Goal: Task Accomplishment & Management: Manage account settings

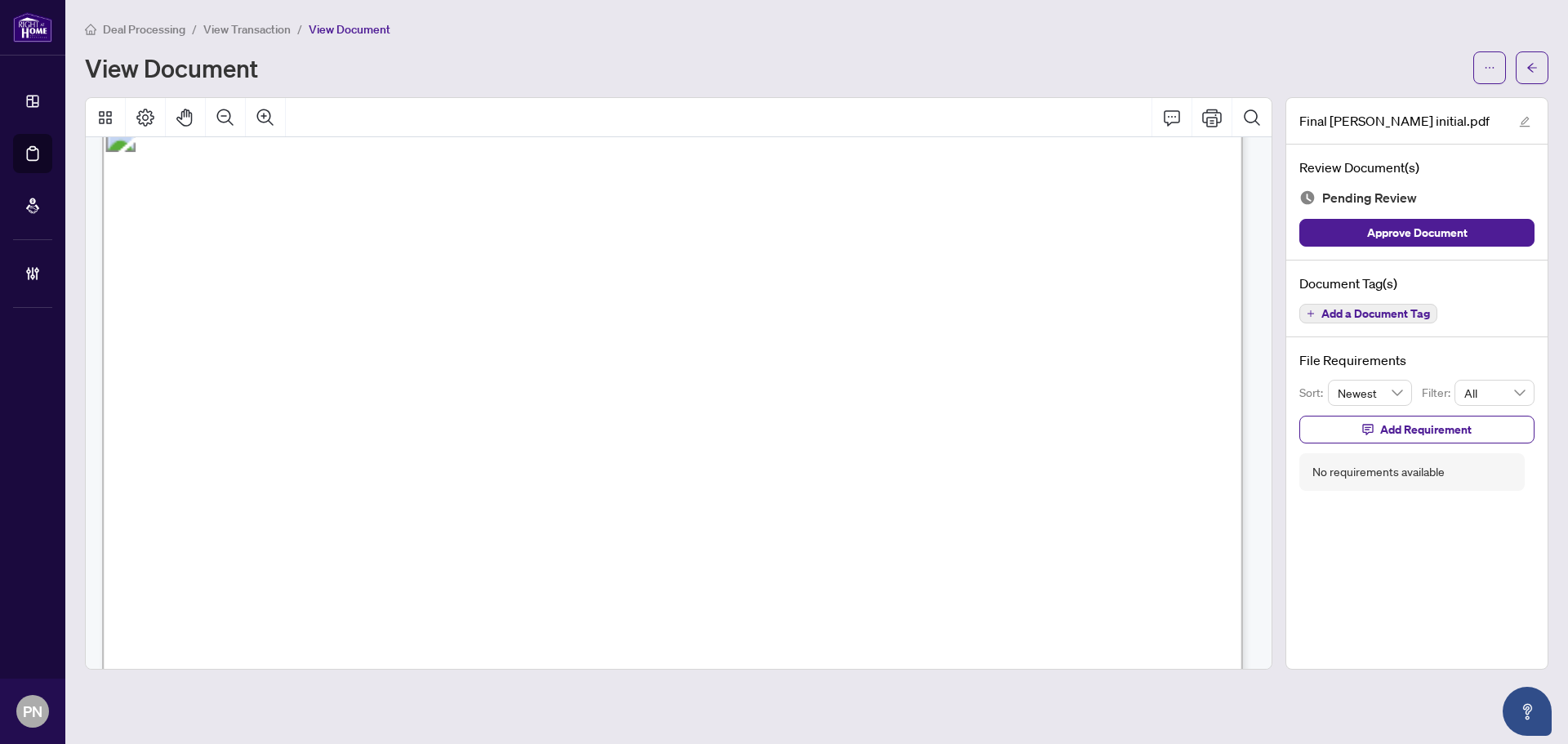
drag, startPoint x: 586, startPoint y: 294, endPoint x: 710, endPoint y: 491, distance: 232.8
click at [706, 442] on span "same terms and conditions as in this lease, save and except the renewal Rental …" at bounding box center [672, 446] width 975 height 16
drag, startPoint x: 723, startPoint y: 441, endPoint x: 465, endPoint y: 89, distance: 436.4
click at [235, 114] on icon "Zoom Out" at bounding box center [226, 118] width 20 height 20
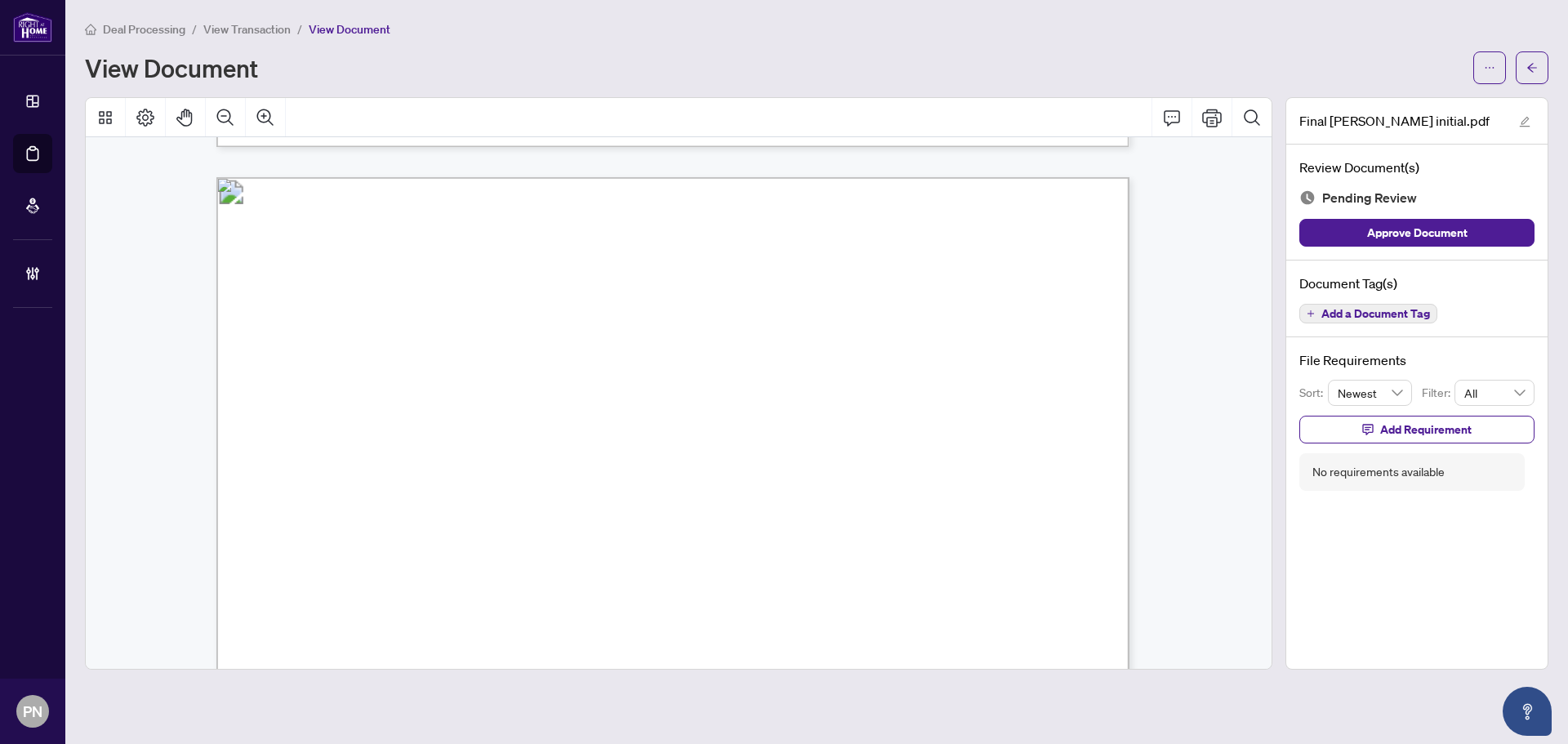
scroll to position [2693, 0]
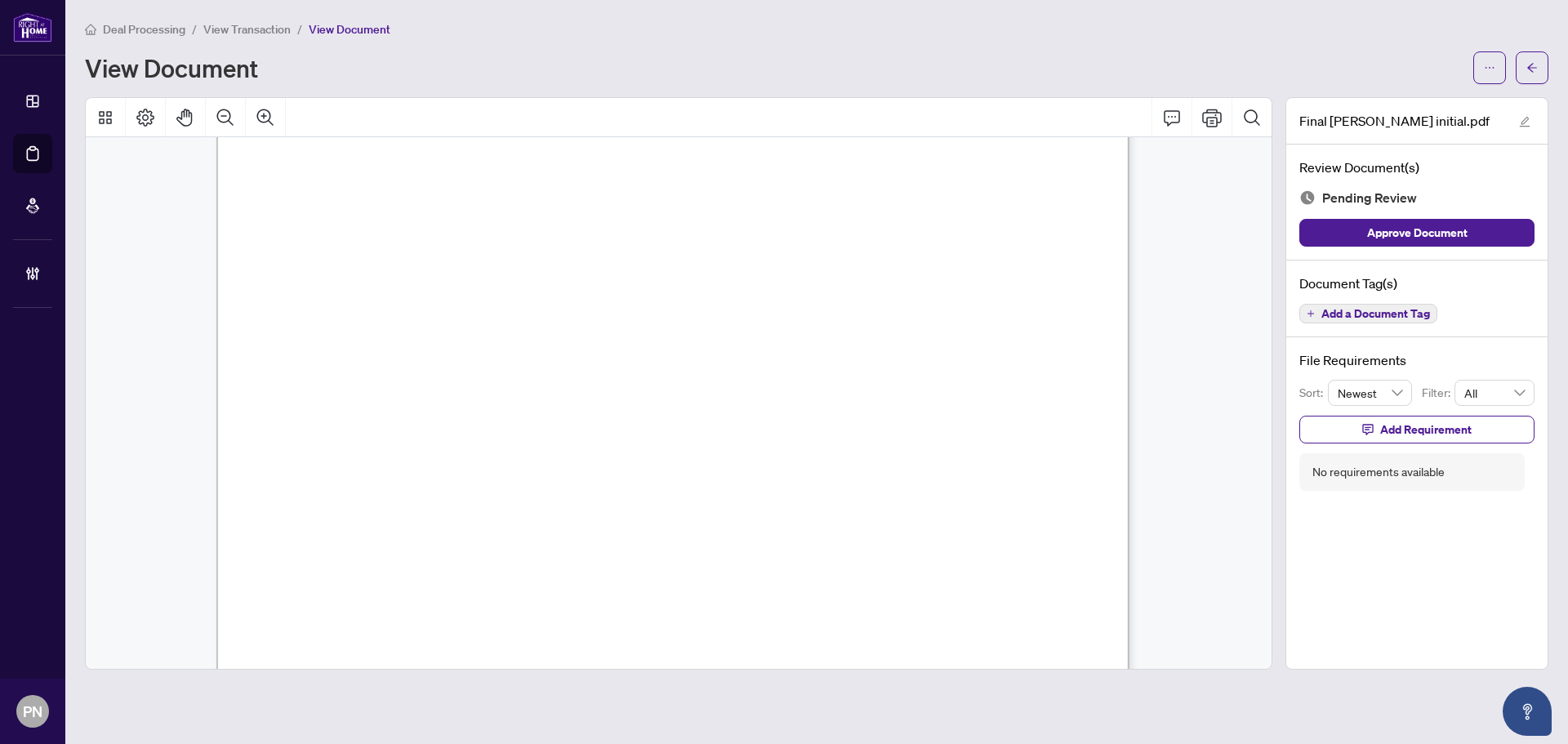
click at [463, 314] on span "CONFIRMATION OF ACCEPTANCE:" at bounding box center [380, 314] width 207 height 13
click at [255, 28] on span "View Transaction" at bounding box center [247, 29] width 88 height 15
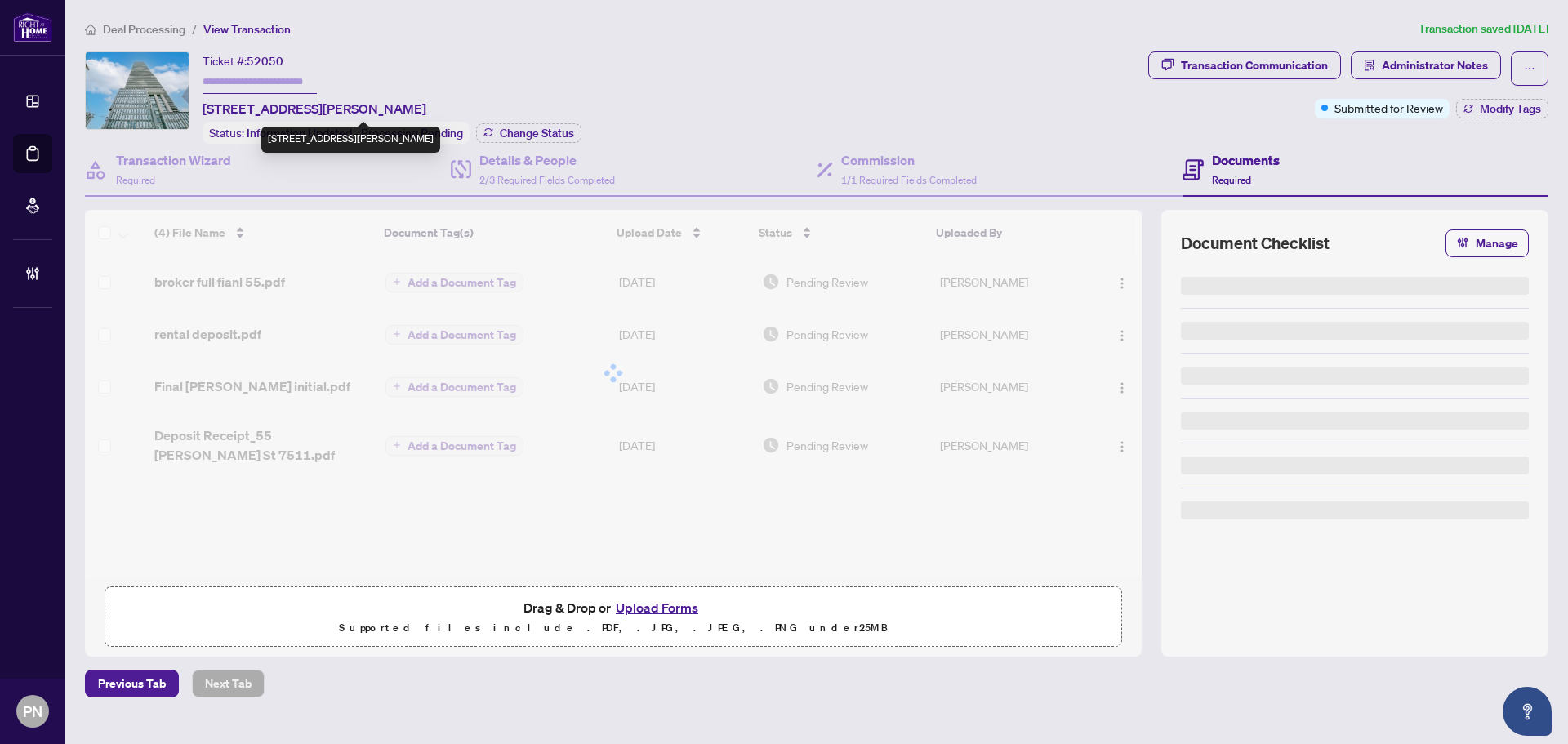
click at [235, 82] on input "text" at bounding box center [260, 82] width 115 height 24
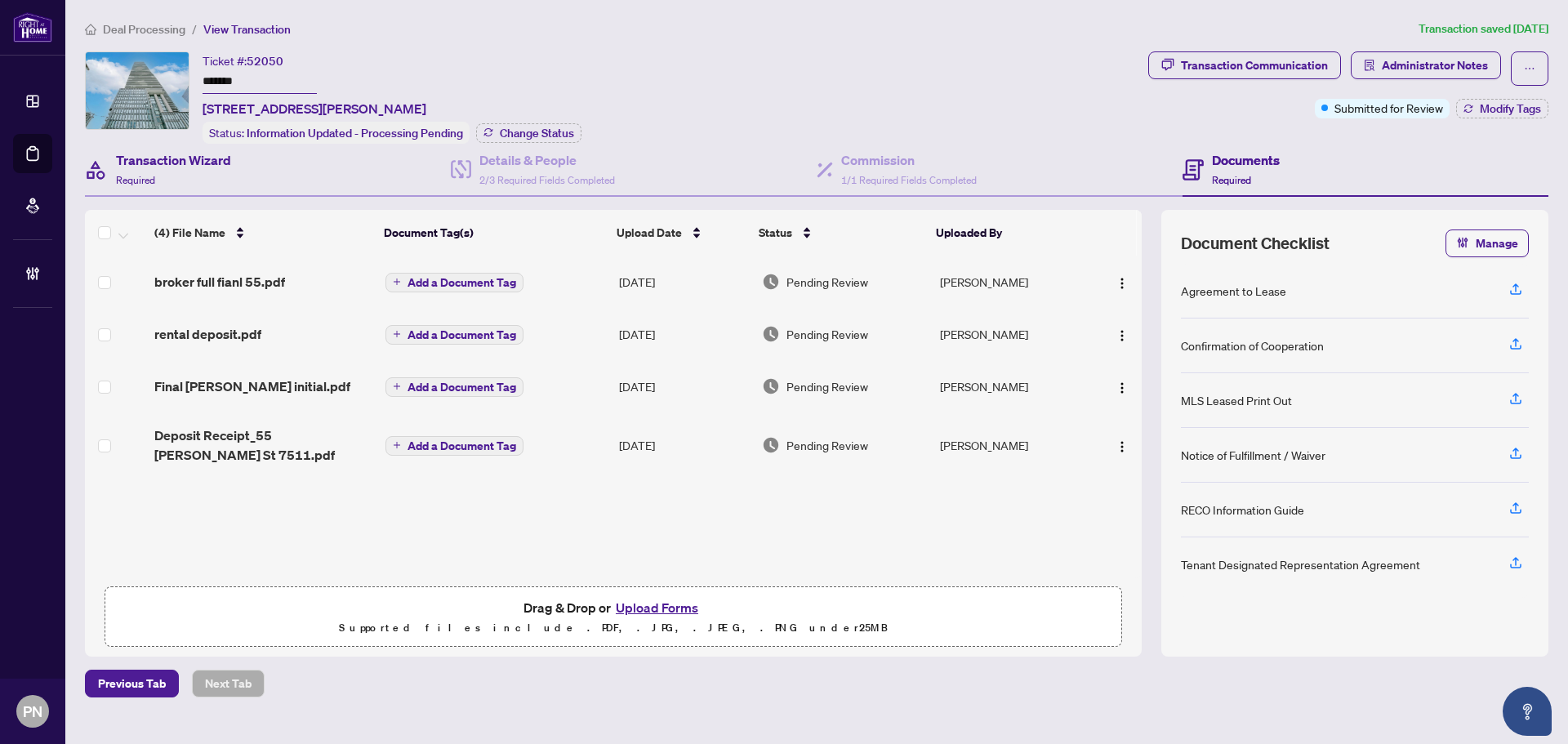
type input "*******"
click at [253, 182] on div "Transaction Wizard Required" at bounding box center [267, 170] width 366 height 53
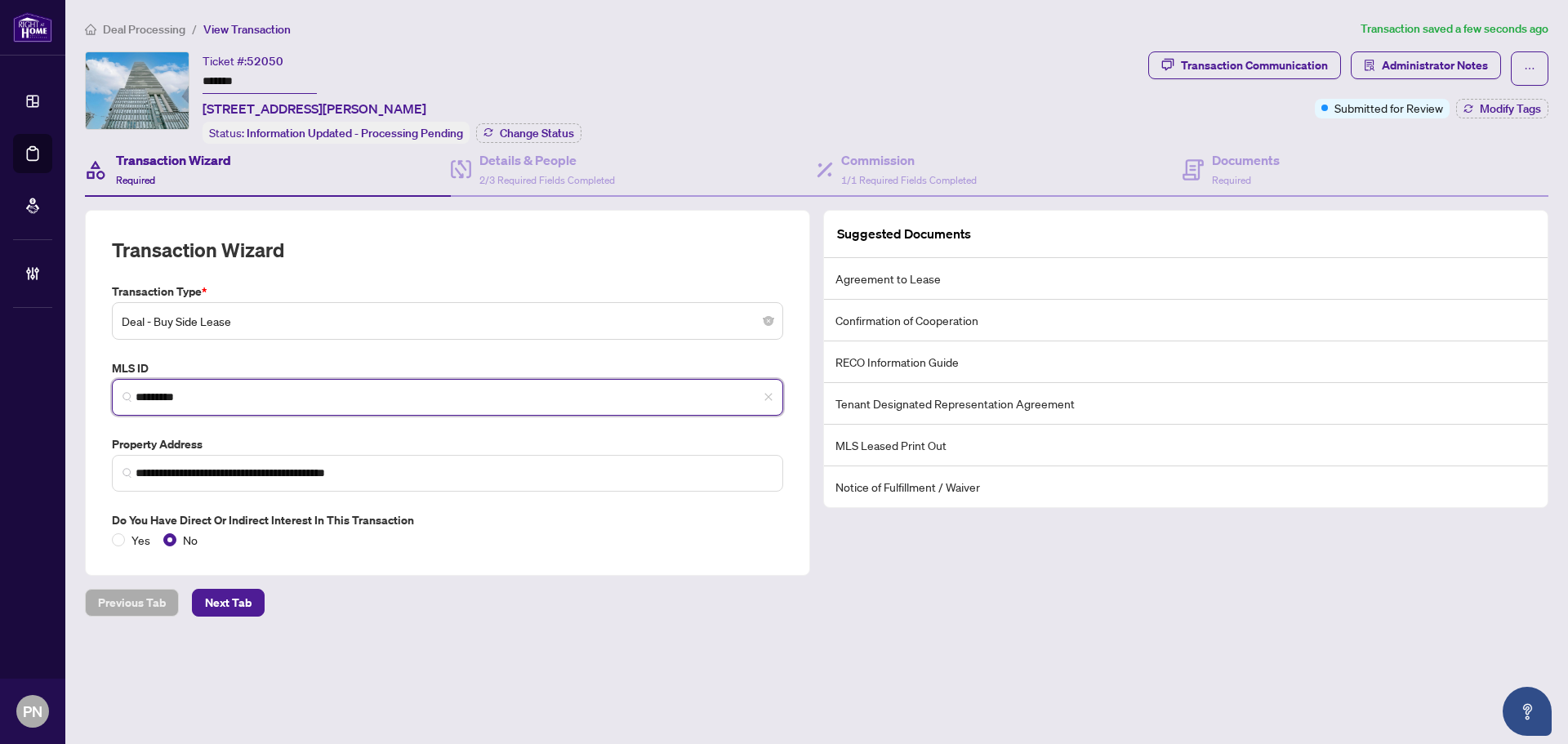
drag, startPoint x: 171, startPoint y: 383, endPoint x: 75, endPoint y: 367, distance: 97.3
click at [61, 371] on div "**********" at bounding box center [784, 372] width 1568 height 744
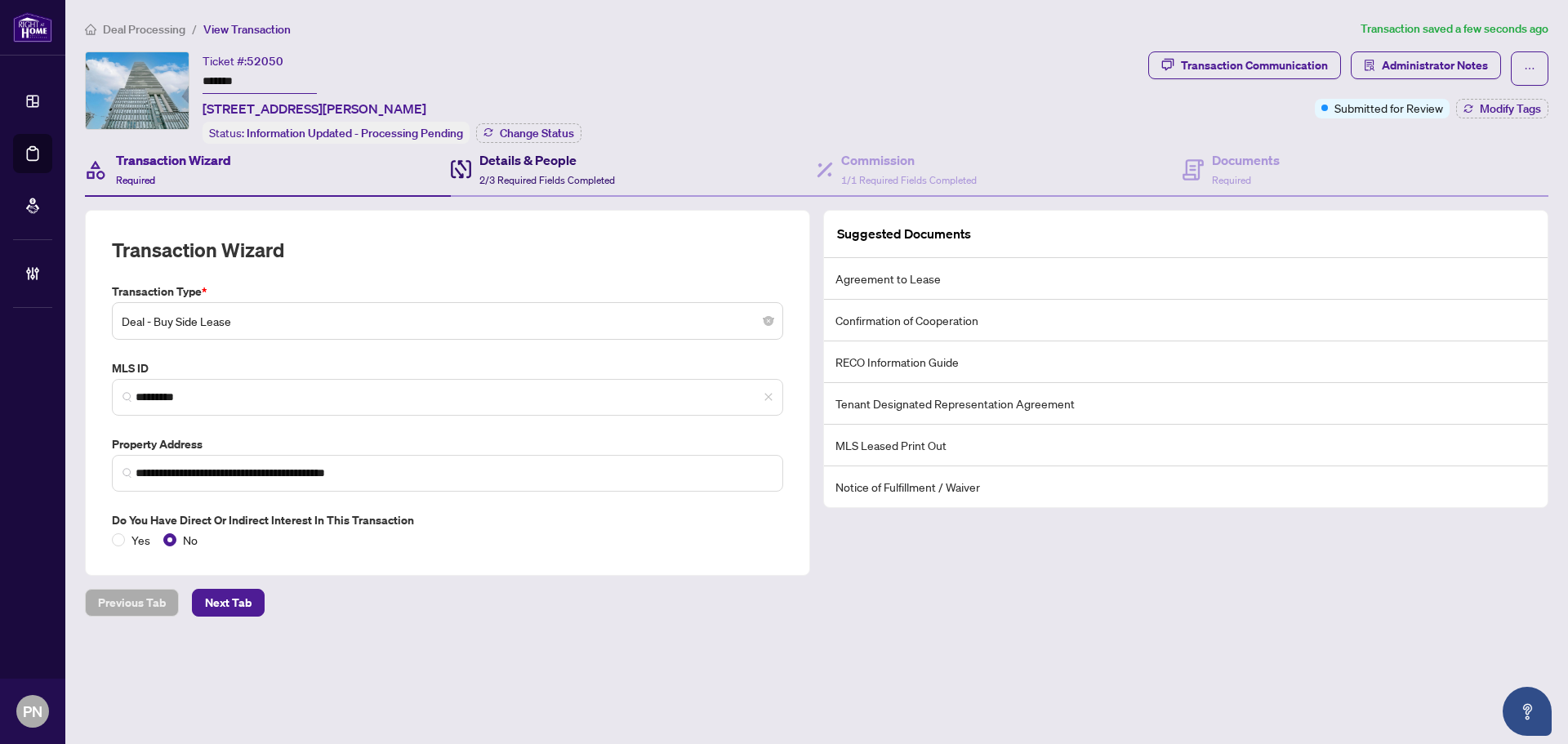
click at [579, 169] on div "Details & People 2/3 Required Fields Completed" at bounding box center [547, 169] width 136 height 38
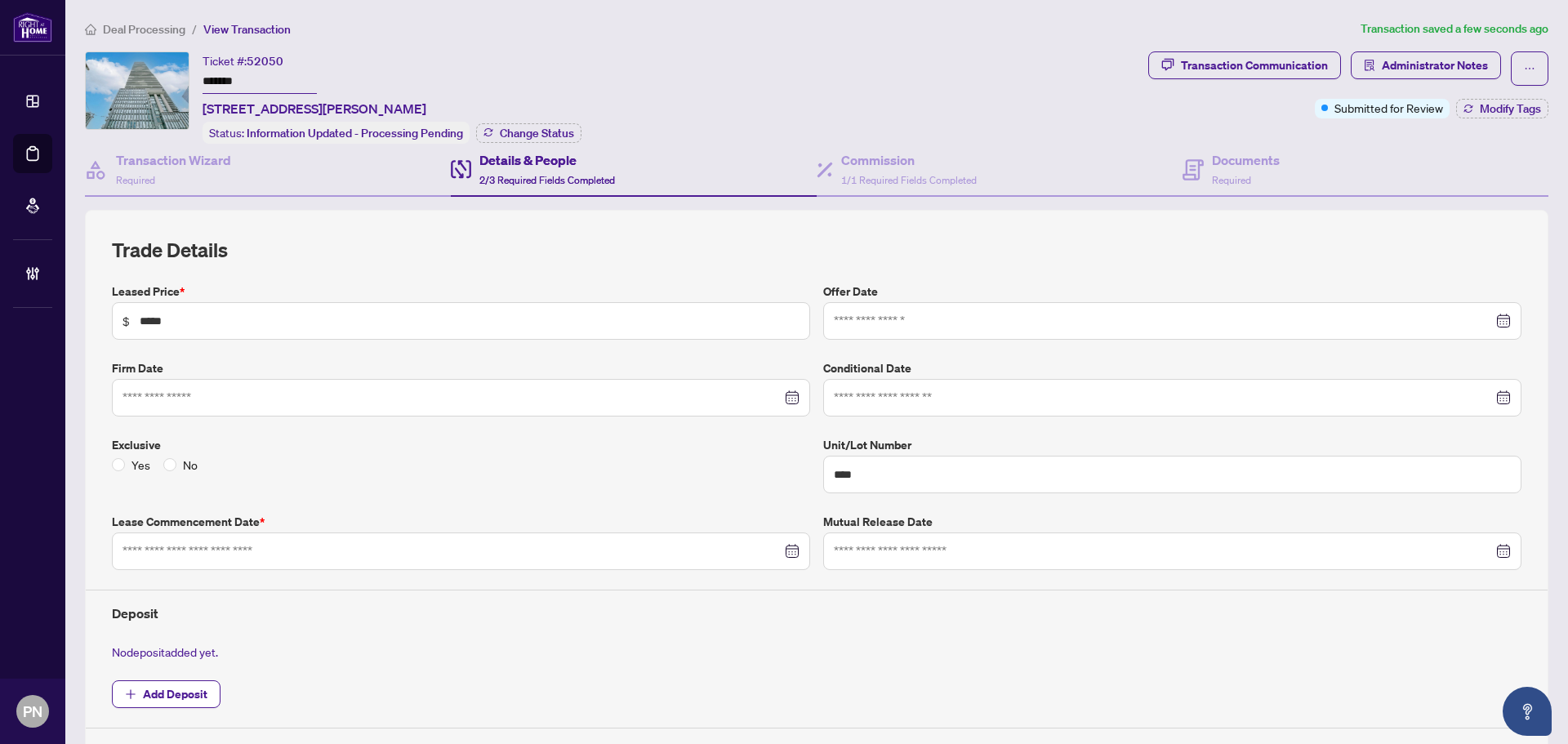
type input "**********"
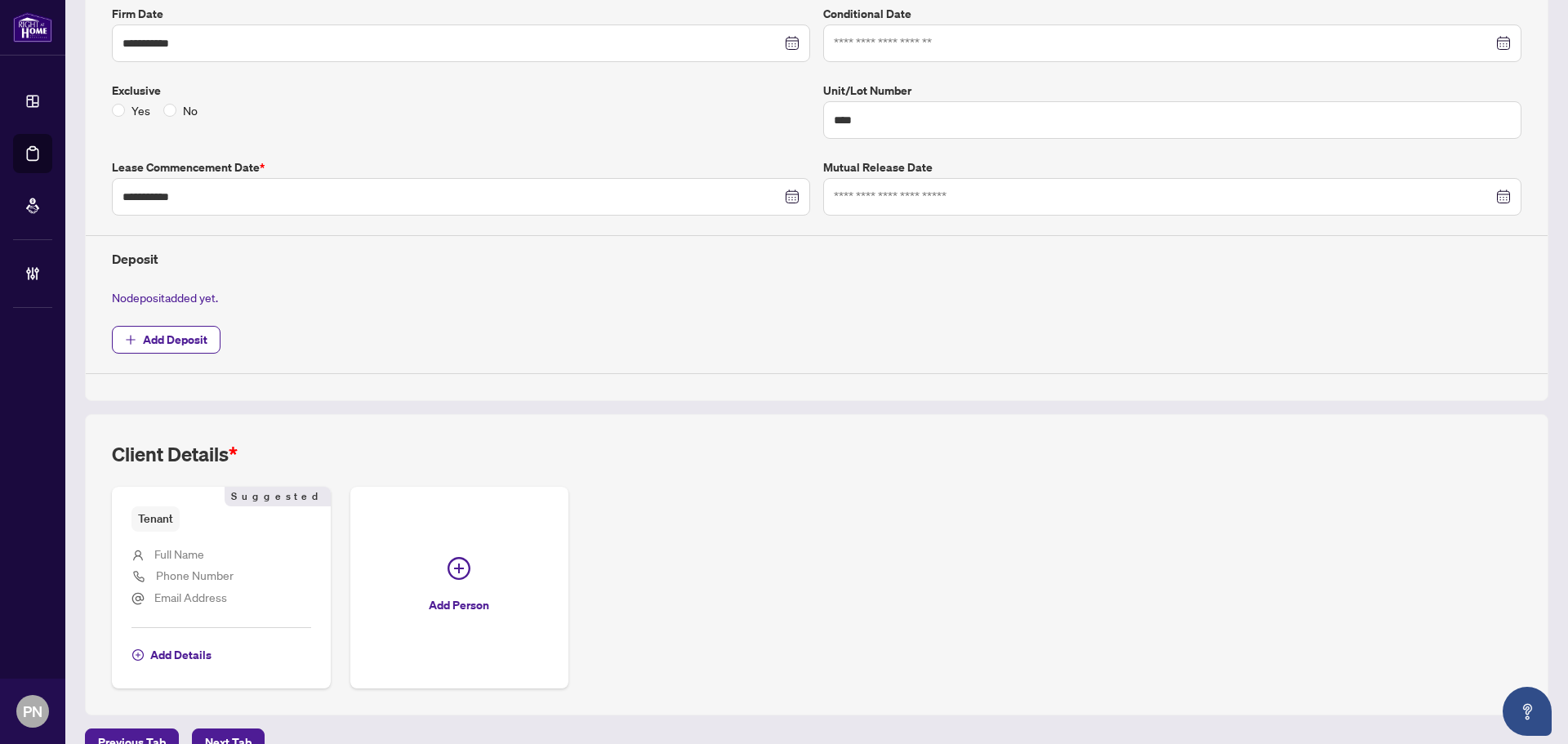
scroll to position [383, 0]
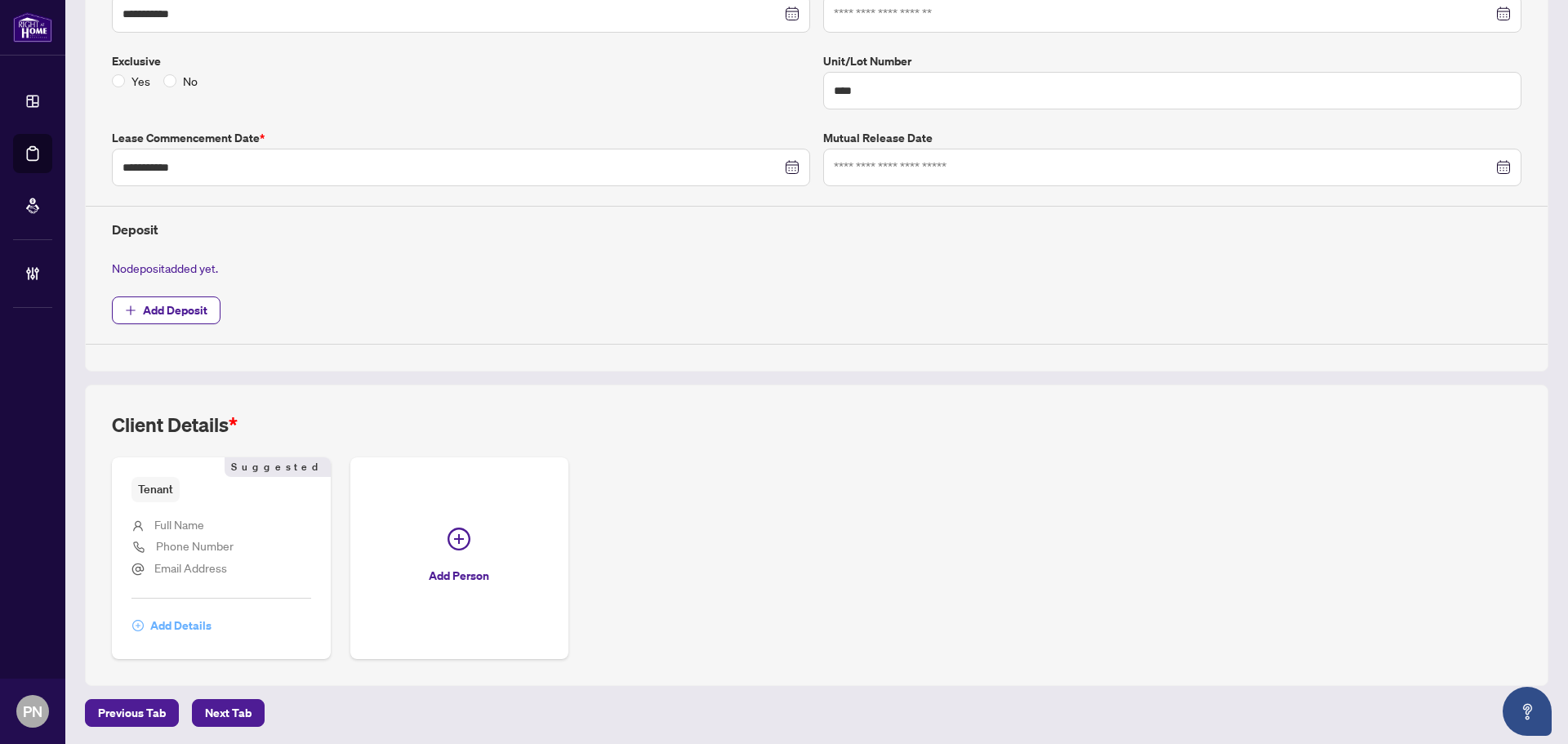
click at [191, 620] on span "Add Details" at bounding box center [181, 625] width 61 height 26
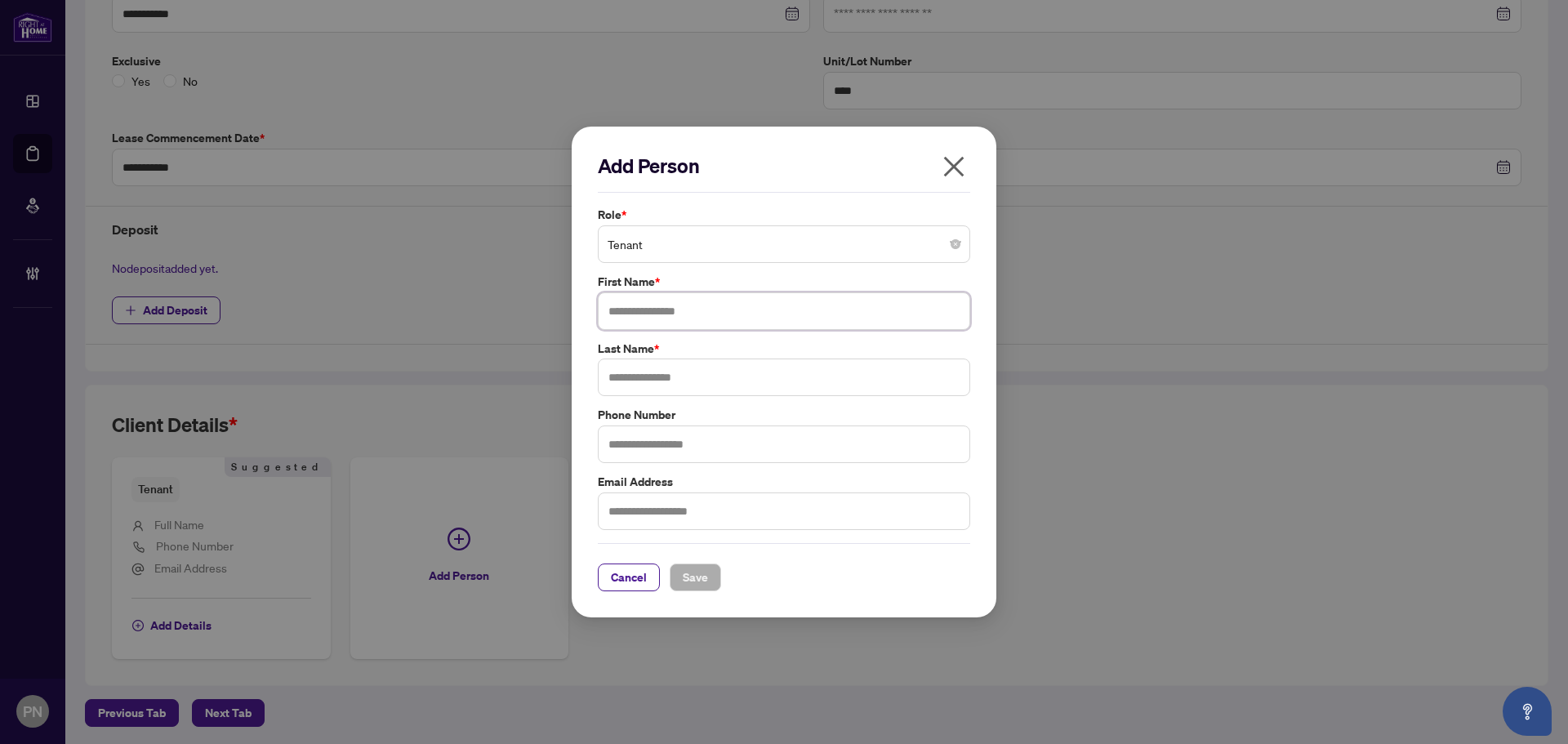
click at [762, 312] on input "text" at bounding box center [784, 311] width 372 height 38
type input "****"
type input "******"
click at [698, 577] on span "Save" at bounding box center [695, 577] width 25 height 26
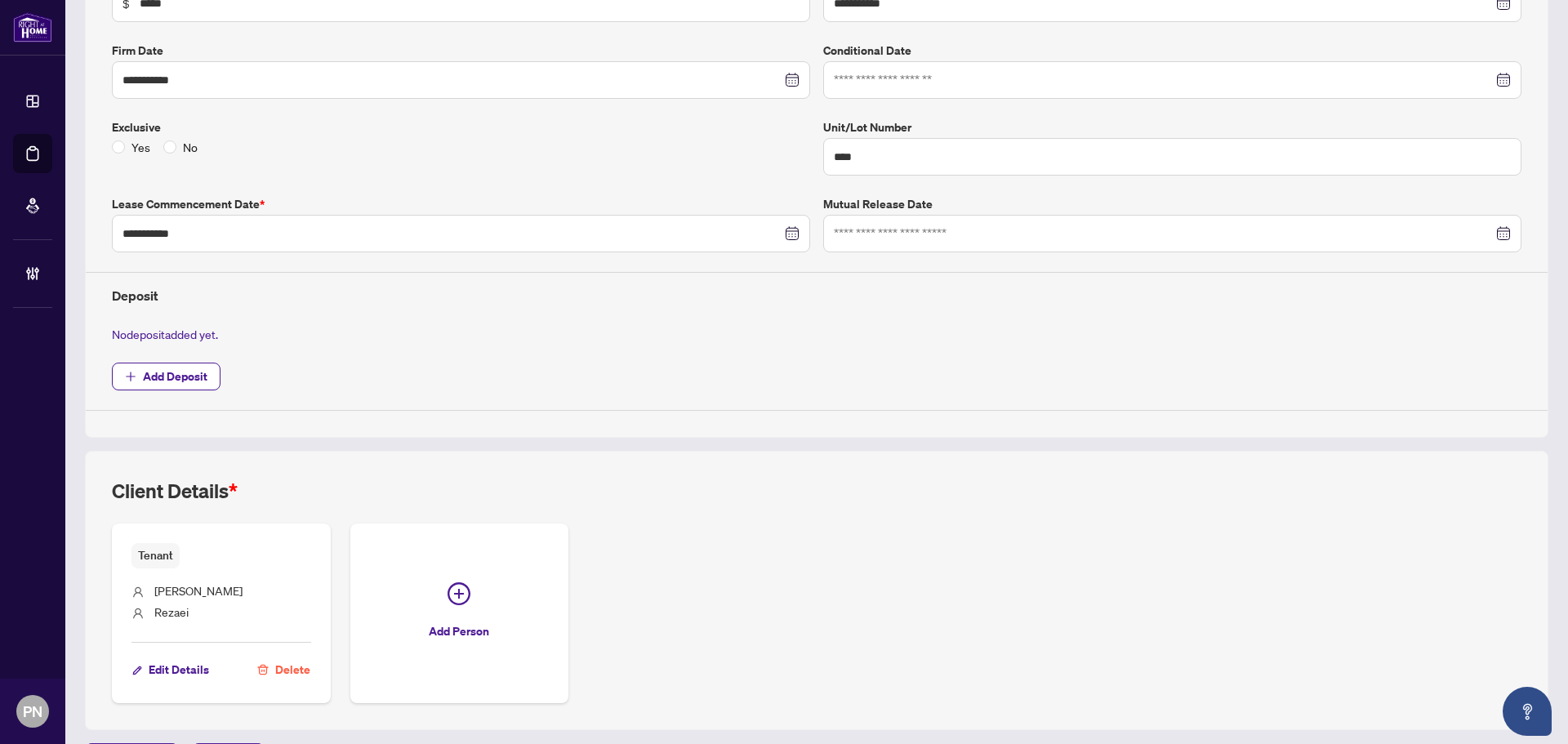
scroll to position [361, 0]
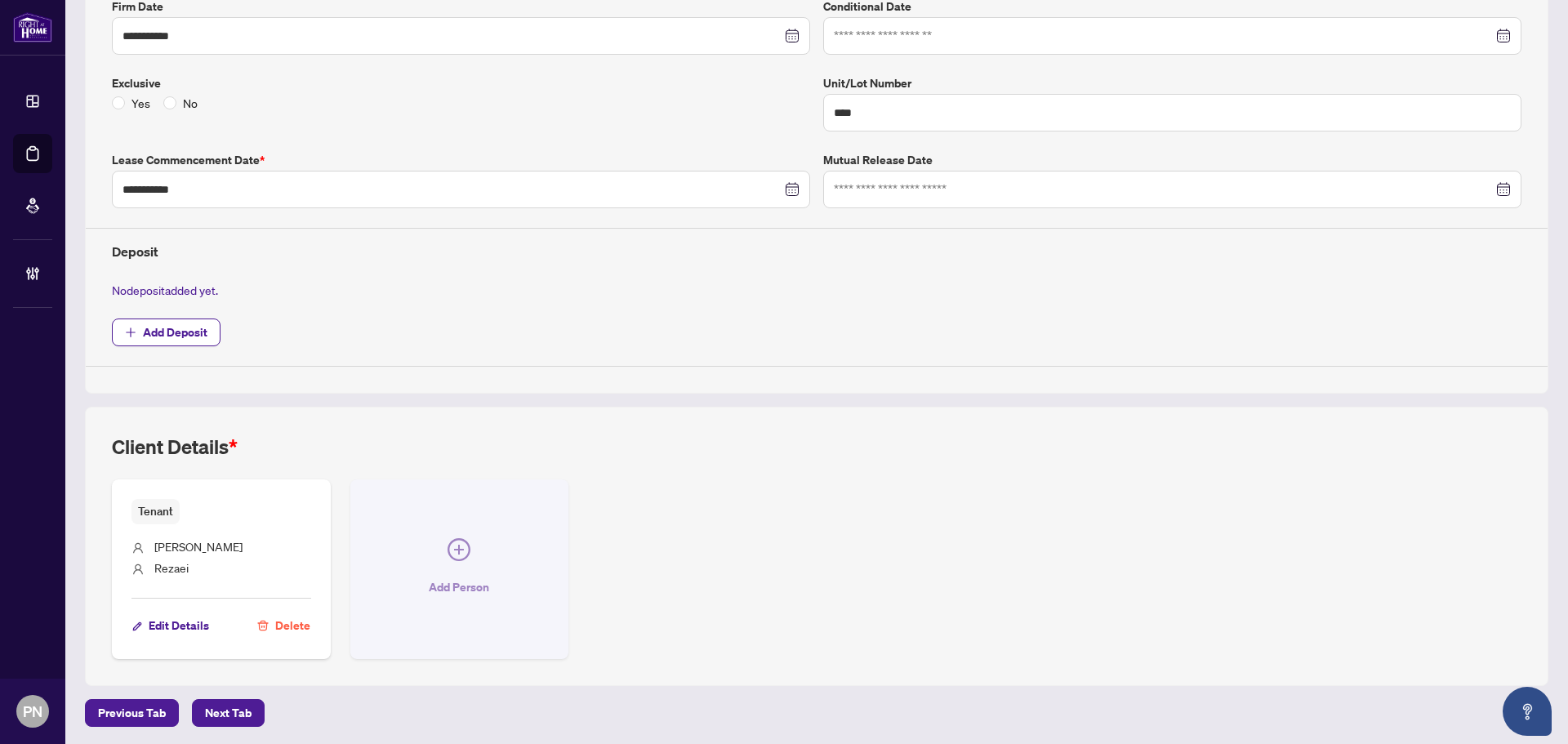
click at [474, 558] on button "Add Person" at bounding box center [460, 569] width 219 height 180
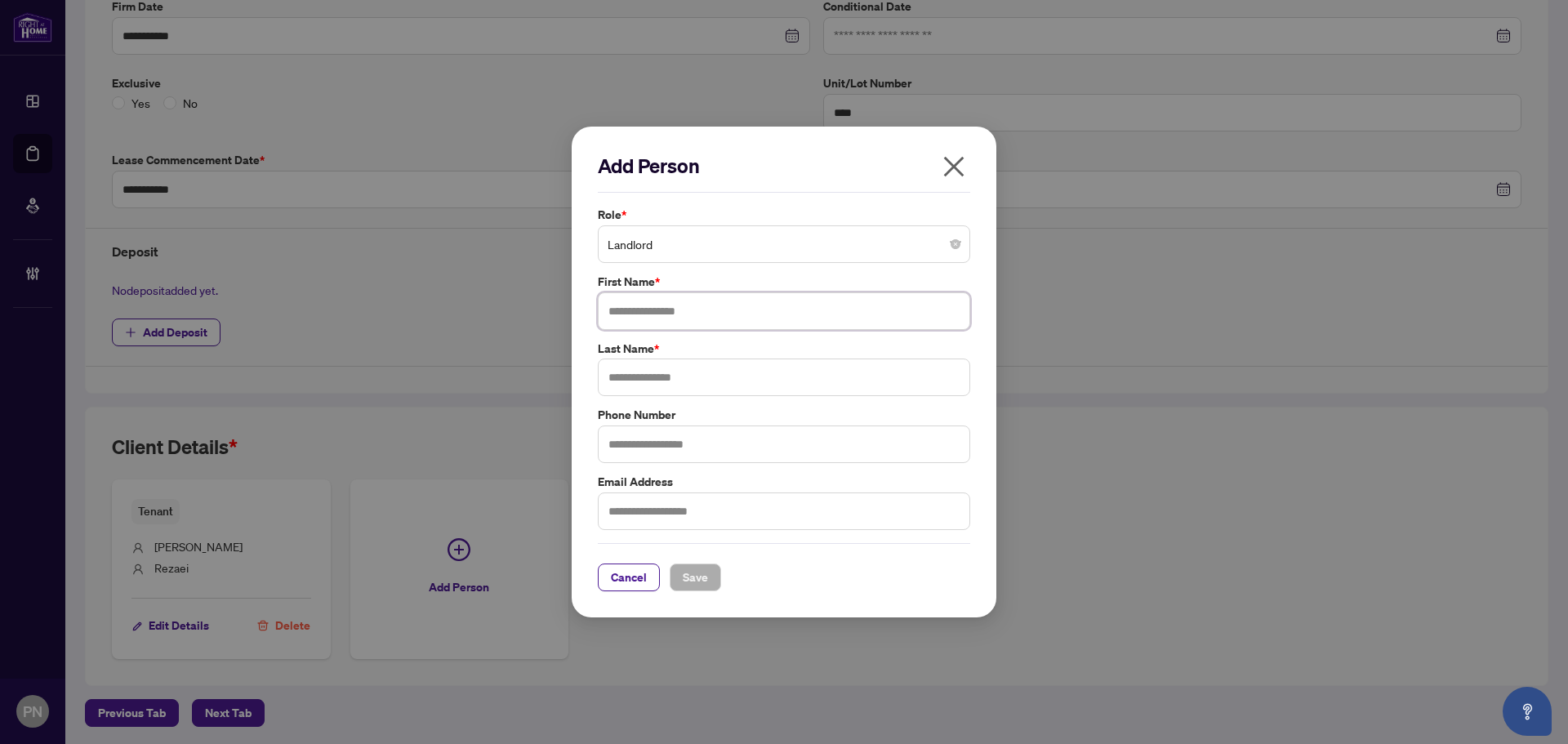
click at [685, 293] on input "text" at bounding box center [784, 311] width 372 height 38
type input "******"
type input "*"
type input "*******"
click at [709, 580] on button "Save" at bounding box center [695, 577] width 52 height 28
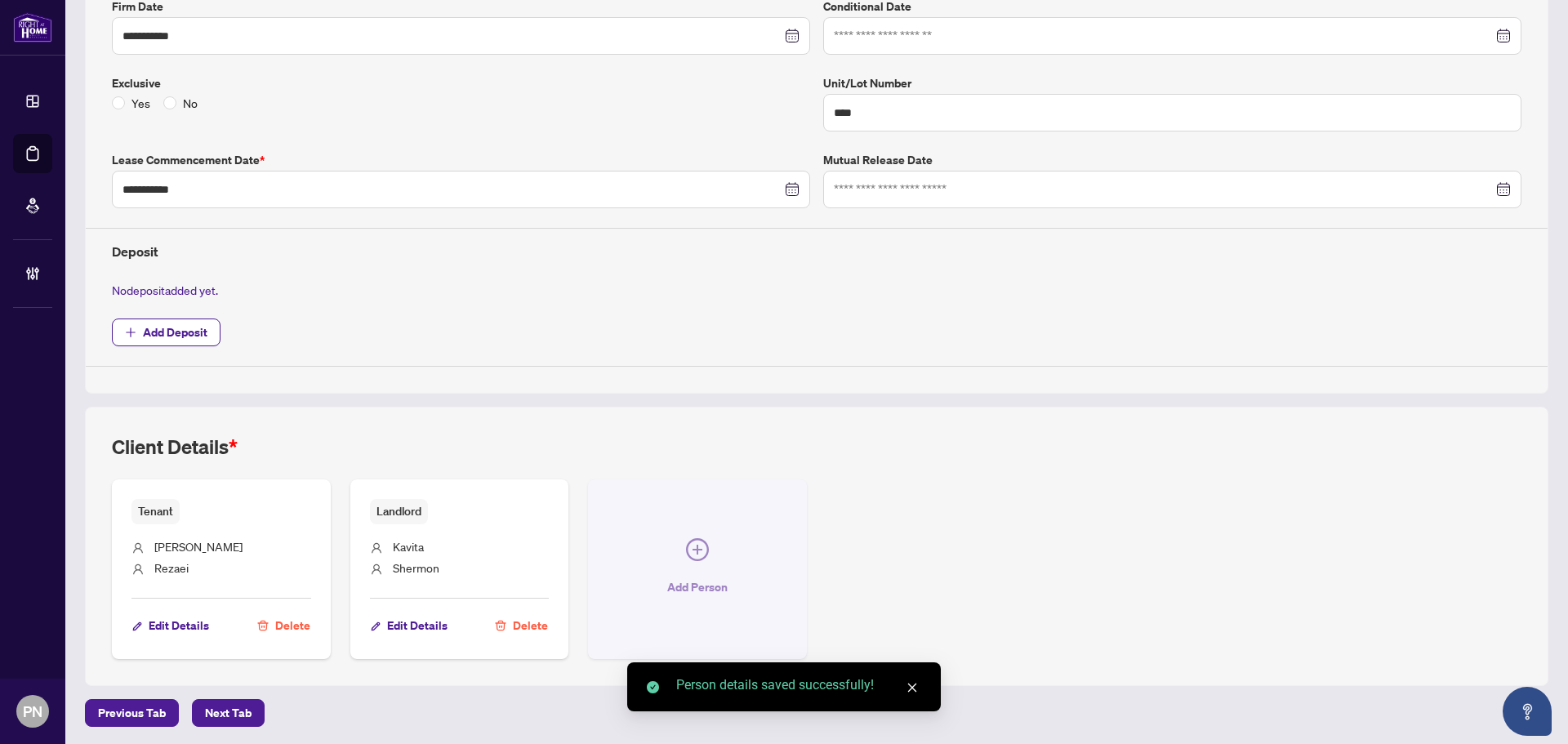
click at [686, 556] on icon "plus-circle" at bounding box center [698, 549] width 23 height 23
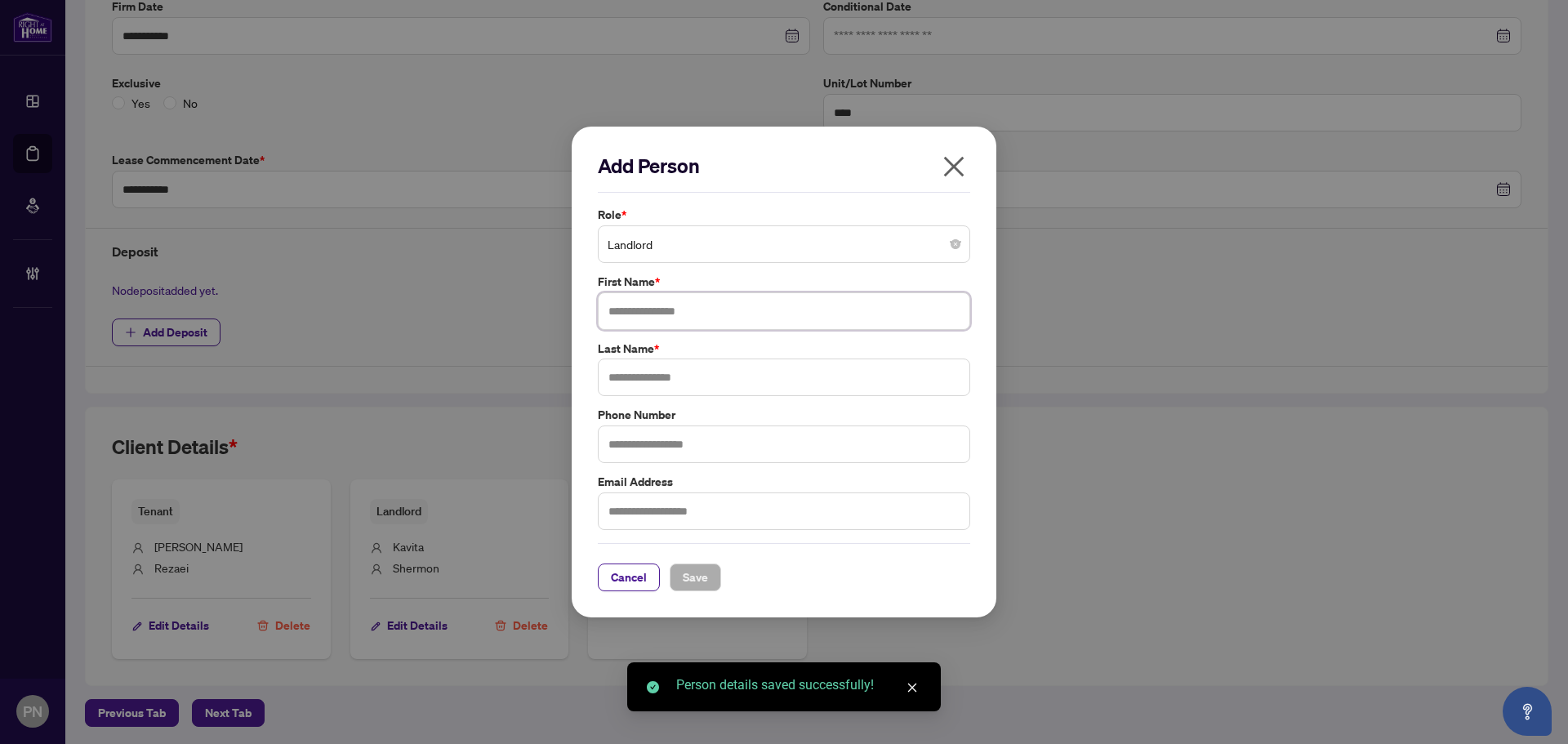
click at [660, 316] on input "text" at bounding box center [784, 311] width 372 height 38
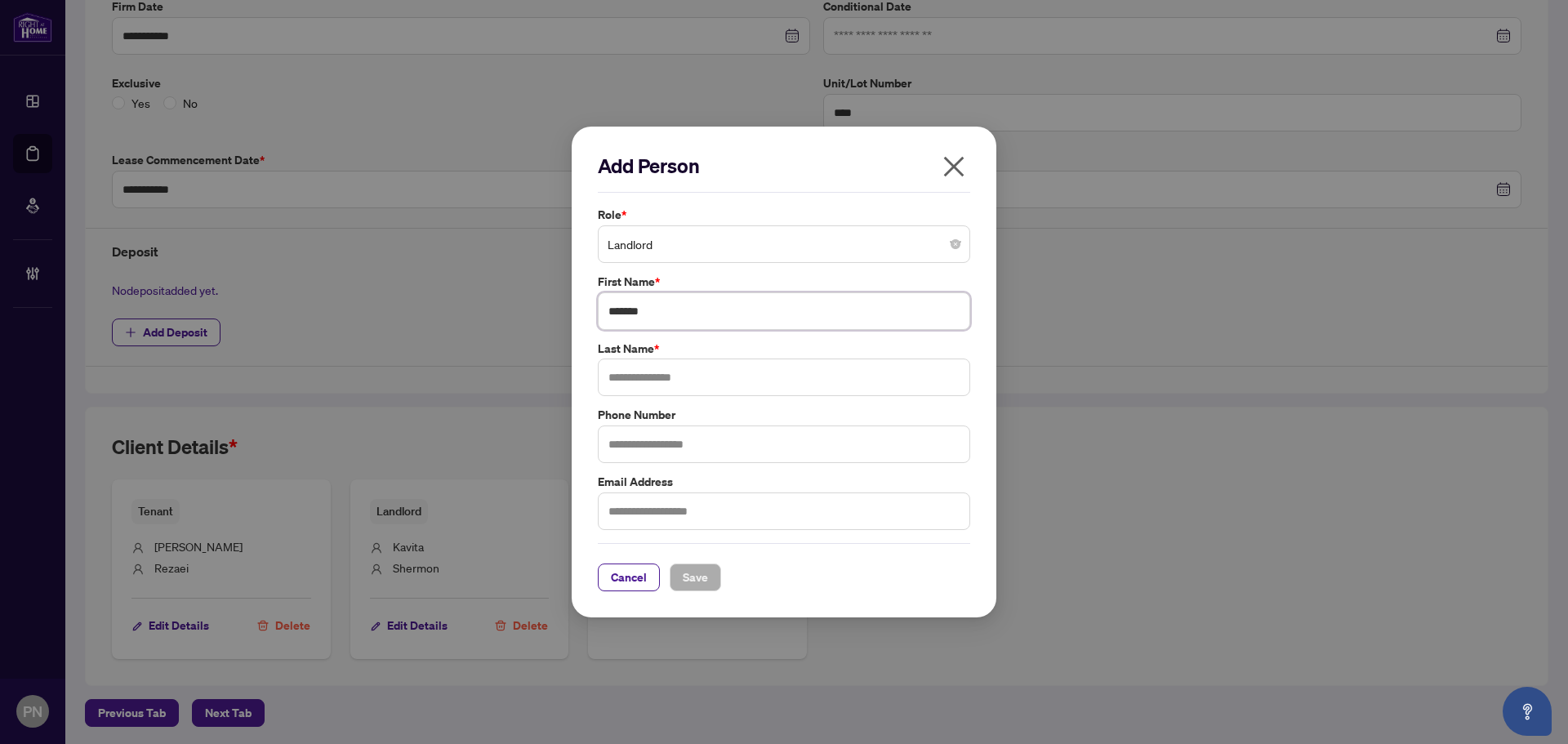
type input "******"
type input "*******"
click at [676, 575] on button "Save" at bounding box center [695, 577] width 52 height 28
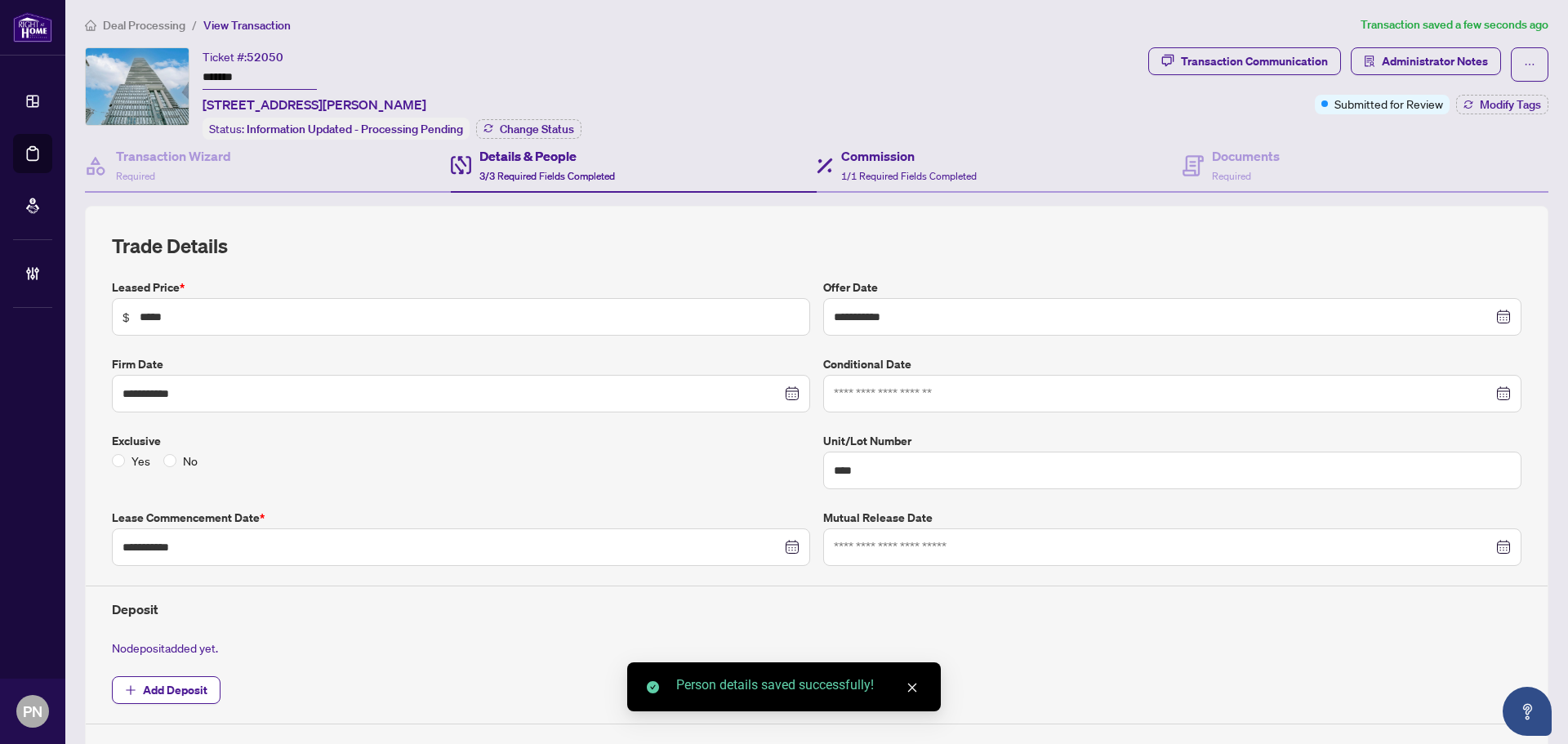
scroll to position [0, 0]
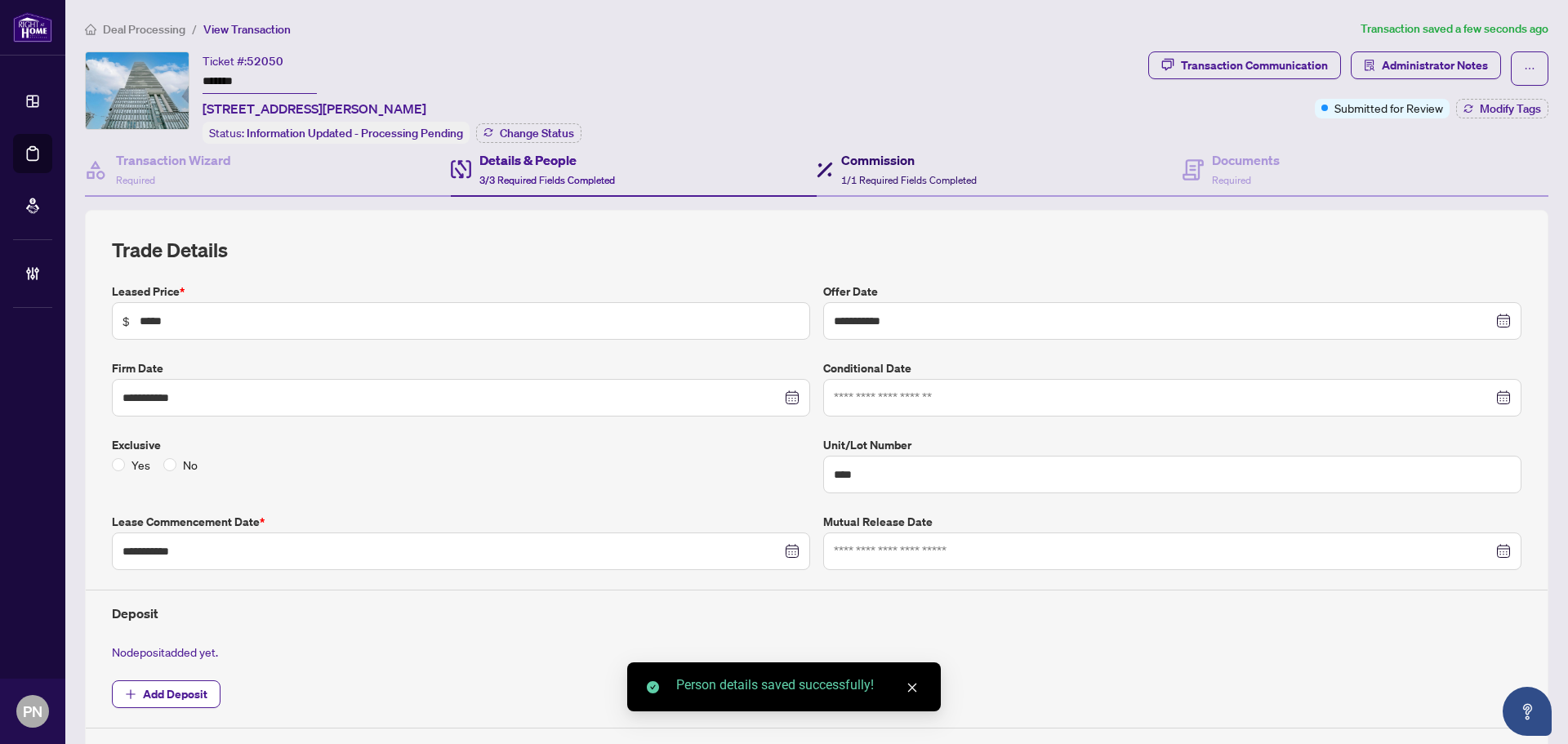
drag, startPoint x: 853, startPoint y: 168, endPoint x: 1510, endPoint y: 133, distance: 657.9
click at [853, 168] on div "Commission 1/1 Required Fields Completed" at bounding box center [909, 169] width 136 height 38
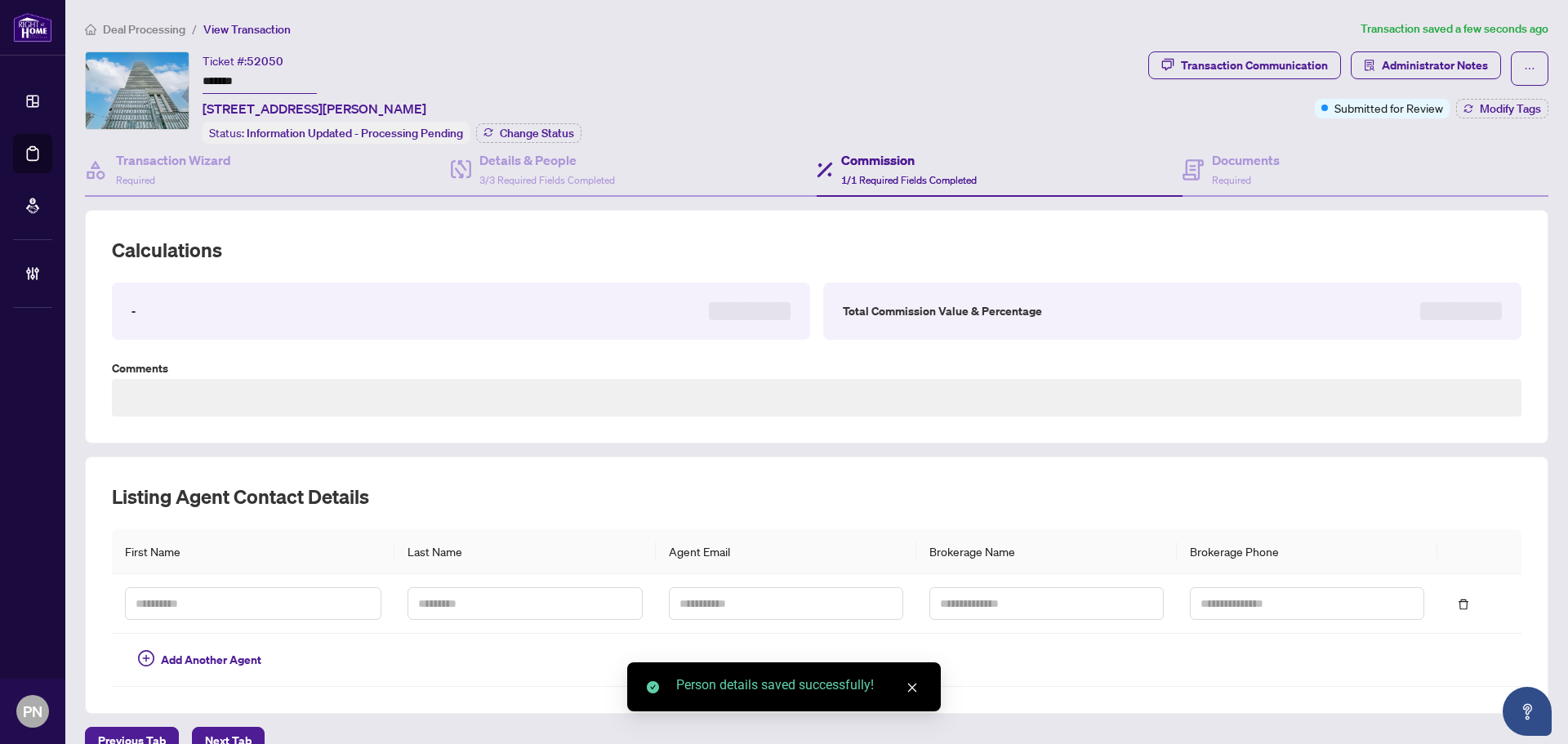
type textarea "**********"
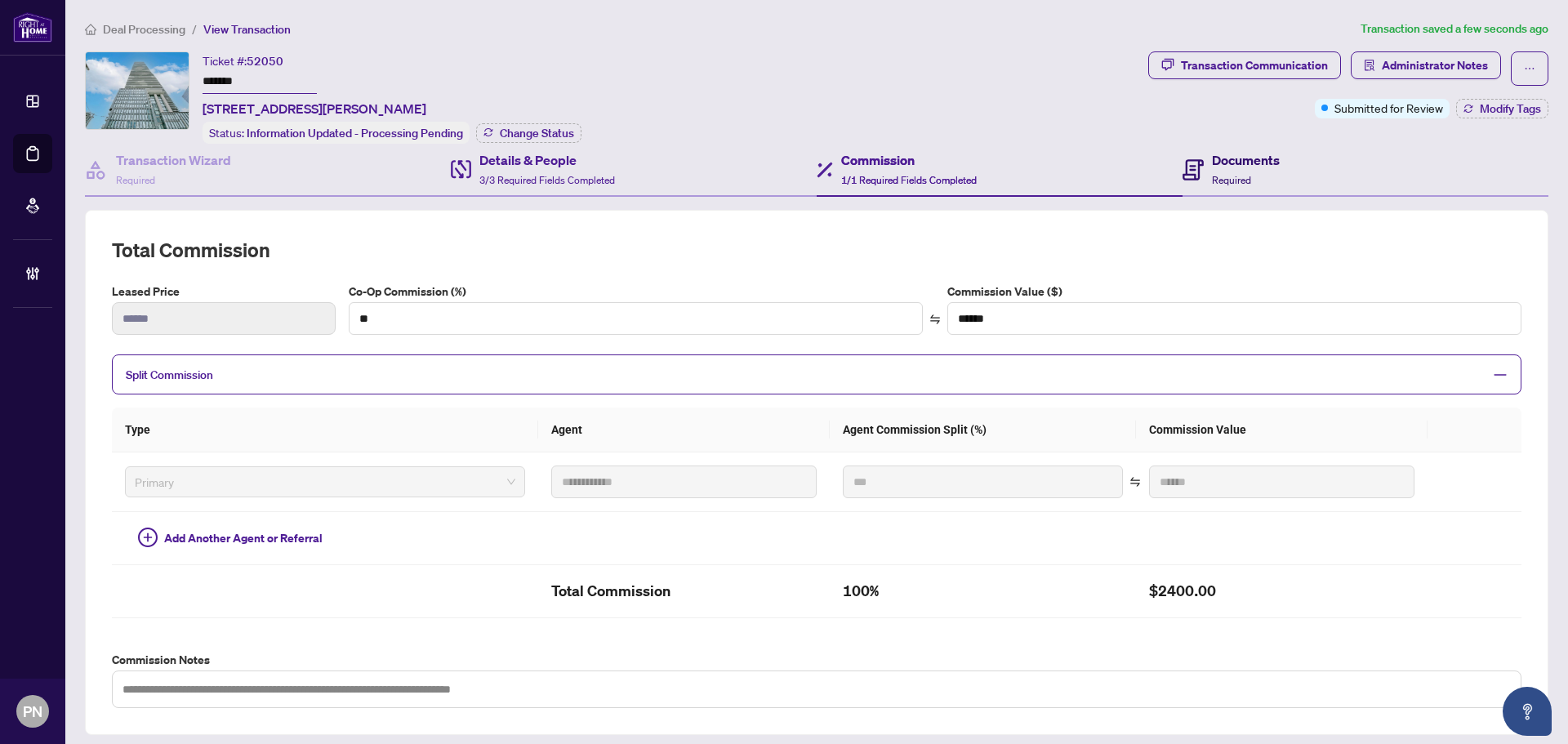
drag, startPoint x: 1263, startPoint y: 176, endPoint x: 496, endPoint y: 173, distance: 767.0
click at [1263, 176] on div "Documents Required" at bounding box center [1246, 169] width 68 height 38
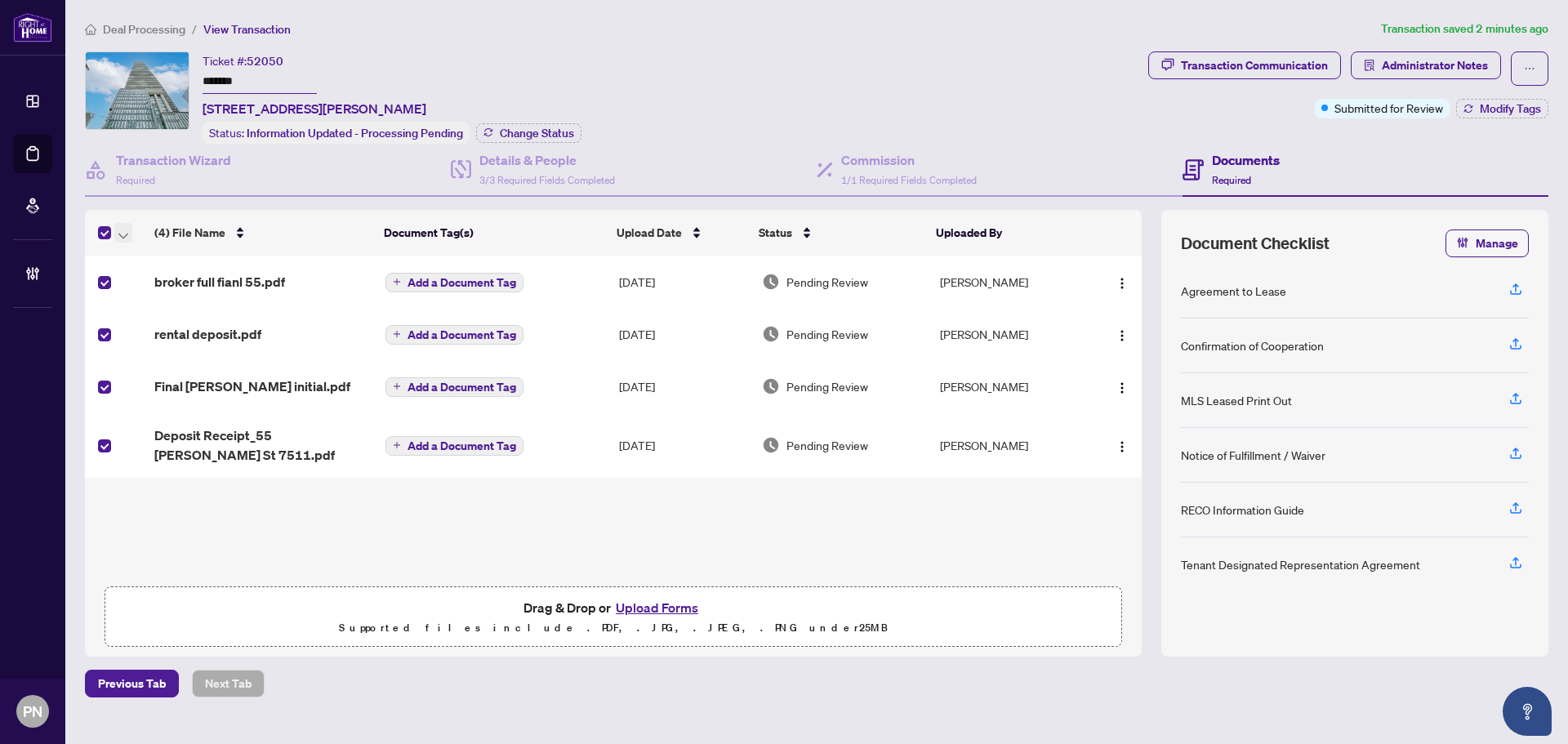
click at [124, 233] on icon "button" at bounding box center [124, 236] width 10 height 7
click at [145, 258] on span "Open Selected in New Tab(s)" at bounding box center [200, 260] width 146 height 18
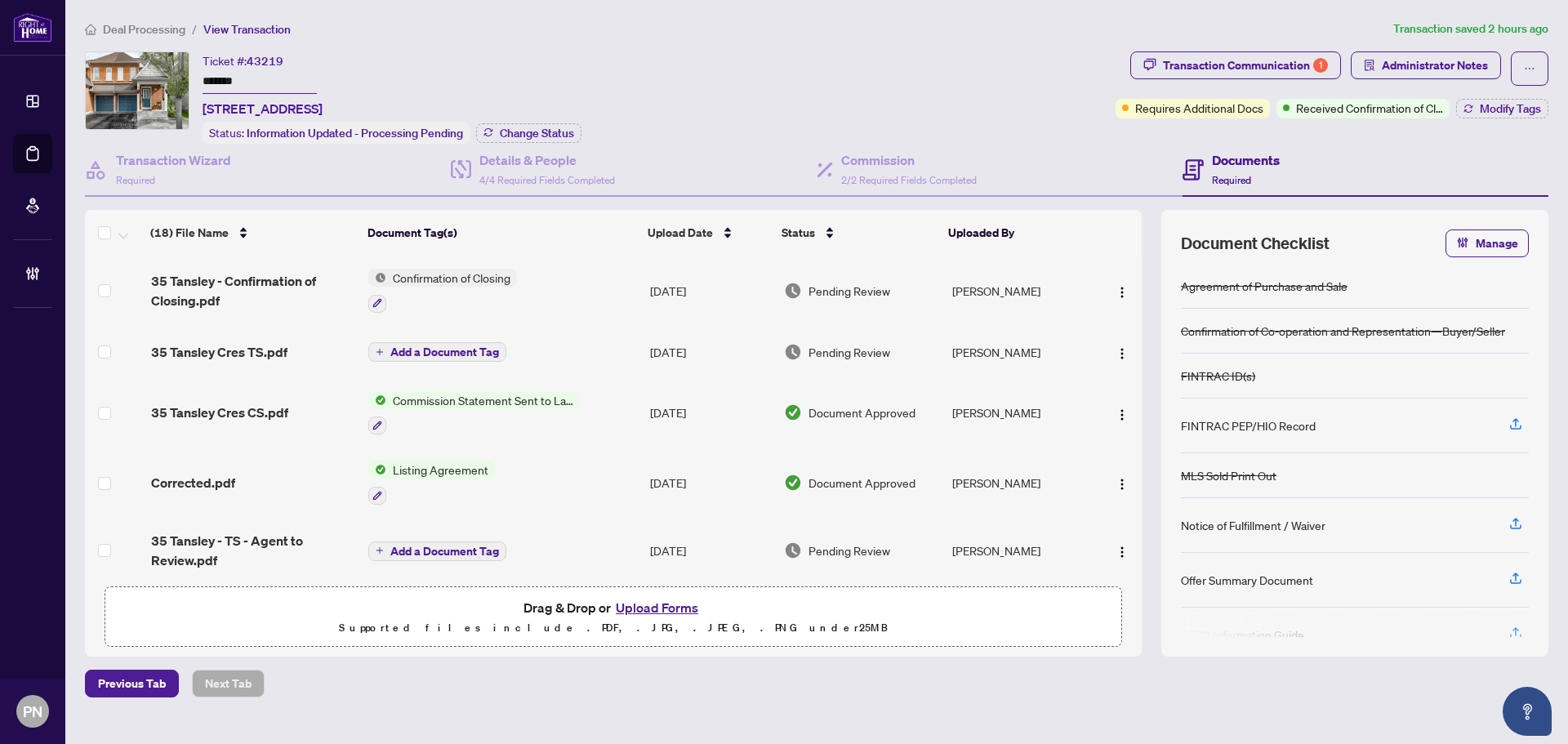
click at [164, 33] on span "Deal Processing" at bounding box center [144, 29] width 83 height 15
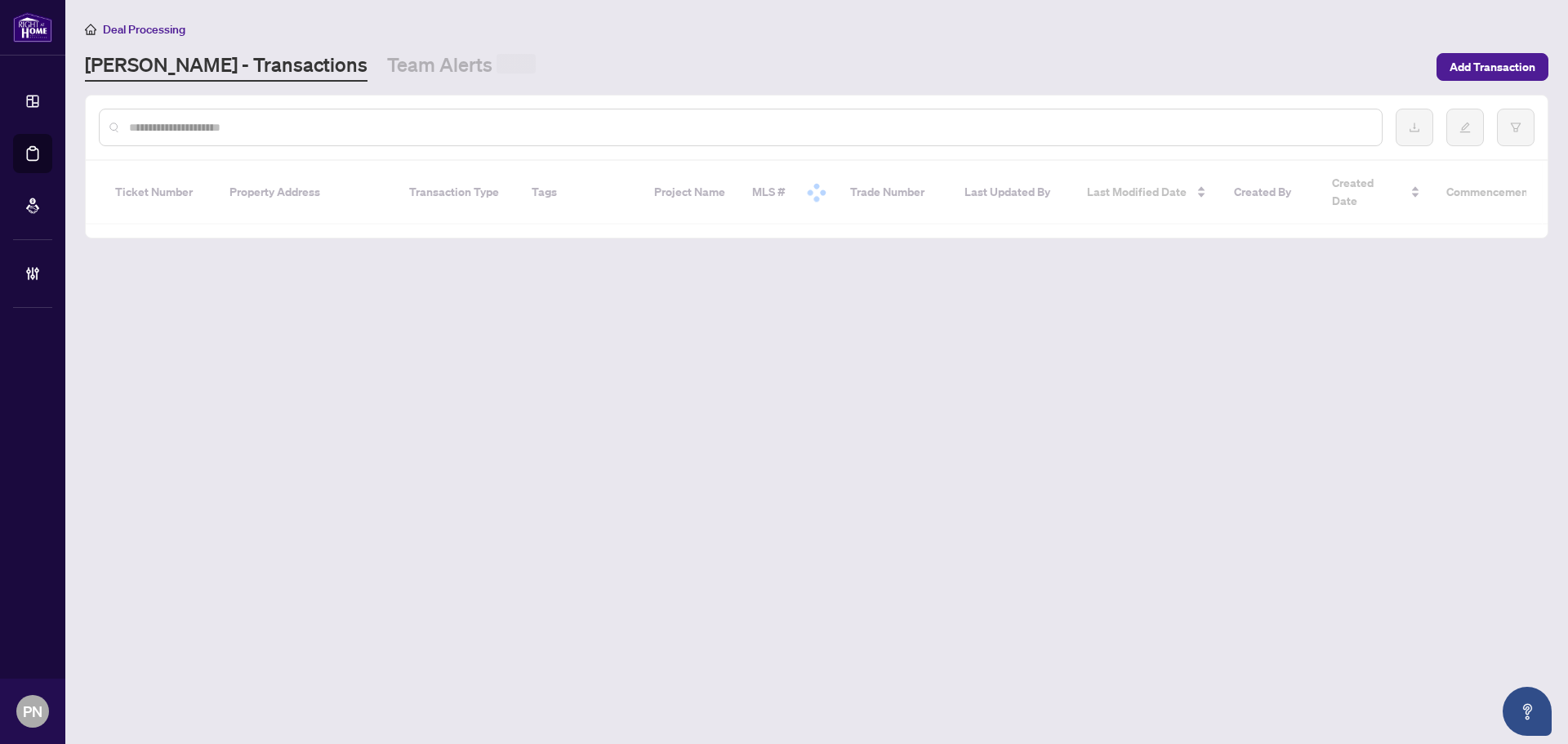
click at [303, 116] on div at bounding box center [741, 128] width 1284 height 38
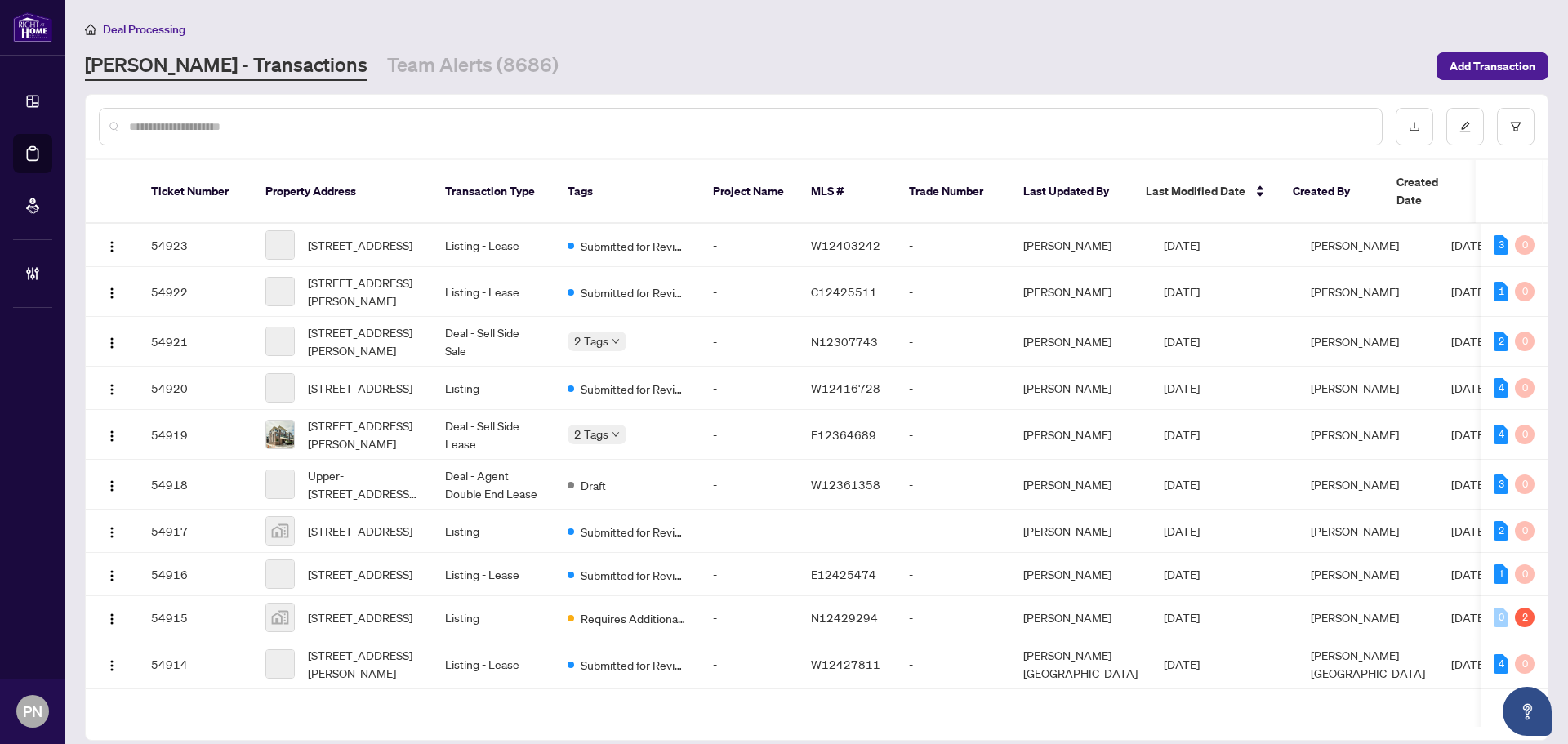
click at [300, 123] on input "text" at bounding box center [749, 127] width 1240 height 18
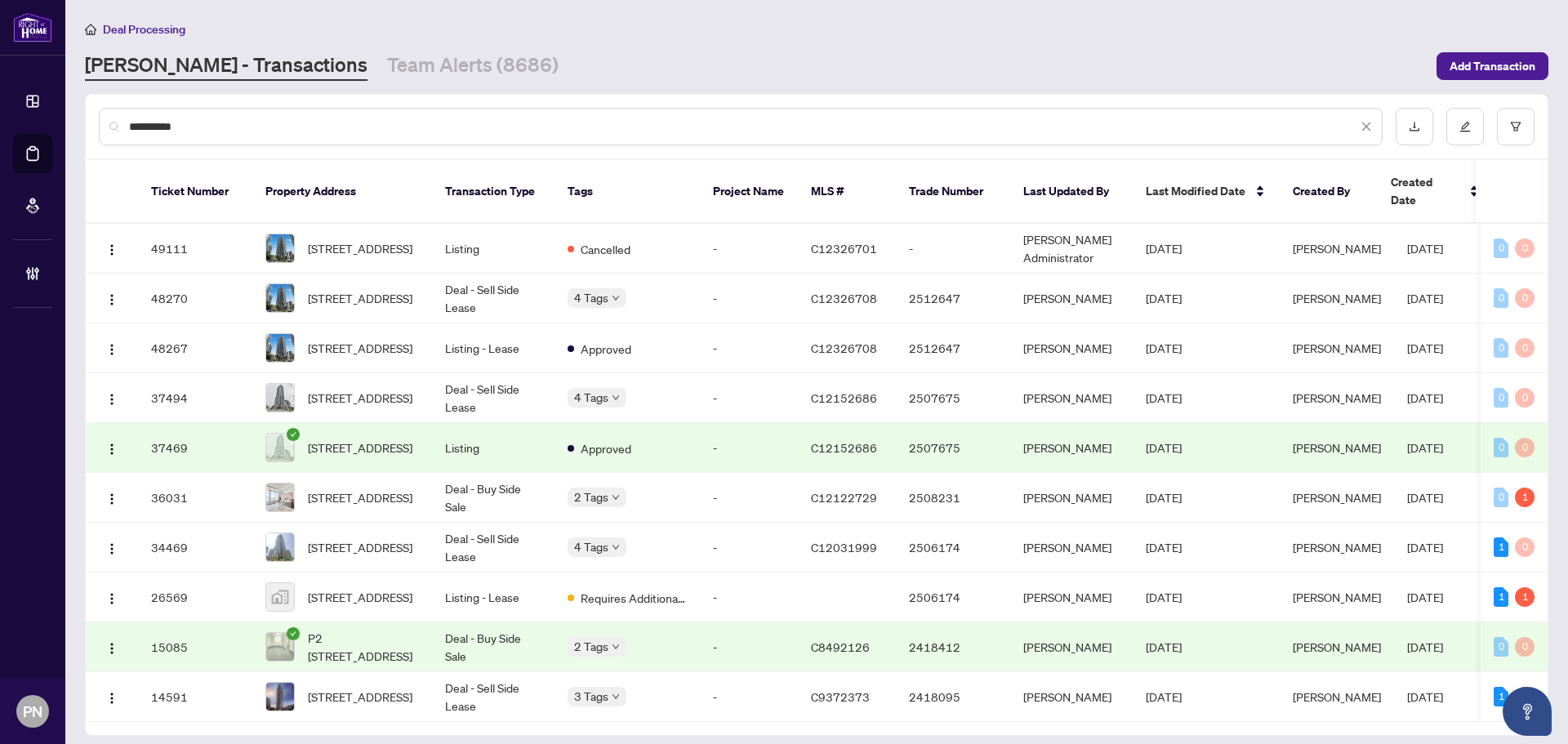
click at [264, 129] on input "*********" at bounding box center [744, 127] width 1229 height 18
type input "*********"
click at [510, 473] on td "Deal - Buy Side Sale" at bounding box center [493, 497] width 123 height 50
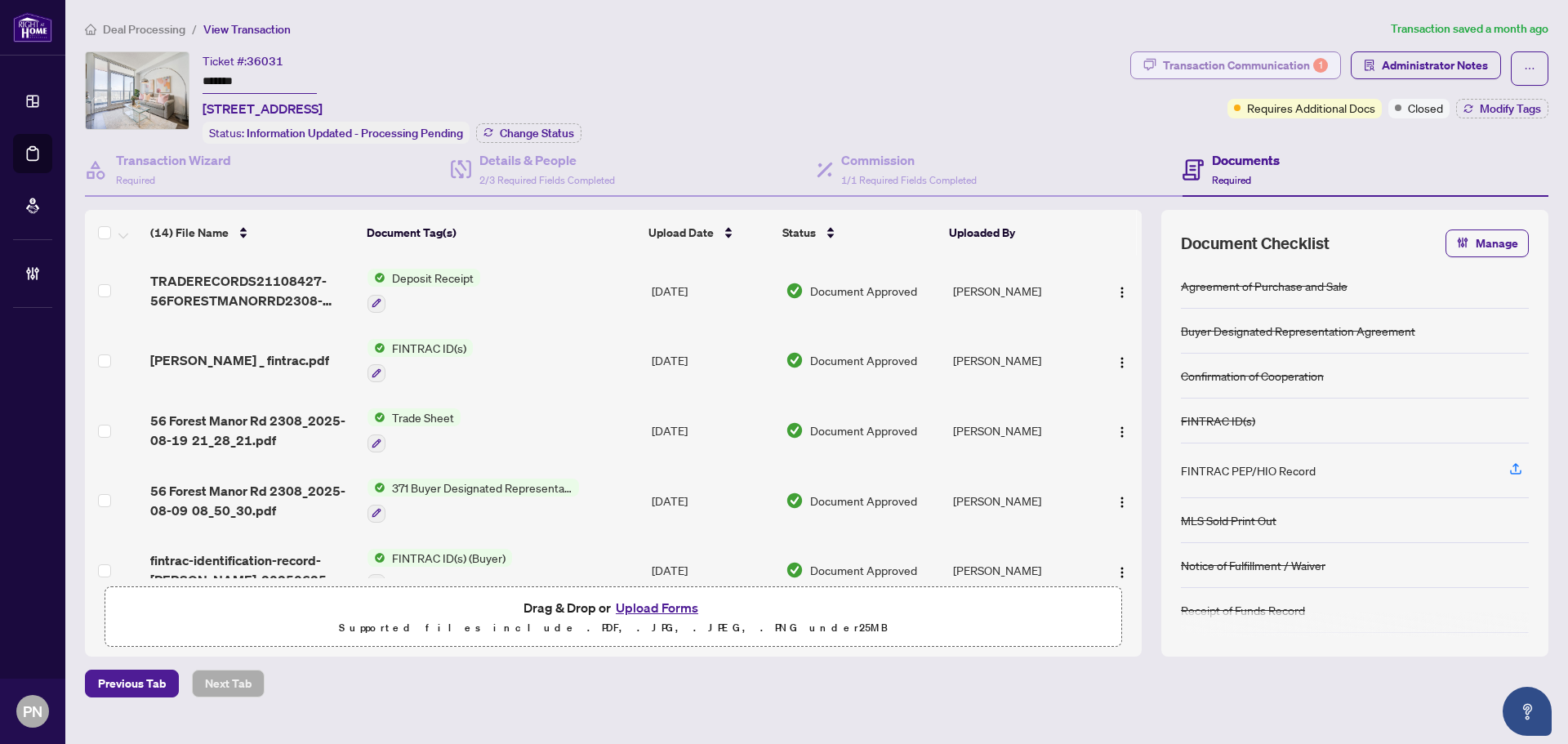
click at [1246, 74] on div "Transaction Communication 1" at bounding box center [1246, 65] width 165 height 26
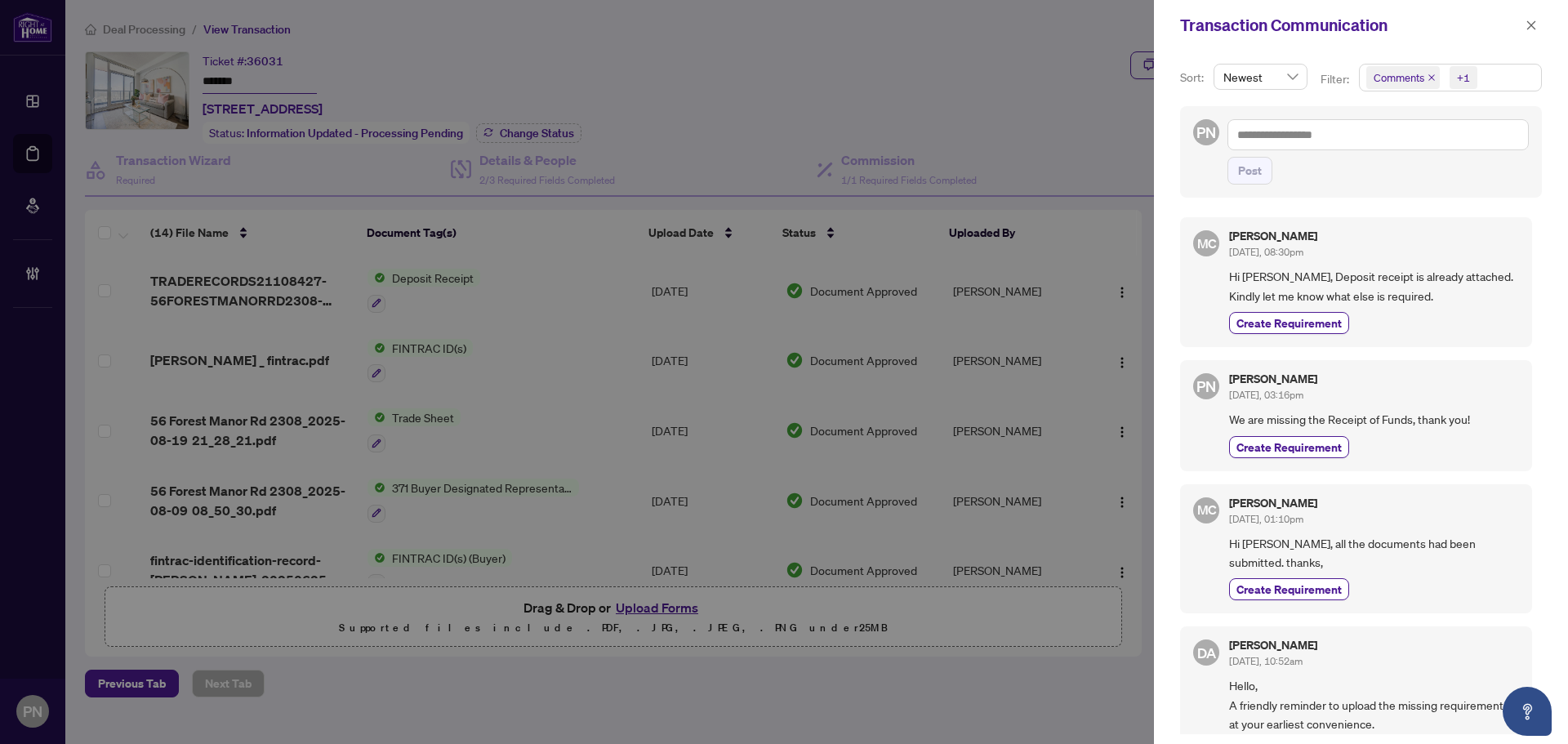
click at [1424, 78] on span "Comments" at bounding box center [1404, 78] width 74 height 23
click at [1427, 78] on icon "close" at bounding box center [1431, 78] width 8 height 8
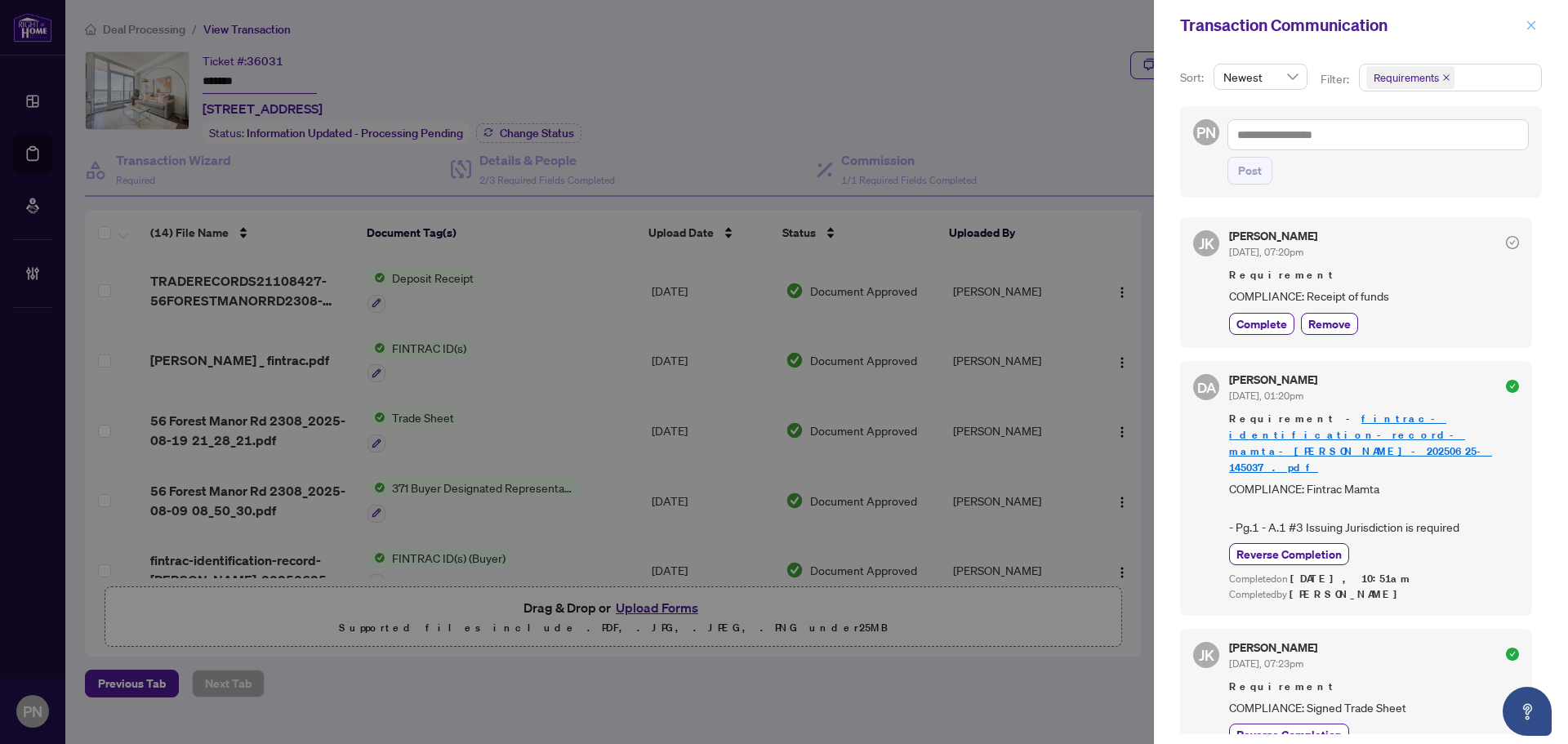
click at [1529, 28] on icon "close" at bounding box center [1531, 25] width 9 height 9
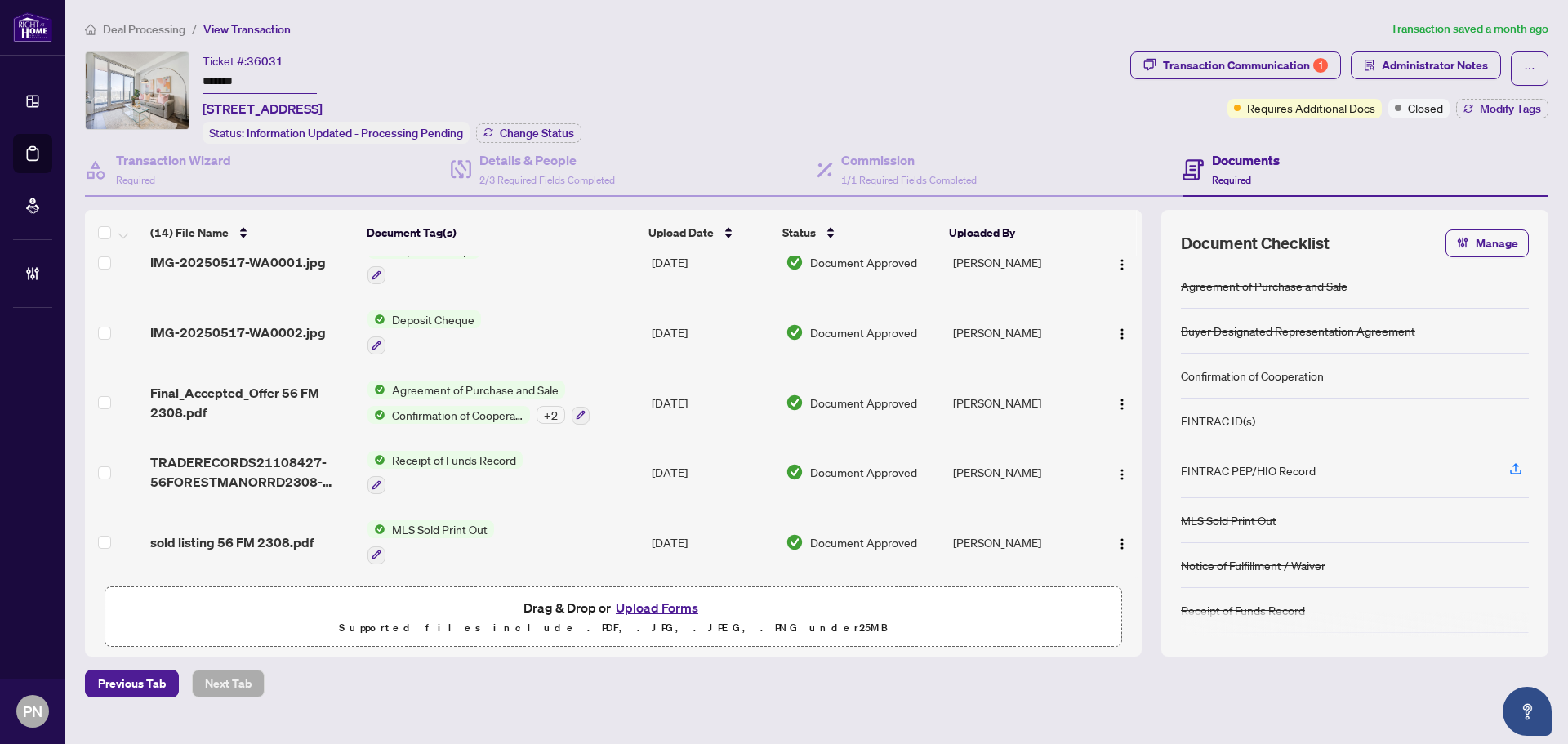
scroll to position [658, 0]
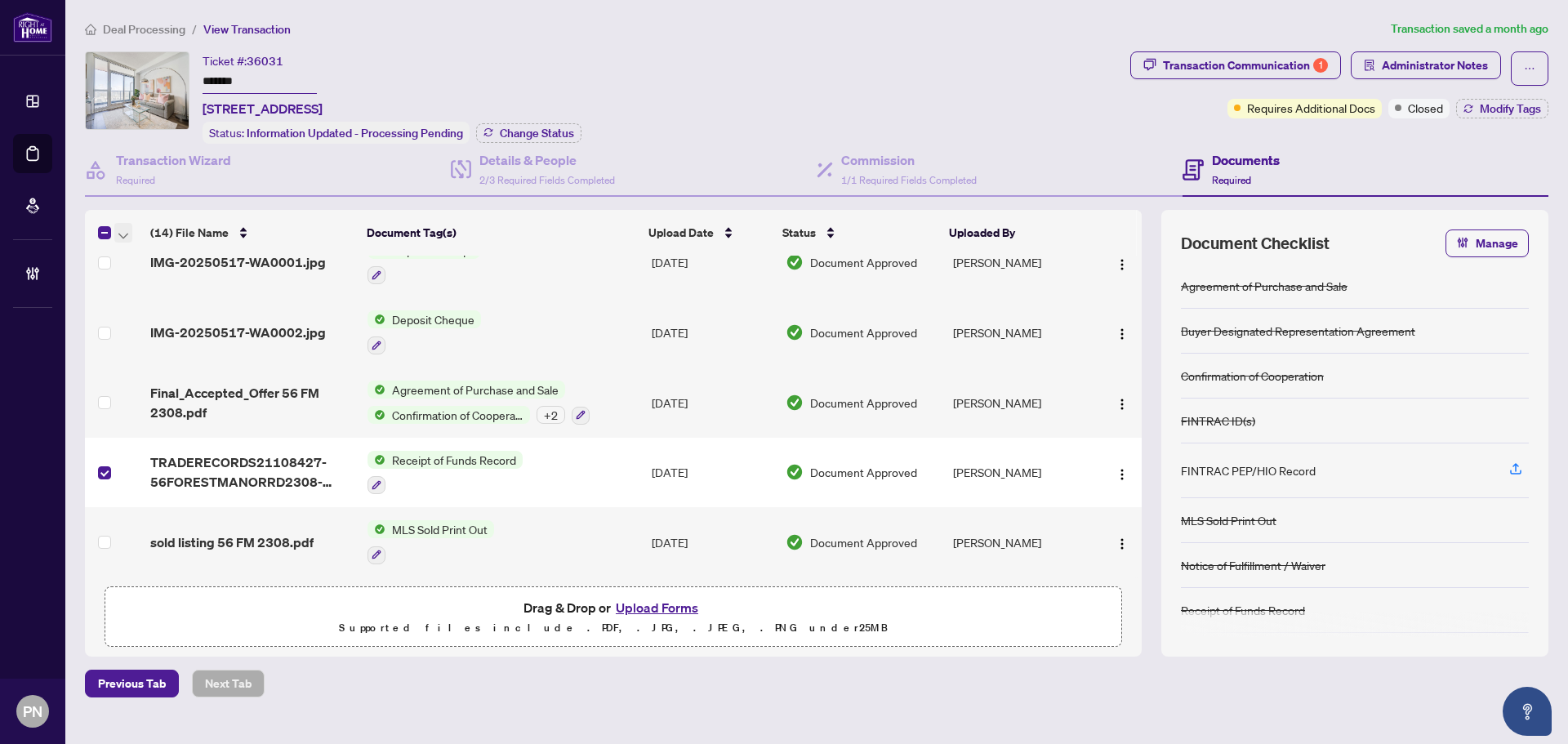
click at [123, 235] on icon "button" at bounding box center [124, 235] width 10 height 6
click at [140, 260] on span "Open Selected in New Tab(s)" at bounding box center [200, 260] width 146 height 18
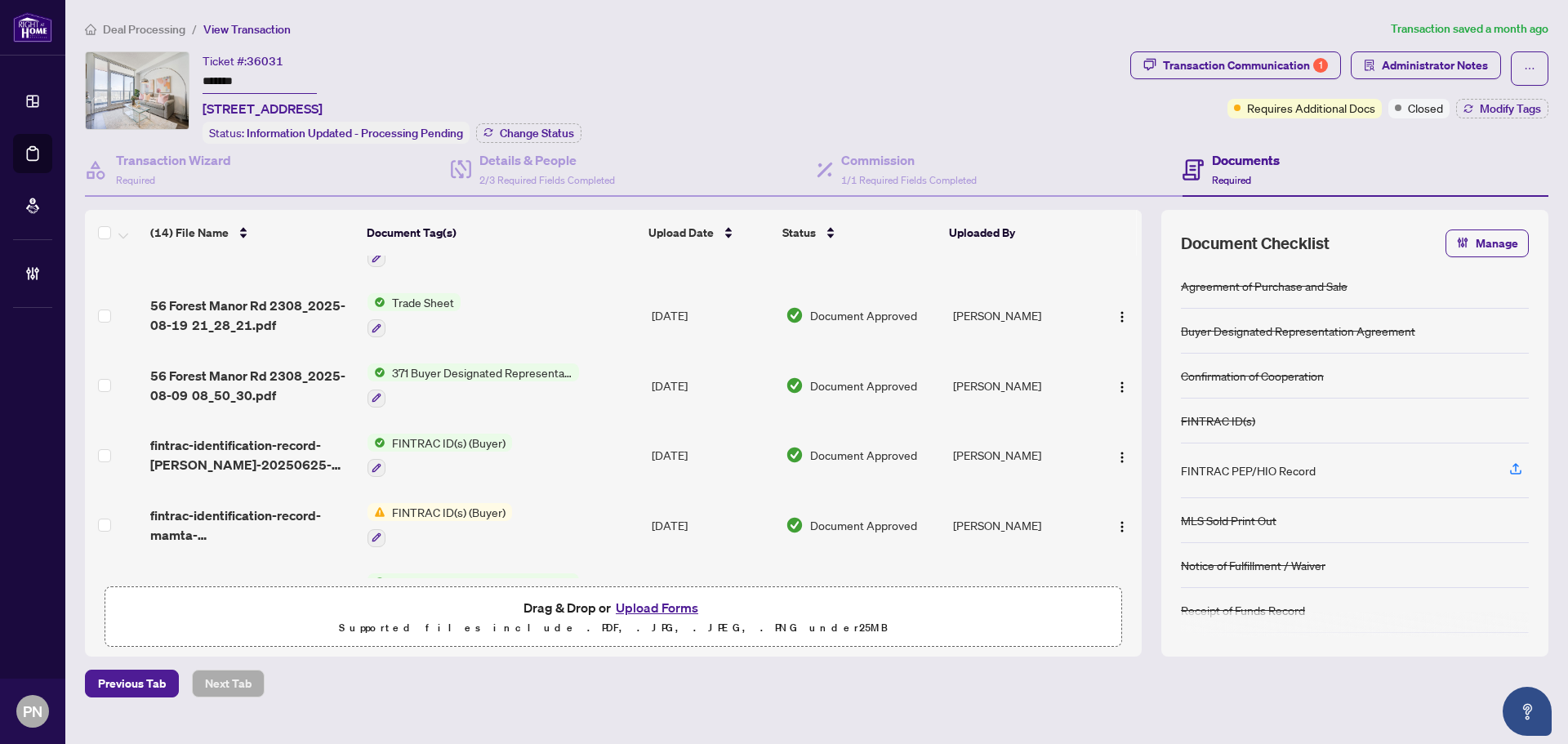
scroll to position [5, 0]
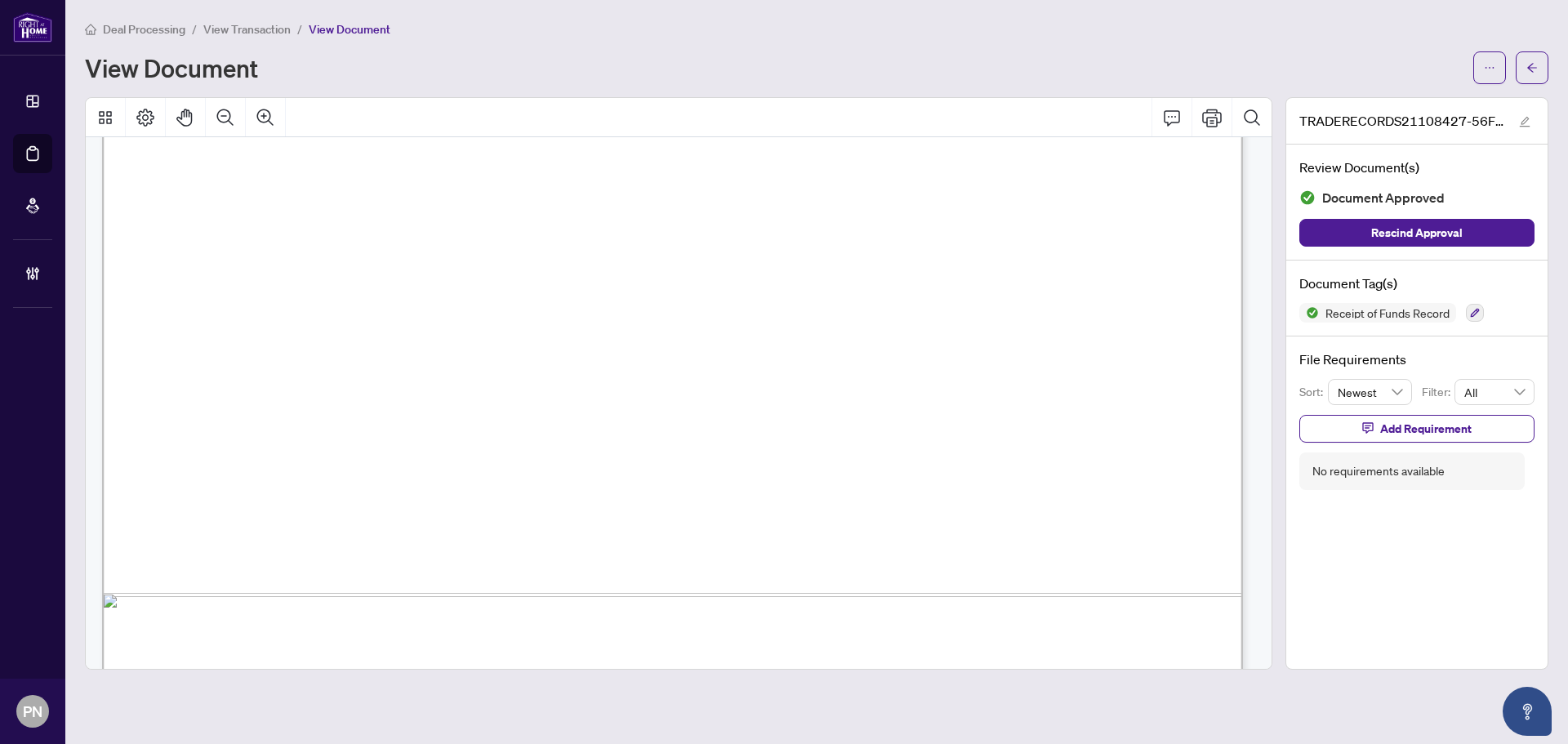
scroll to position [817, 0]
click at [1472, 311] on icon "button" at bounding box center [1475, 312] width 10 height 10
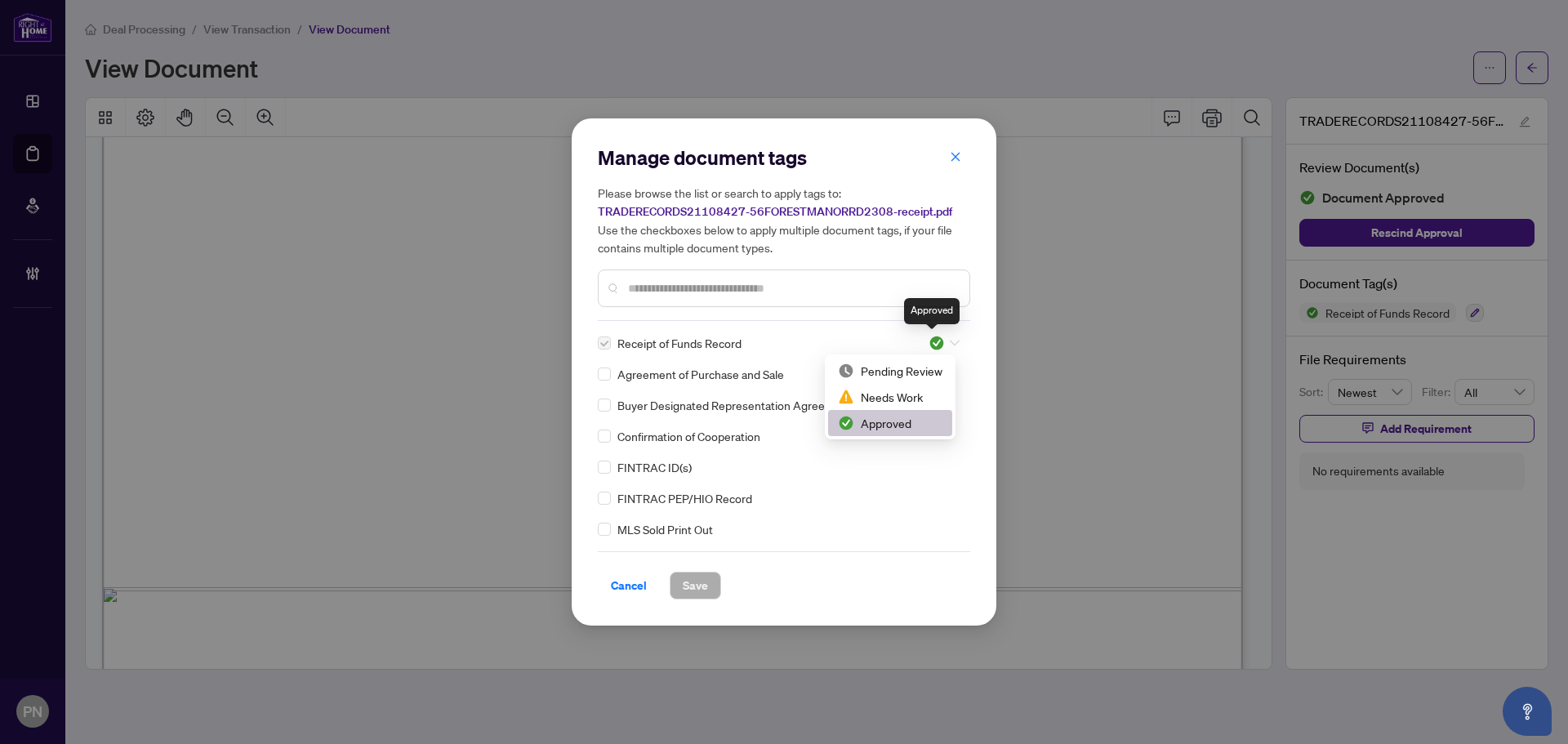
click at [928, 345] on img at bounding box center [937, 343] width 16 height 16
click at [917, 372] on div "Pending Review" at bounding box center [890, 370] width 105 height 18
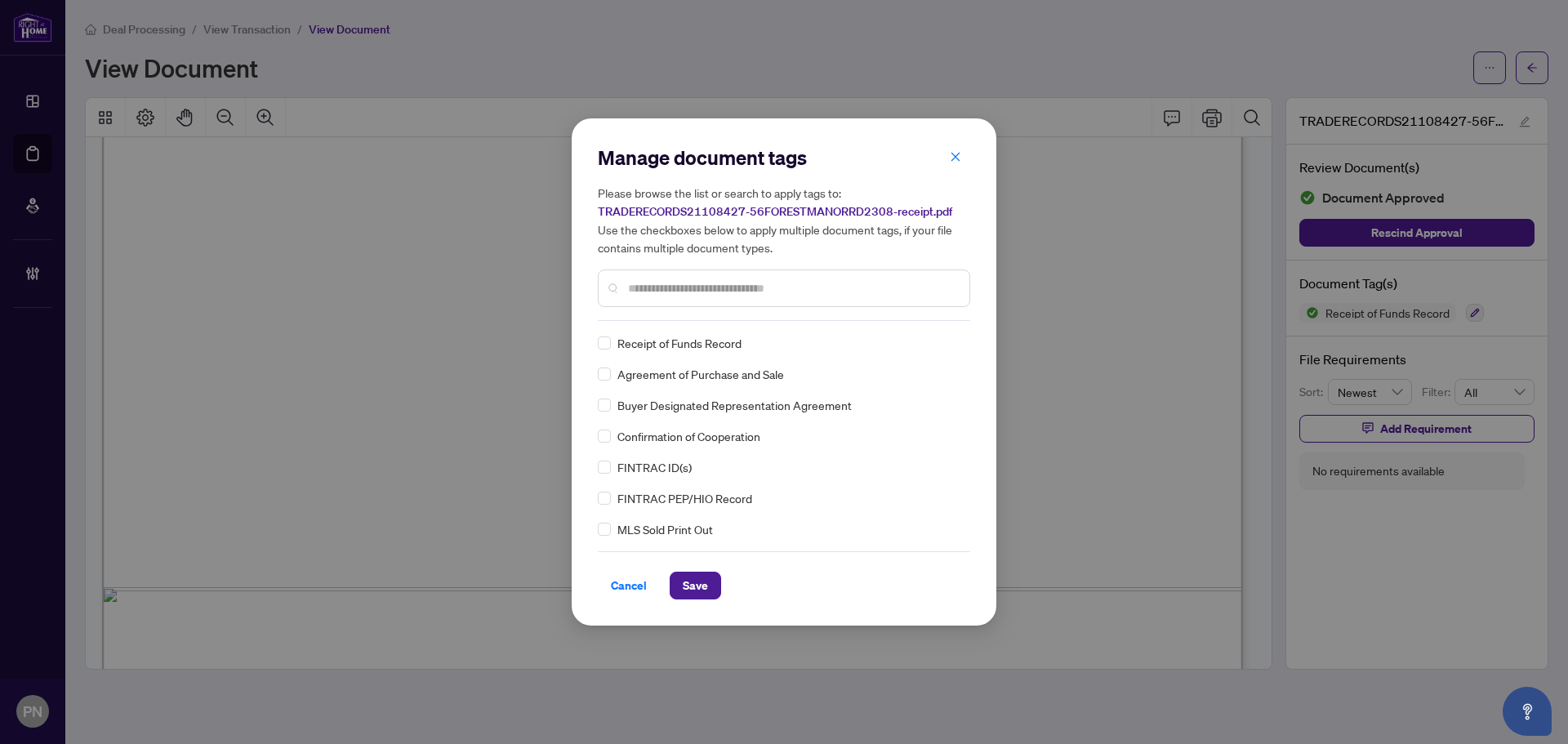
click at [688, 291] on input "text" at bounding box center [792, 288] width 328 height 18
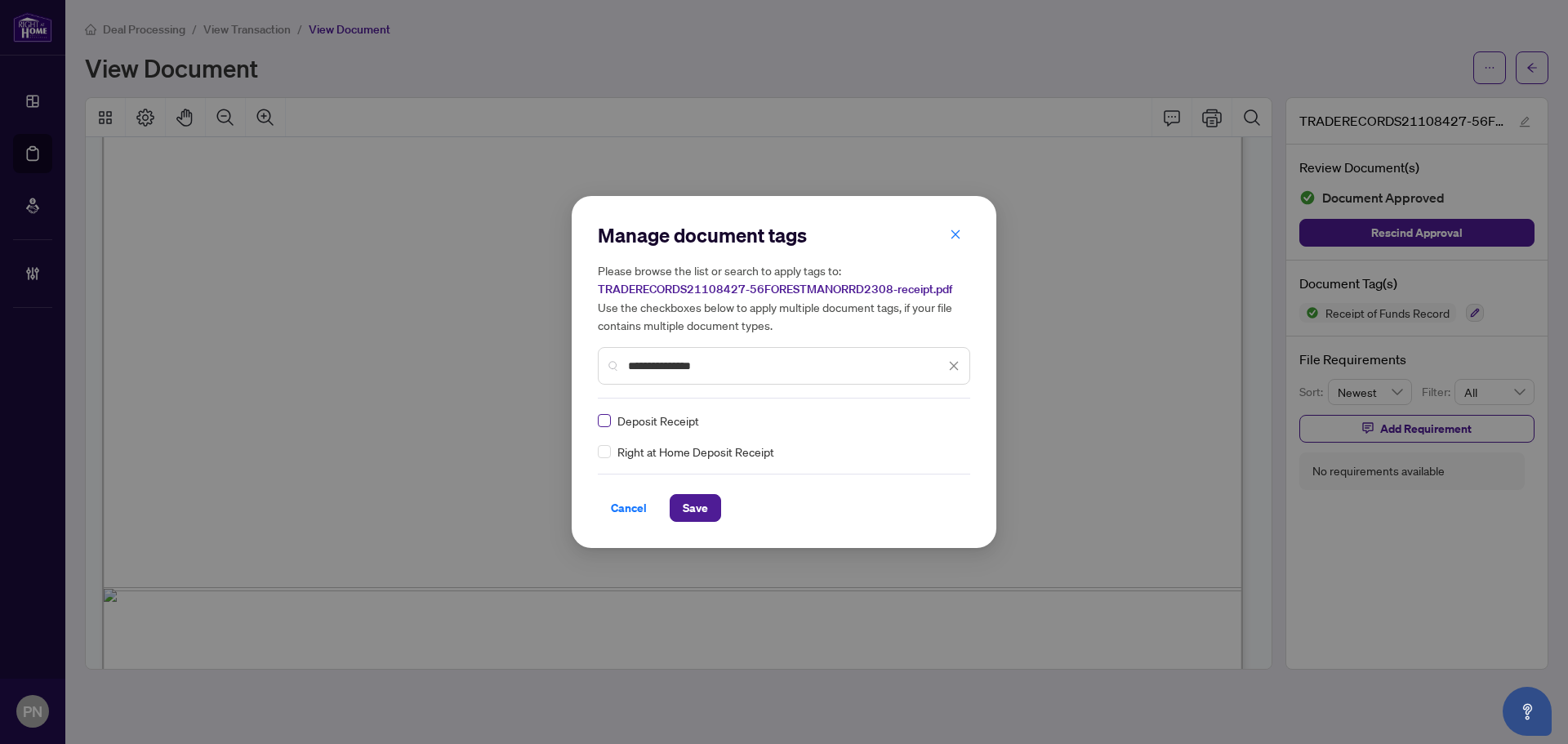
type input "**********"
click at [947, 419] on div at bounding box center [944, 420] width 31 height 16
click at [896, 498] on div "Approved" at bounding box center [895, 500] width 105 height 18
click at [691, 511] on span "Save" at bounding box center [695, 508] width 25 height 26
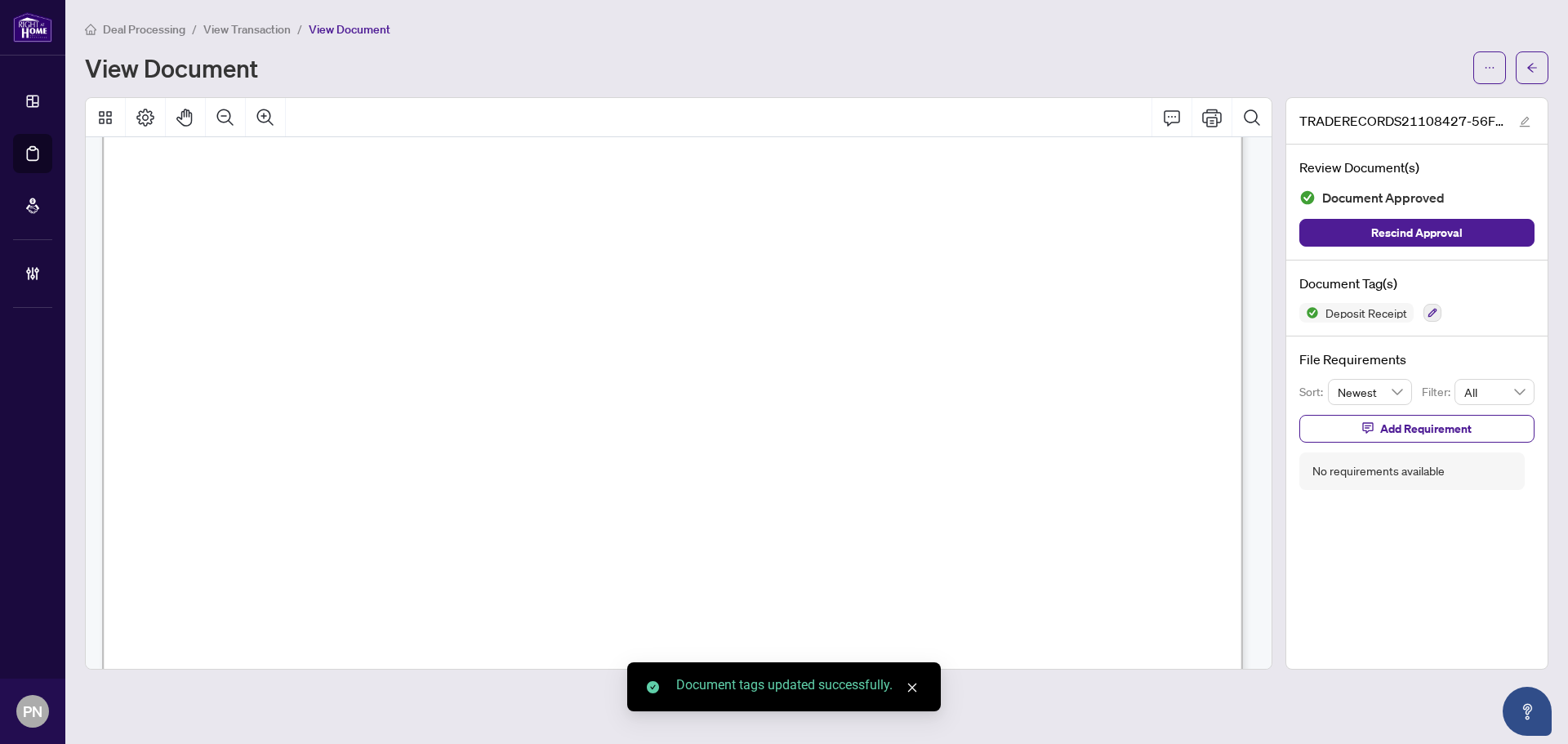
scroll to position [0, 0]
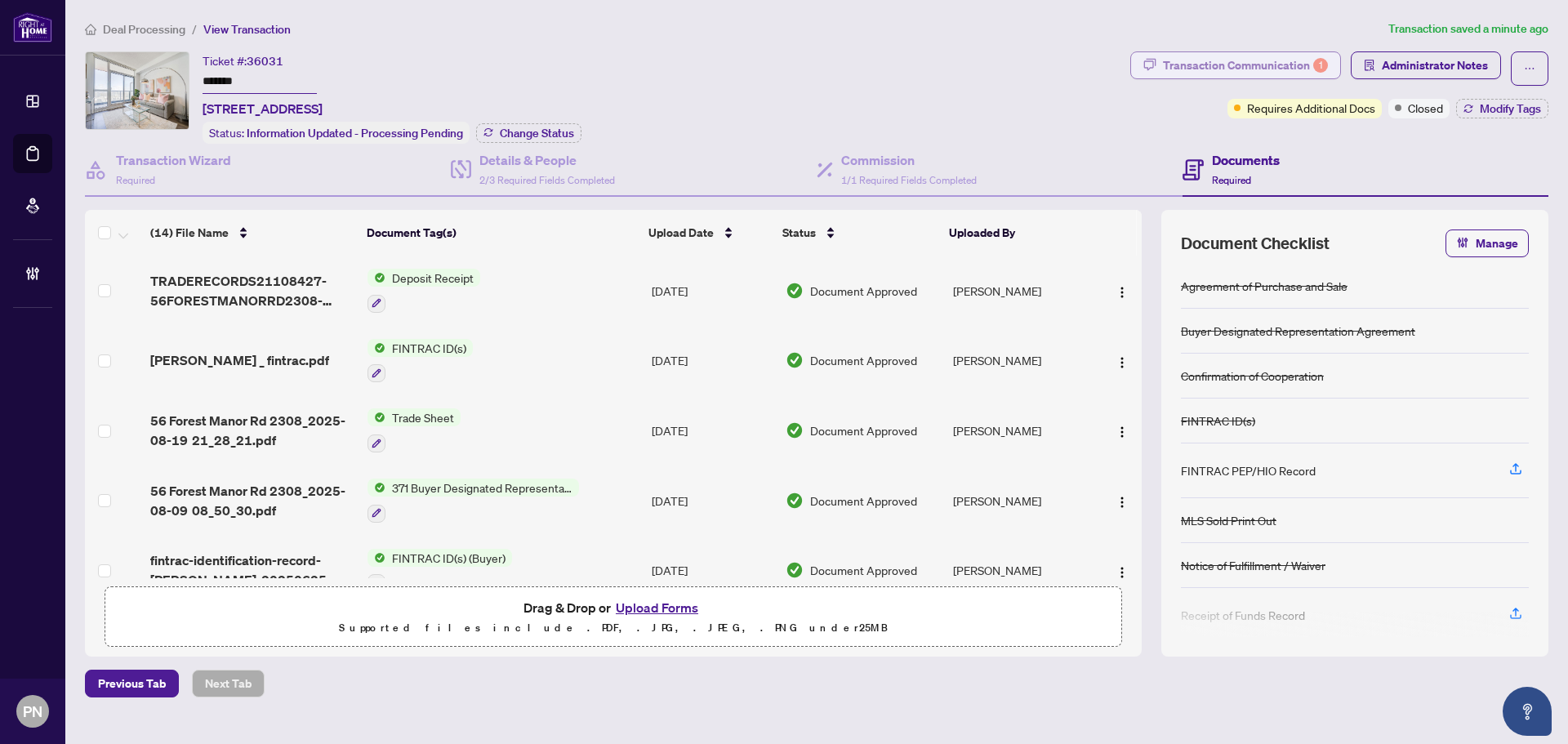
click at [1298, 74] on div "Transaction Communication 1" at bounding box center [1246, 65] width 165 height 26
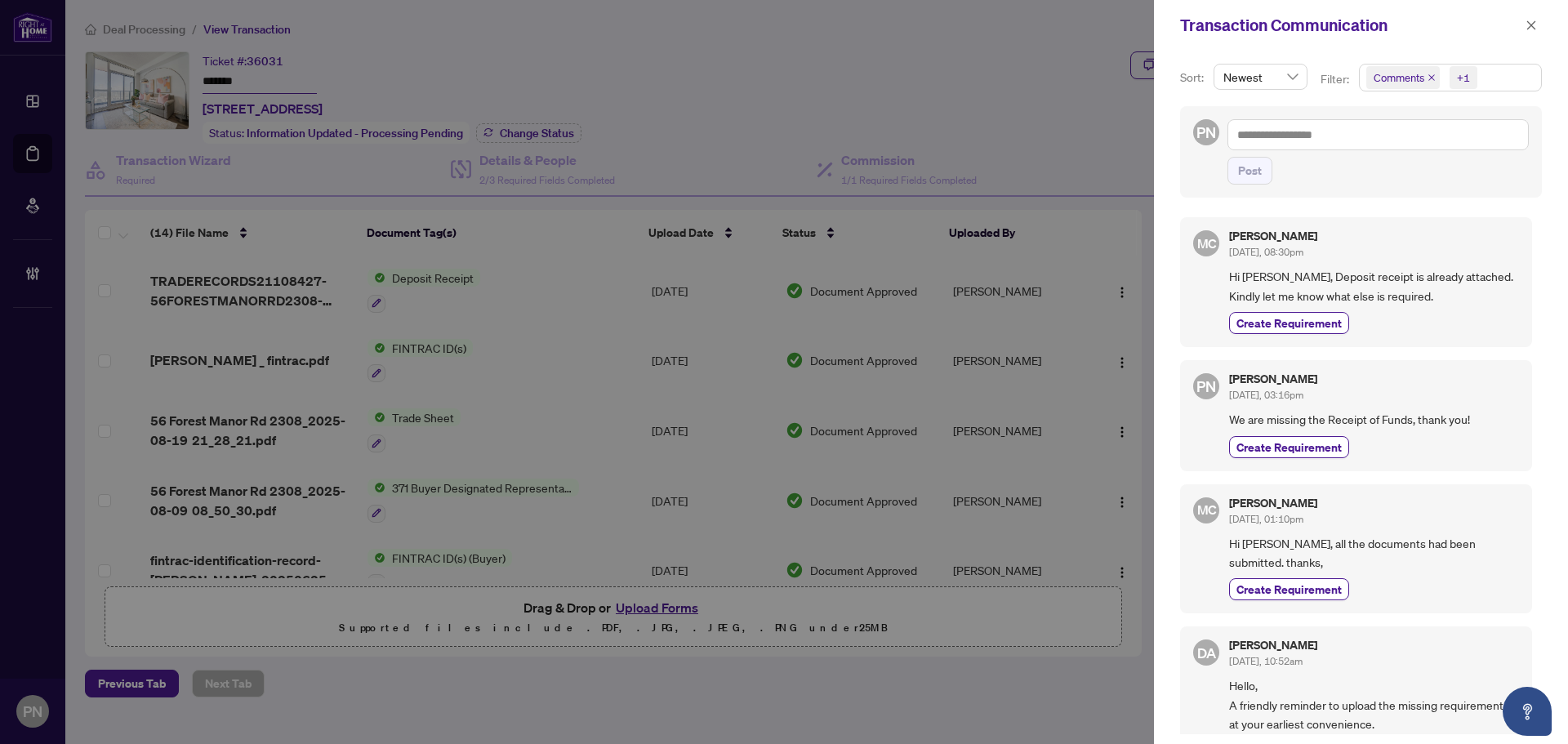
click at [1428, 80] on icon "close" at bounding box center [1431, 78] width 7 height 7
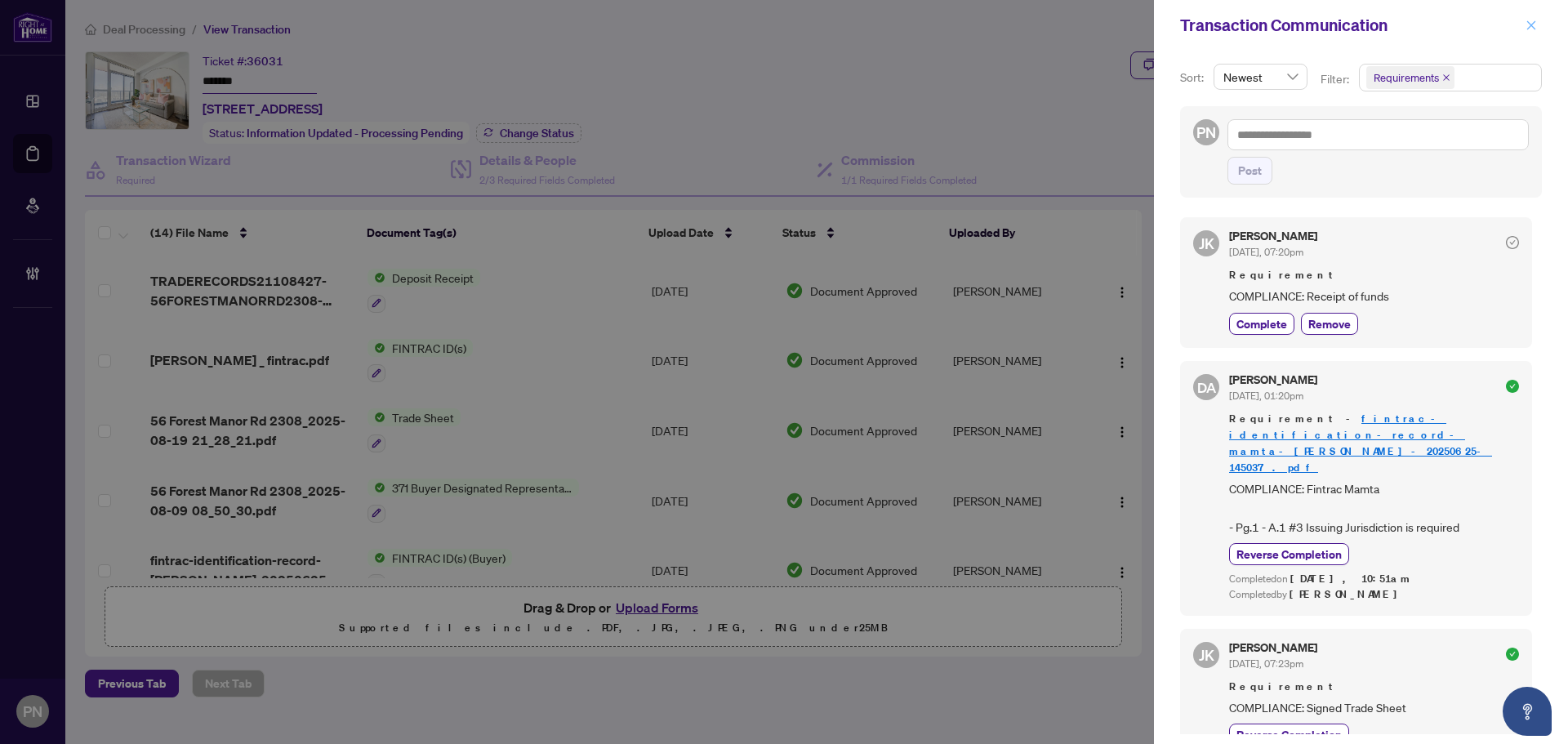
click at [1523, 27] on button "button" at bounding box center [1531, 25] width 21 height 20
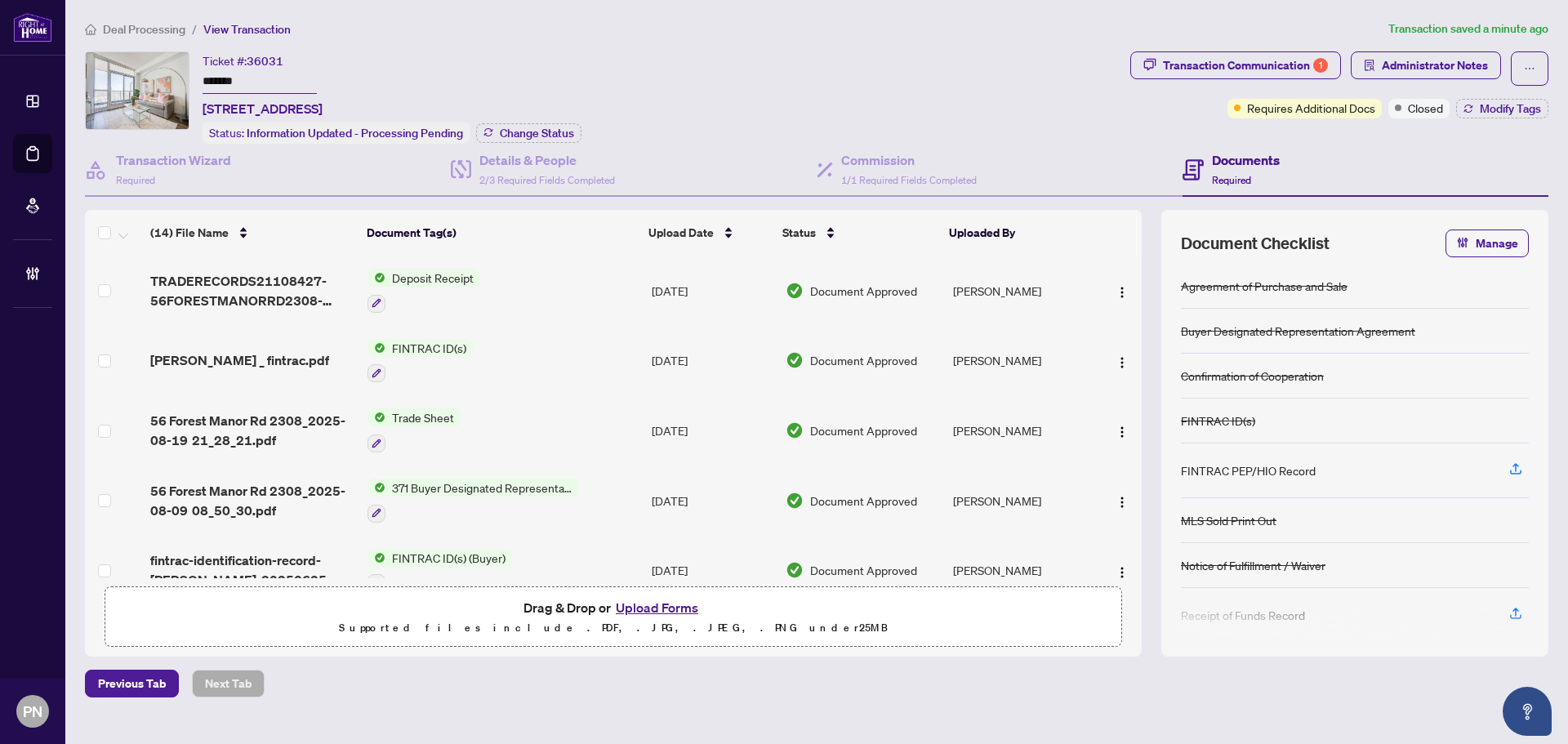
click at [153, 29] on span "Deal Processing" at bounding box center [144, 29] width 83 height 15
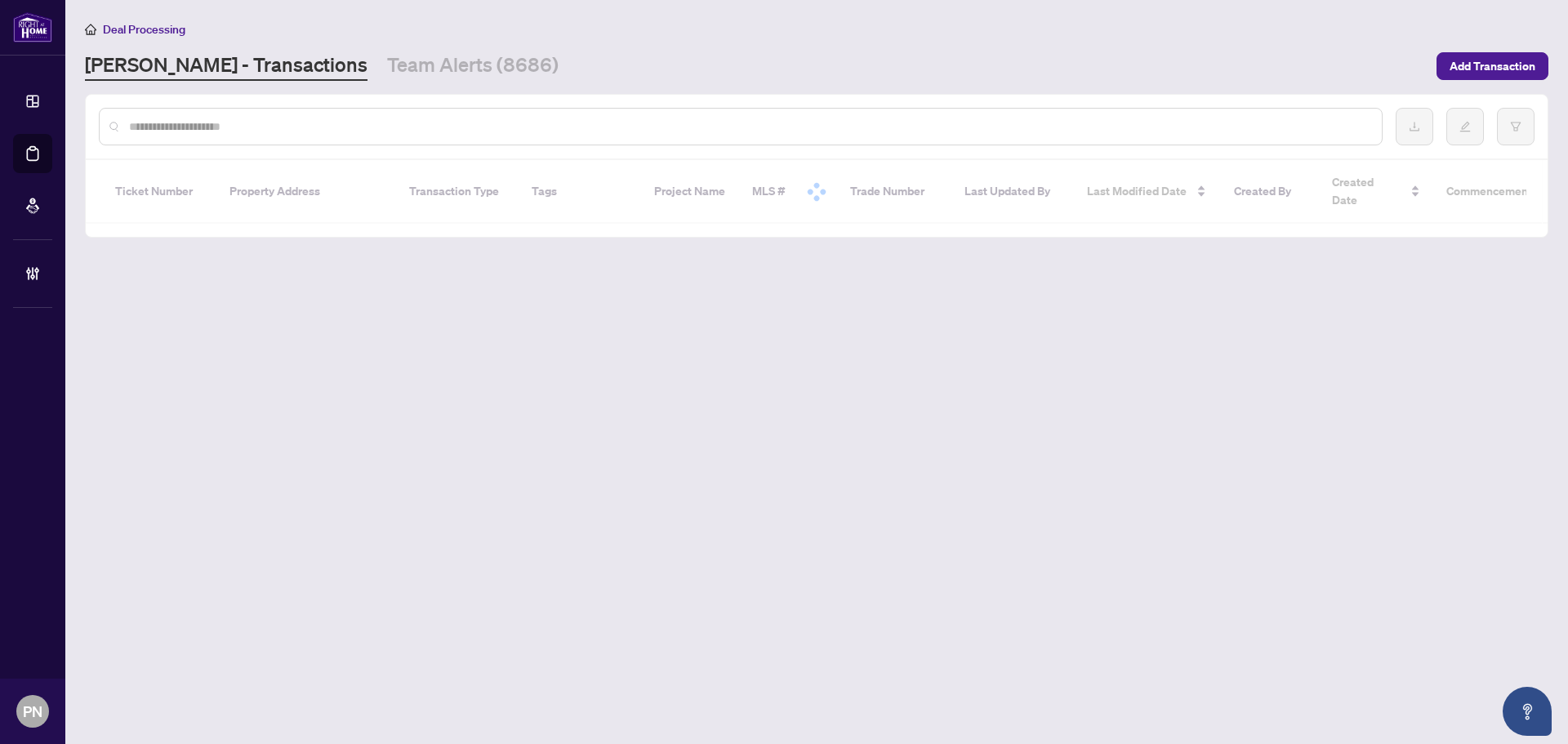
click at [449, 123] on input "text" at bounding box center [749, 127] width 1240 height 18
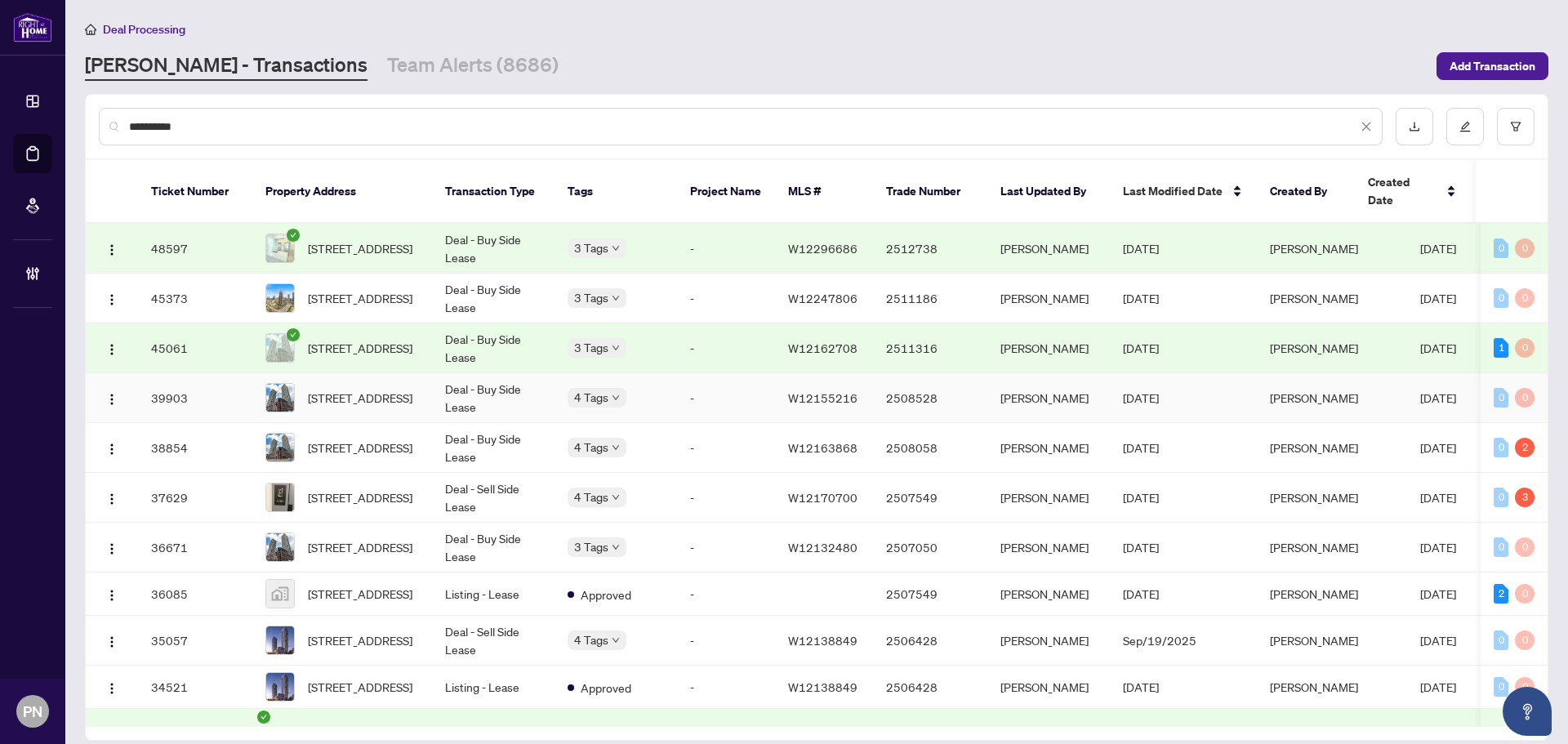
type input "**********"
click at [467, 384] on td "Deal - Buy Side Lease" at bounding box center [493, 397] width 123 height 50
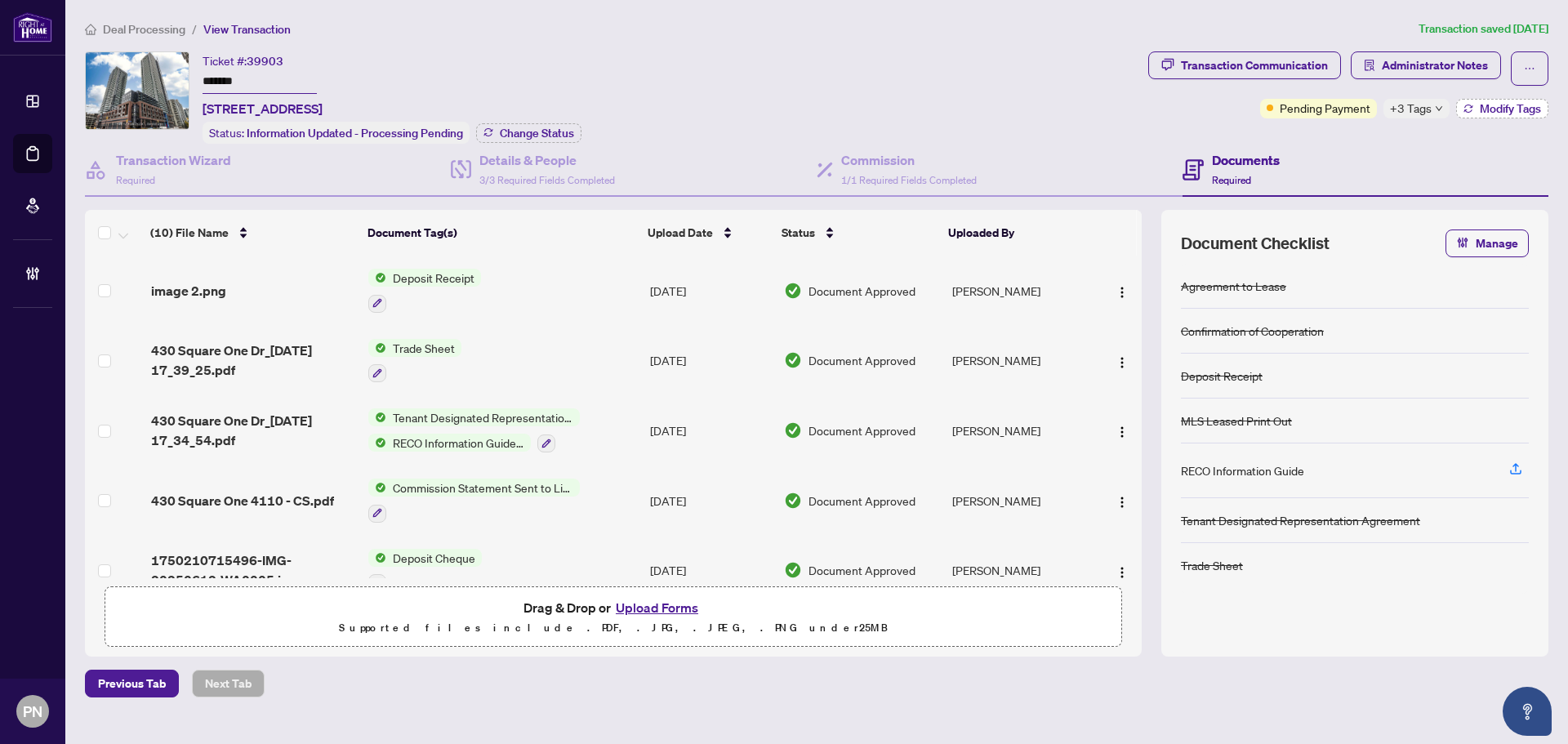
click at [1487, 110] on span "Modify Tags" at bounding box center [1510, 109] width 61 height 11
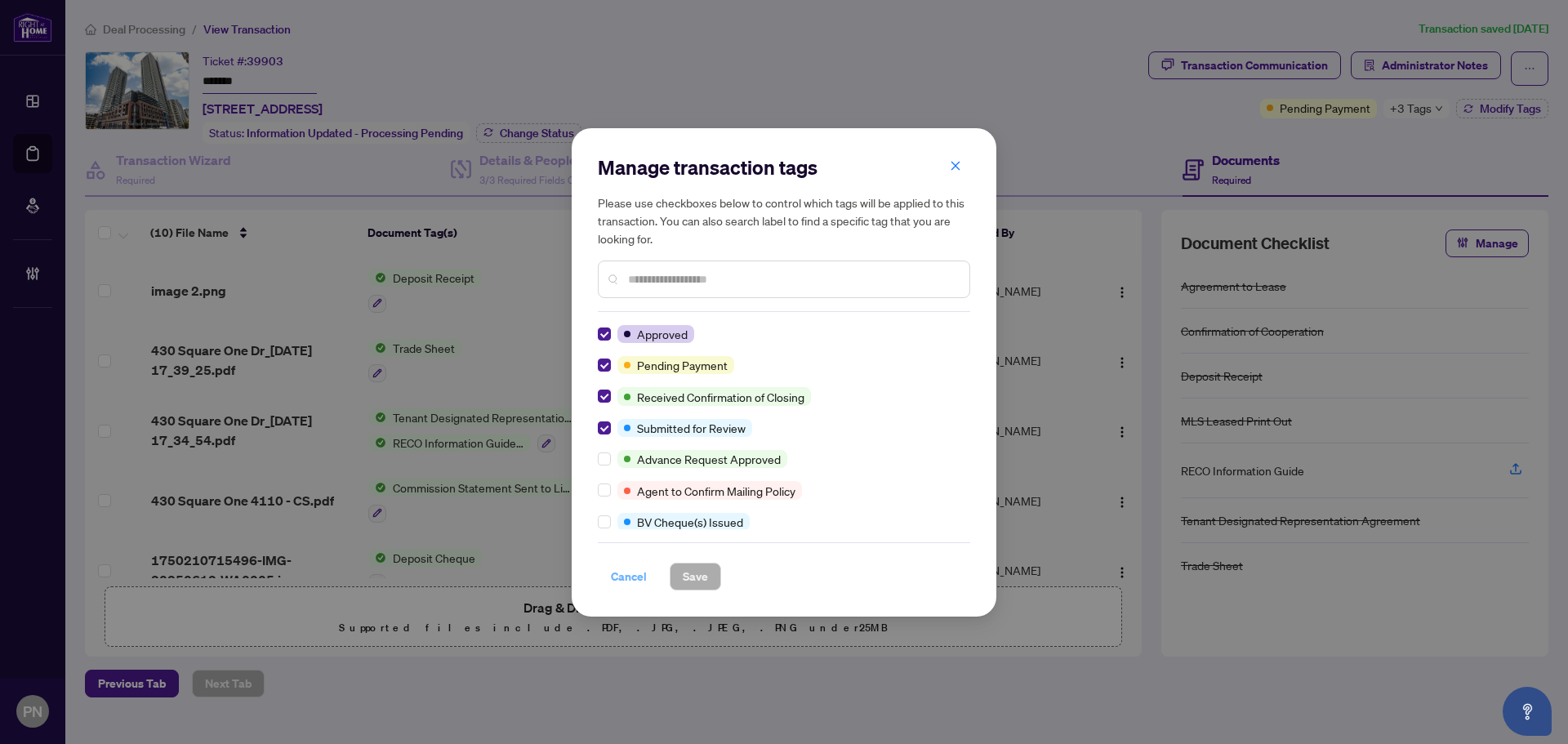
click at [629, 589] on span "Cancel" at bounding box center [629, 576] width 36 height 26
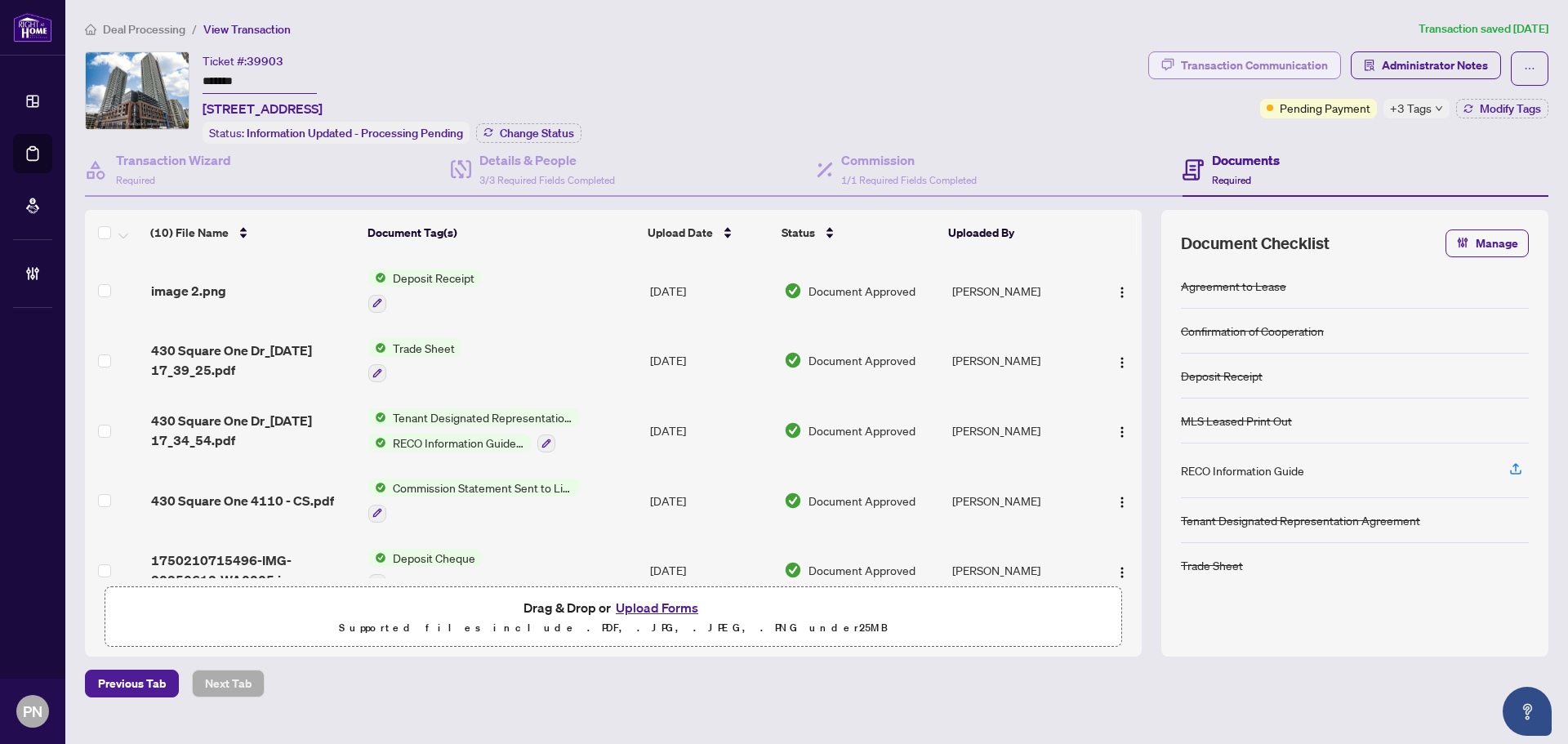
click at [1319, 72] on div "Transaction Communication" at bounding box center [1255, 65] width 147 height 26
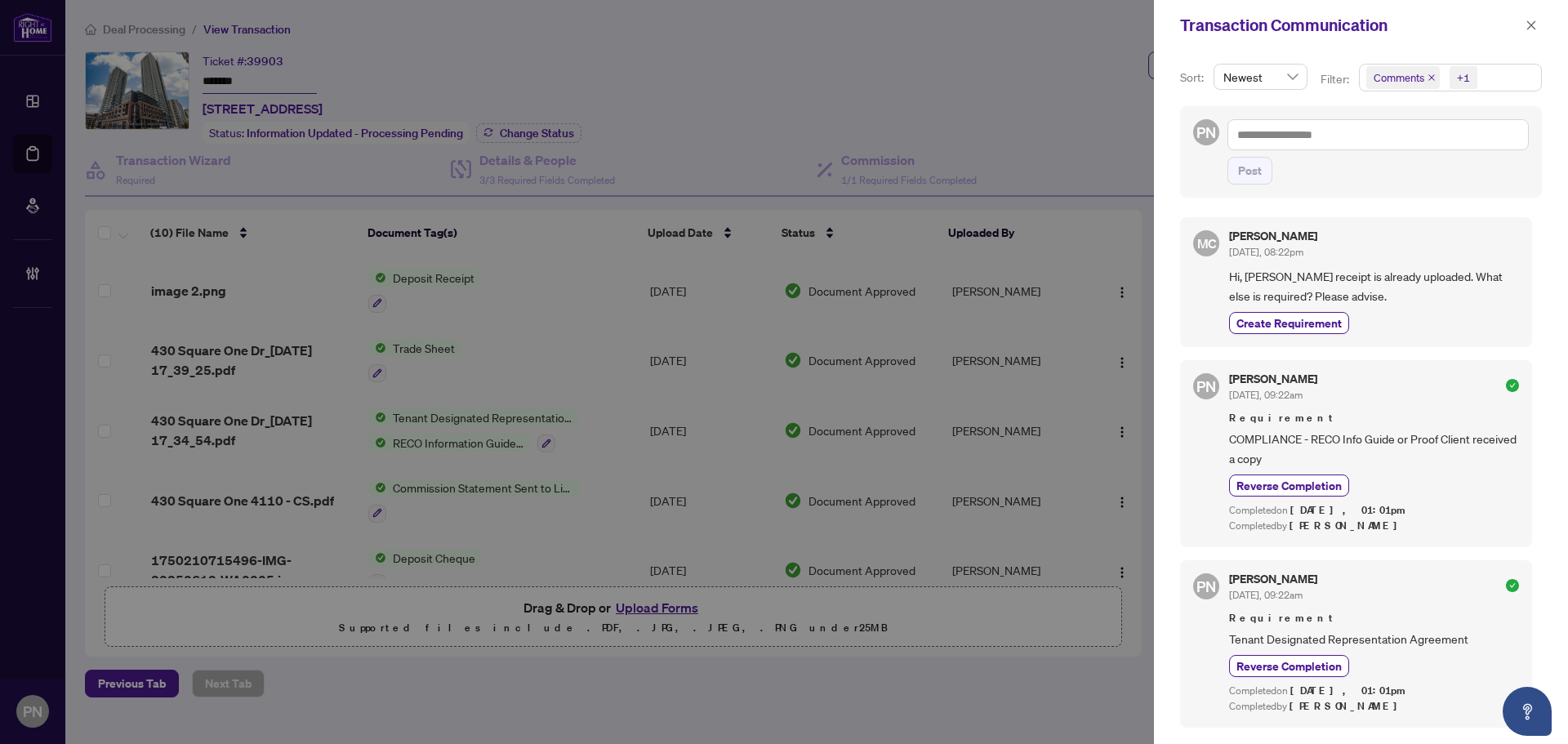
click at [1423, 84] on span "Comments" at bounding box center [1404, 78] width 74 height 23
click at [1428, 80] on icon "close" at bounding box center [1431, 78] width 7 height 7
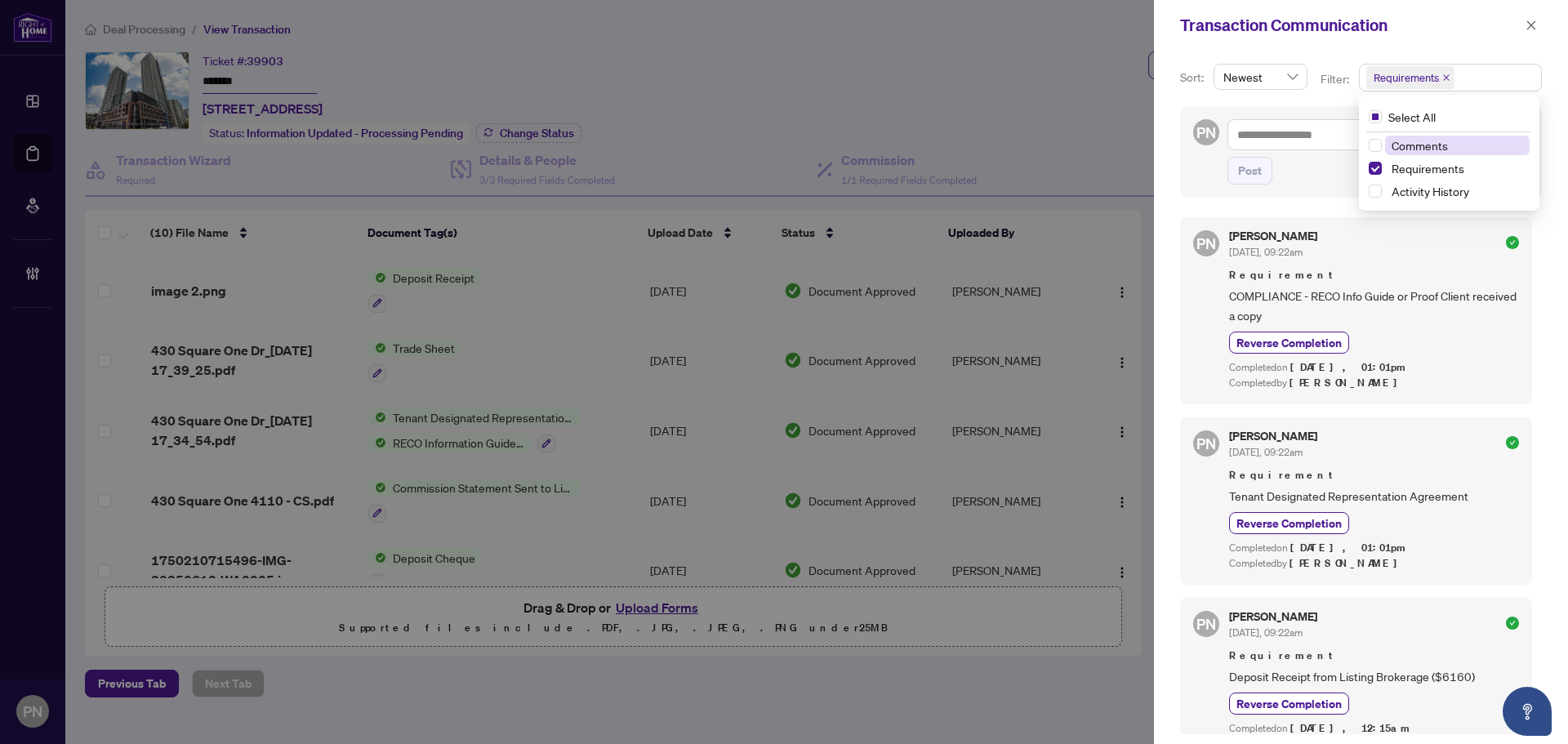
click at [1525, 25] on icon "close" at bounding box center [1531, 25] width 11 height 11
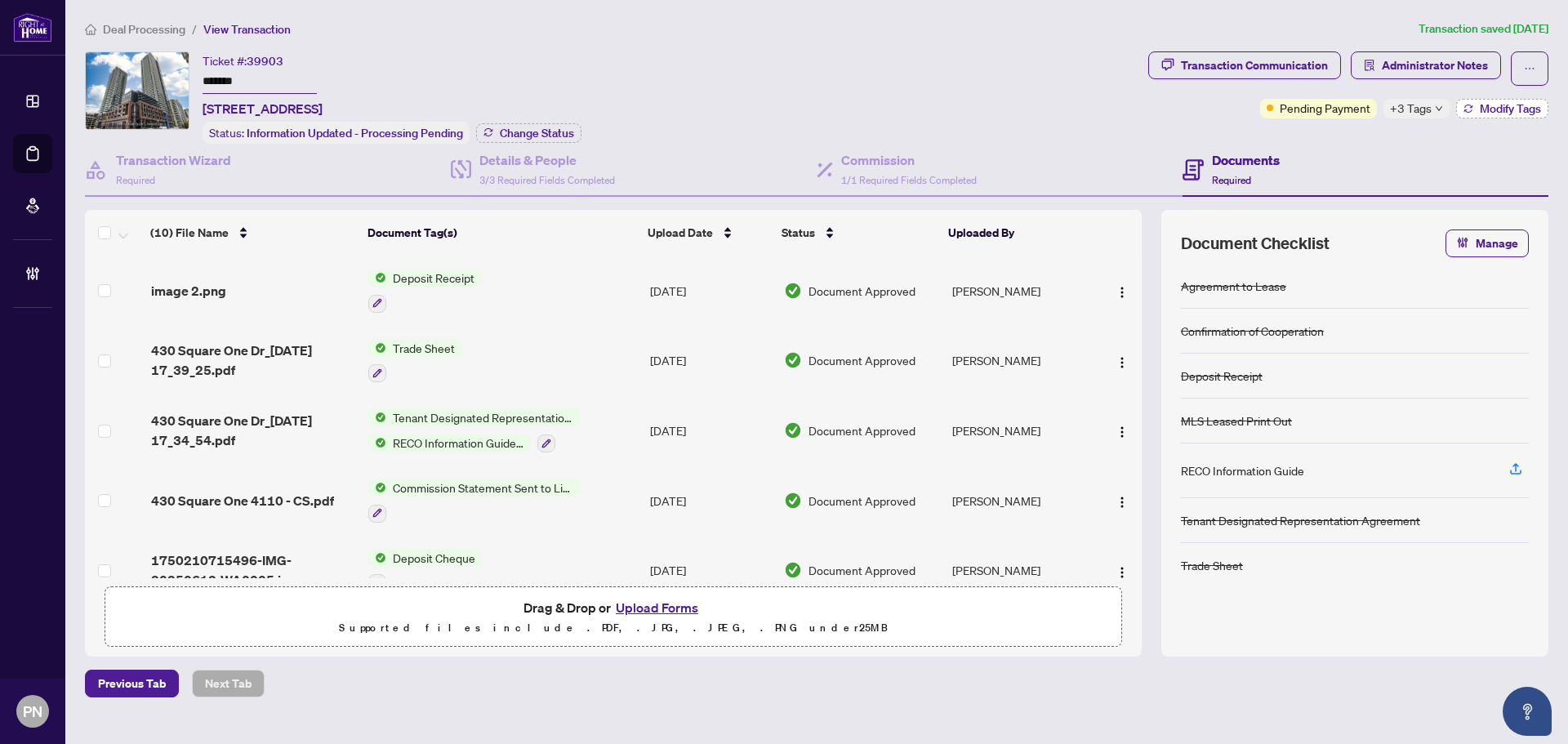
click at [1489, 109] on span "Modify Tags" at bounding box center [1510, 109] width 61 height 11
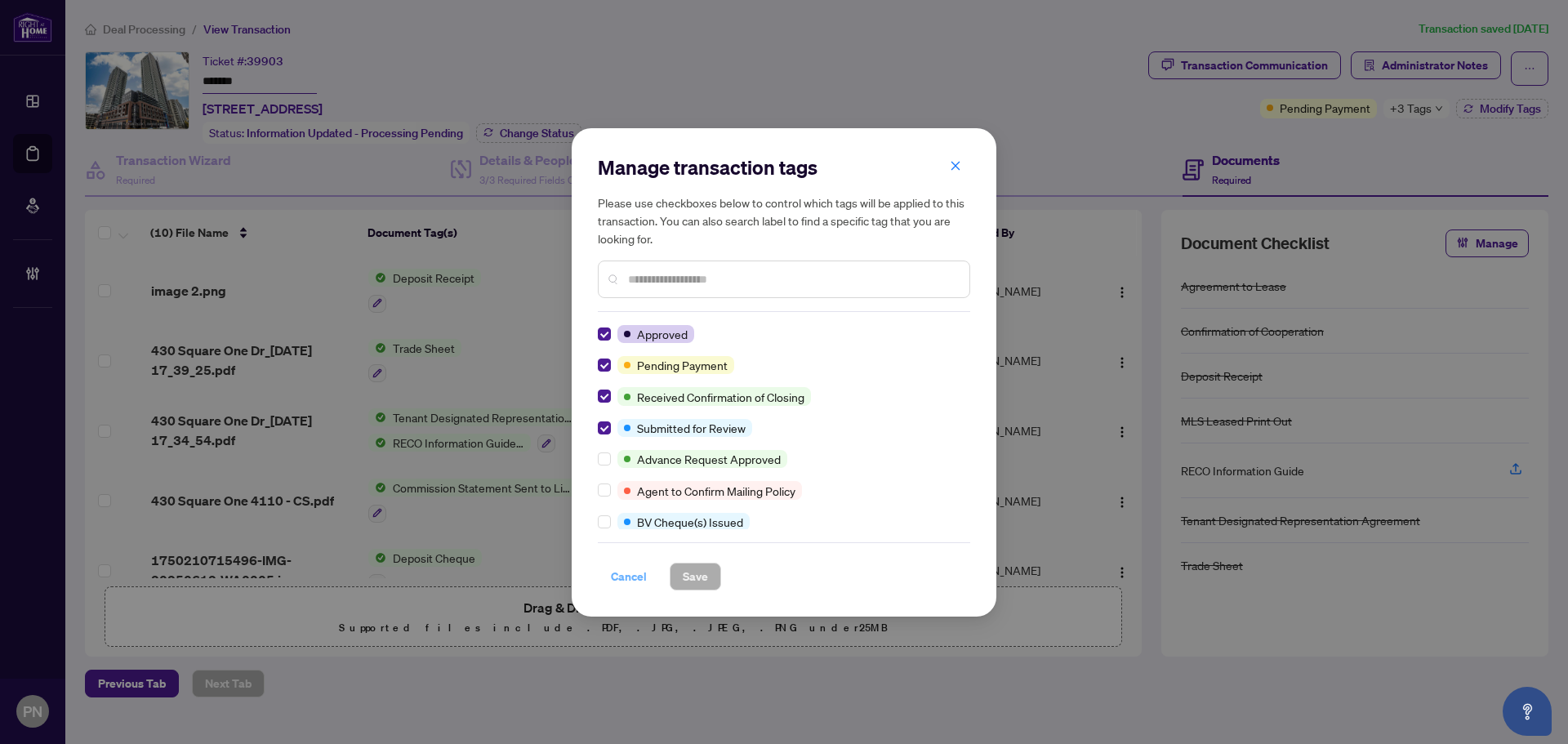
click at [635, 573] on span "Cancel" at bounding box center [629, 576] width 36 height 26
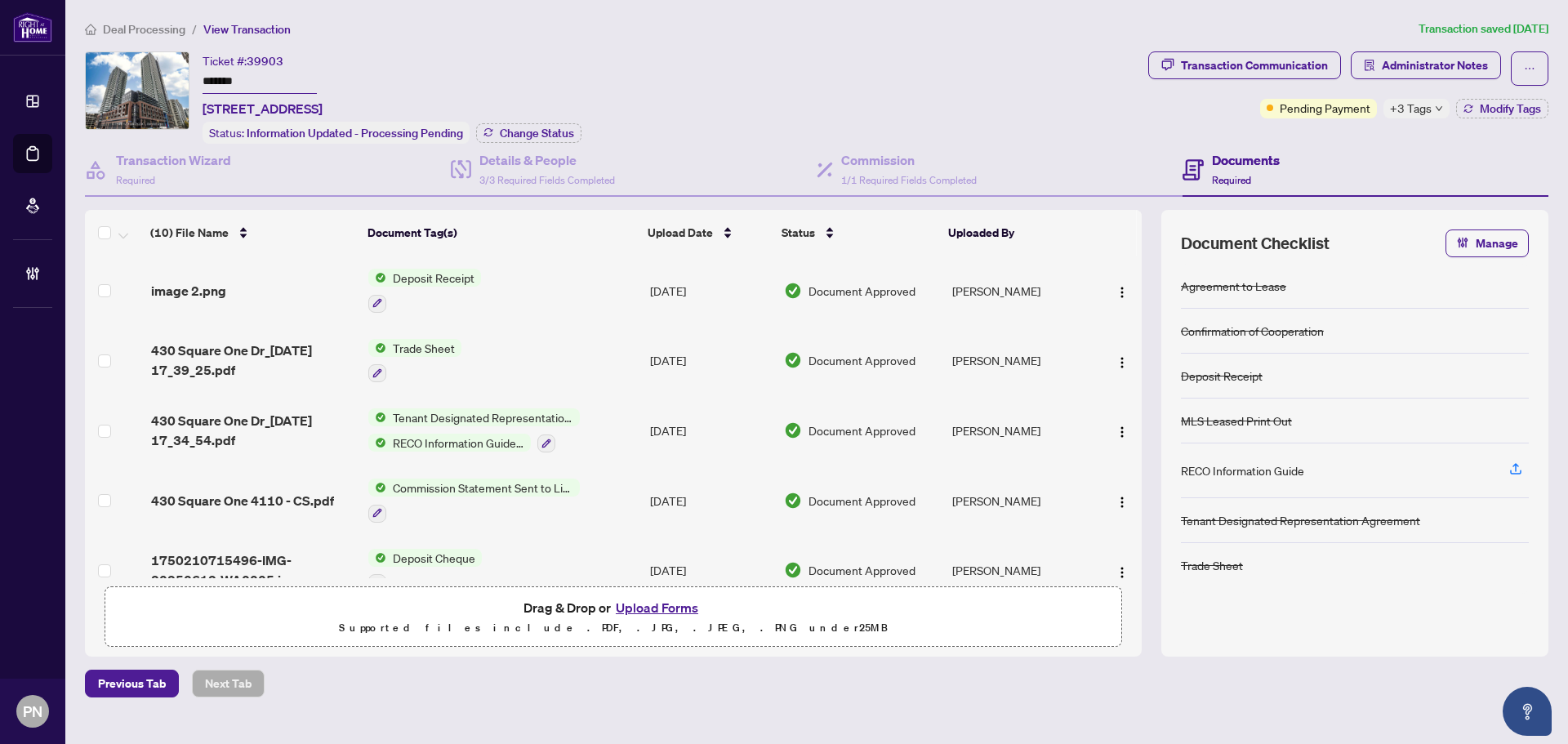
click at [509, 18] on main "Deal Processing / View Transaction Transaction saved 4 days ago Ticket #: 39903…" at bounding box center [816, 372] width 1503 height 744
click at [1527, 63] on icon "ellipsis" at bounding box center [1530, 69] width 11 height 11
click at [1485, 105] on span "Transaction Permissions" at bounding box center [1472, 105] width 125 height 18
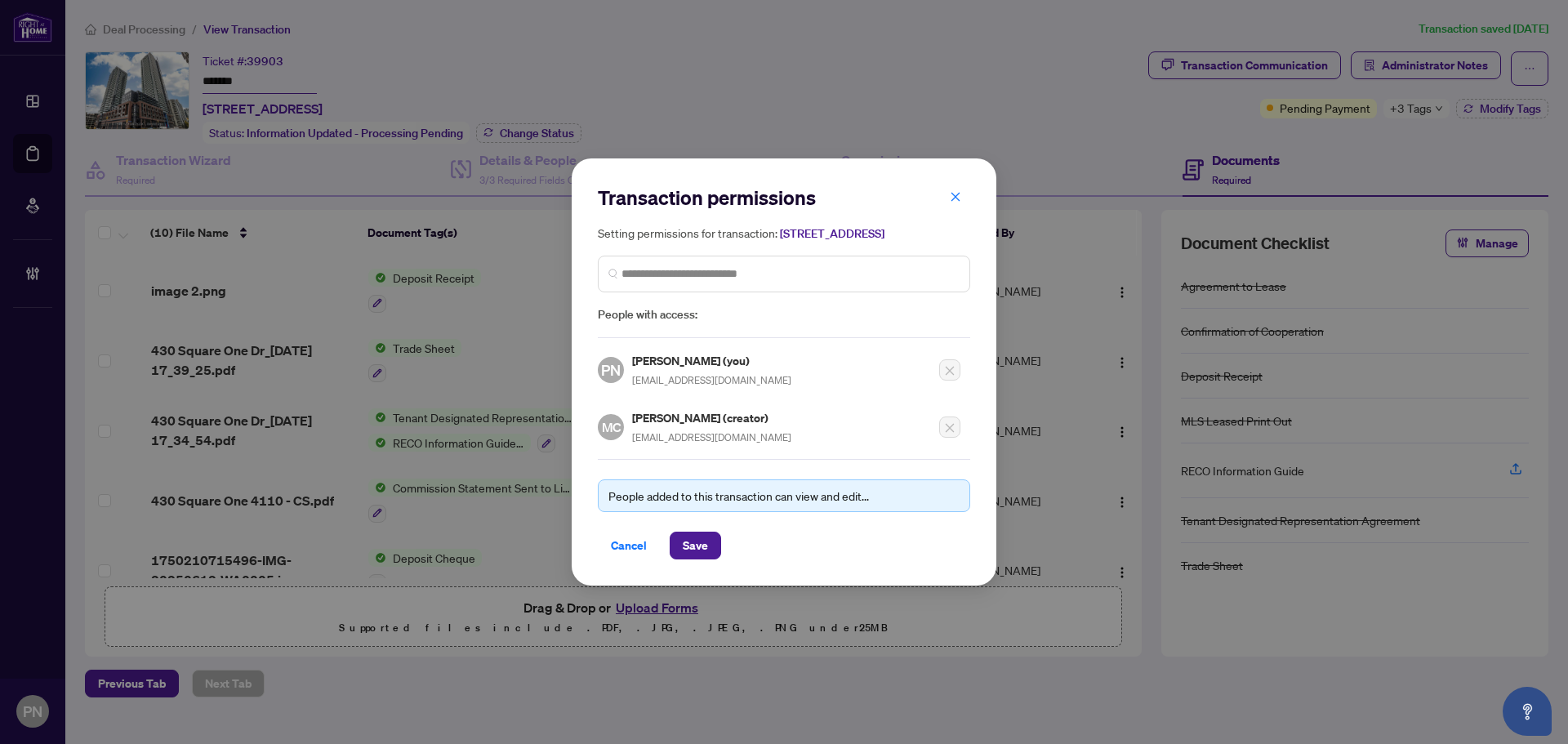
click at [673, 443] on span "madhurirc@gmail.com" at bounding box center [712, 437] width 159 height 12
copy div "madhurirc@gmail.com"
click at [635, 547] on span "Cancel" at bounding box center [629, 545] width 36 height 26
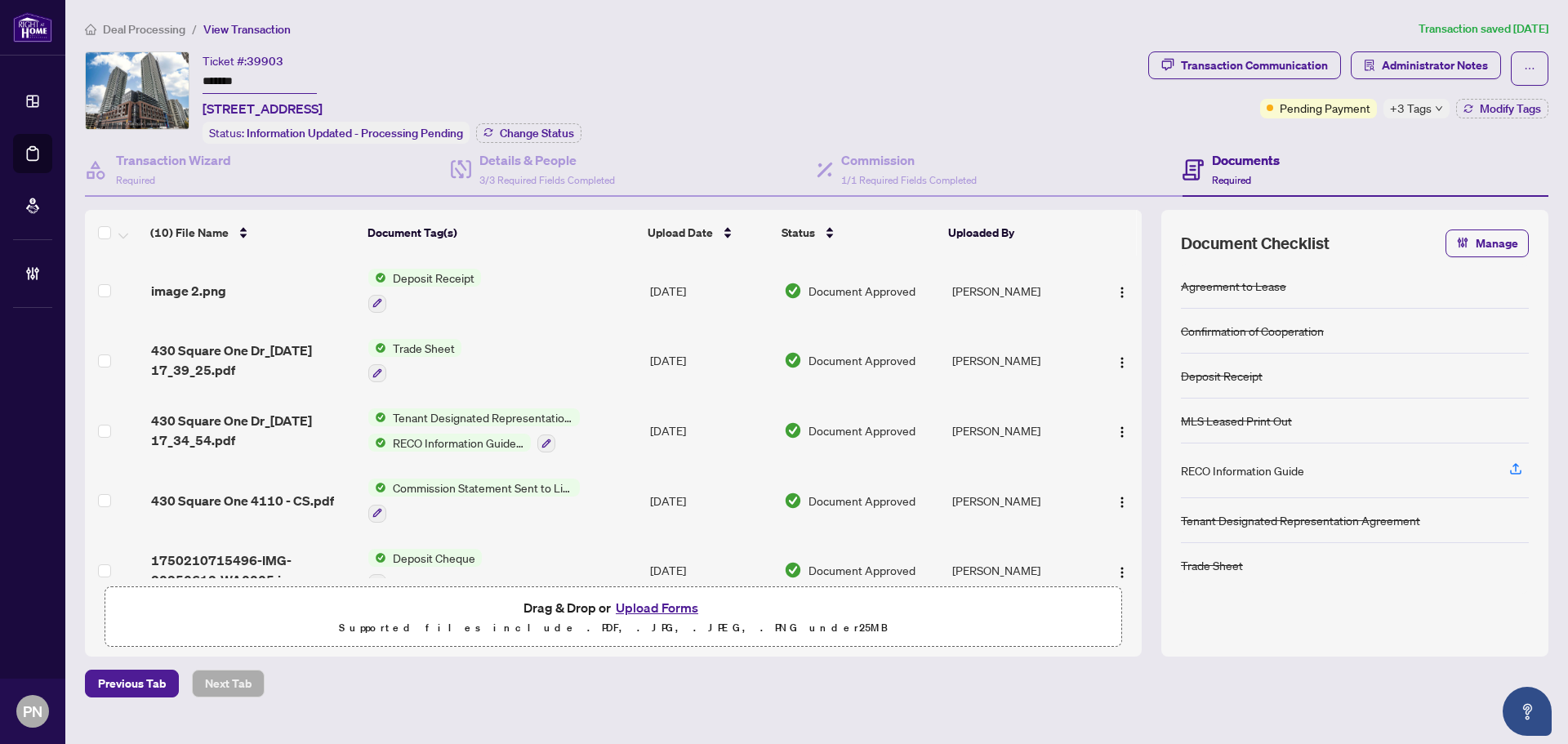
click at [146, 31] on span "Deal Processing" at bounding box center [144, 29] width 83 height 15
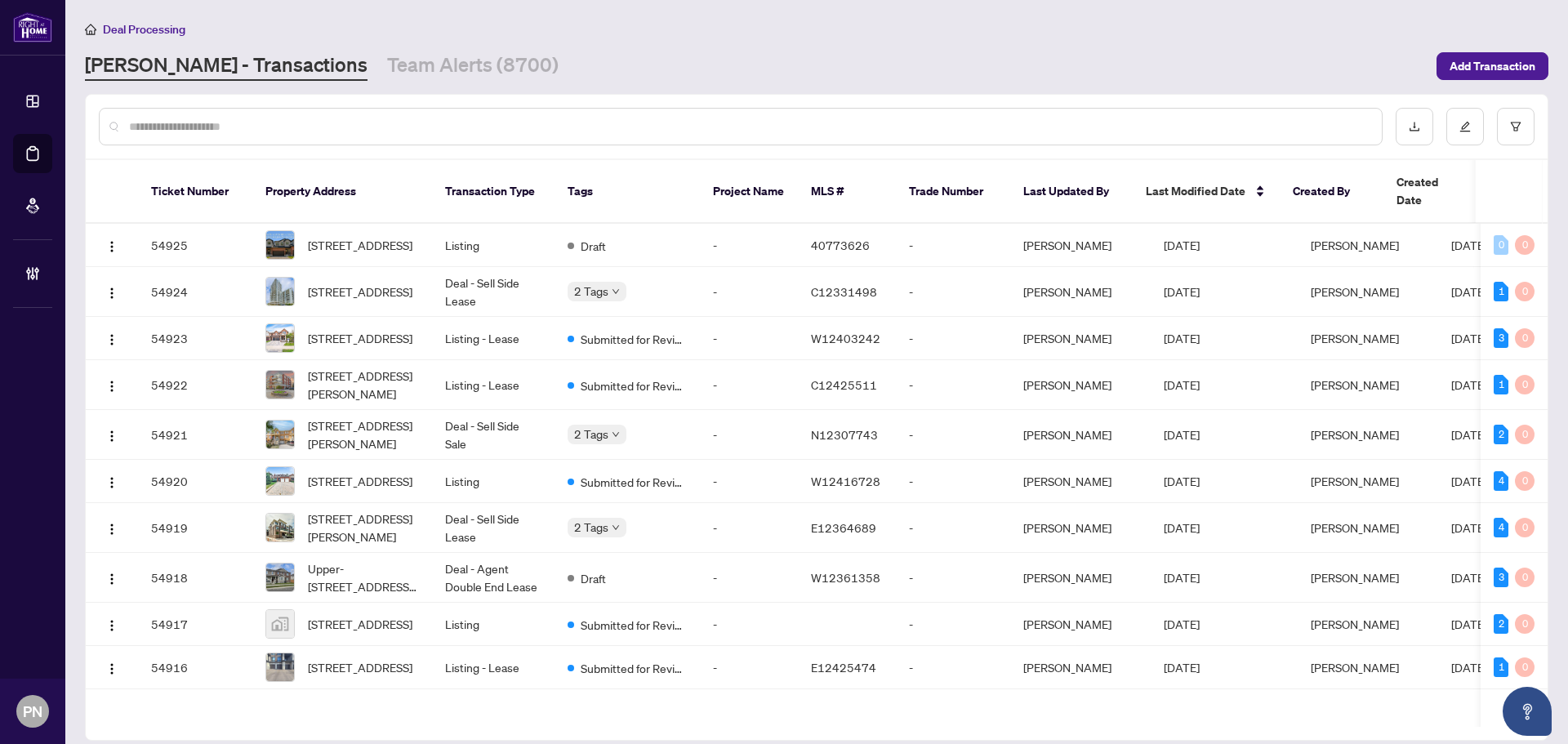
click at [396, 135] on div at bounding box center [741, 127] width 1284 height 38
click at [395, 130] on input "text" at bounding box center [749, 127] width 1240 height 18
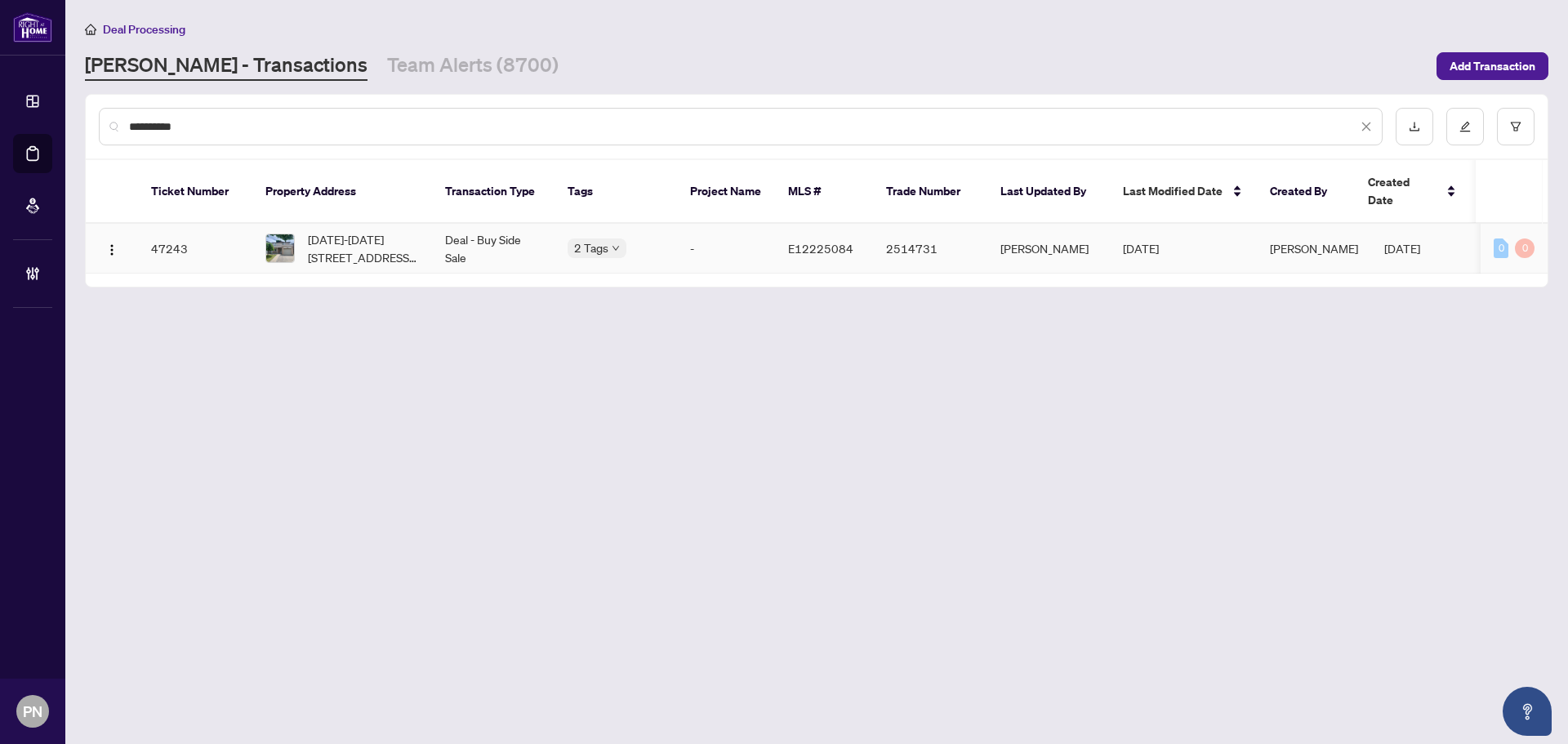
type input "**********"
click at [377, 231] on span "1752-1752 Shadybrook Dr, Pickering, Ontario L1V 3A5, Canada" at bounding box center [363, 249] width 111 height 36
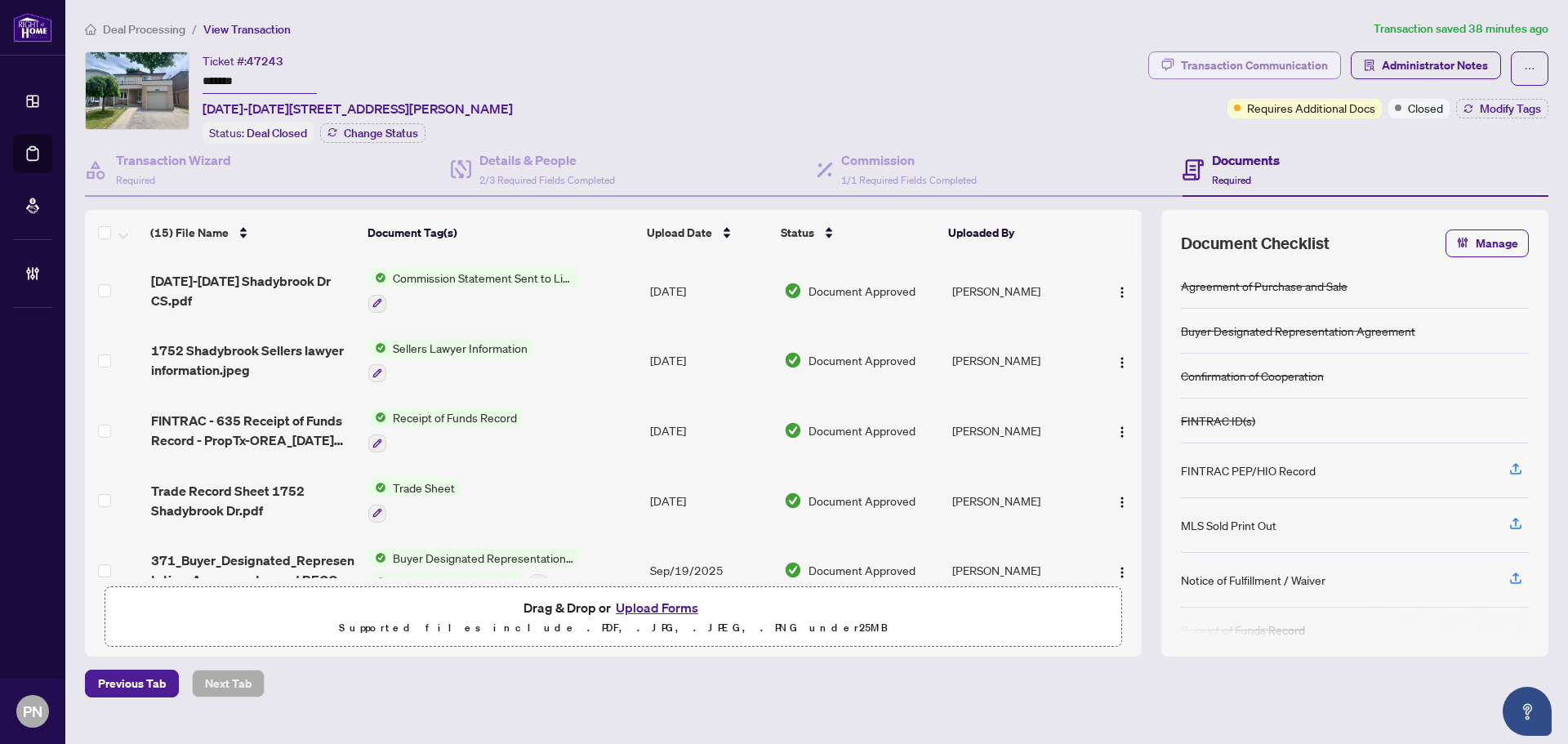
click at [1244, 58] on div "Transaction Communication" at bounding box center [1255, 65] width 147 height 26
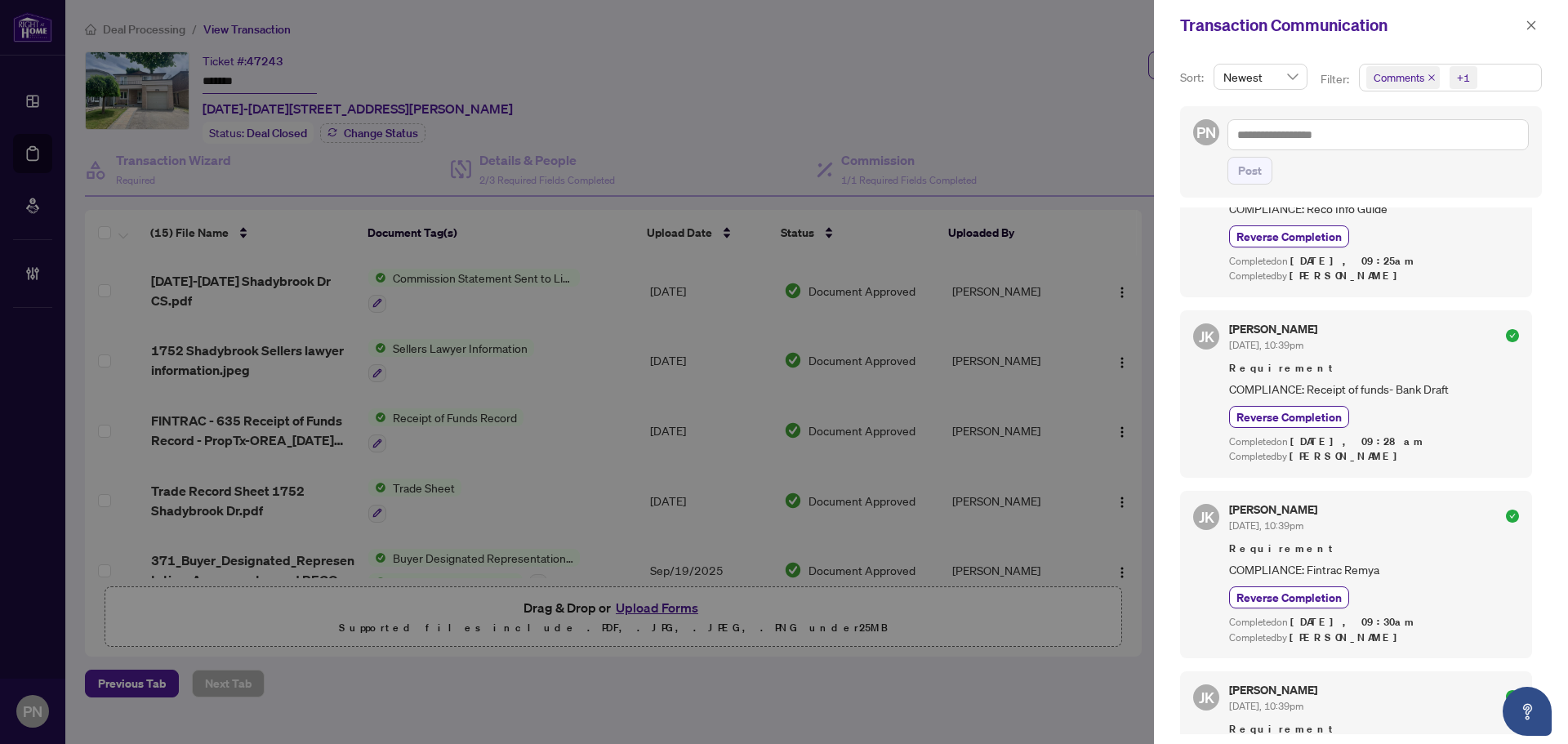
scroll to position [1964, 0]
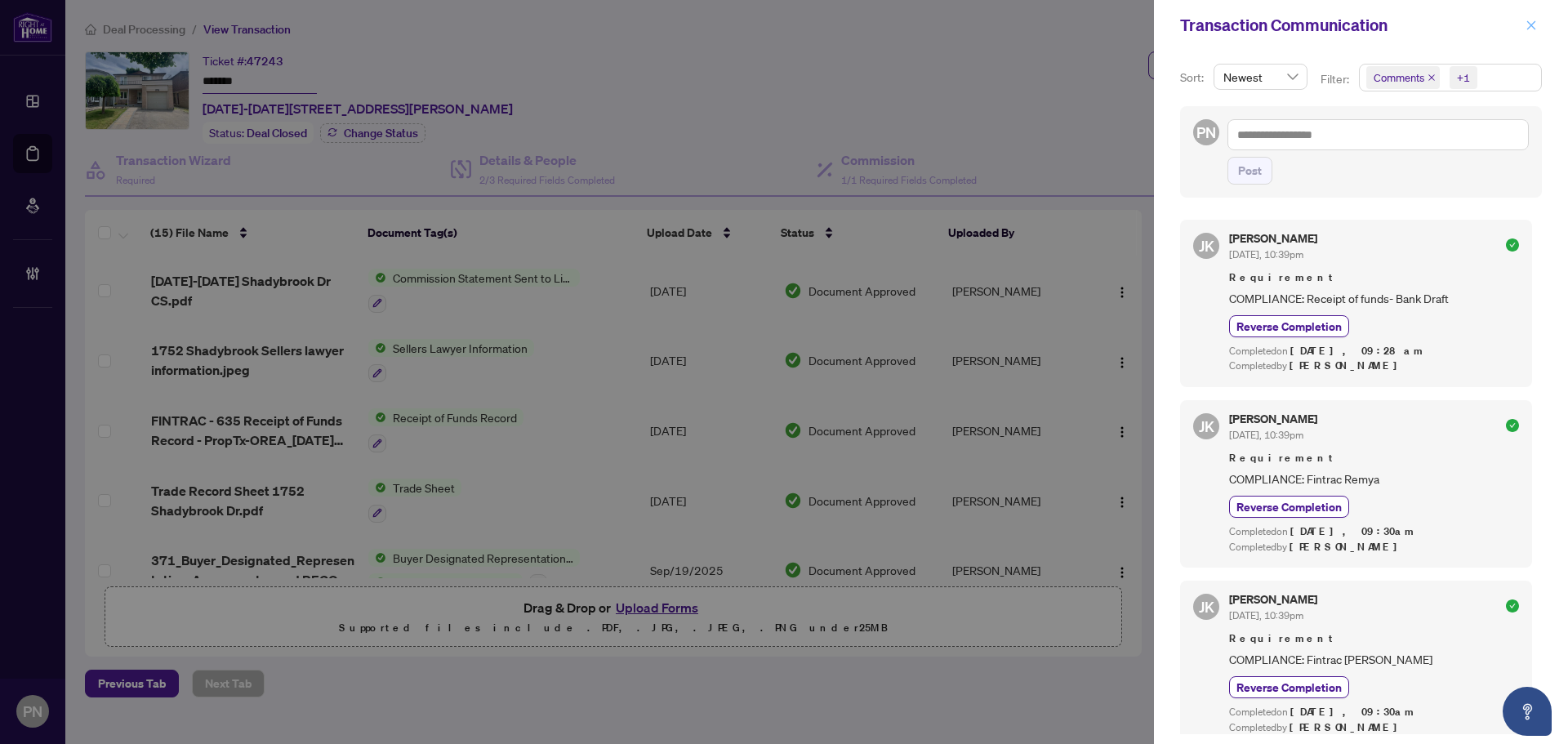
click at [1537, 18] on button "button" at bounding box center [1531, 25] width 21 height 20
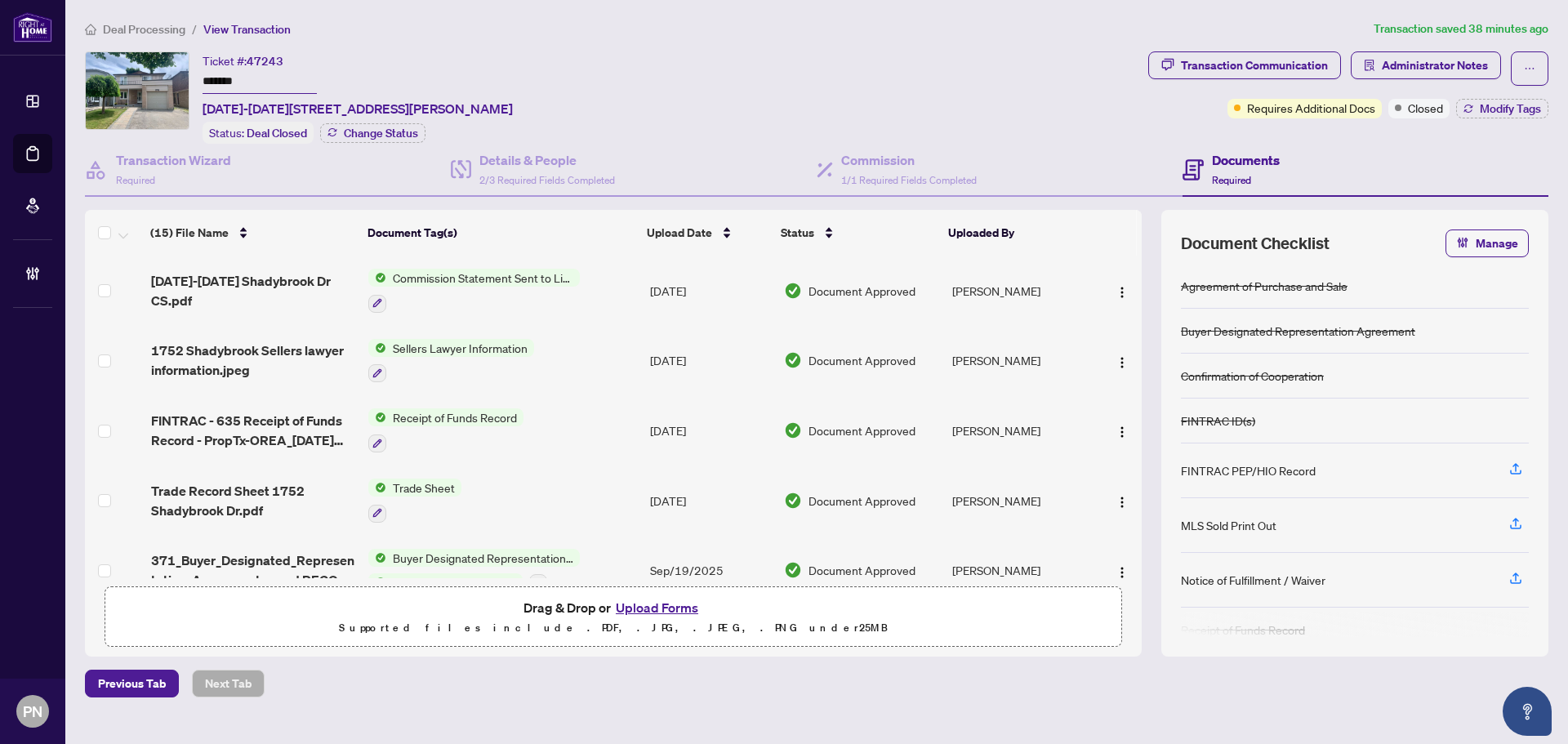
click at [176, 30] on span "Deal Processing" at bounding box center [144, 29] width 83 height 15
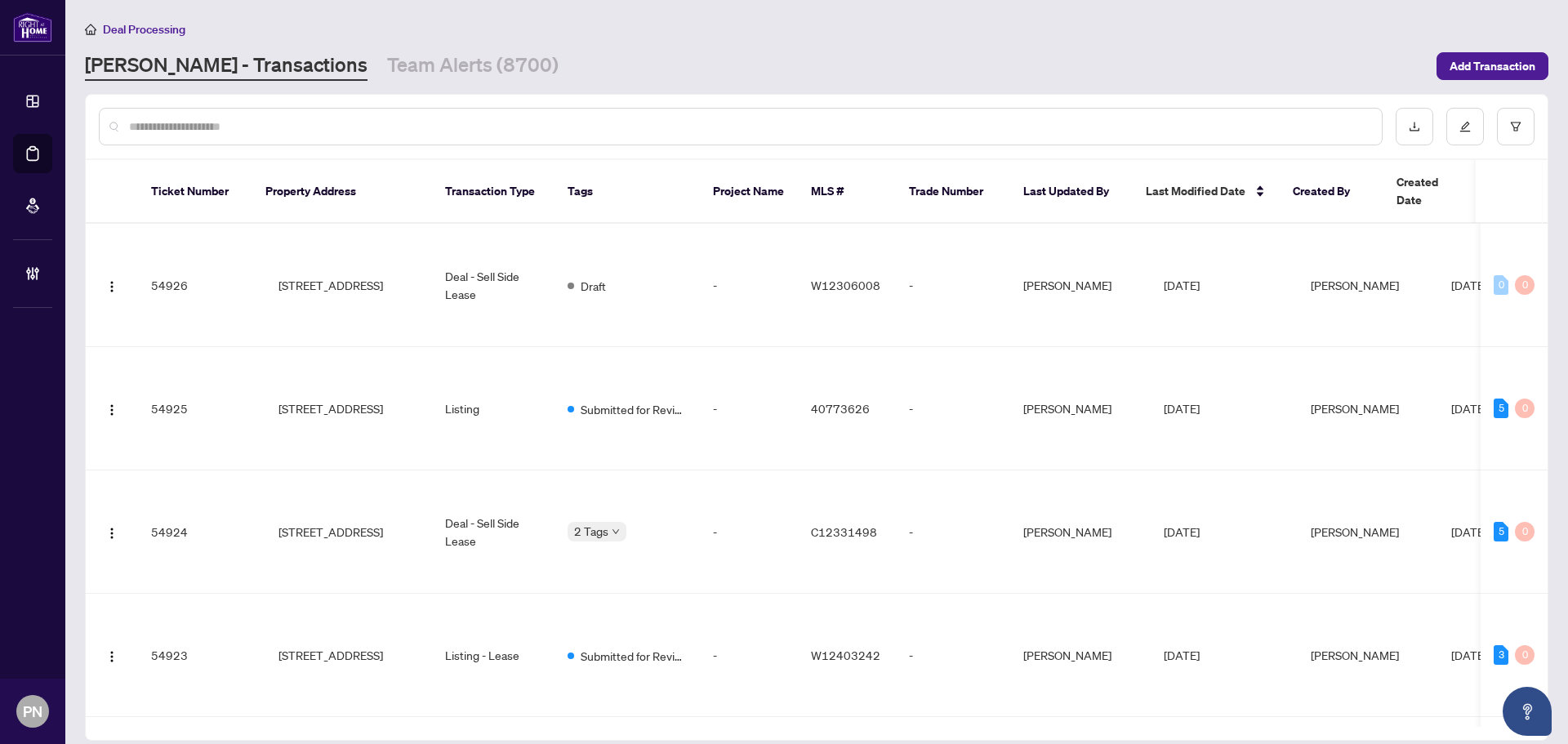
click at [349, 129] on input "text" at bounding box center [749, 127] width 1240 height 18
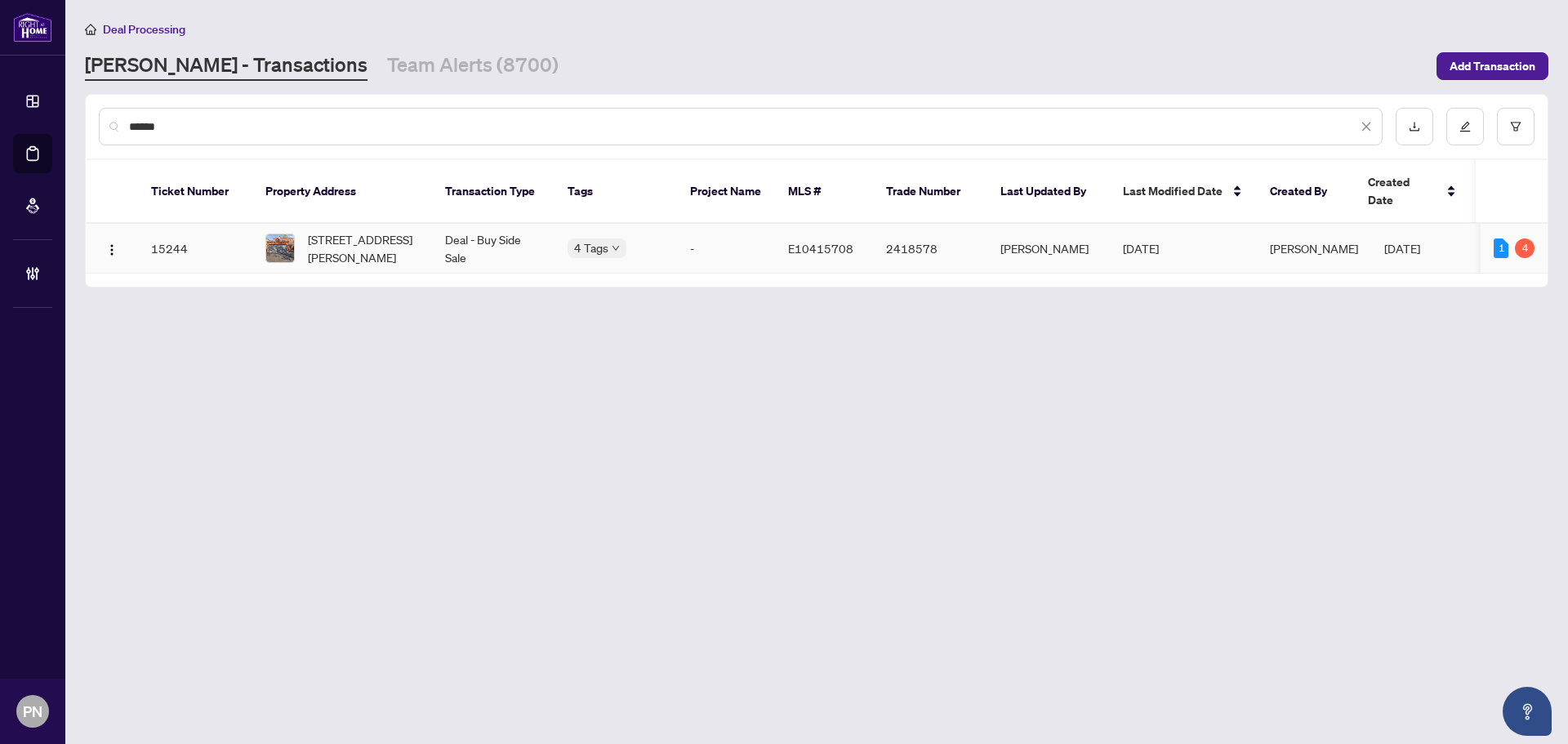
type input "******"
click at [438, 232] on td "Deal - Buy Side Sale" at bounding box center [493, 249] width 123 height 50
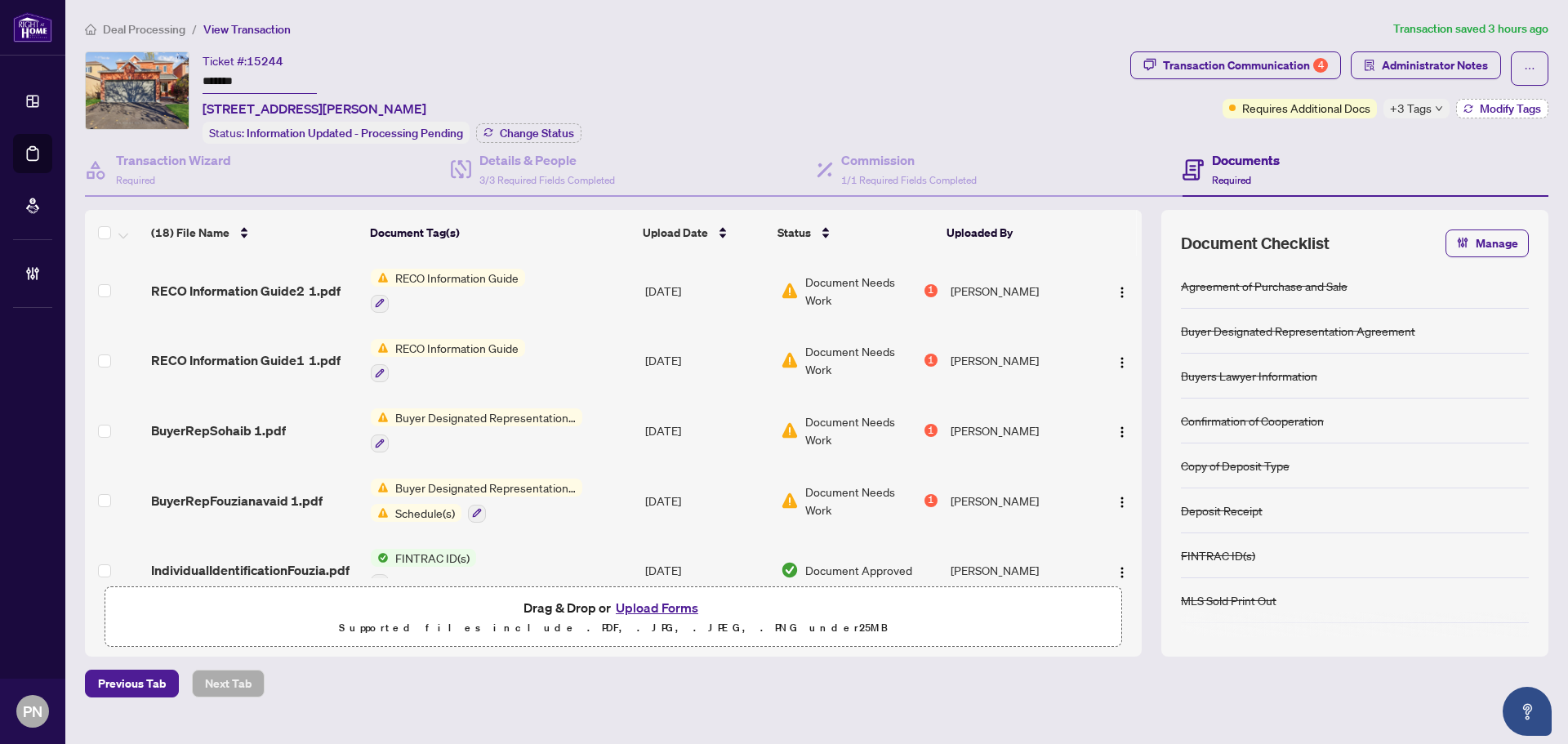
click at [1466, 112] on icon "button" at bounding box center [1468, 109] width 10 height 10
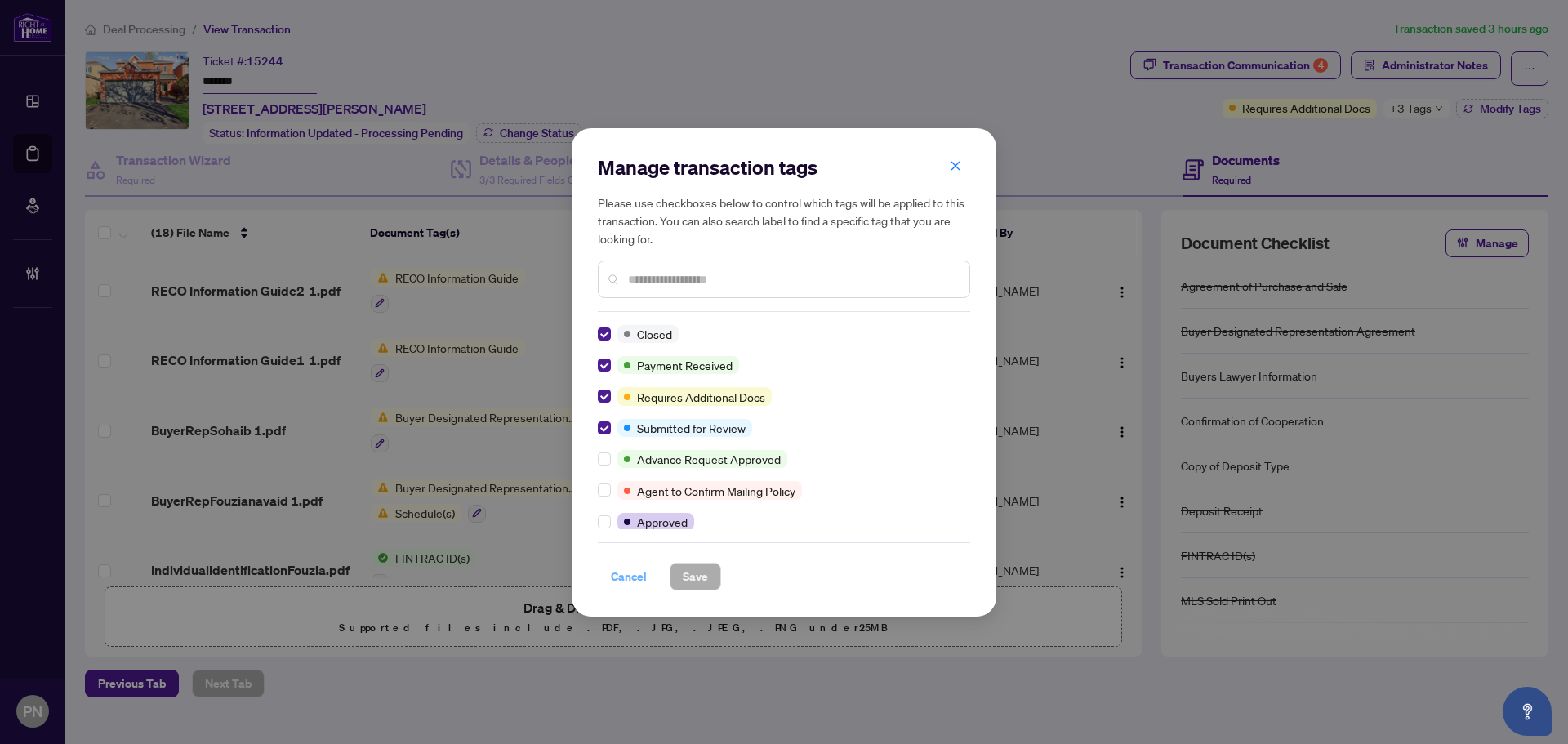
click at [614, 580] on span "Cancel" at bounding box center [629, 576] width 36 height 26
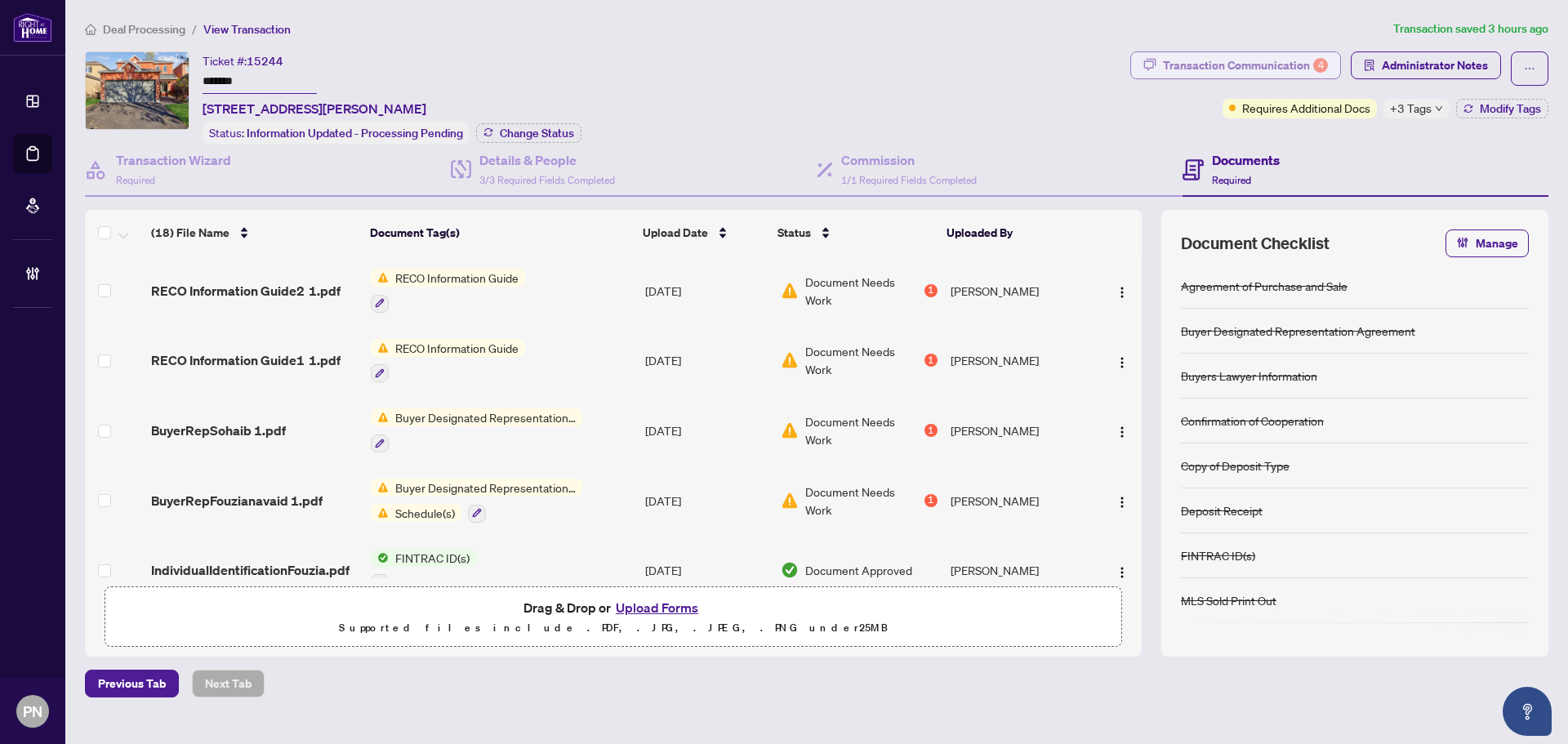
click at [1185, 52] on div "Transaction Communication 4" at bounding box center [1246, 65] width 165 height 26
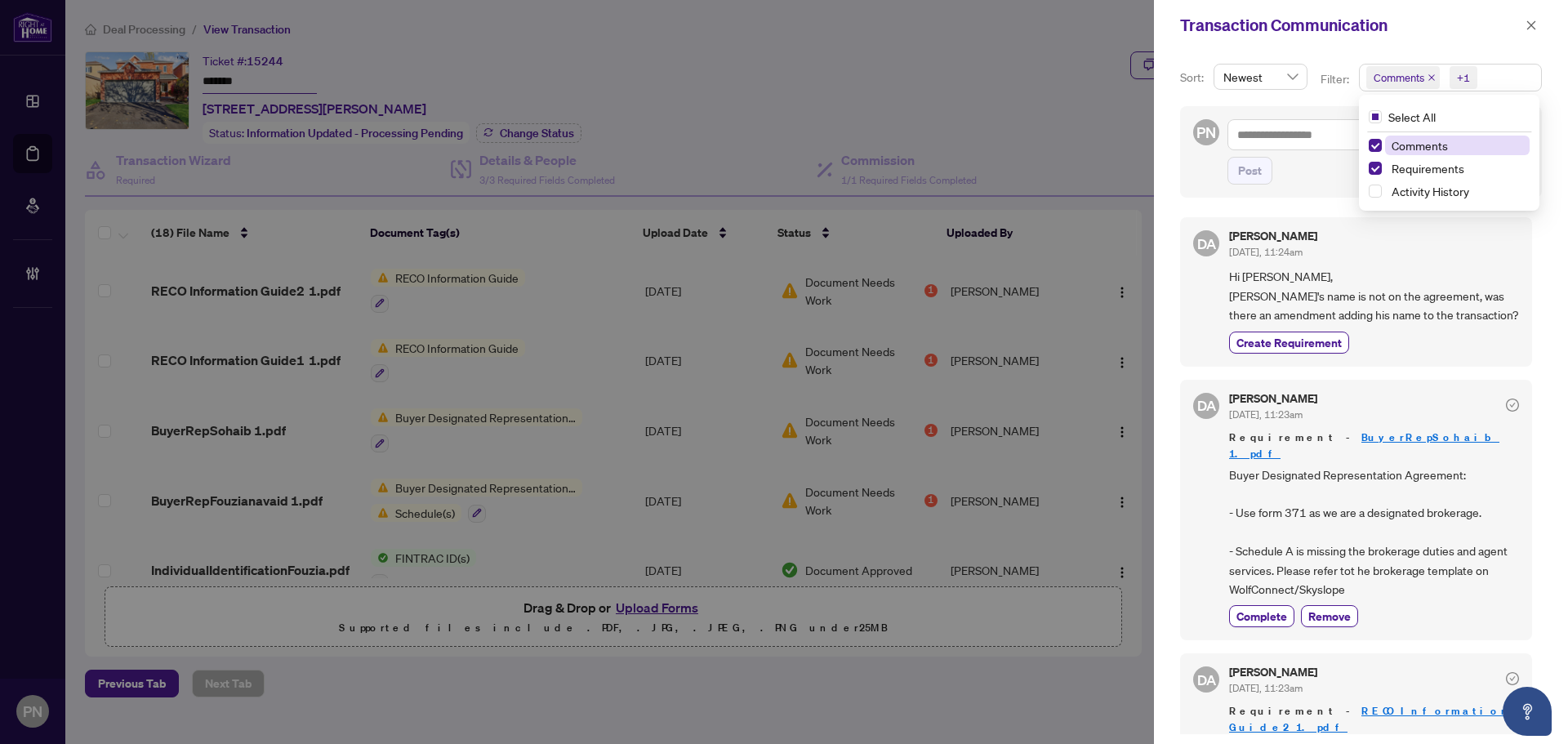
click at [1435, 77] on span "Comments" at bounding box center [1404, 78] width 74 height 23
click at [1427, 76] on icon "close" at bounding box center [1431, 78] width 8 height 8
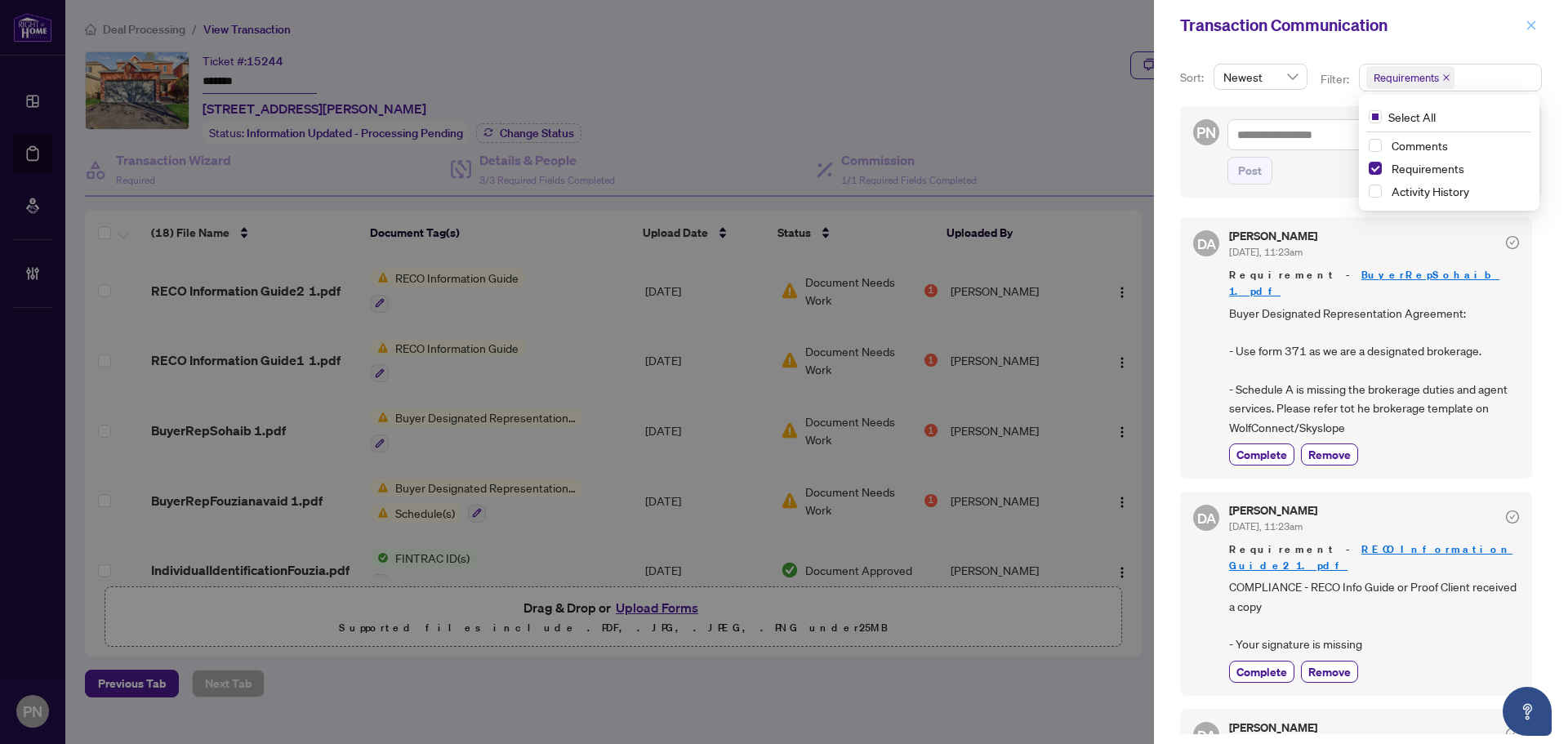
drag, startPoint x: 1529, startPoint y: 11, endPoint x: 1530, endPoint y: 22, distance: 11.0
click at [1529, 11] on div "Transaction Communication" at bounding box center [1361, 25] width 414 height 51
click at [1530, 22] on icon "close" at bounding box center [1531, 25] width 11 height 11
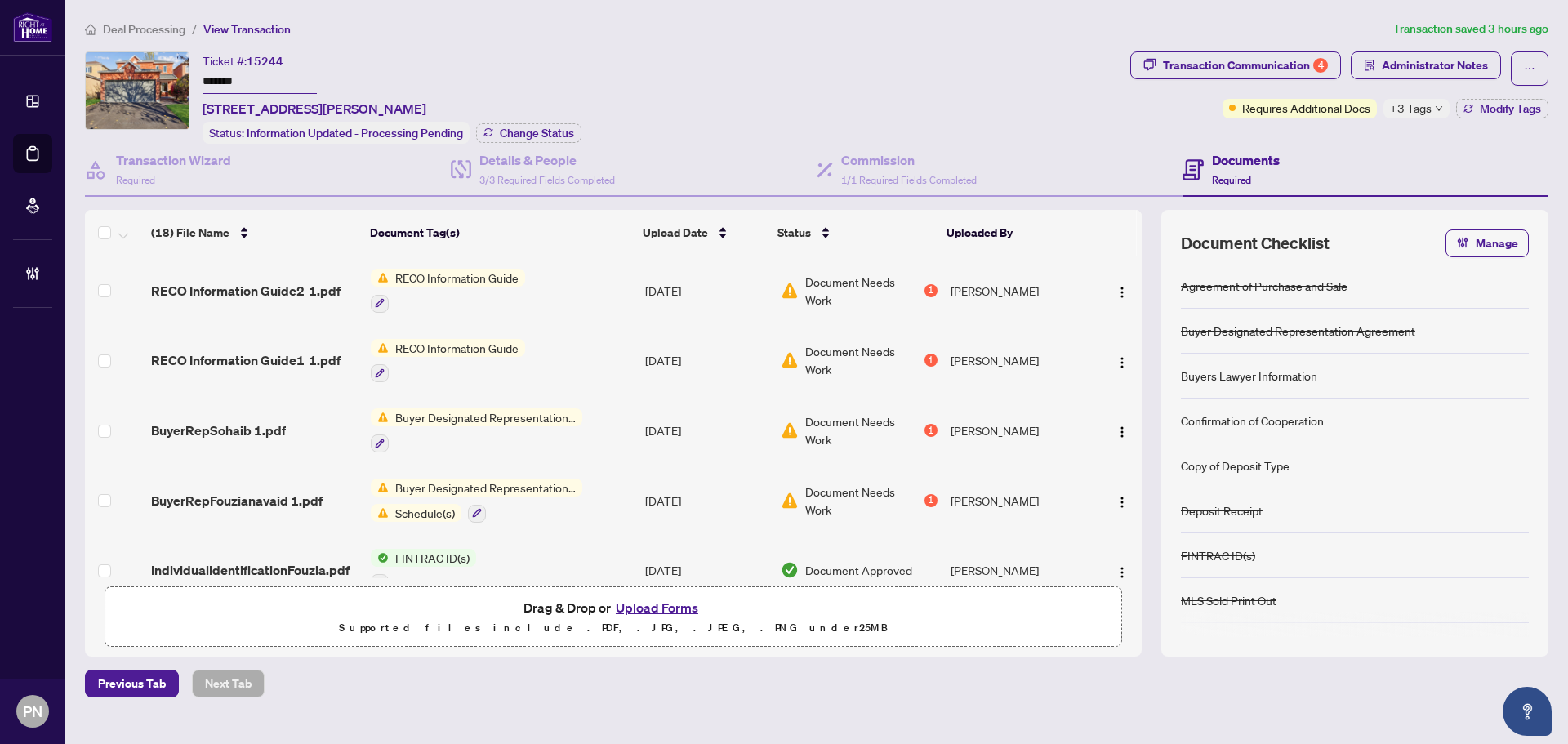
click at [285, 433] on div "BuyerRepSohaib 1.pdf" at bounding box center [254, 430] width 207 height 20
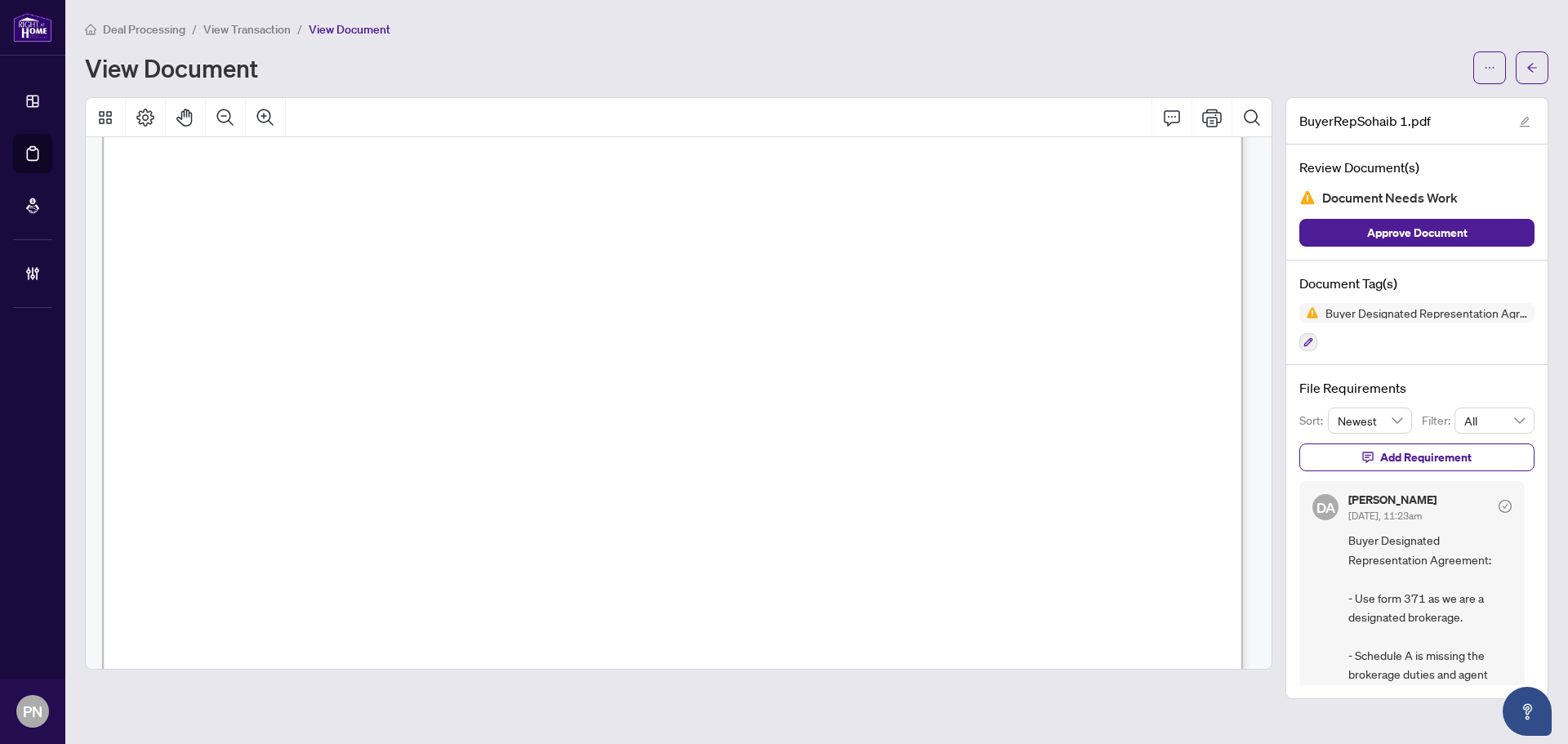
scroll to position [164, 0]
click at [265, 38] on div "Deal Processing / View Transaction / View Document View Document" at bounding box center [816, 52] width 1463 height 65
click at [268, 35] on li "View Transaction" at bounding box center [247, 29] width 88 height 19
click at [268, 30] on span "View Transaction" at bounding box center [247, 29] width 88 height 15
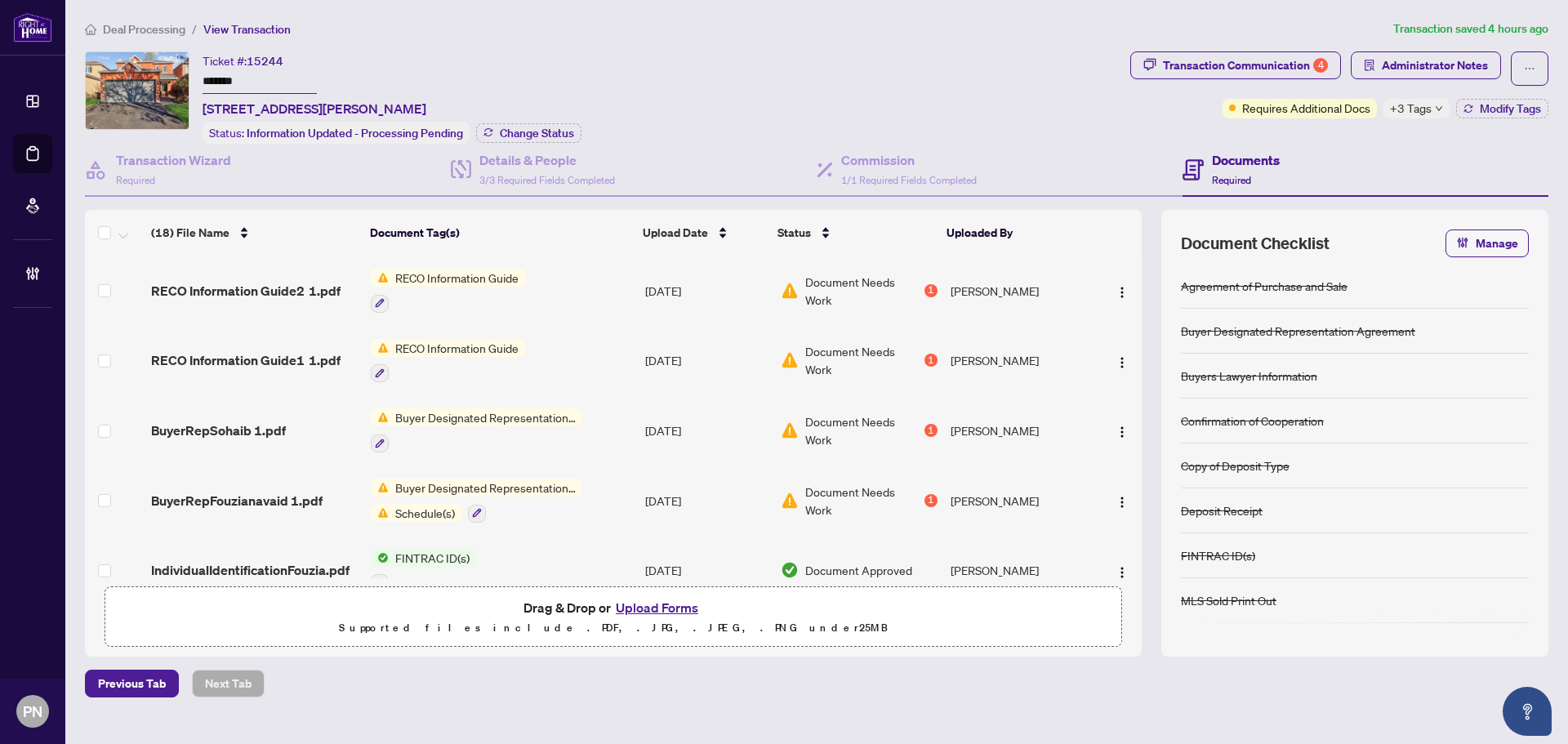
click at [579, 484] on span "Buyer Designated Representation Agreement" at bounding box center [485, 487] width 194 height 18
click at [277, 497] on span "BuyerRepFouzianavaid 1.pdf" at bounding box center [237, 500] width 172 height 20
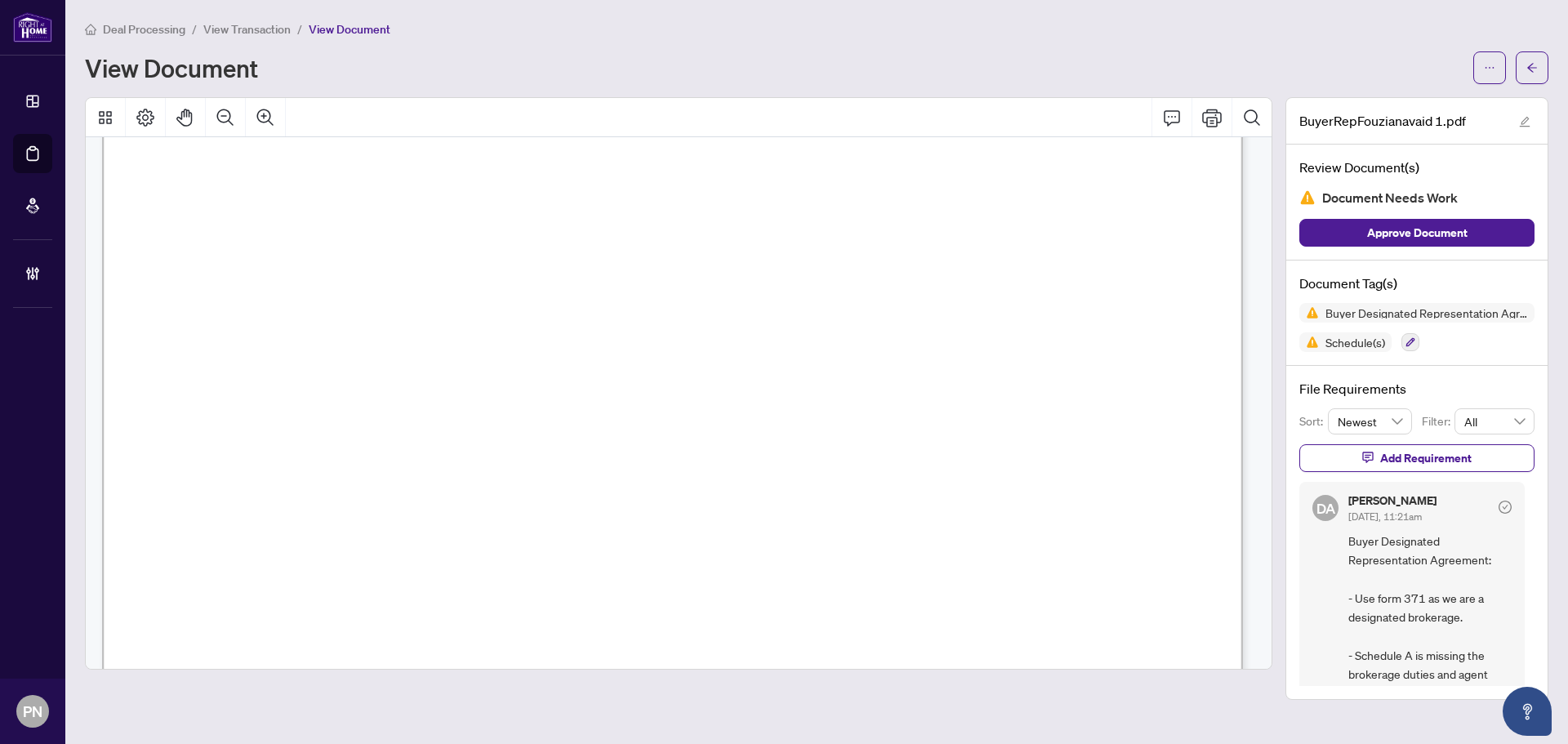
scroll to position [3592, 0]
click at [389, 355] on span "FOUZIA NAVAID" at bounding box center [357, 364] width 130 height 18
click at [281, 436] on span "(Signature of Buyer)" at bounding box center [230, 438] width 102 height 15
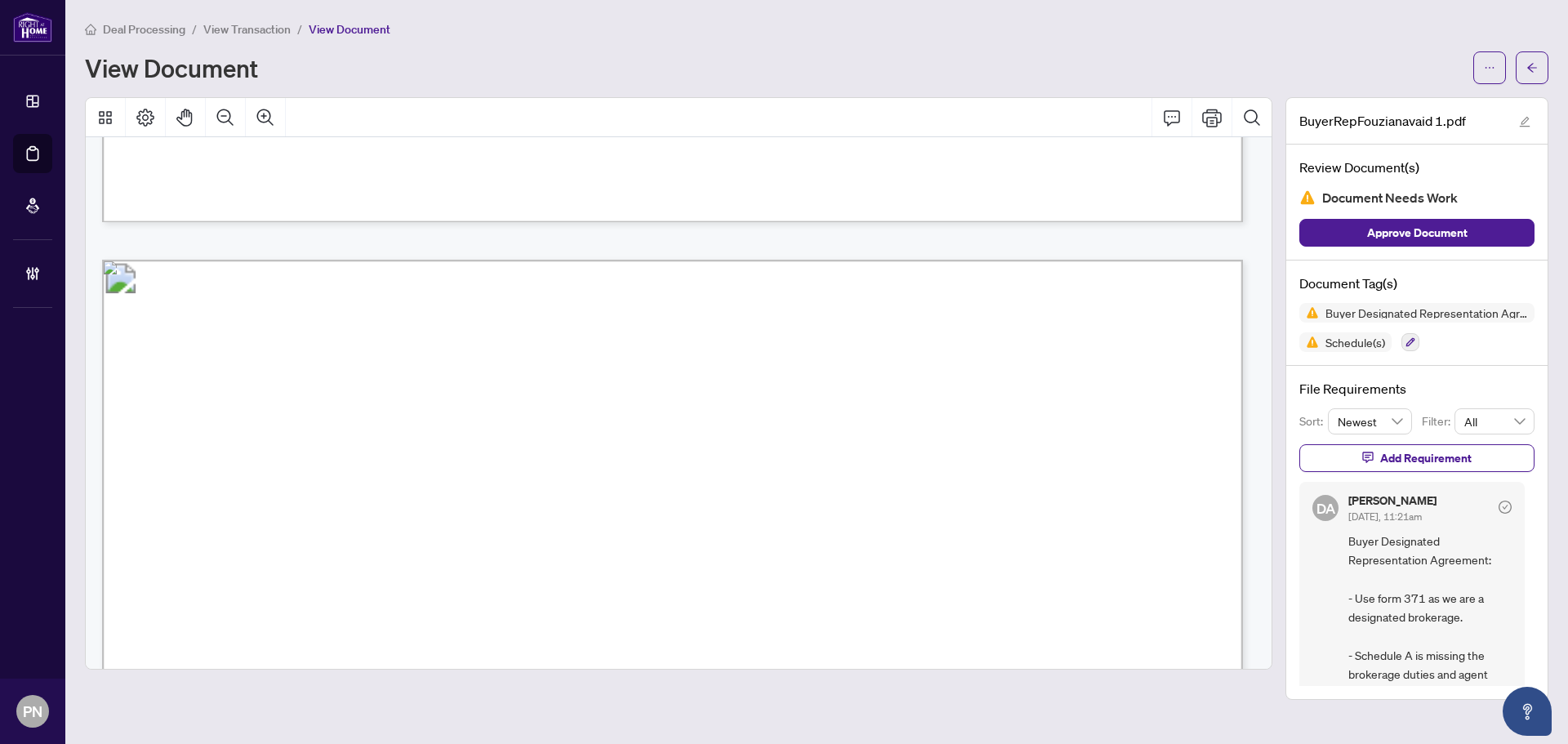
scroll to position [1344, 0]
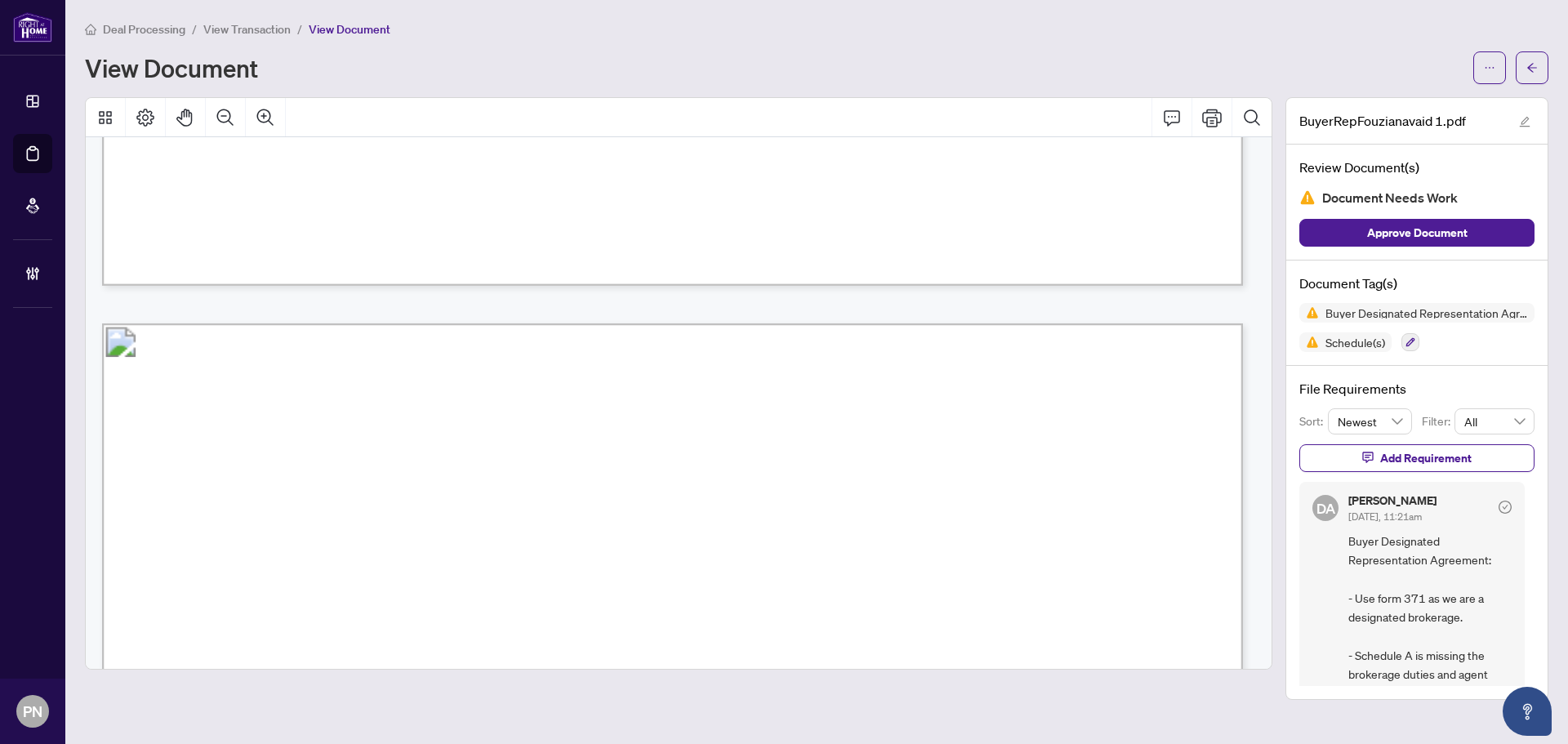
drag, startPoint x: 584, startPoint y: 430, endPoint x: 406, endPoint y: 144, distance: 336.9
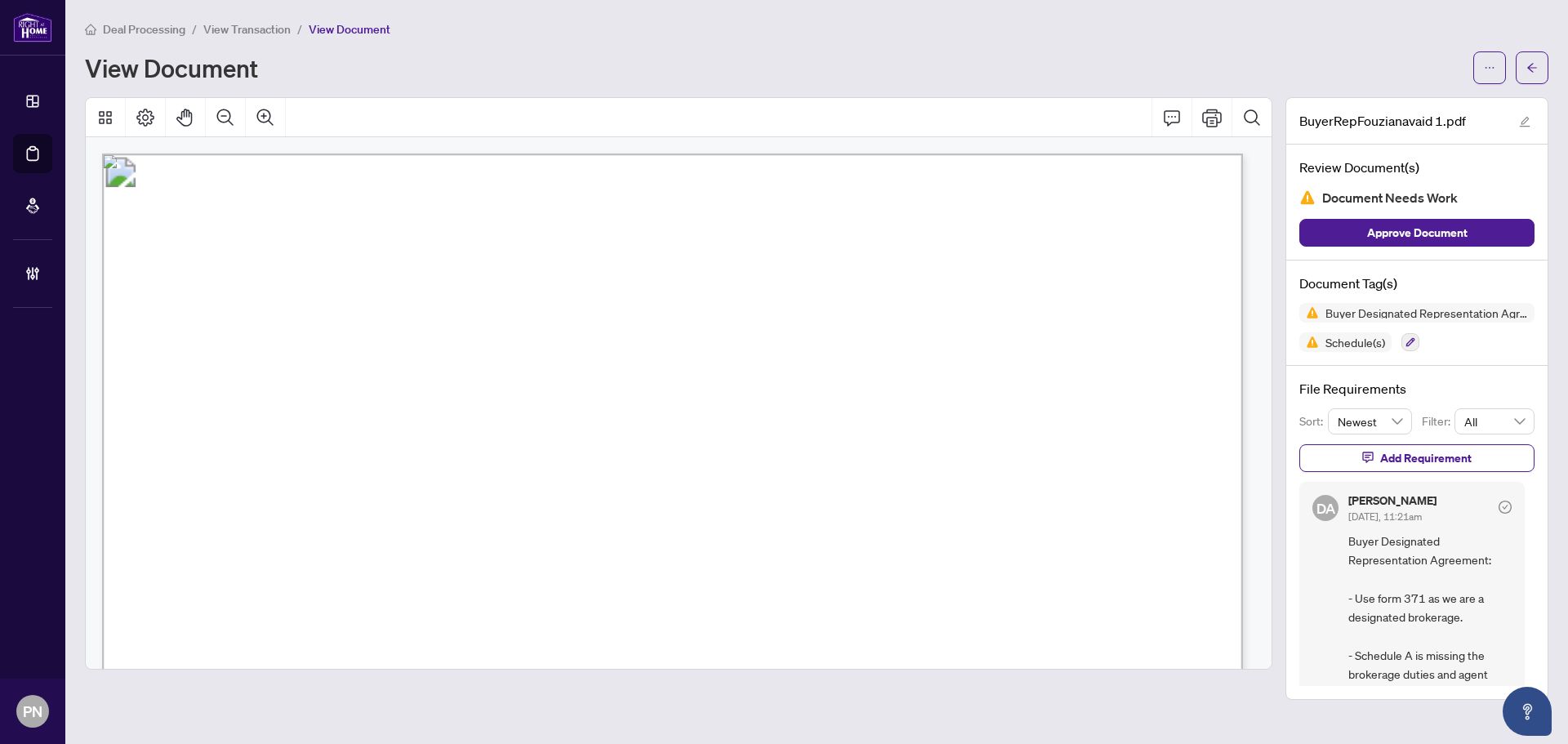
click at [263, 28] on span "View Transaction" at bounding box center [247, 29] width 88 height 15
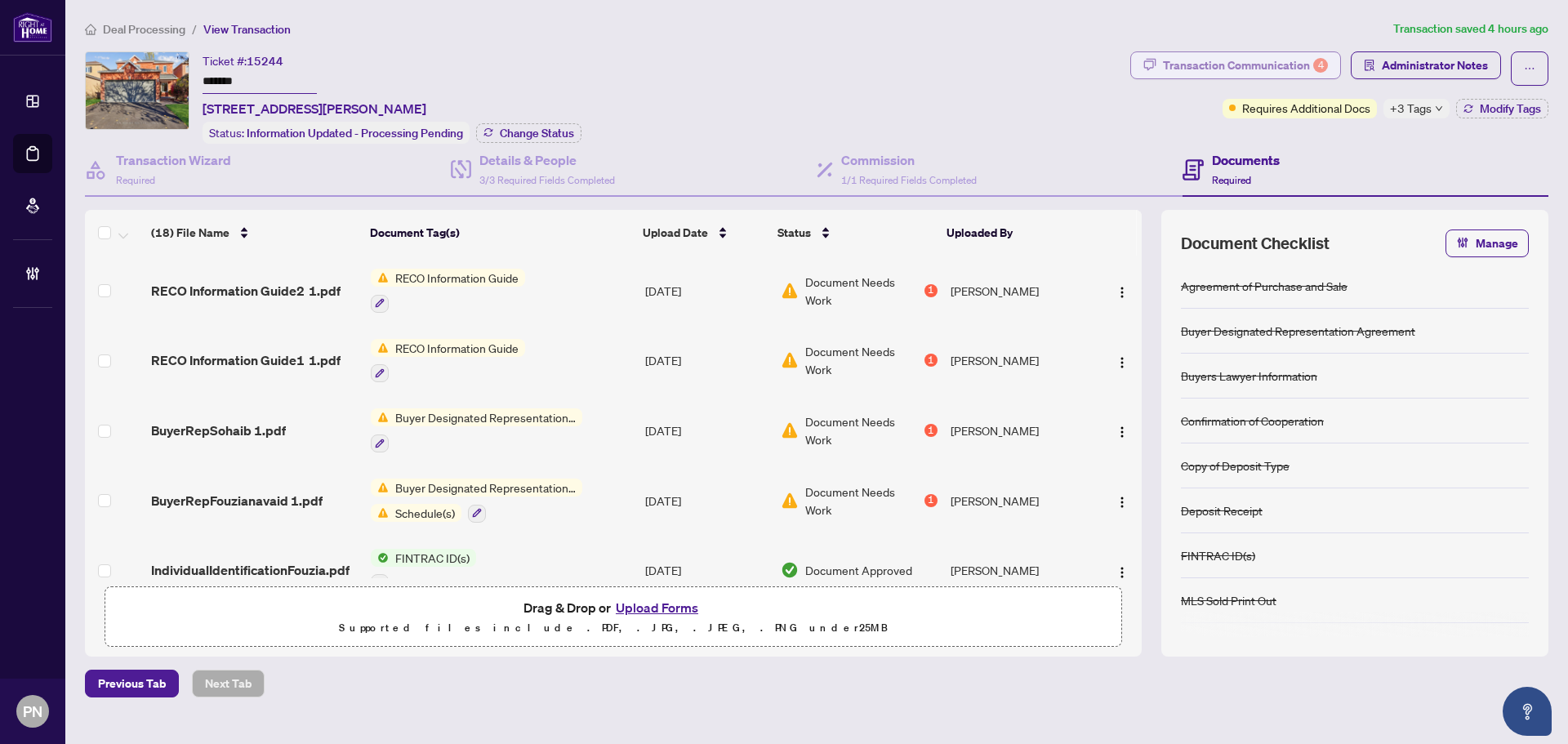
click at [1280, 70] on div "Transaction Communication 4" at bounding box center [1246, 65] width 165 height 26
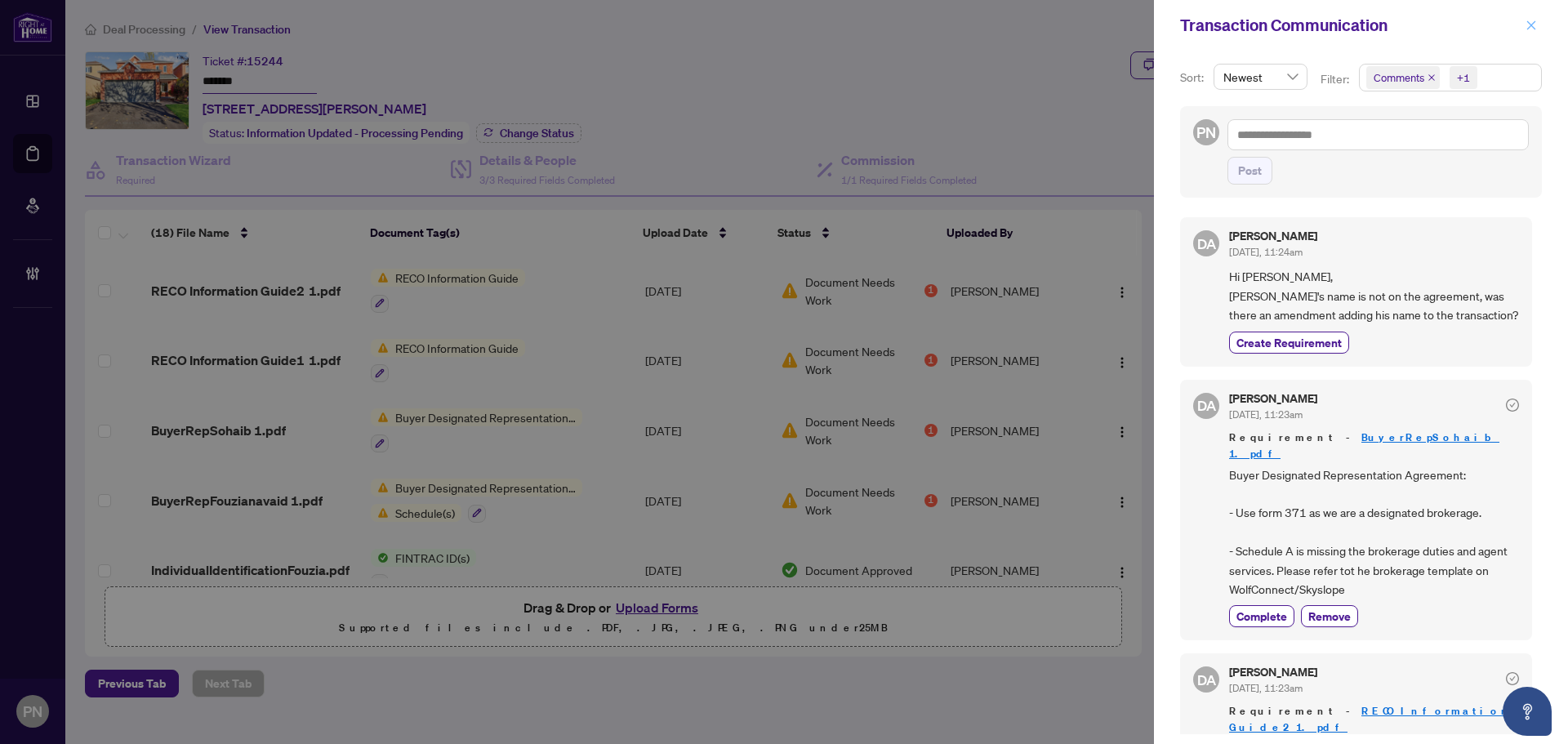
click at [1524, 29] on button "button" at bounding box center [1531, 25] width 21 height 20
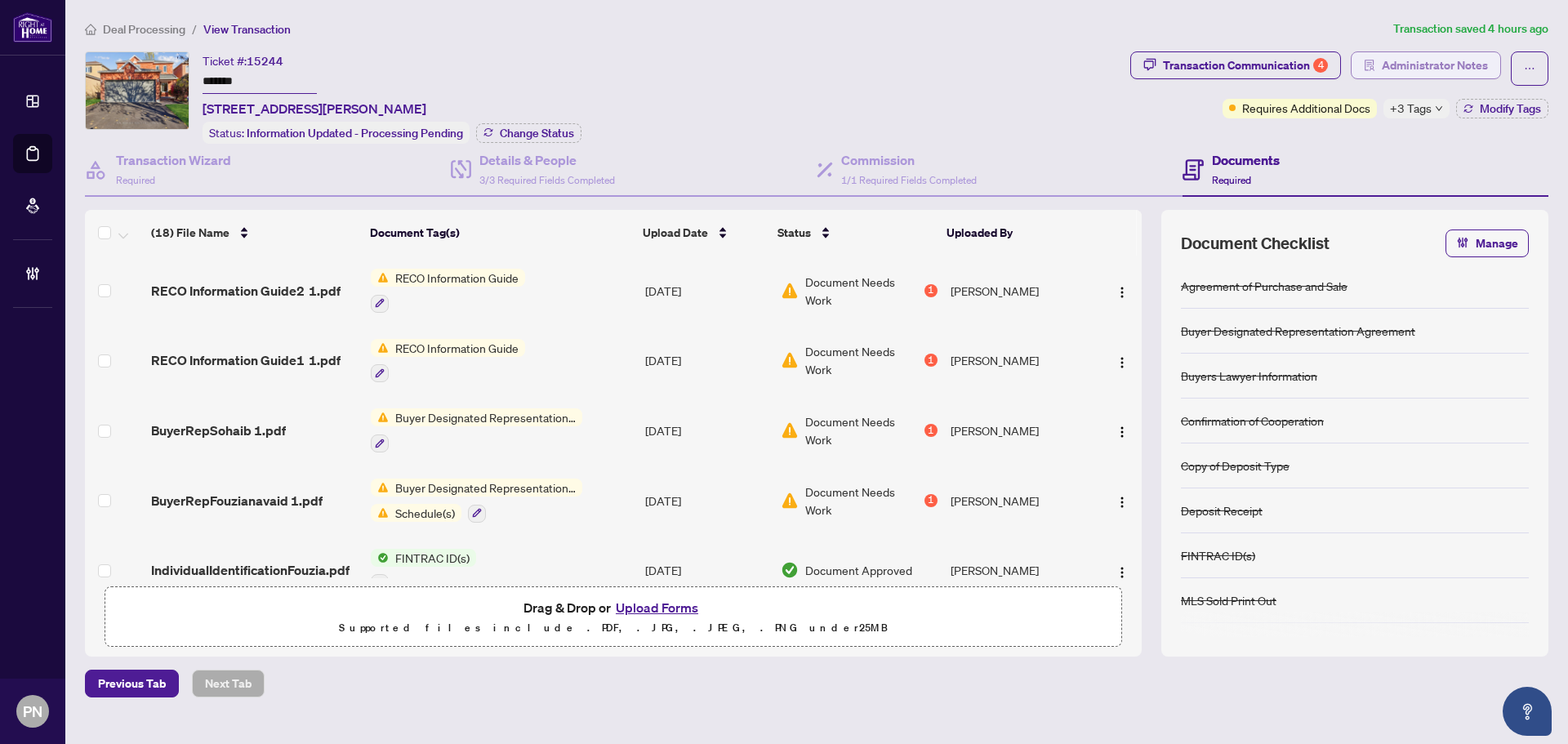
click at [1426, 62] on span "Administrator Notes" at bounding box center [1435, 65] width 106 height 26
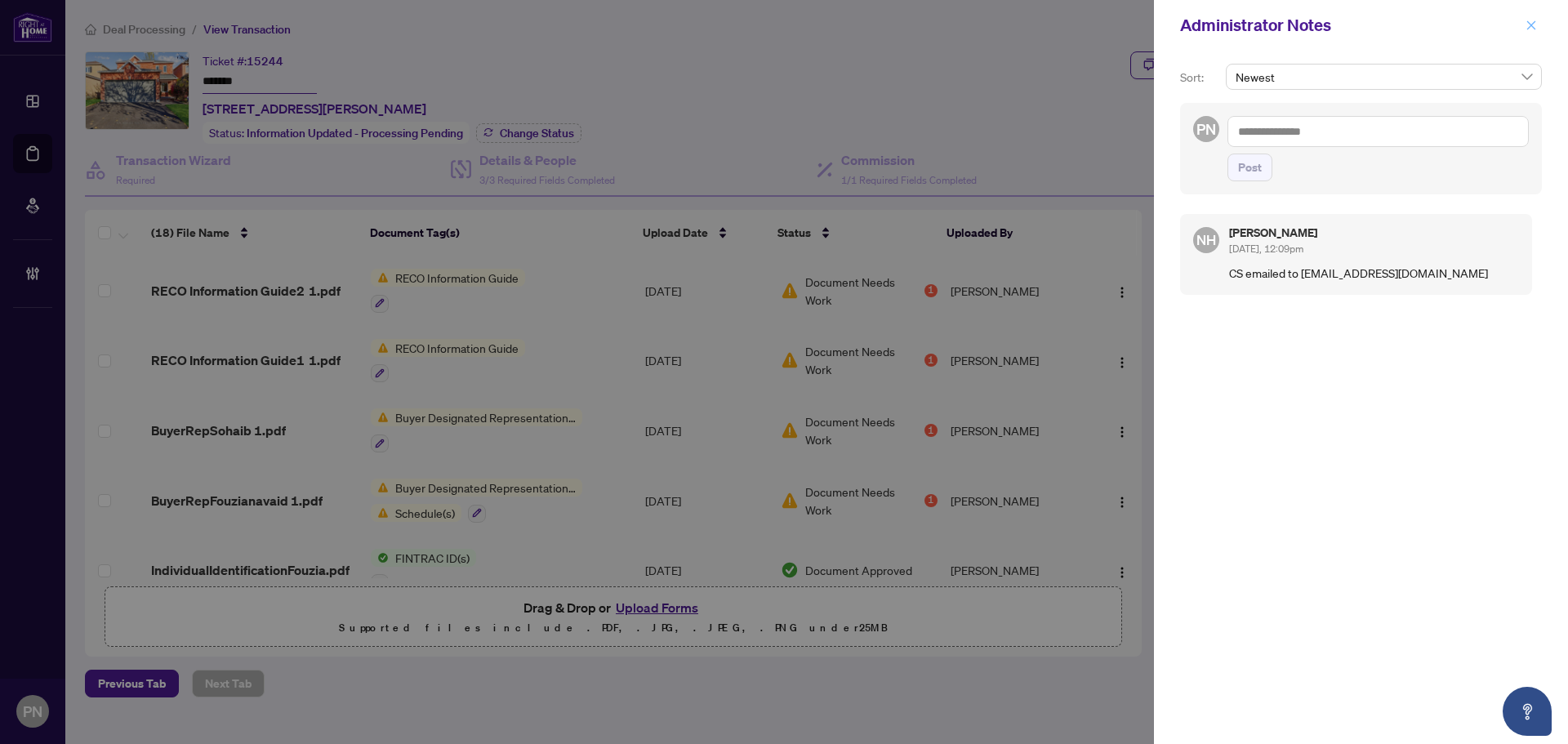
click at [1528, 25] on icon "close" at bounding box center [1531, 25] width 11 height 11
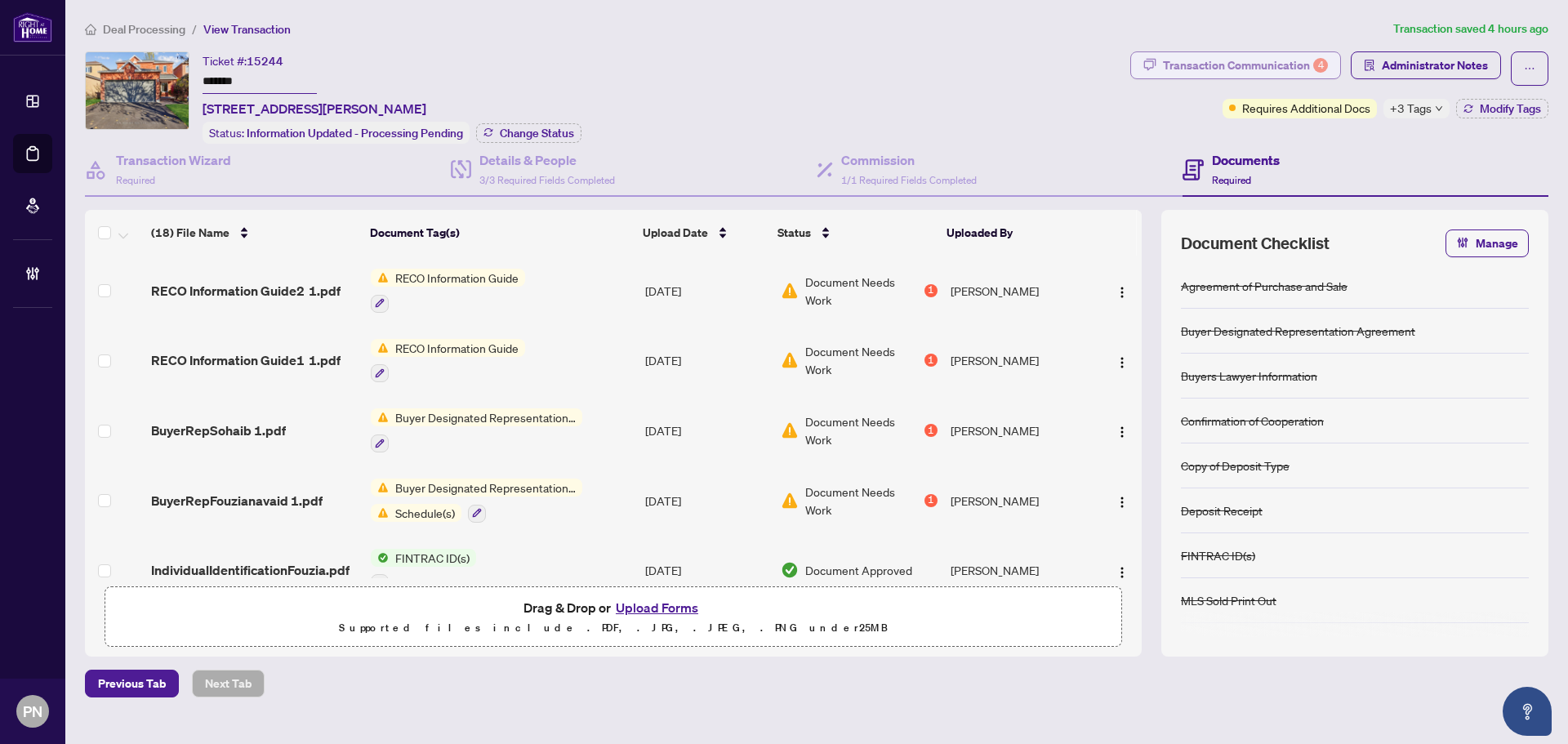
click at [1288, 57] on div "Transaction Communication 4" at bounding box center [1246, 65] width 165 height 26
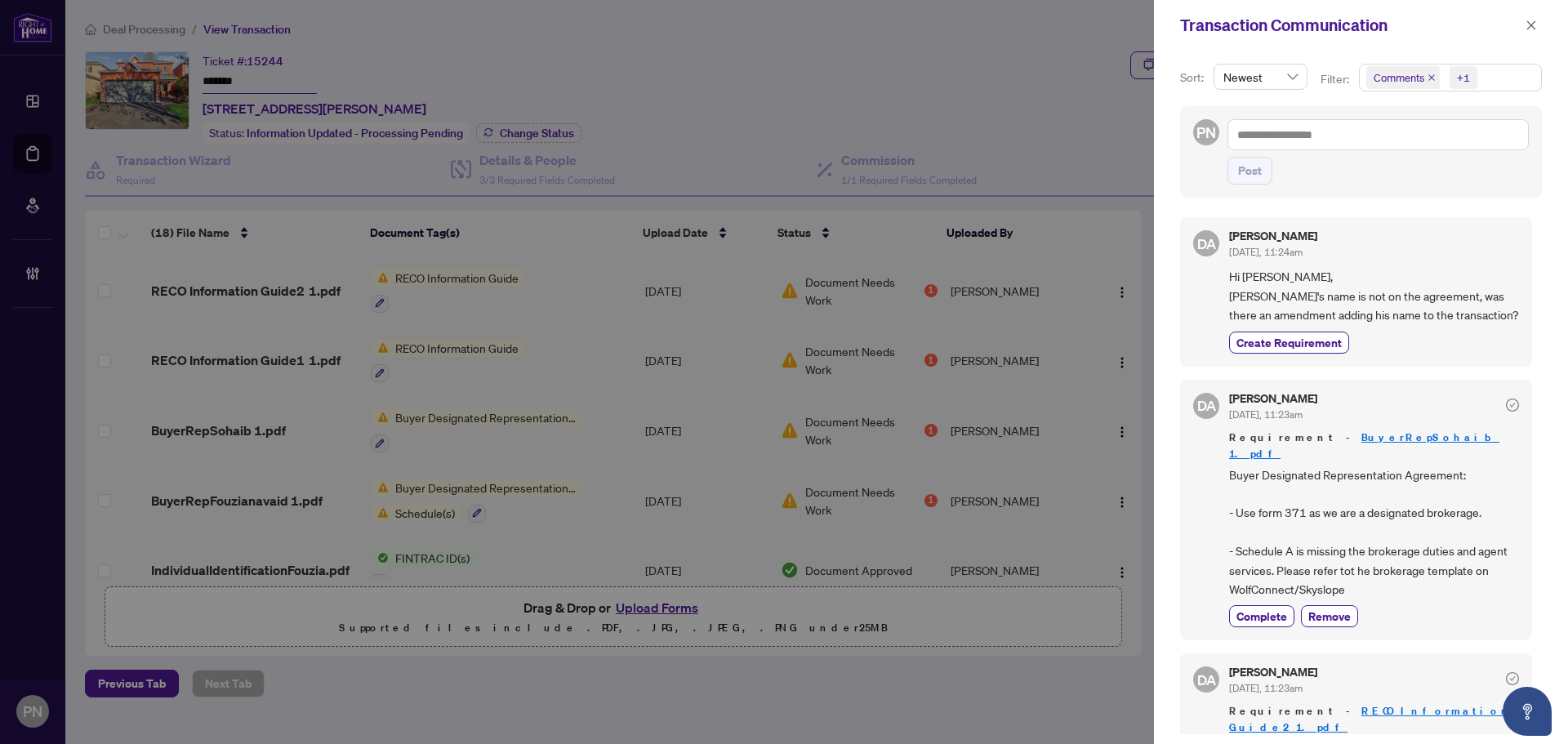
click at [1428, 77] on icon "close" at bounding box center [1431, 78] width 8 height 8
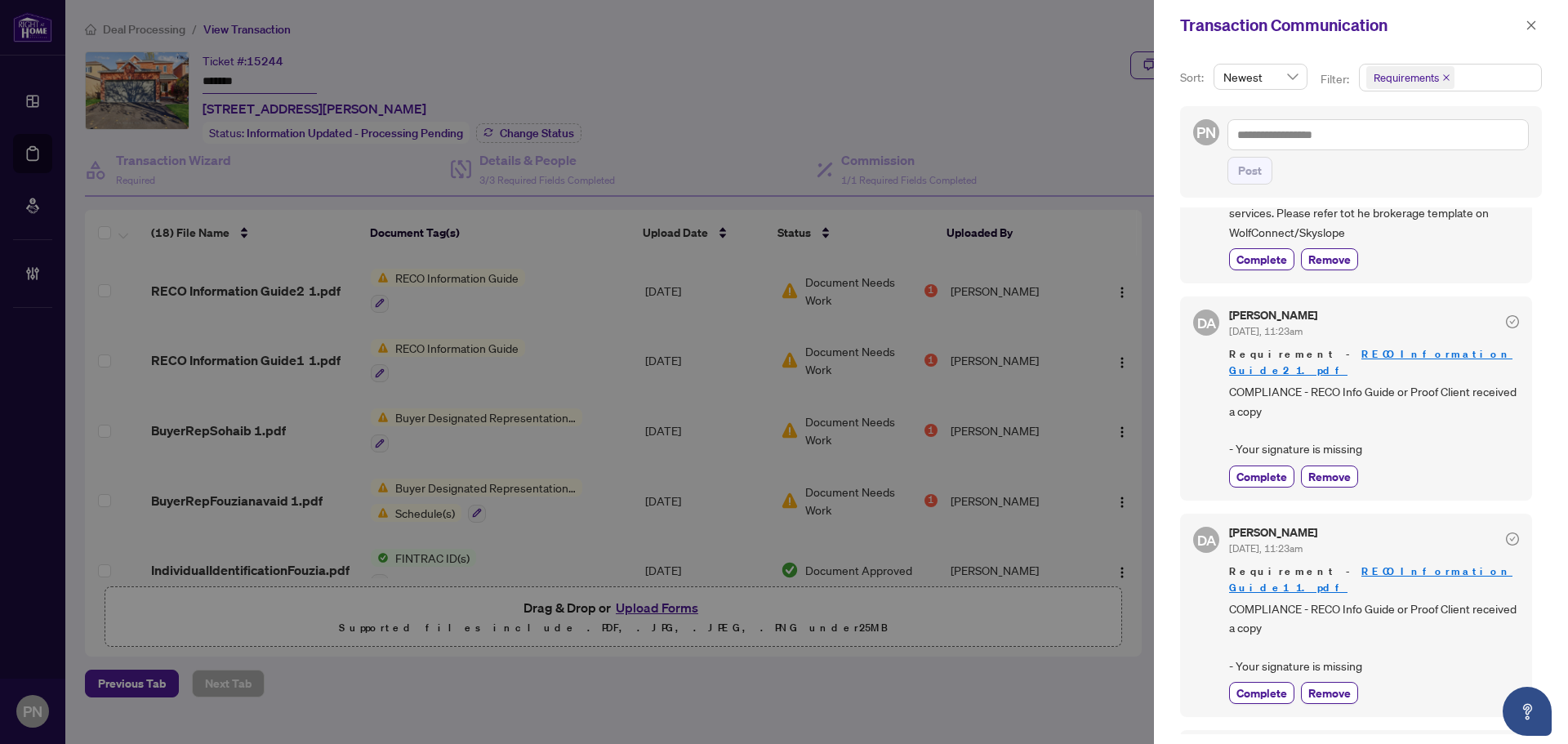
scroll to position [164, 0]
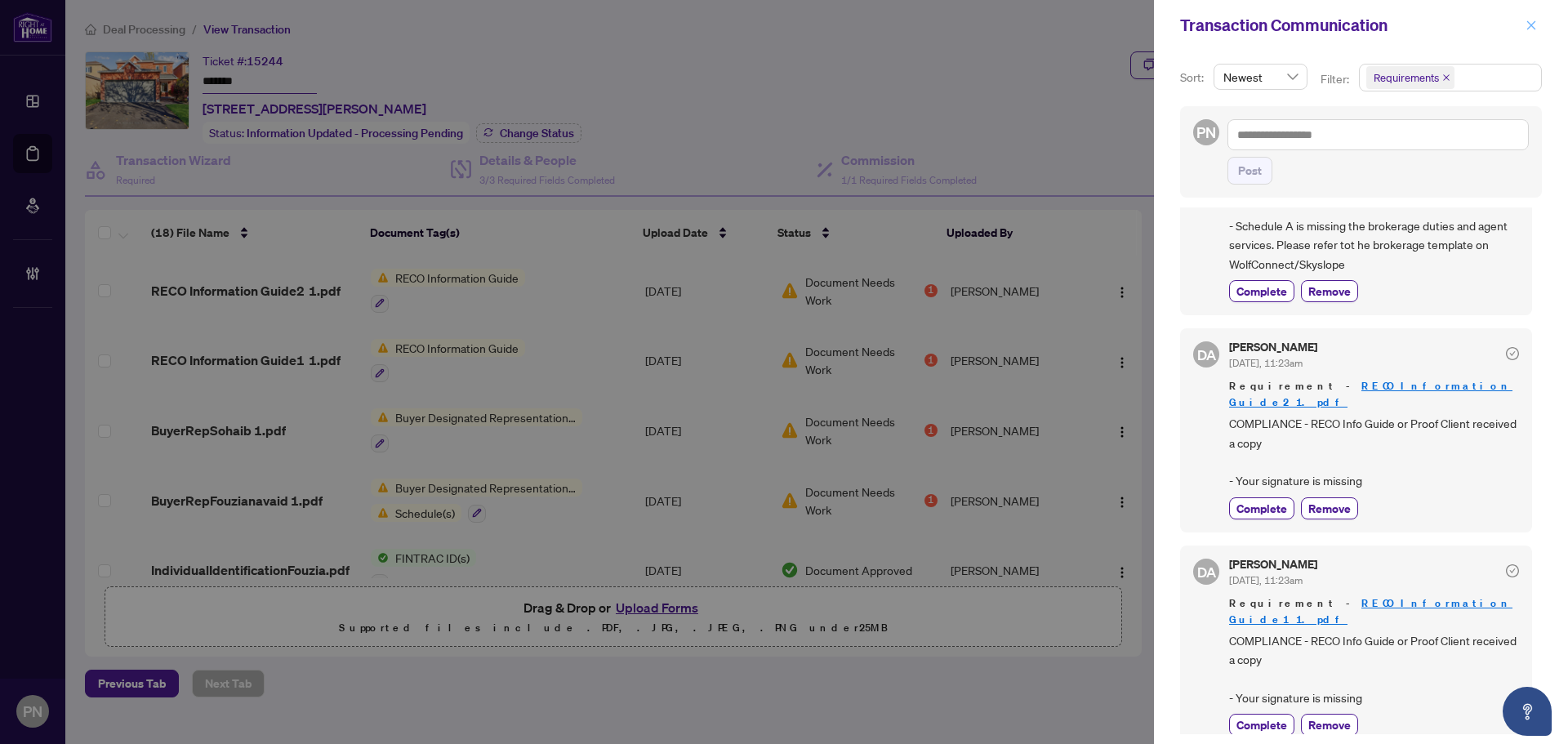
click at [1533, 25] on icon "close" at bounding box center [1531, 25] width 11 height 11
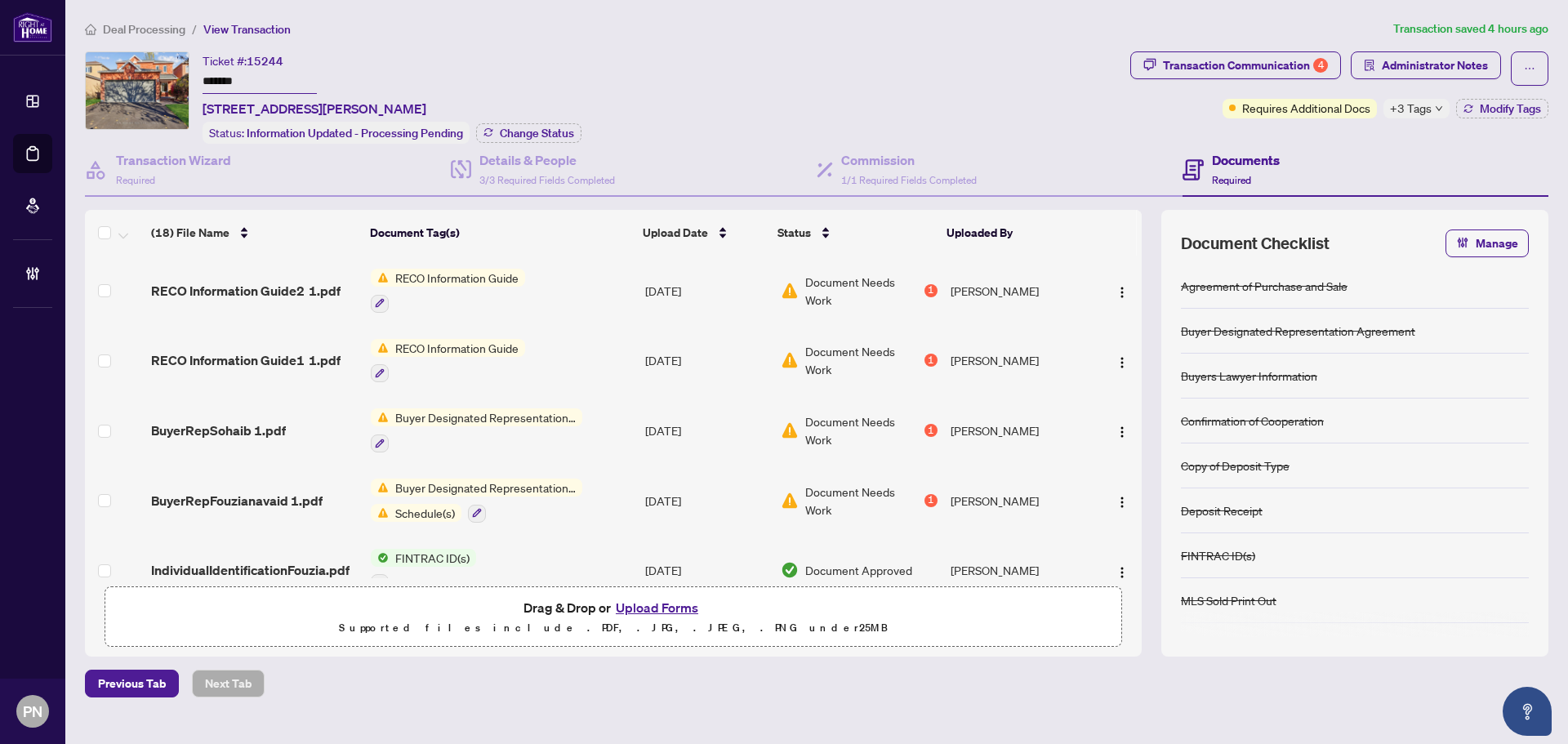
click at [97, 360] on td at bounding box center [115, 361] width 60 height 70
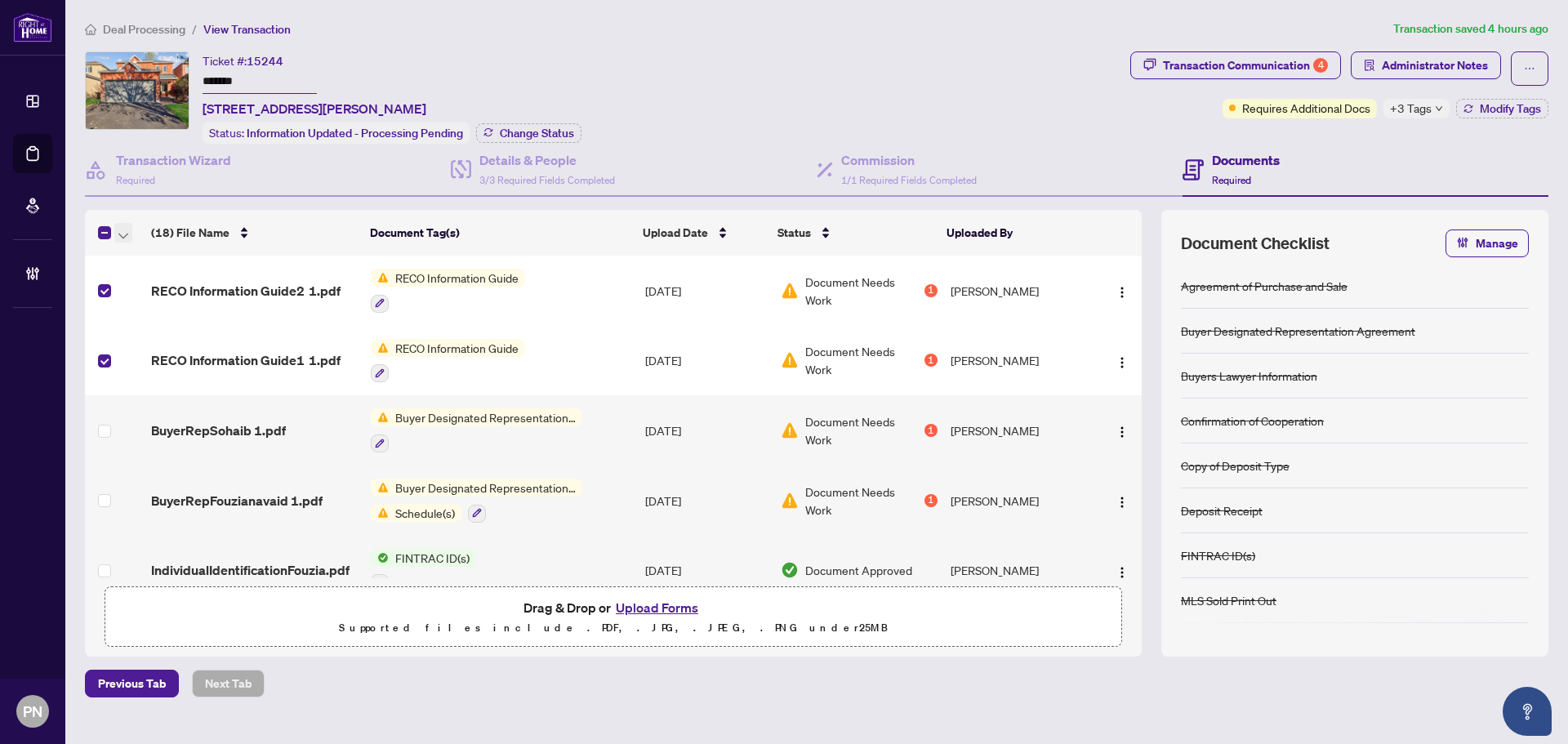
click at [118, 238] on button "button" at bounding box center [124, 233] width 18 height 20
click at [165, 266] on span "Open Selected in New Tab(s)" at bounding box center [200, 260] width 146 height 18
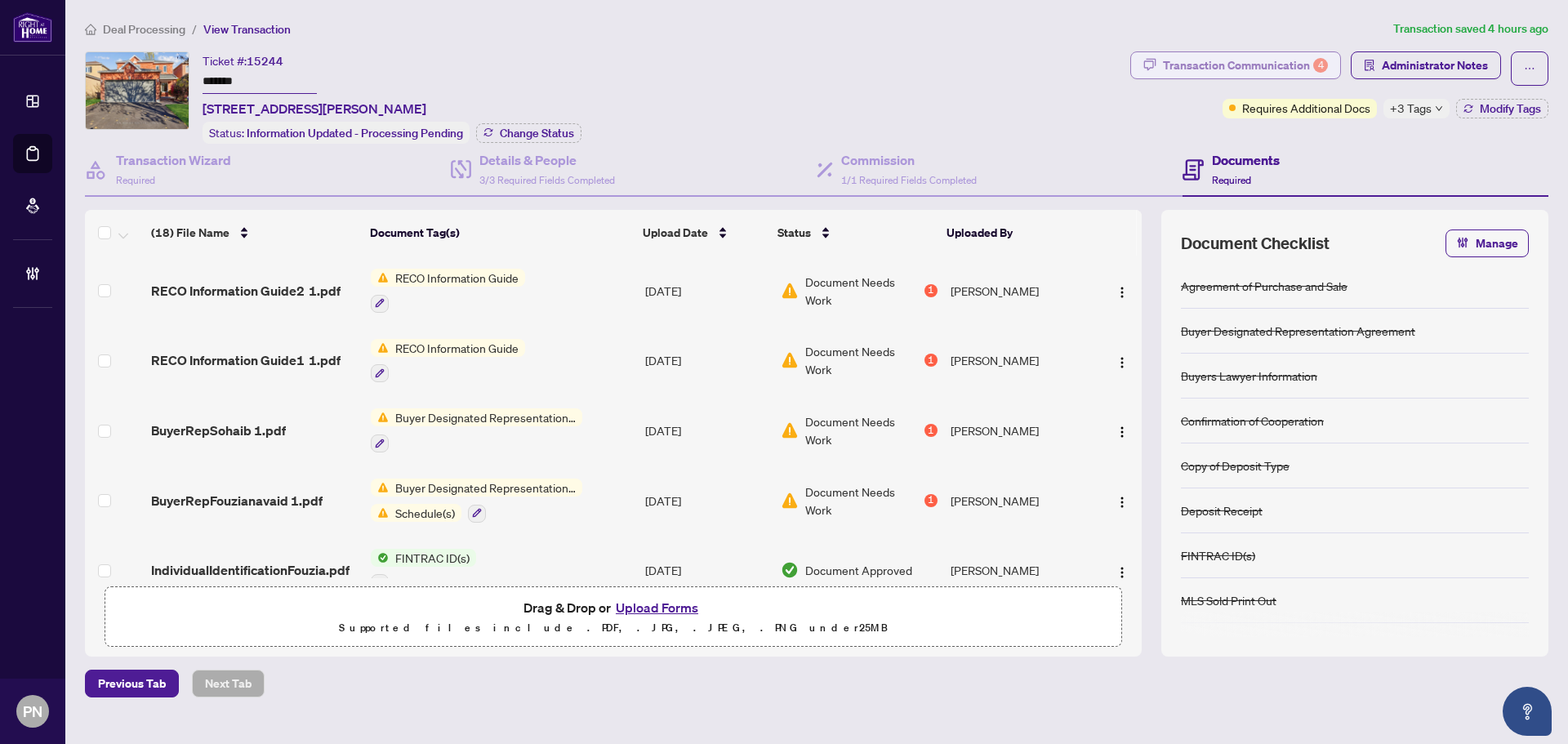
click at [1238, 74] on div "Transaction Communication 4" at bounding box center [1246, 65] width 165 height 26
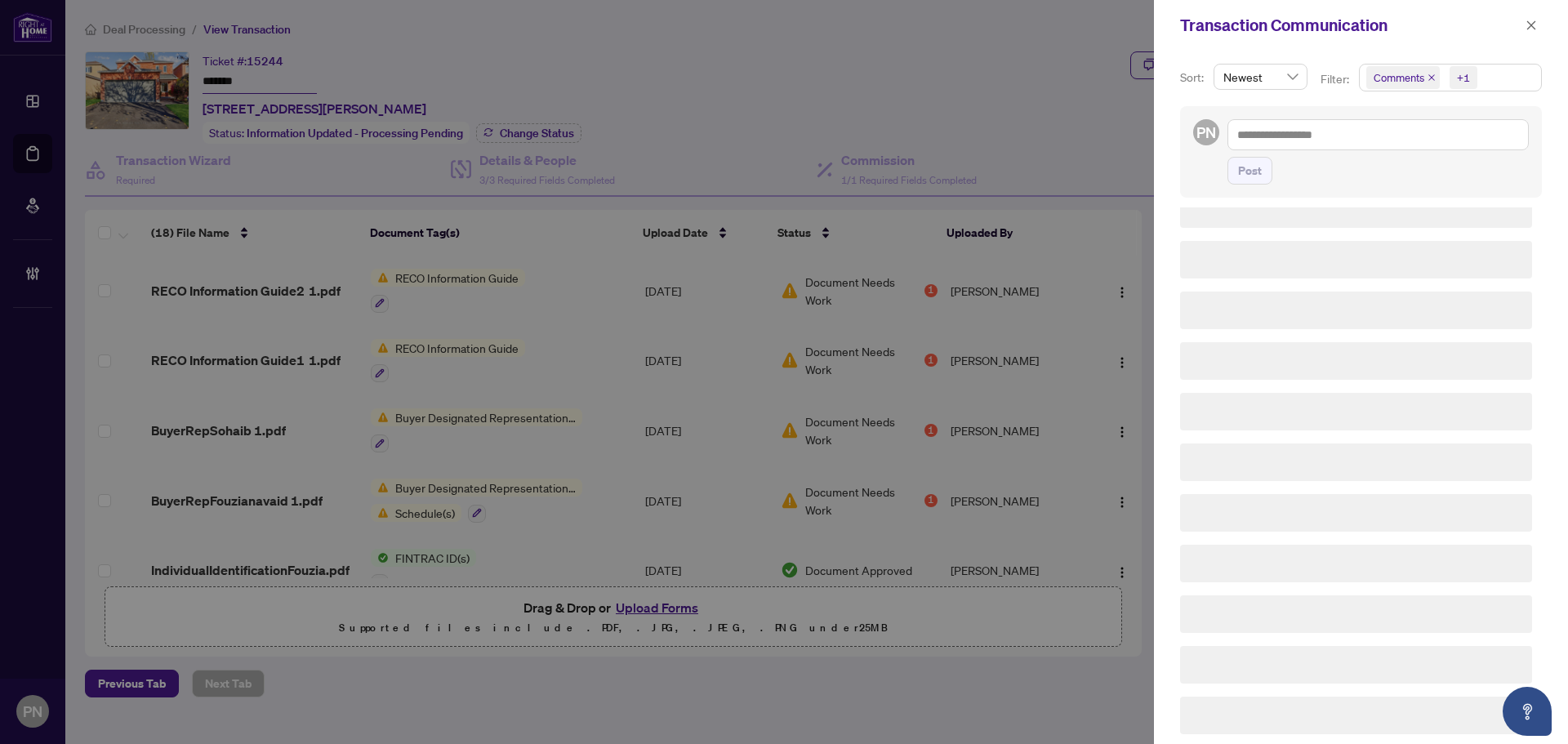
click at [1428, 74] on icon "close" at bounding box center [1431, 78] width 8 height 8
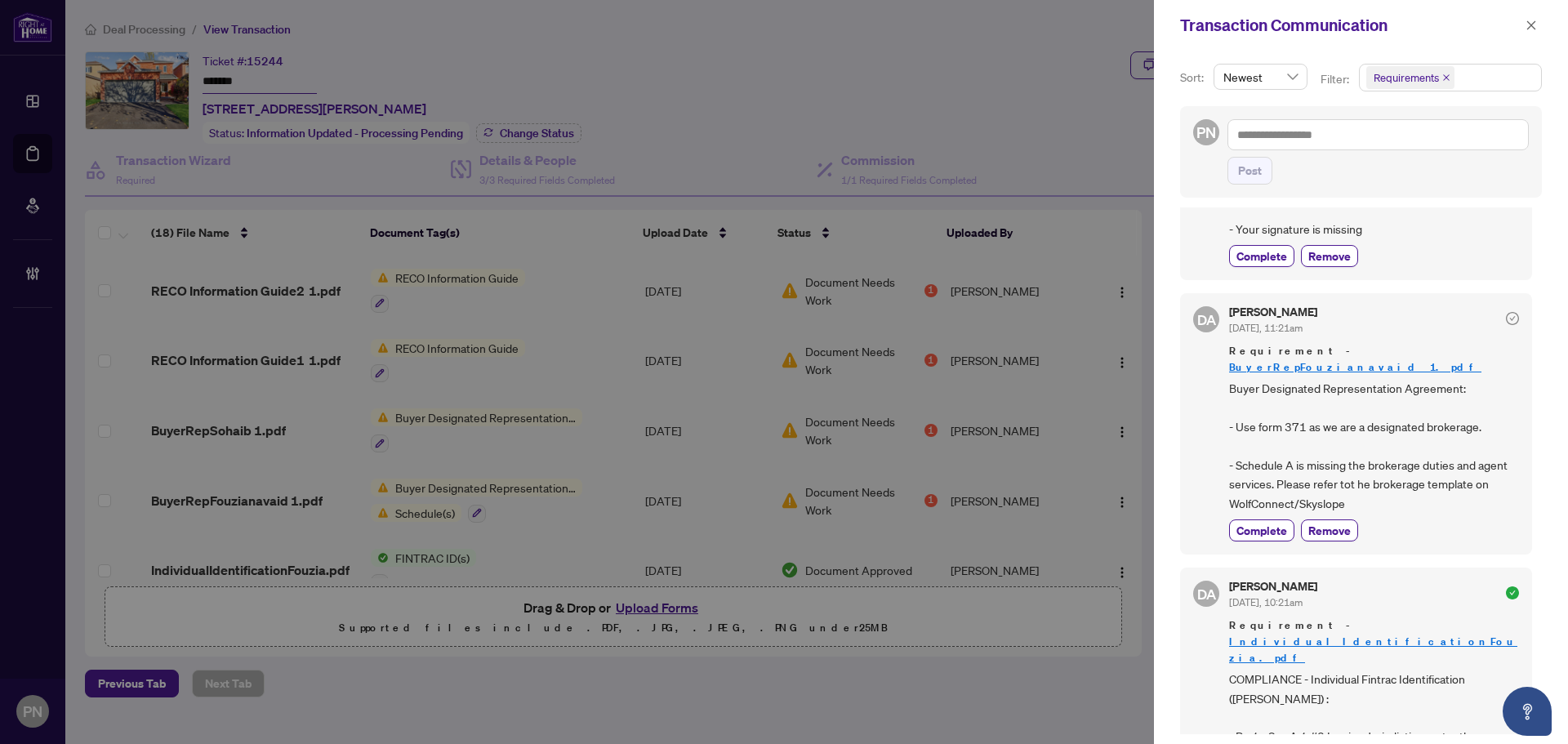
scroll to position [490, 0]
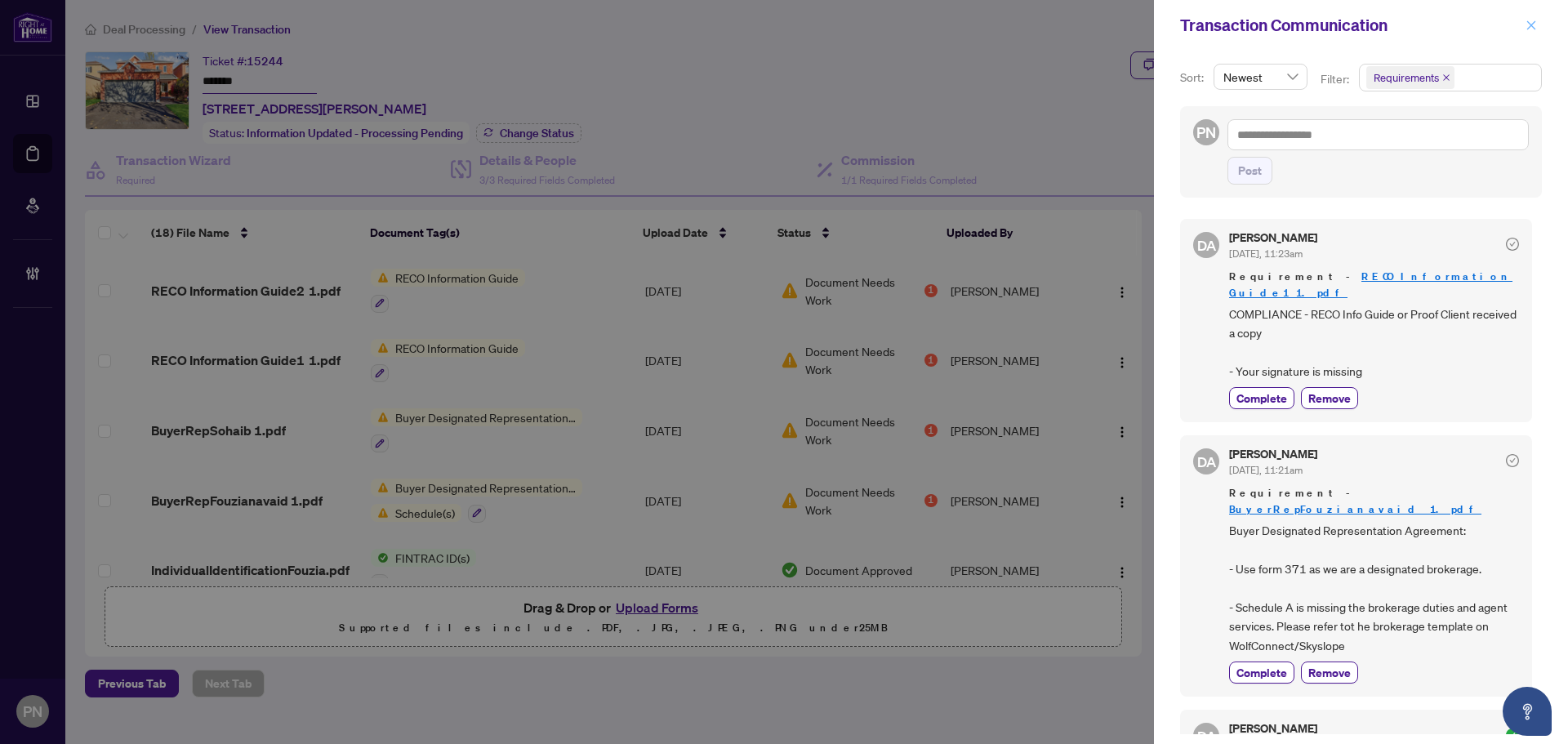
click at [1530, 30] on icon "close" at bounding box center [1531, 25] width 11 height 11
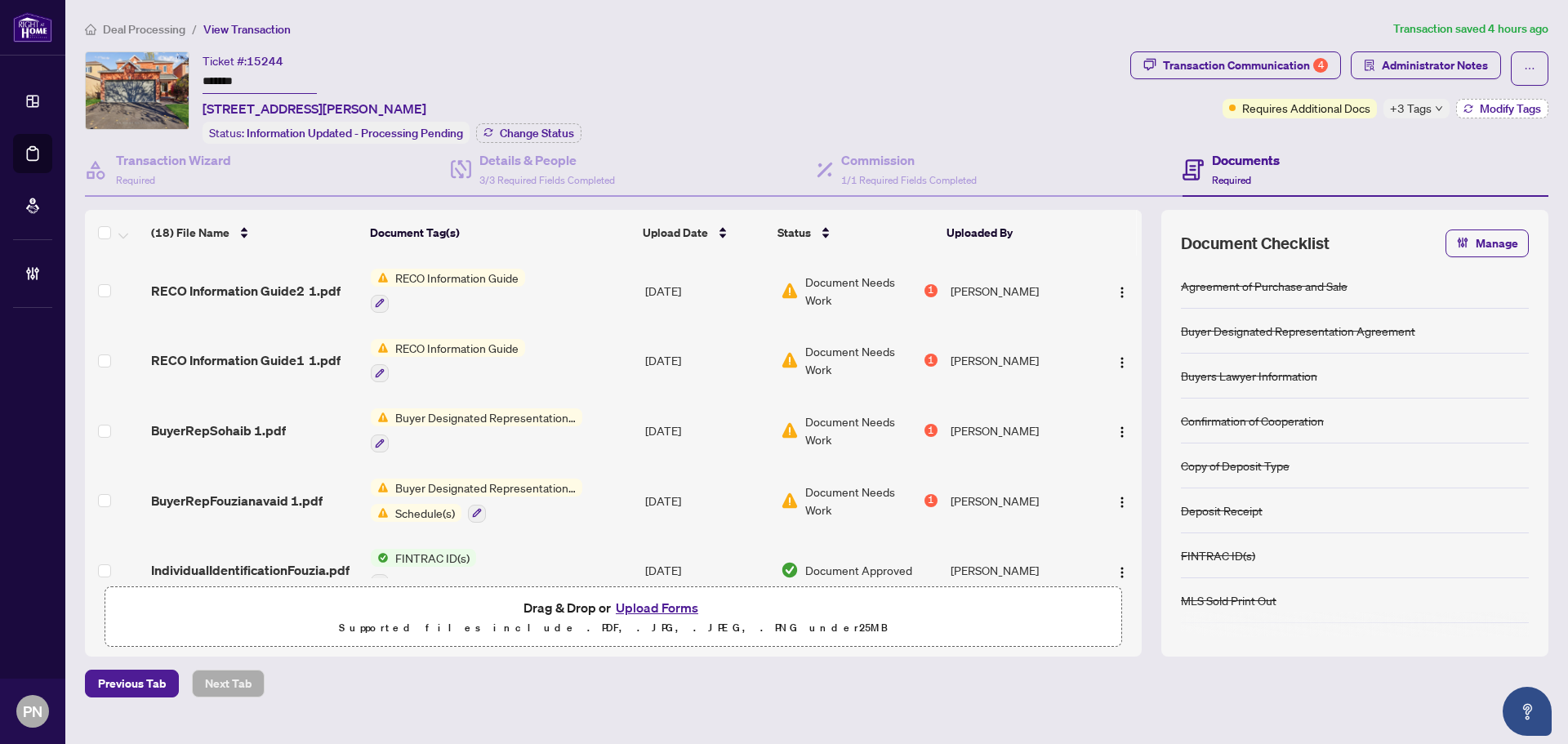
click at [1482, 106] on span "Modify Tags" at bounding box center [1510, 109] width 61 height 11
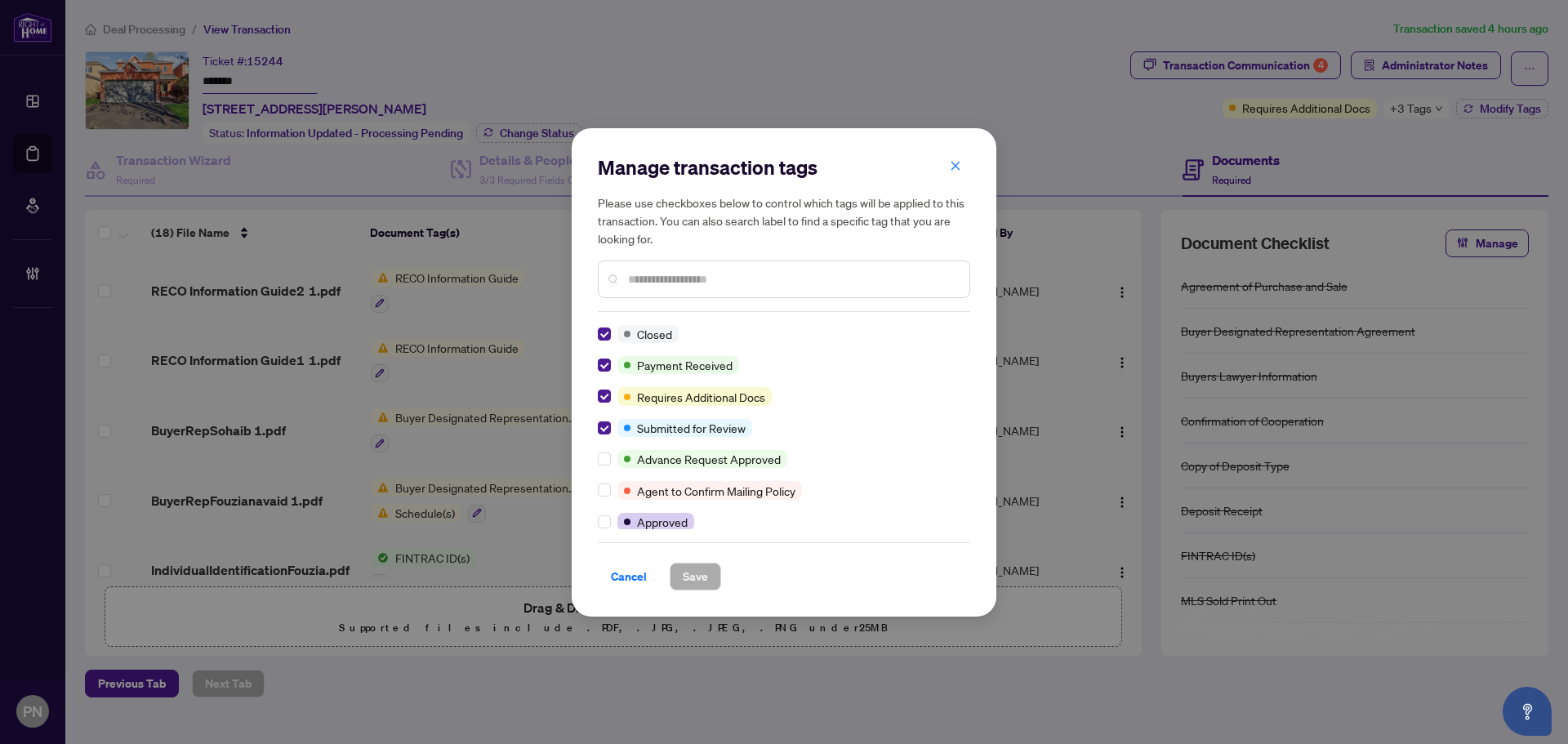
scroll to position [0, 0]
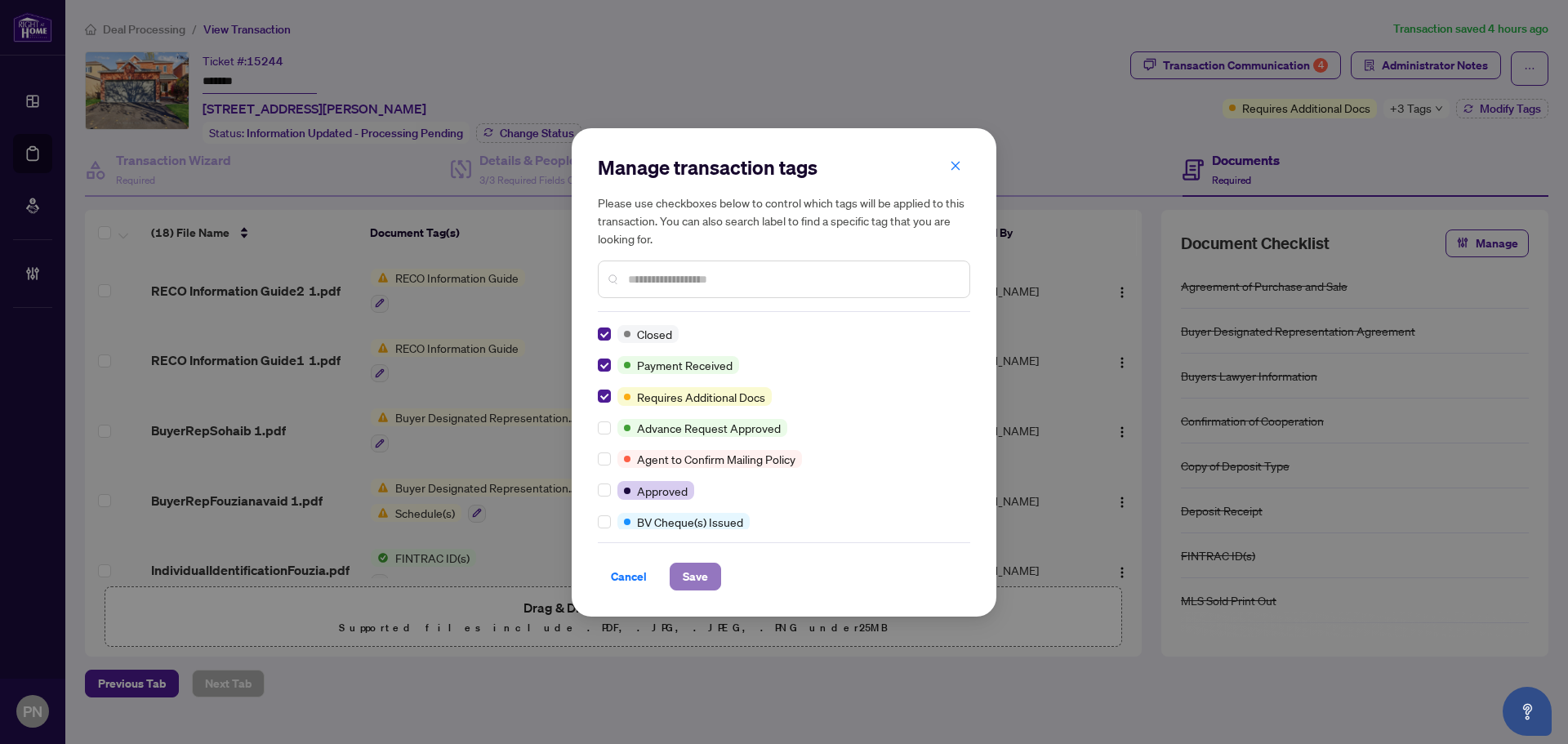
click at [694, 583] on span "Save" at bounding box center [695, 576] width 25 height 26
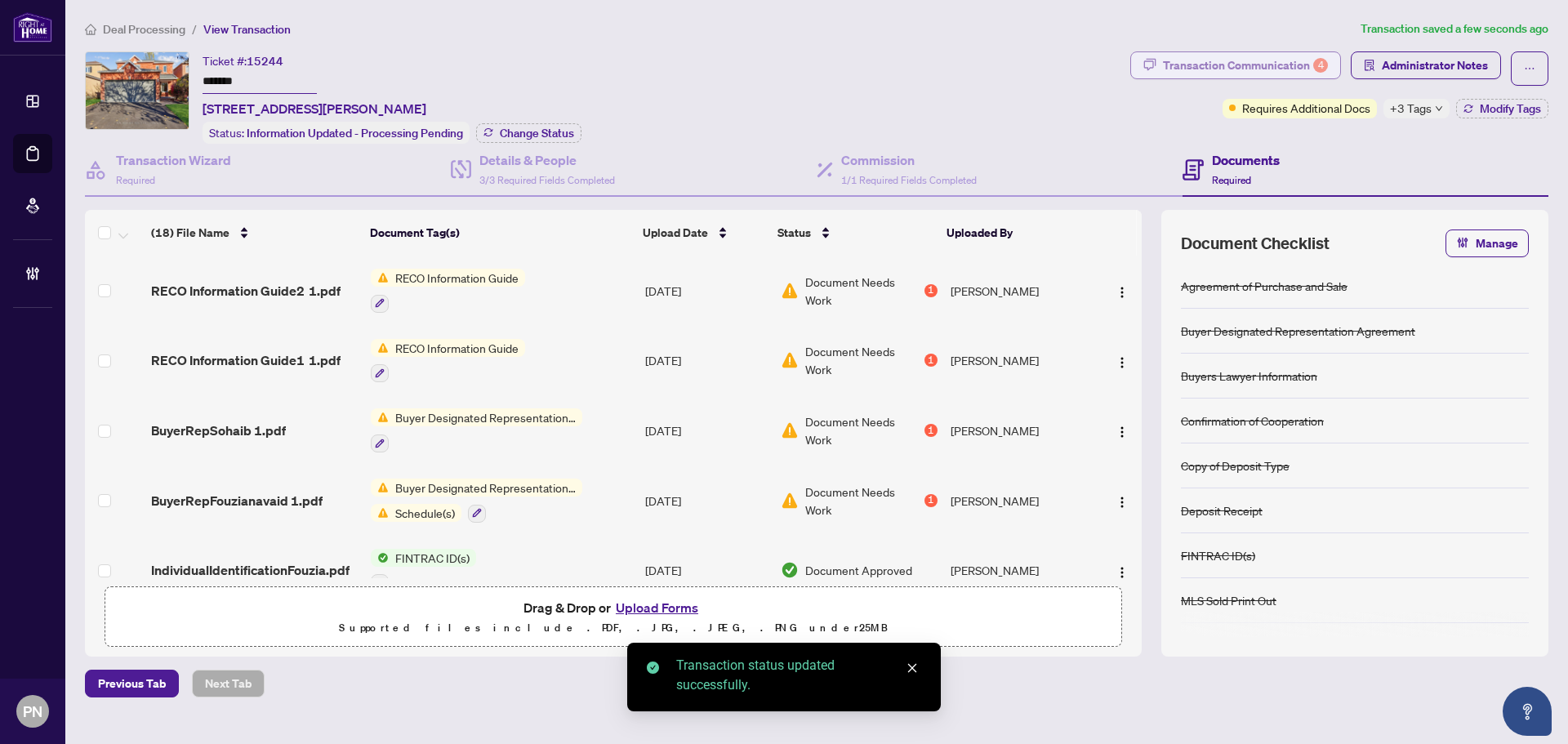
click at [1304, 61] on div "Transaction Communication 4" at bounding box center [1246, 65] width 165 height 26
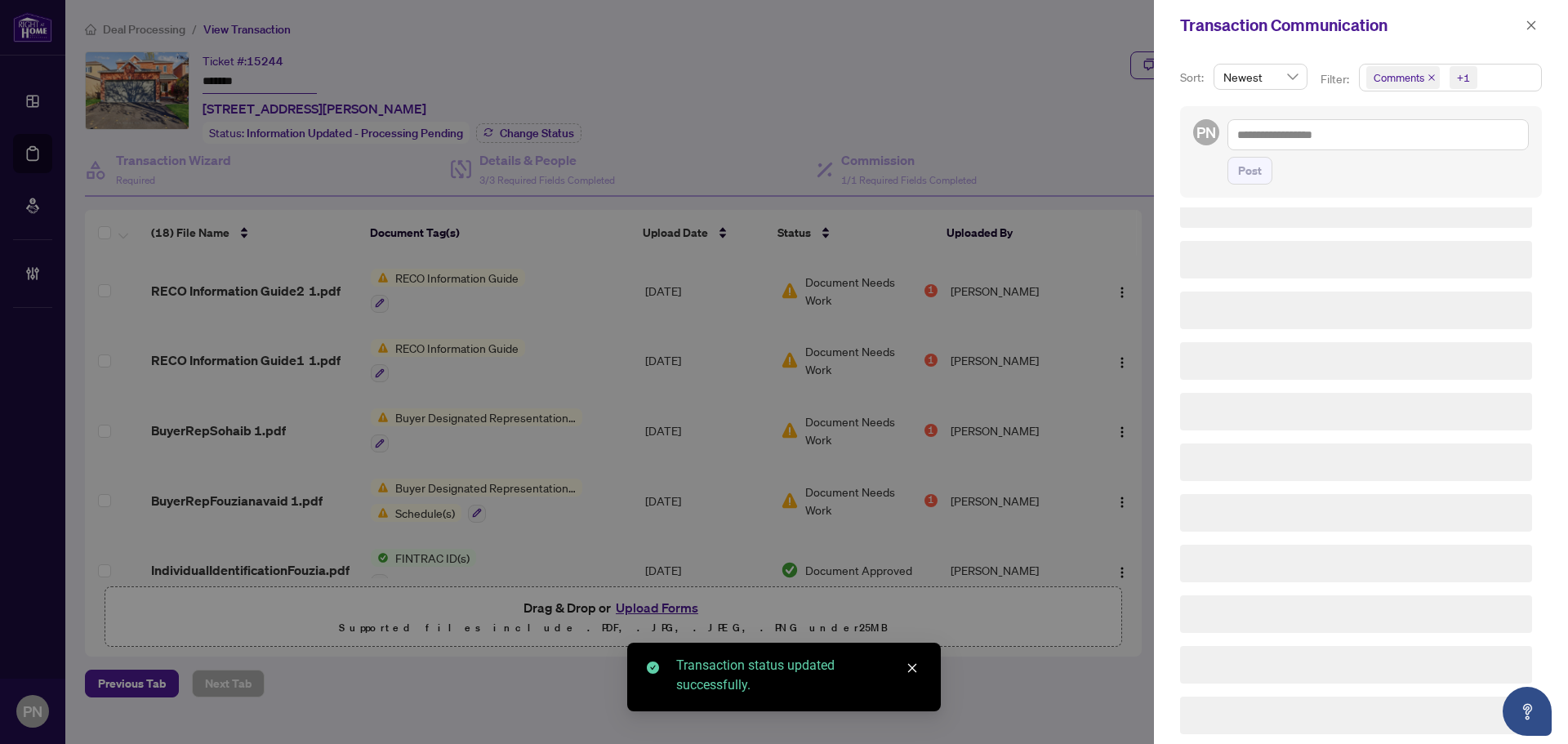
click at [1429, 78] on icon "close" at bounding box center [1431, 78] width 8 height 8
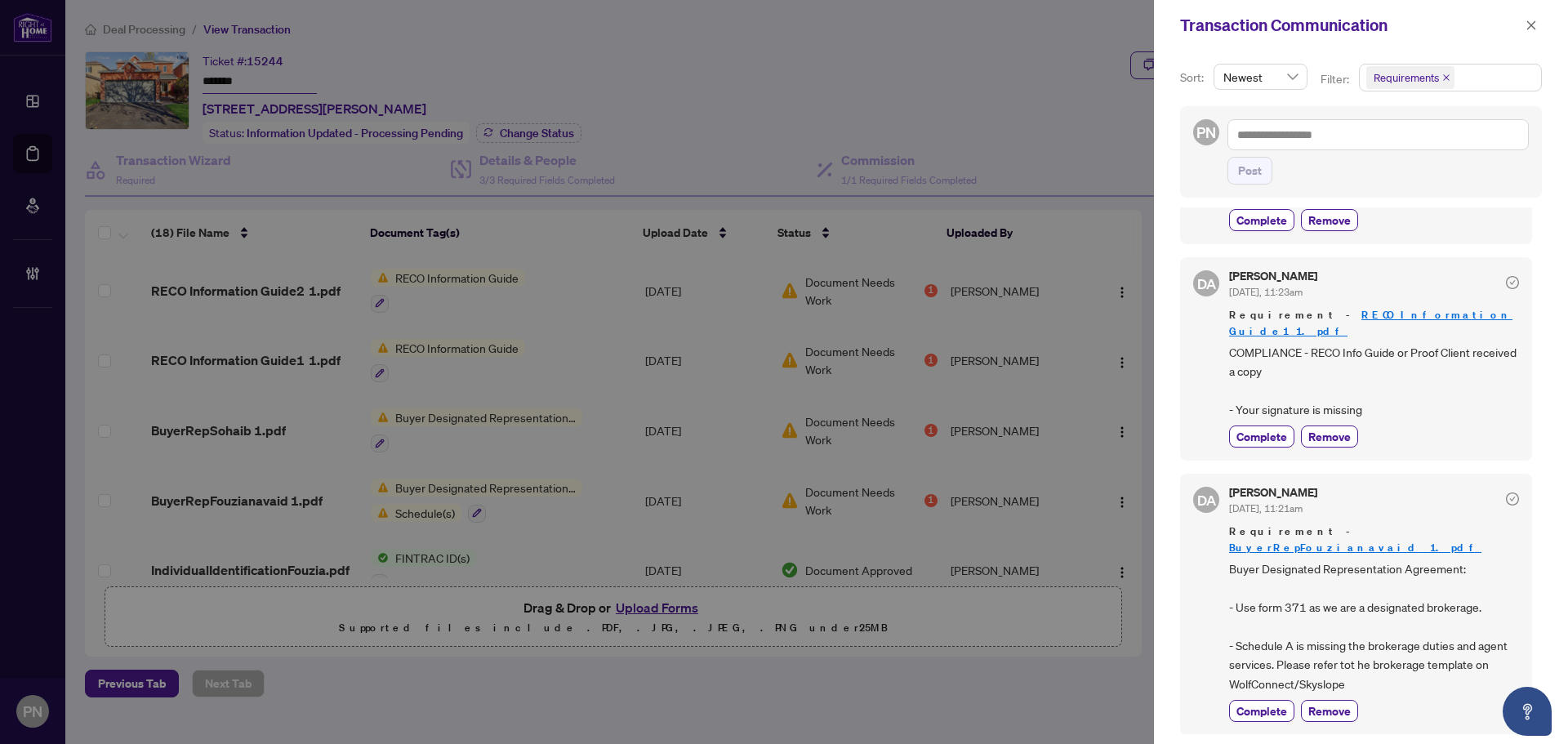
scroll to position [490, 0]
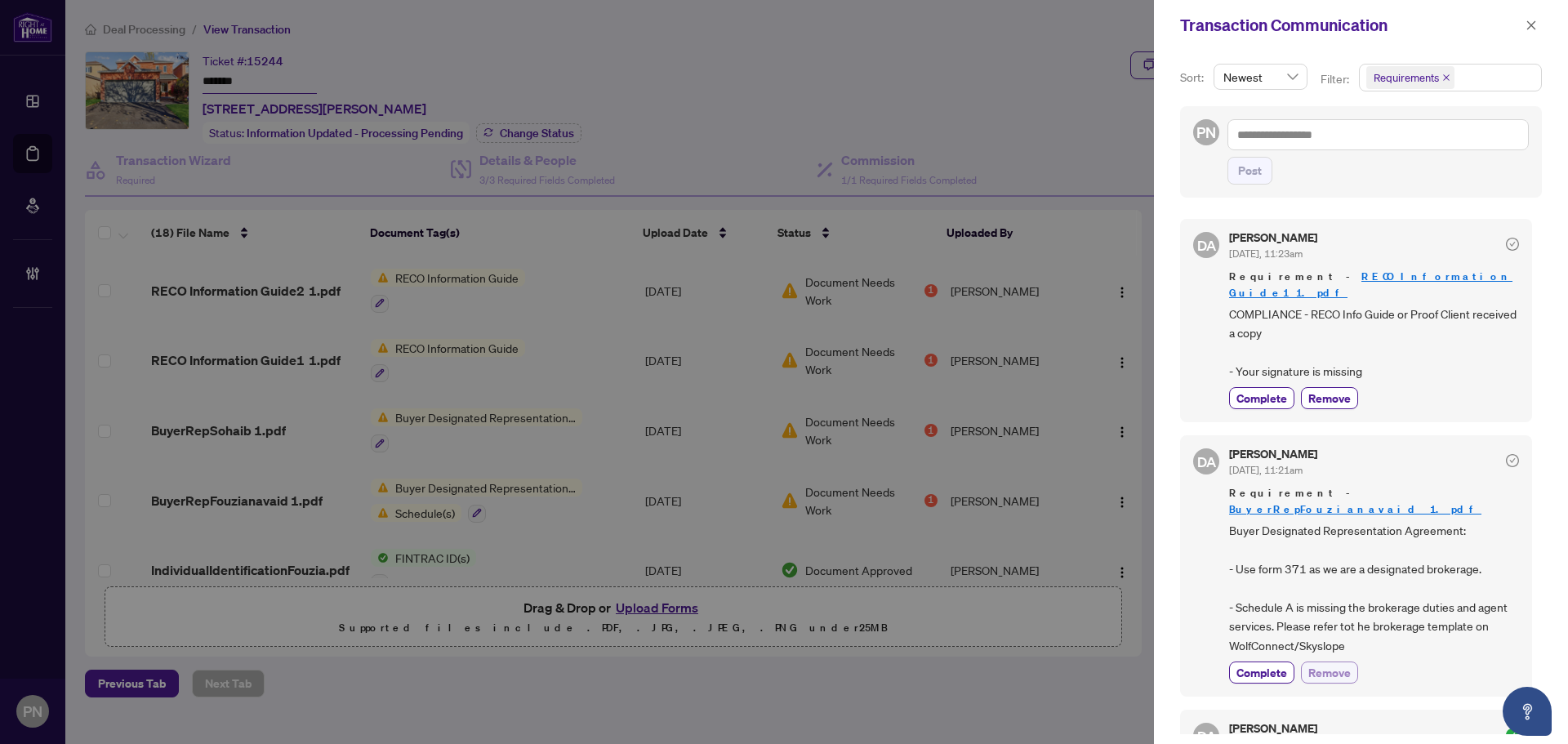
click at [1319, 664] on span "Remove" at bounding box center [1330, 672] width 43 height 17
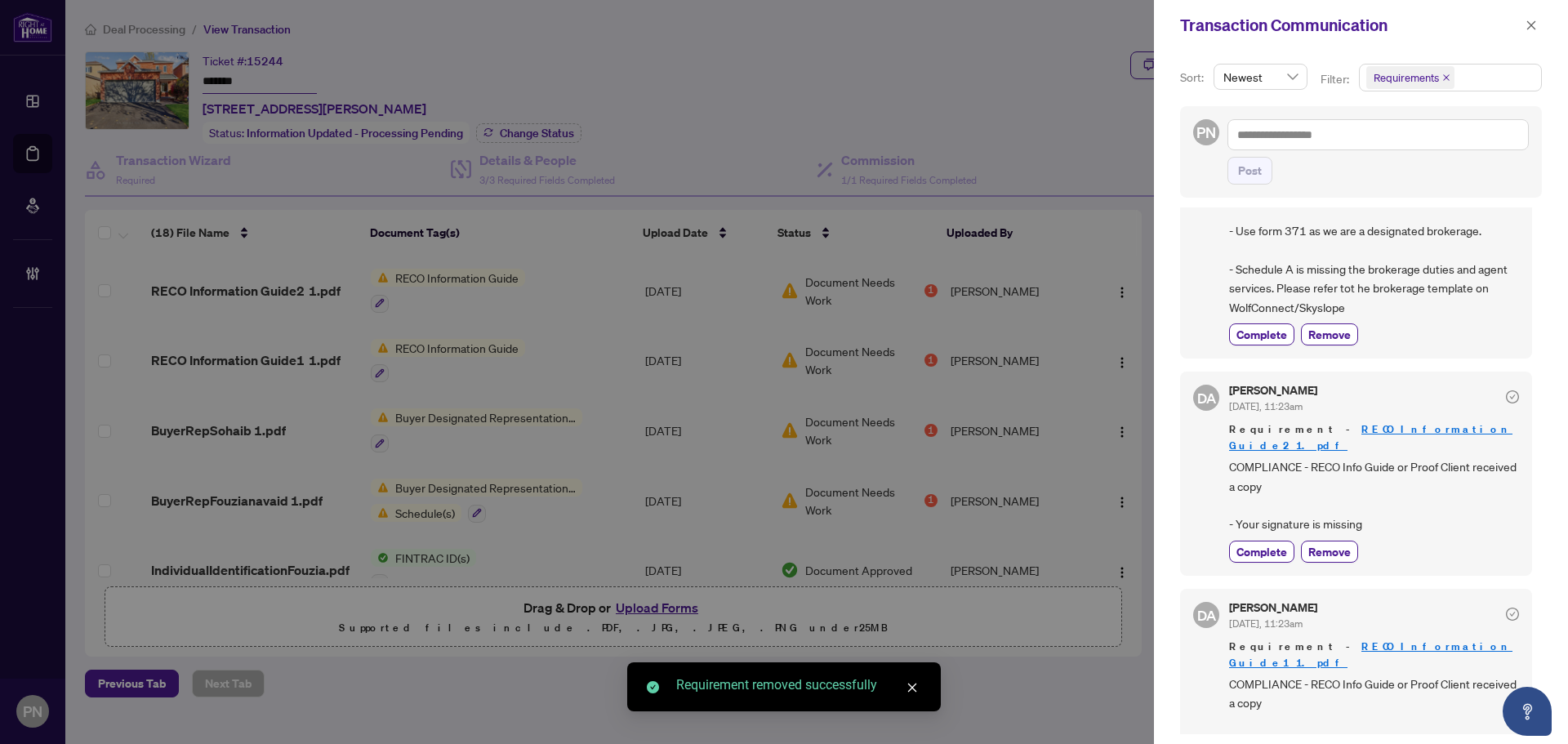
scroll to position [0, 0]
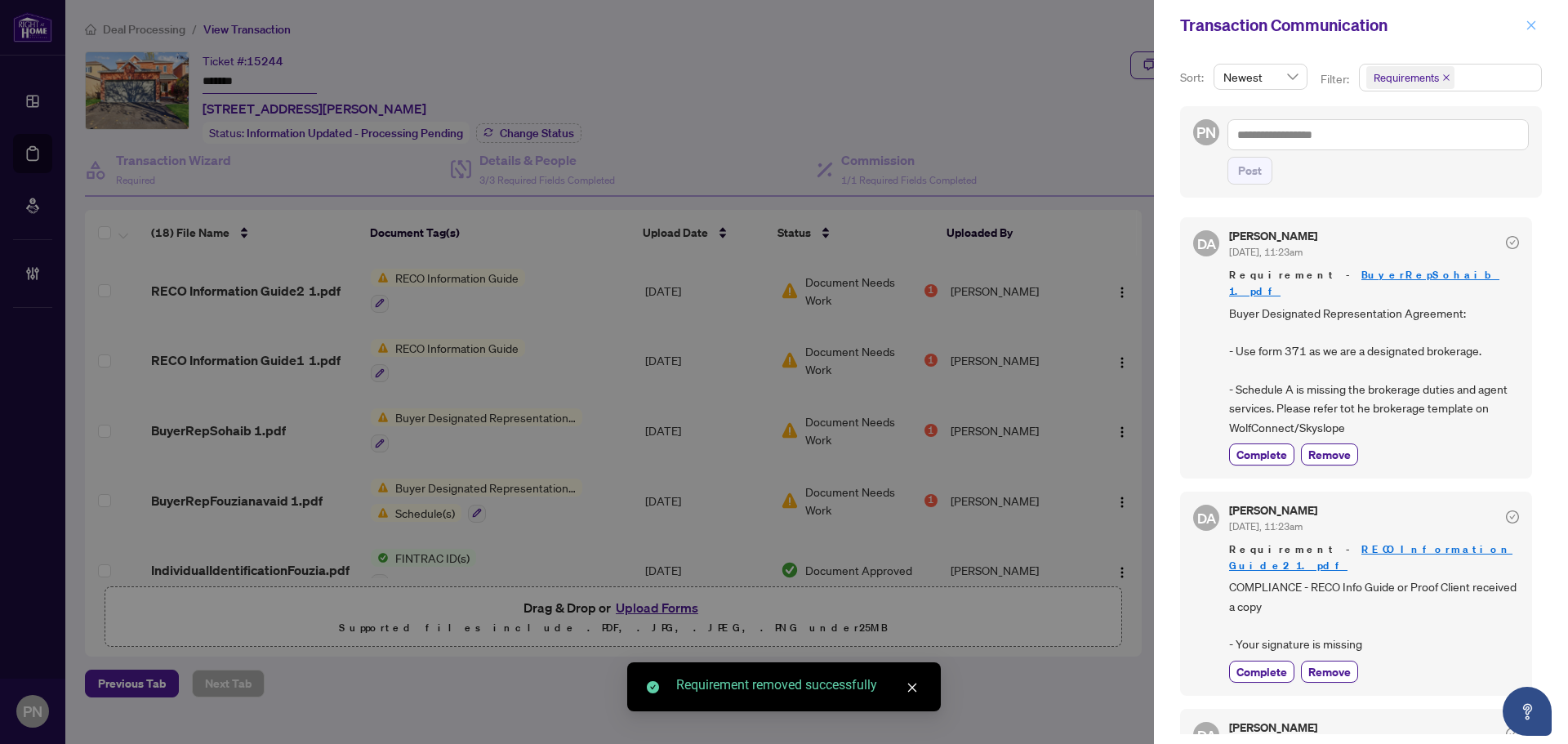
click at [1528, 23] on icon "close" at bounding box center [1531, 25] width 9 height 9
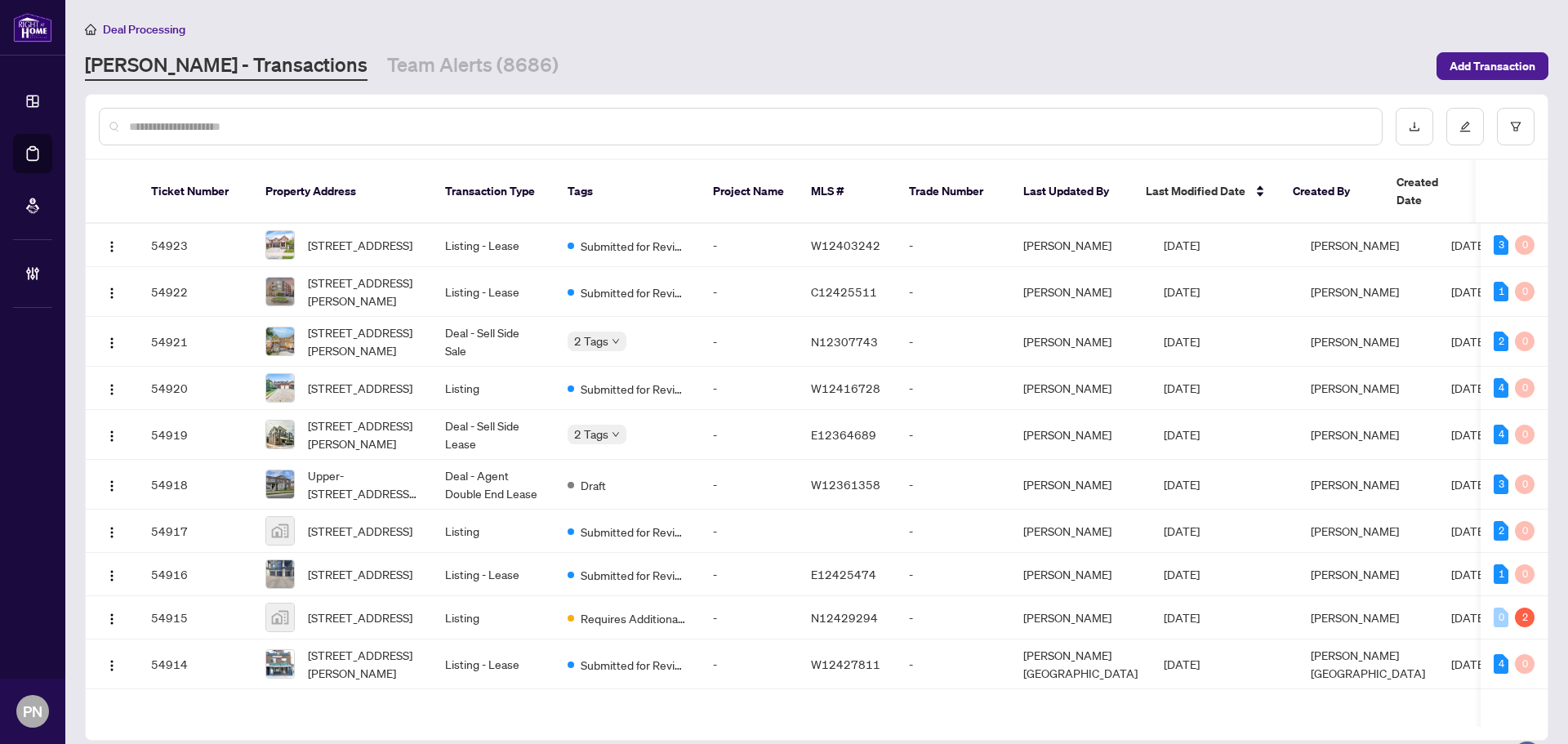
click at [429, 123] on input "text" at bounding box center [749, 127] width 1240 height 18
click at [427, 123] on input "text" at bounding box center [749, 127] width 1240 height 18
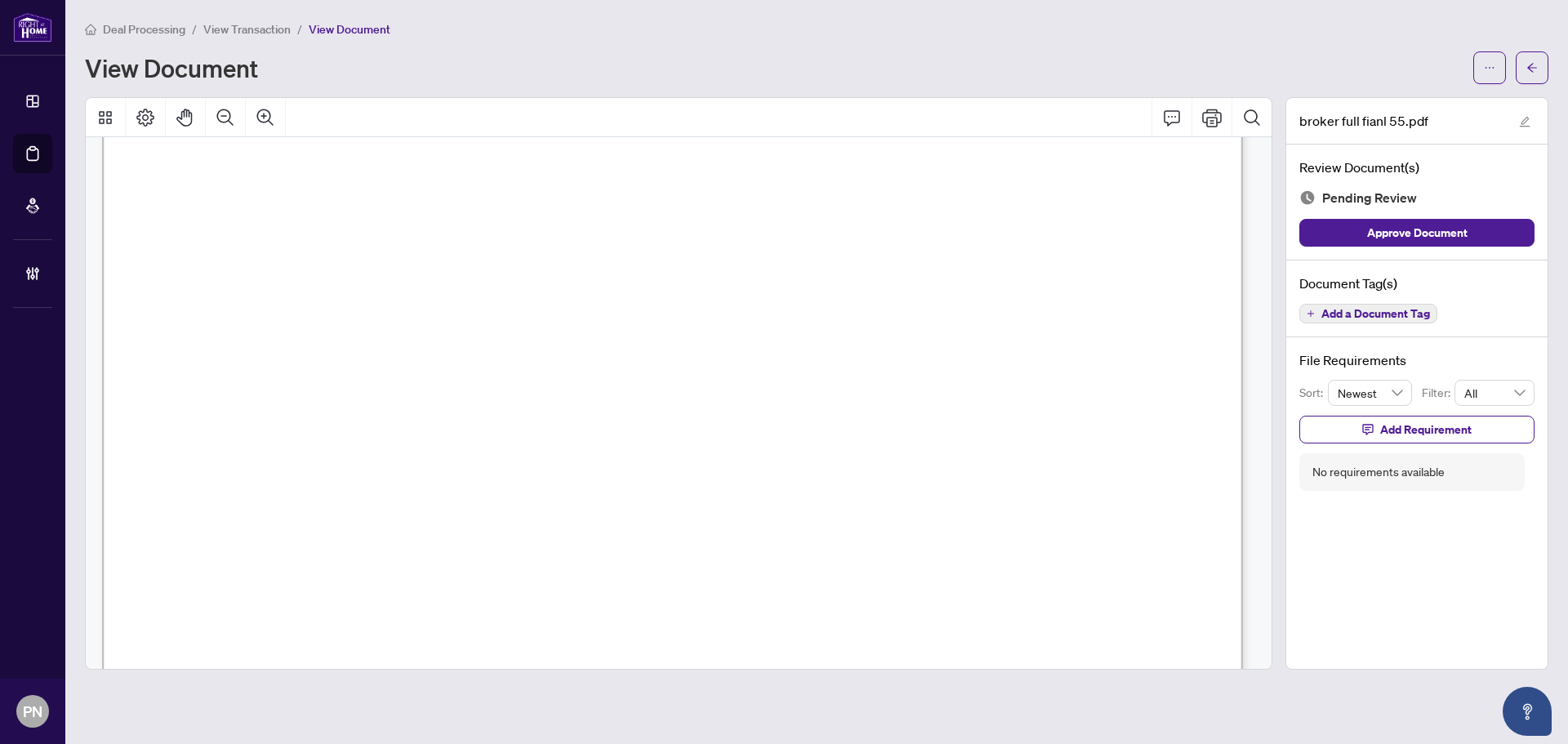
scroll to position [1469, 0]
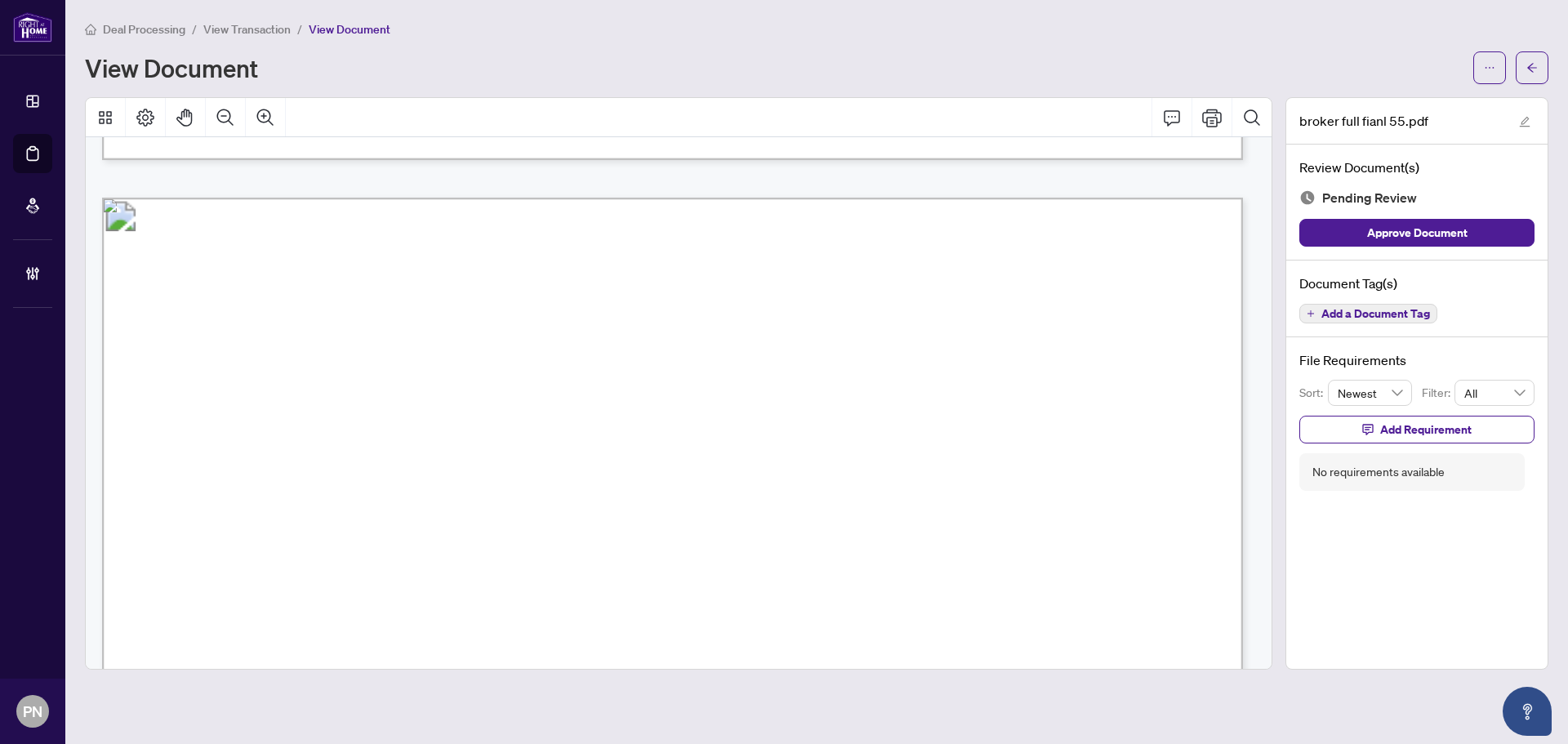
click at [1400, 307] on span "Add a Document Tag" at bounding box center [1376, 313] width 109 height 11
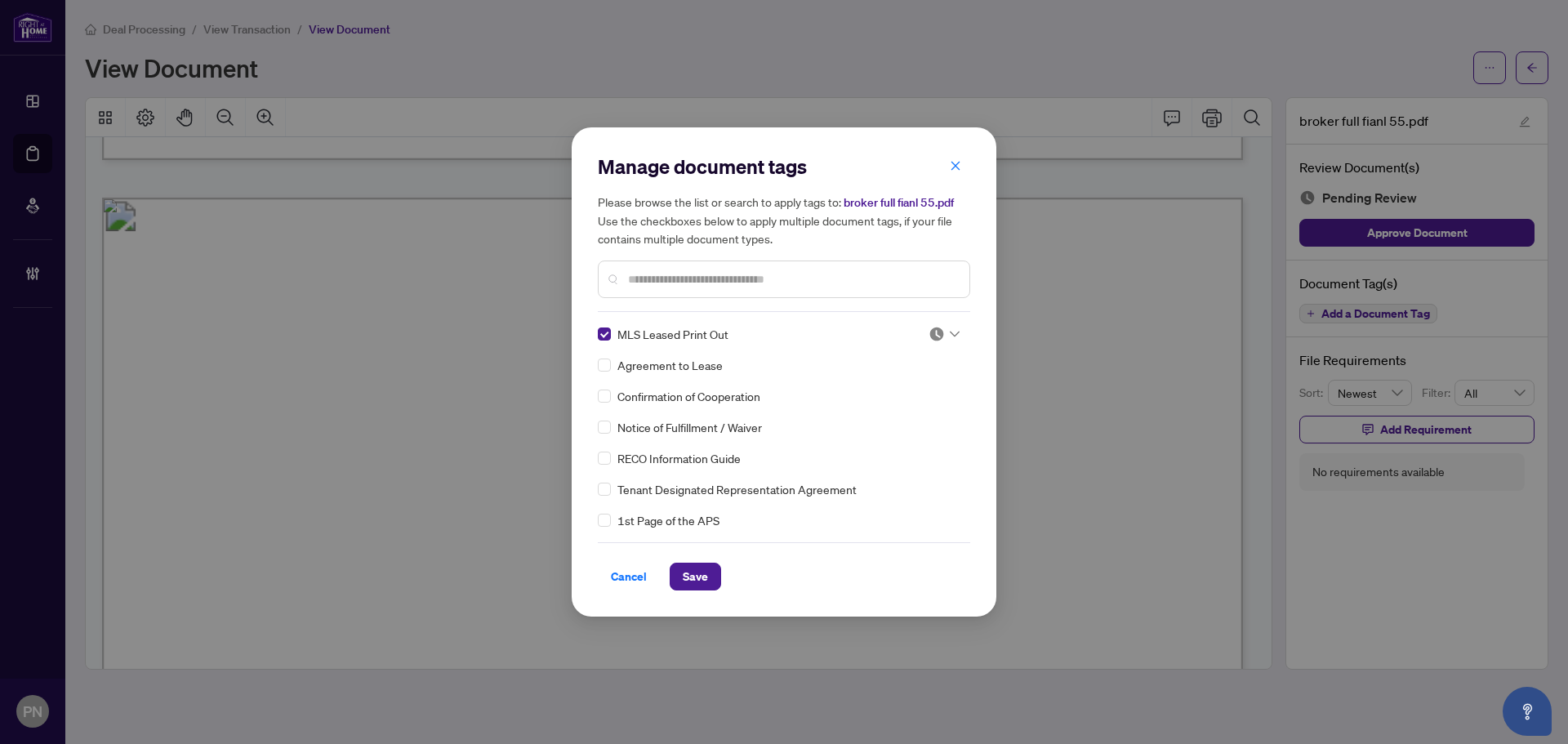
click at [940, 338] on div at bounding box center [944, 334] width 31 height 16
click at [877, 410] on div "Approved" at bounding box center [890, 414] width 105 height 18
click at [690, 570] on span "Save" at bounding box center [695, 576] width 25 height 26
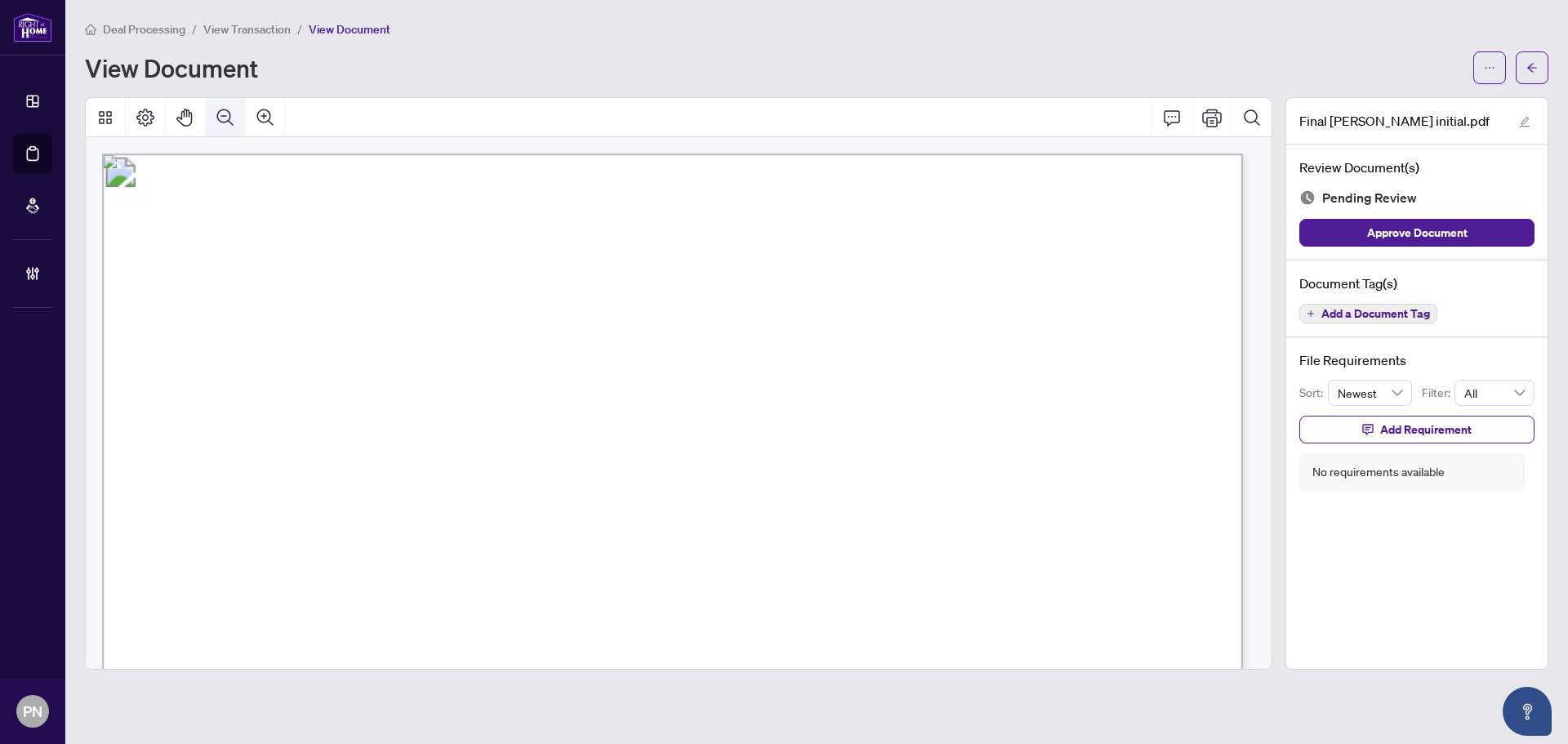
click at [225, 118] on icon "Zoom Out" at bounding box center [226, 118] width 20 height 20
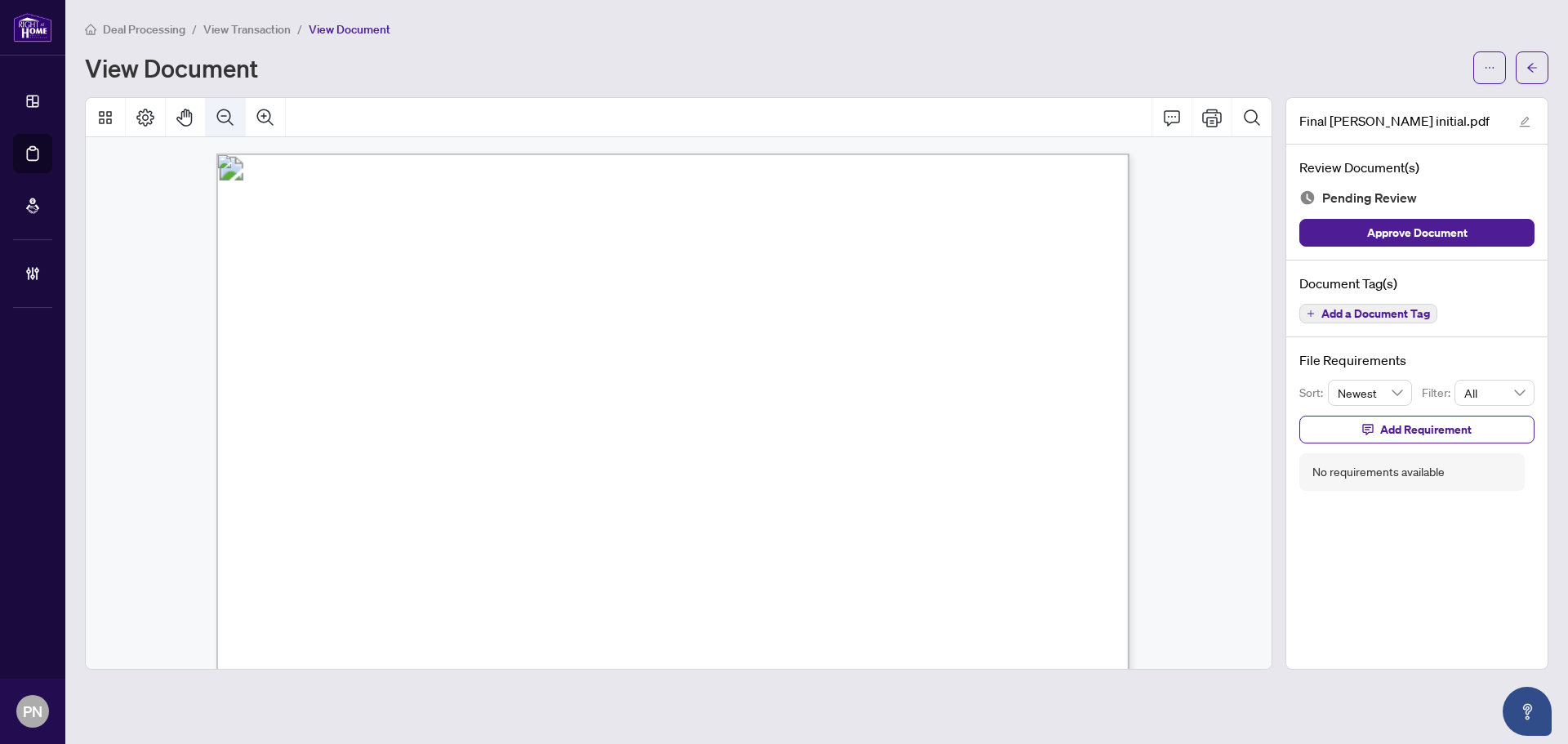
click at [225, 118] on icon "Zoom Out" at bounding box center [226, 118] width 20 height 20
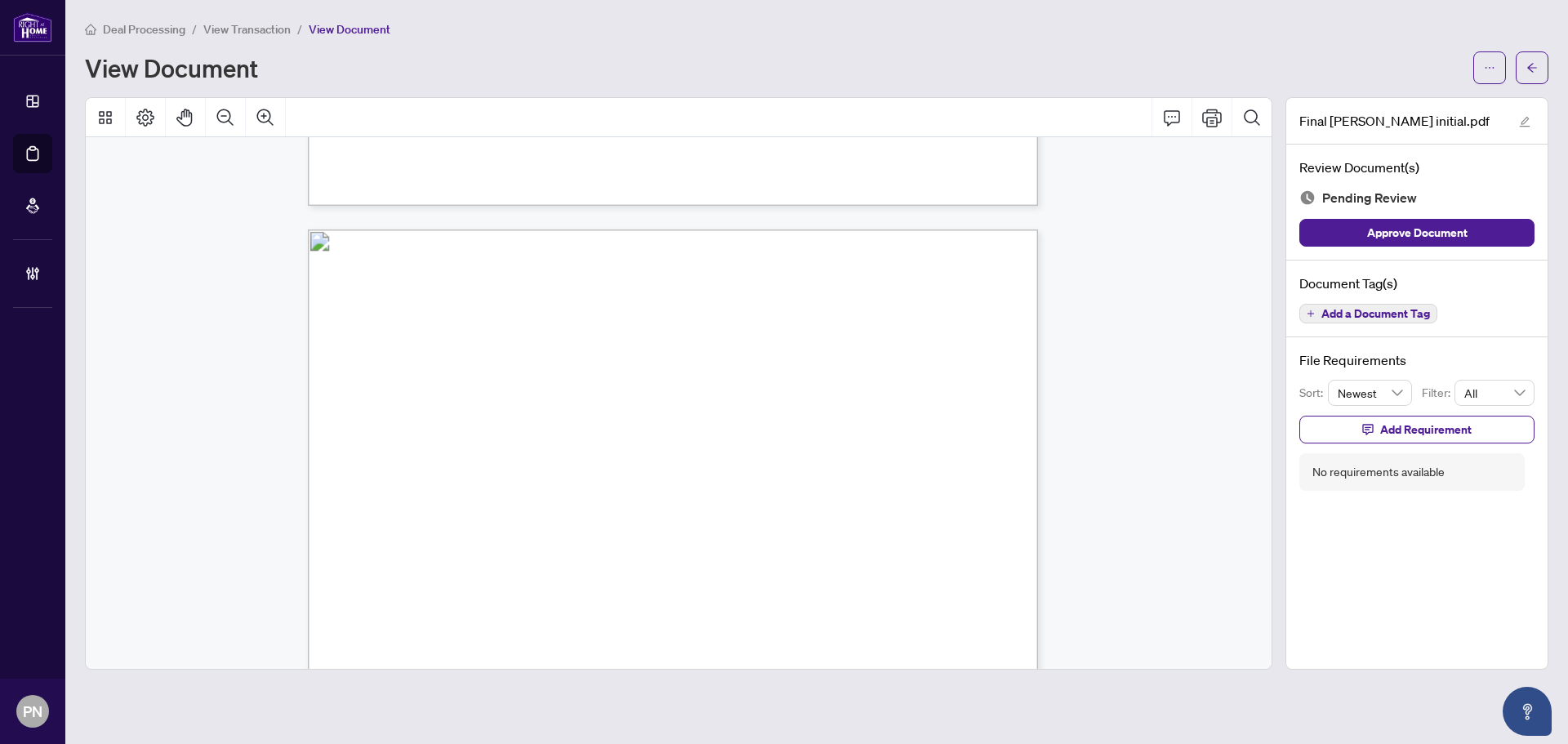
scroll to position [8193, 0]
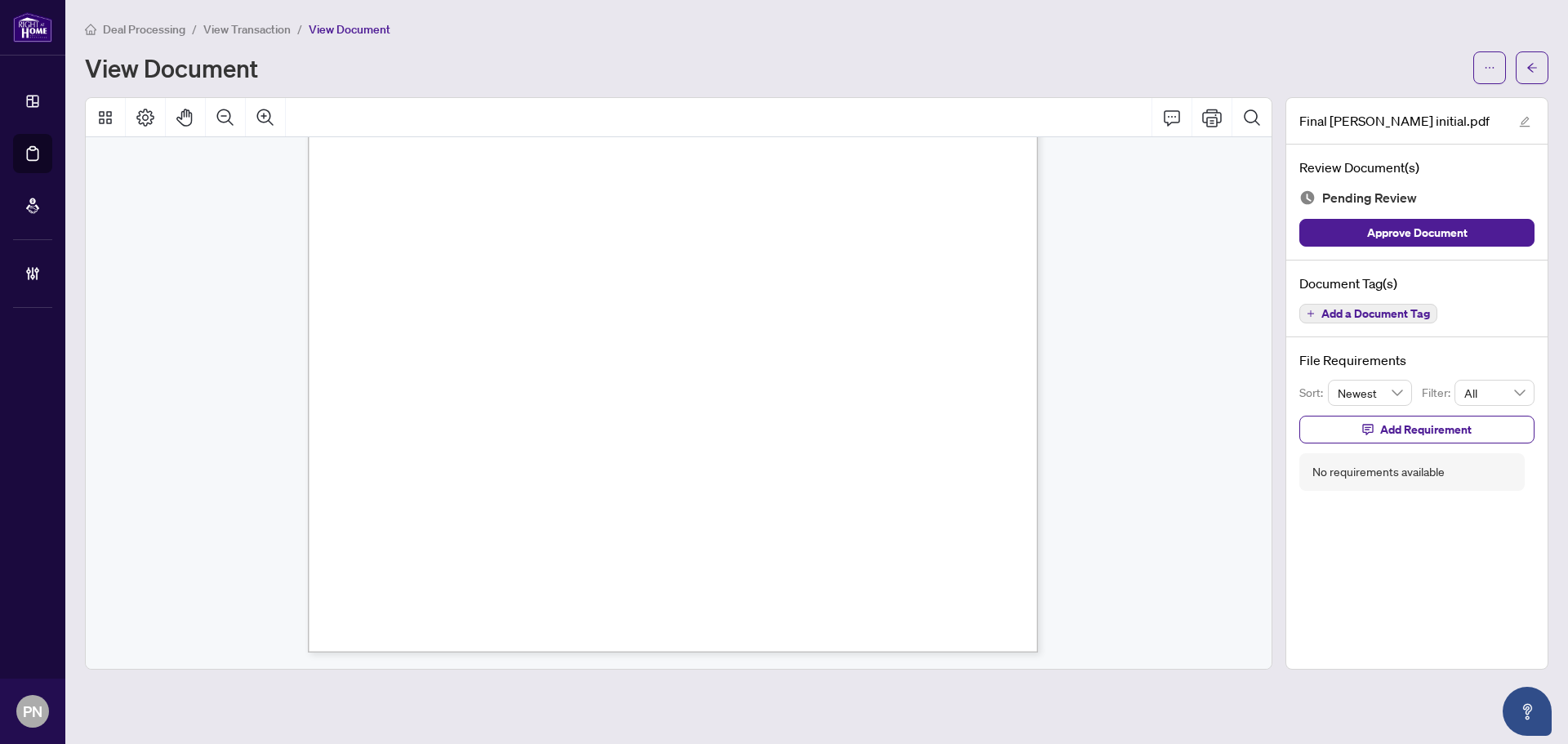
click at [1349, 311] on span "Add a Document Tag" at bounding box center [1376, 313] width 109 height 11
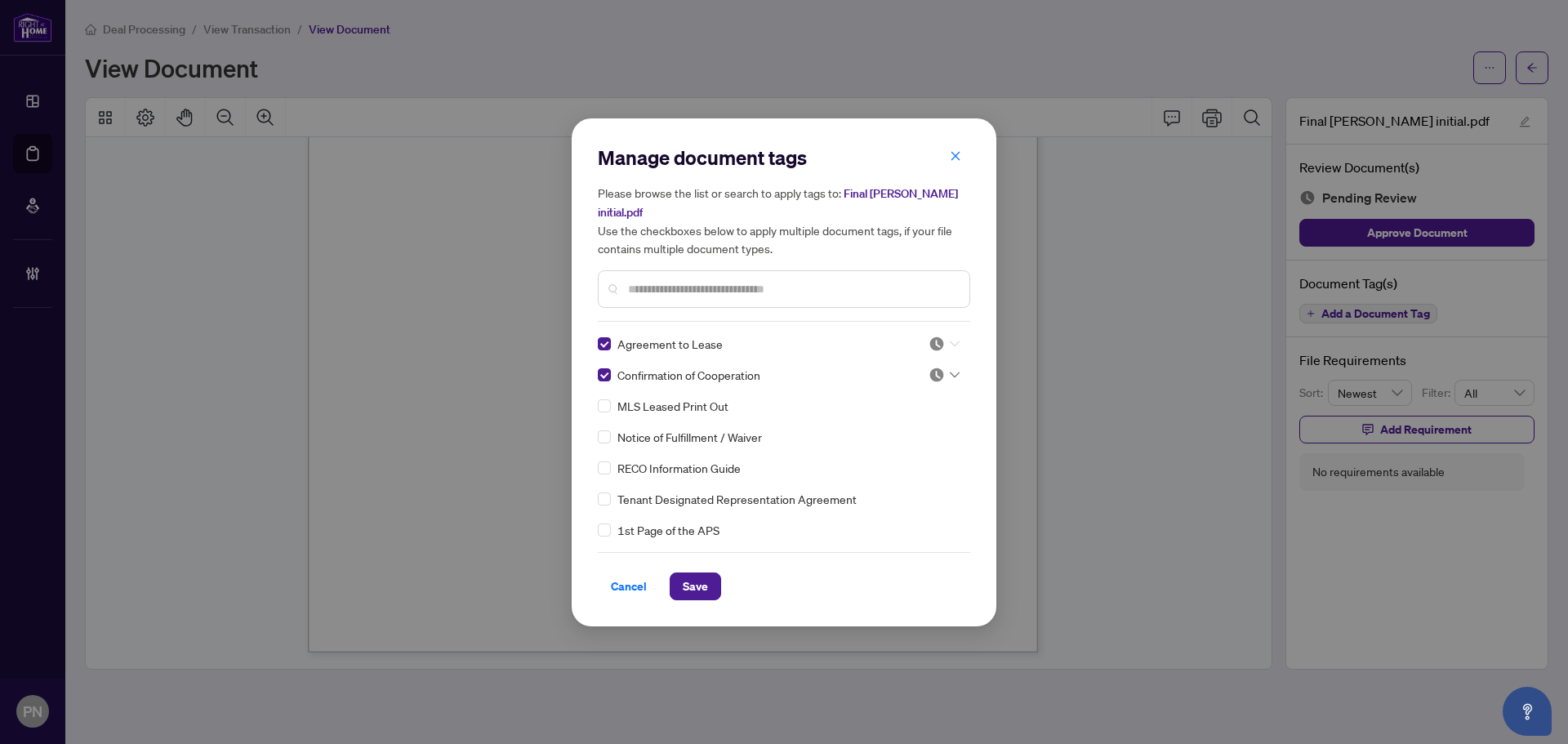
click at [950, 340] on icon at bounding box center [955, 343] width 10 height 7
click at [900, 414] on div "Approved" at bounding box center [890, 414] width 105 height 18
click at [950, 371] on icon at bounding box center [955, 374] width 10 height 7
click at [895, 439] on div "Approved" at bounding box center [891, 445] width 124 height 26
click at [708, 573] on span "Save" at bounding box center [695, 586] width 25 height 26
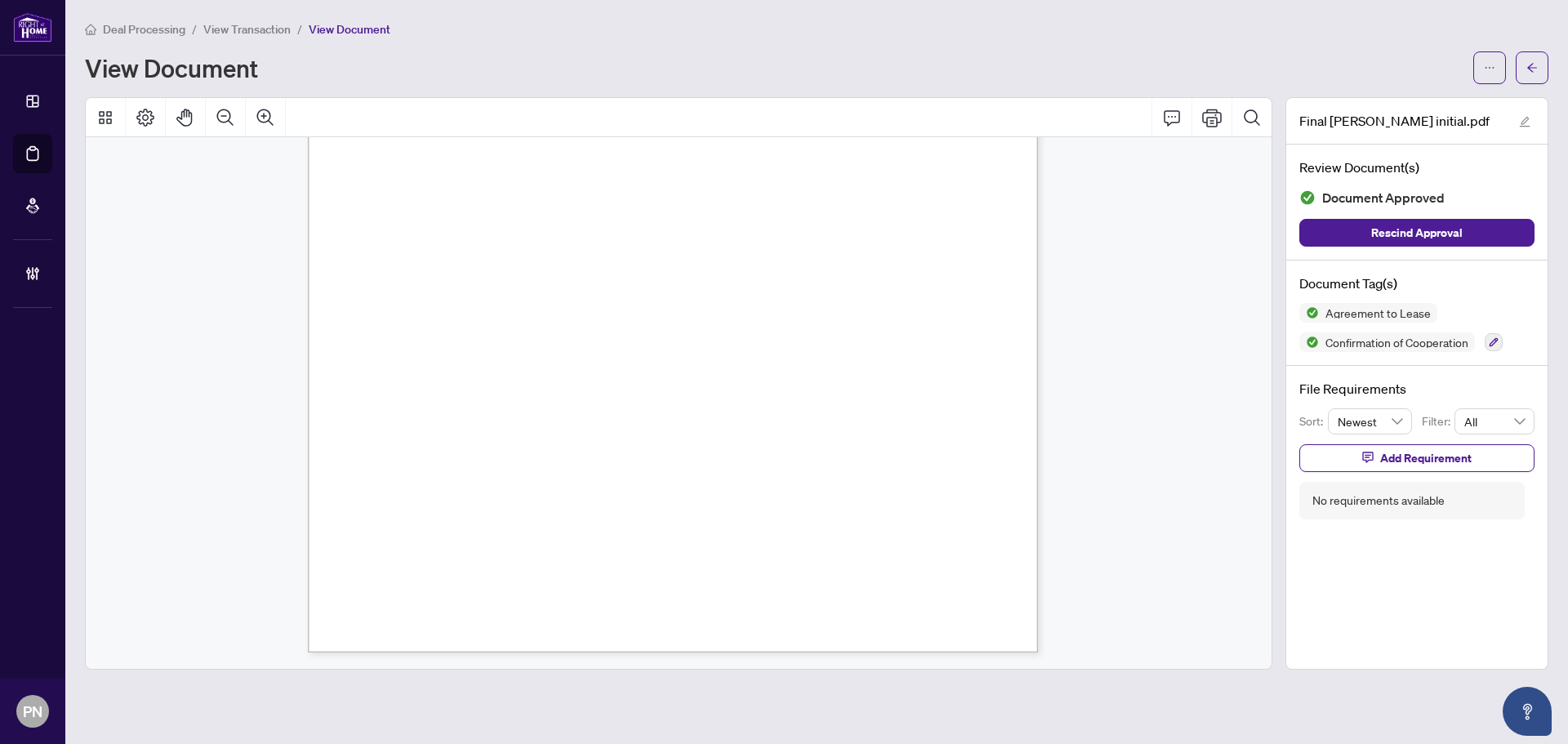
scroll to position [7377, 0]
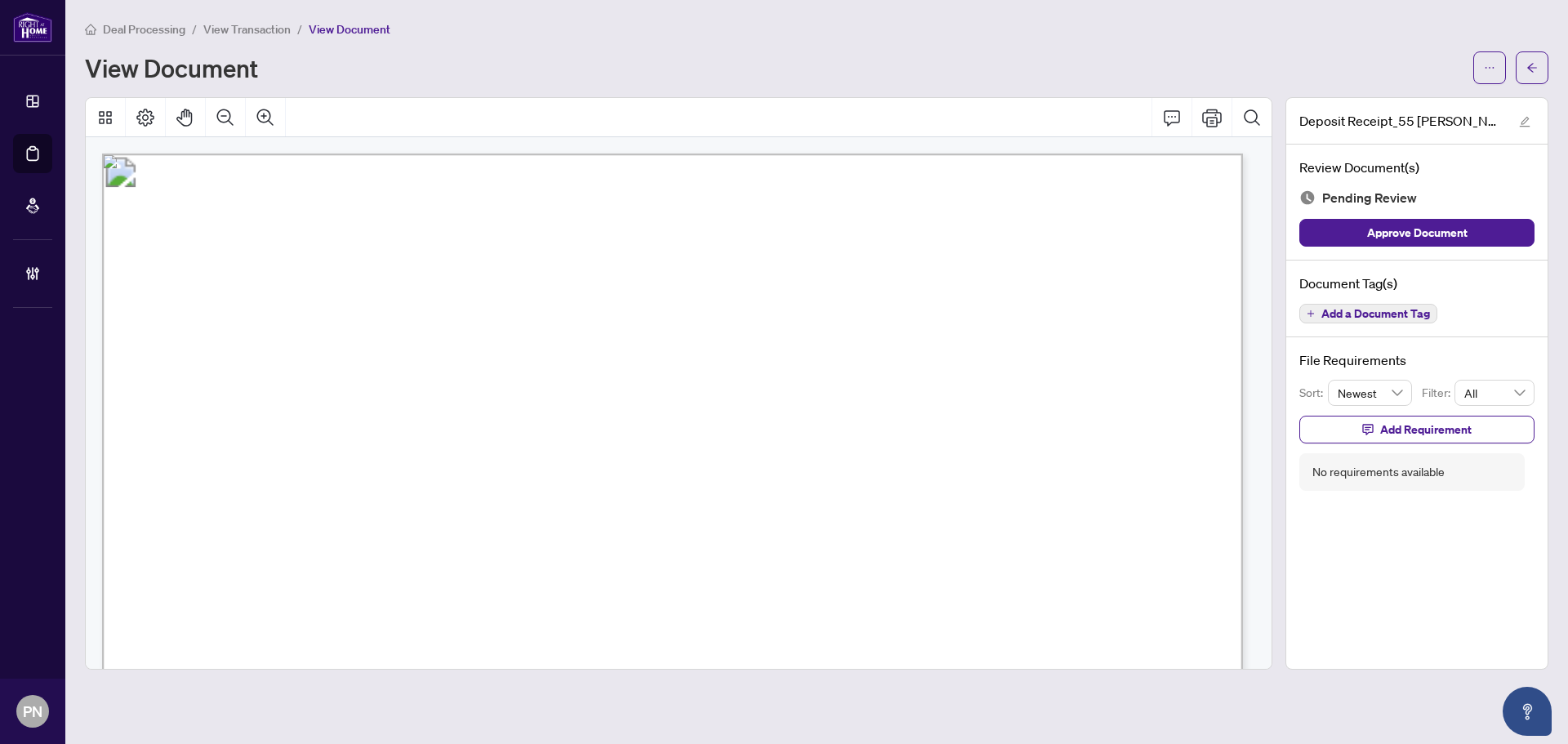
scroll to position [164, 0]
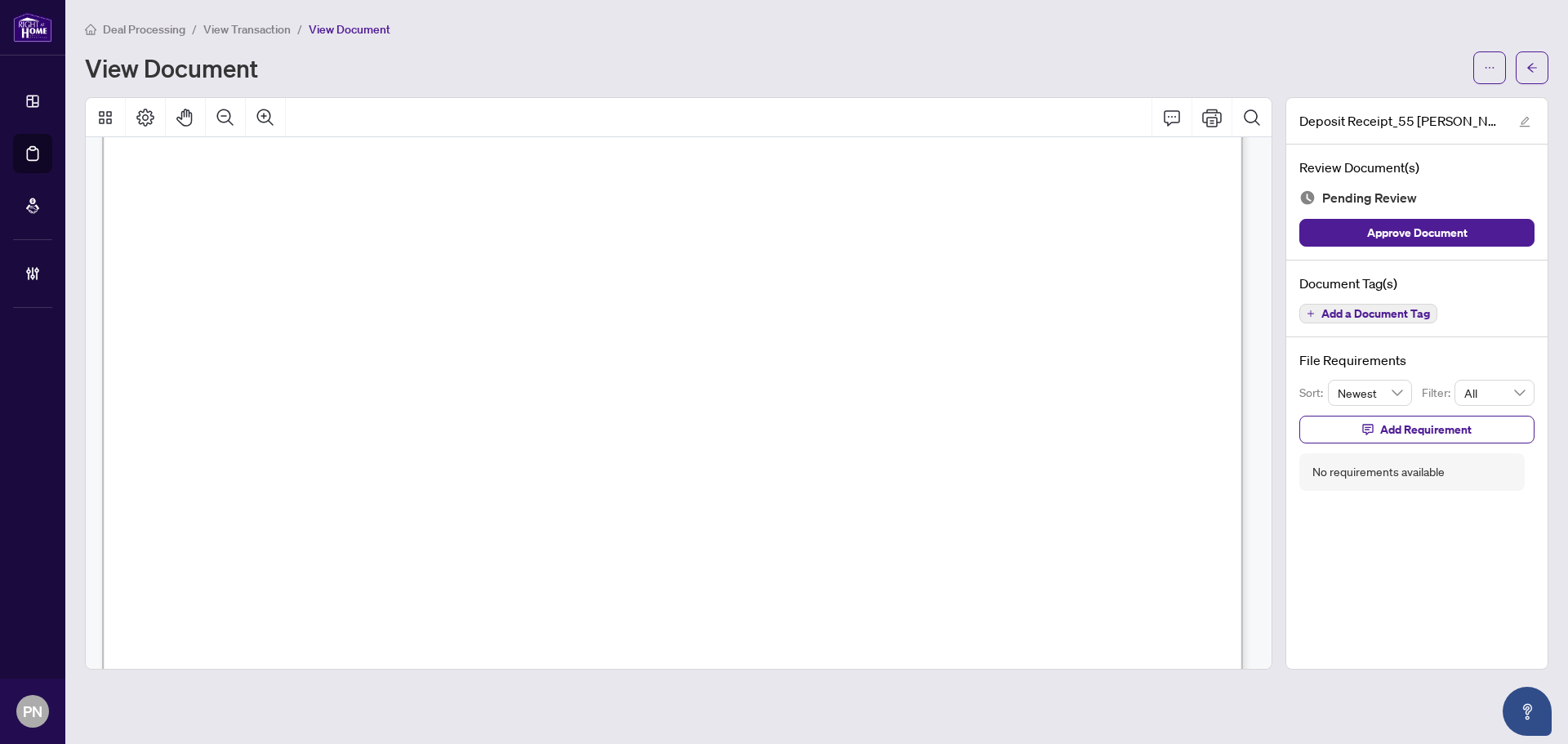
click at [1358, 325] on div "Document Tag(s) Add a Document Tag" at bounding box center [1417, 299] width 262 height 78
click at [1376, 314] on span "Add a Document Tag" at bounding box center [1376, 313] width 109 height 11
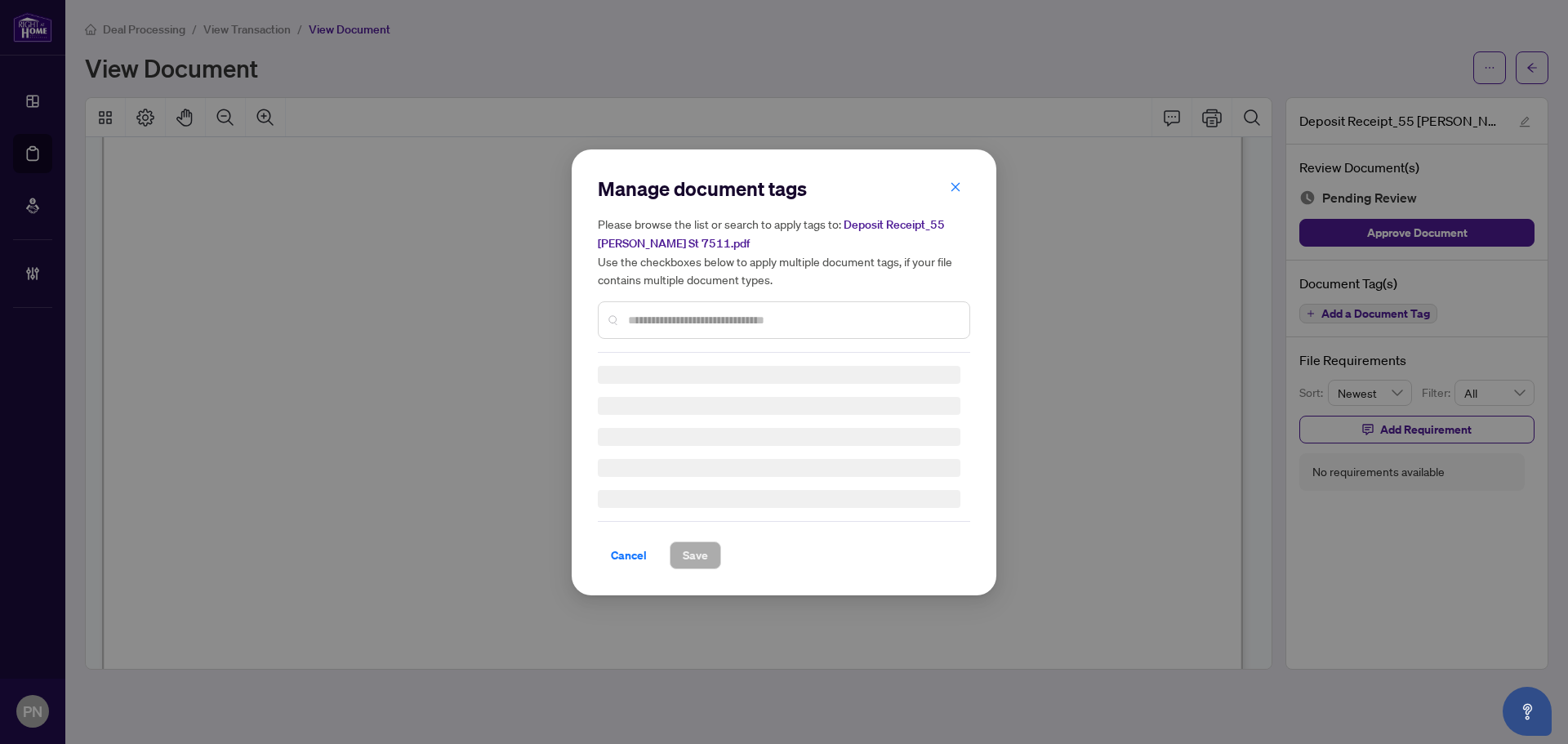
click at [700, 325] on input "text" at bounding box center [792, 320] width 328 height 18
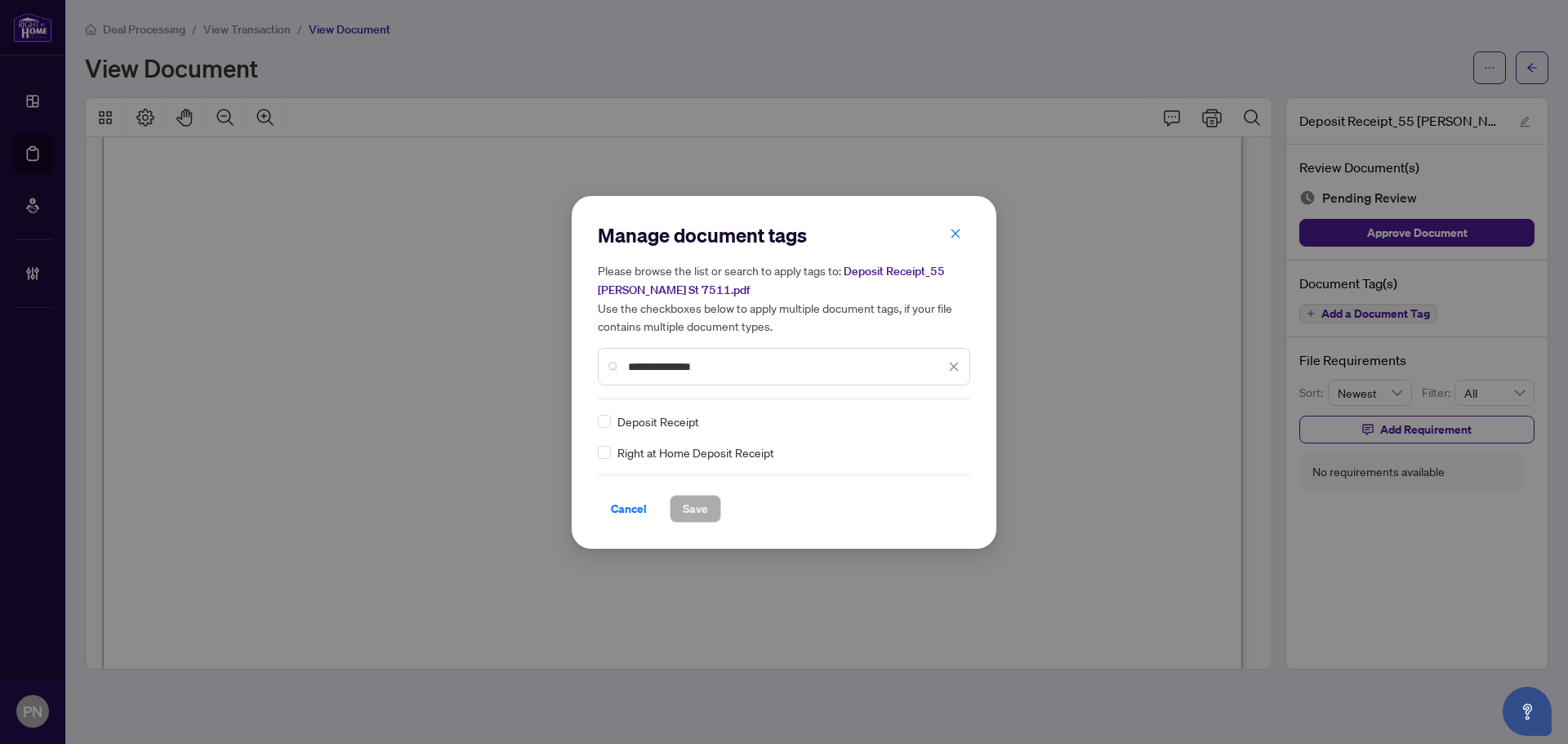
type input "**********"
click at [936, 415] on img at bounding box center [937, 421] width 16 height 16
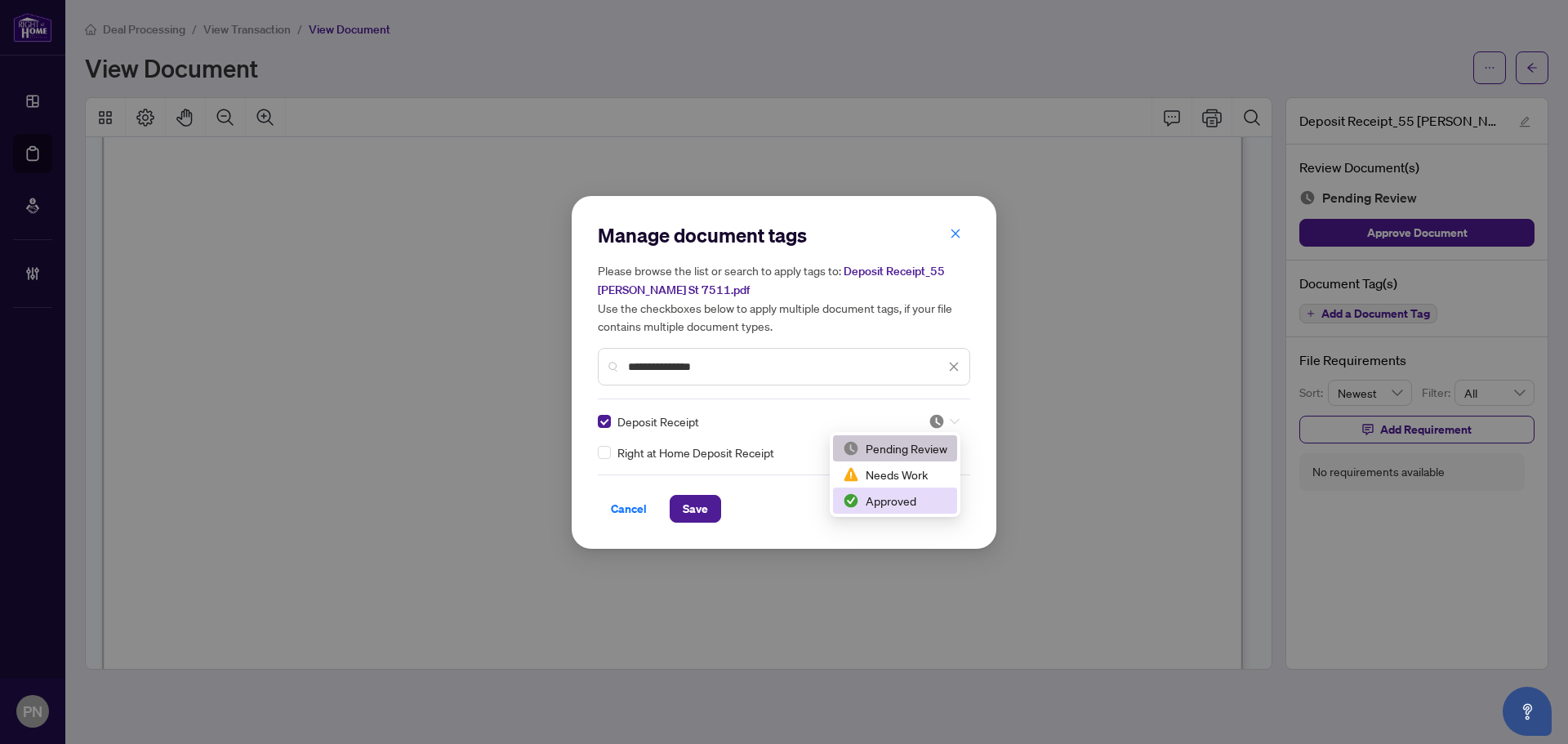
click at [919, 502] on div "Approved" at bounding box center [895, 500] width 105 height 18
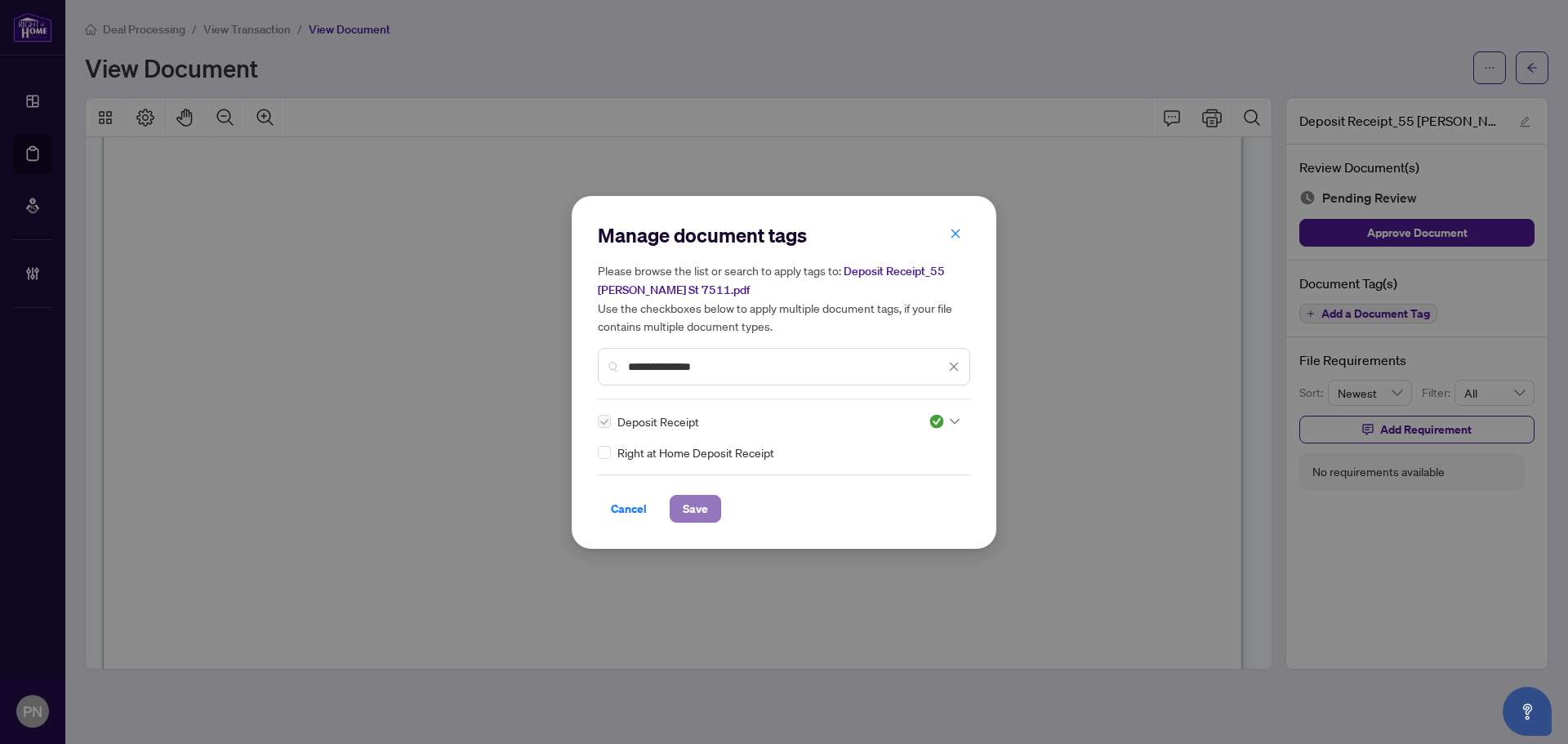
click at [704, 503] on span "Save" at bounding box center [695, 509] width 25 height 26
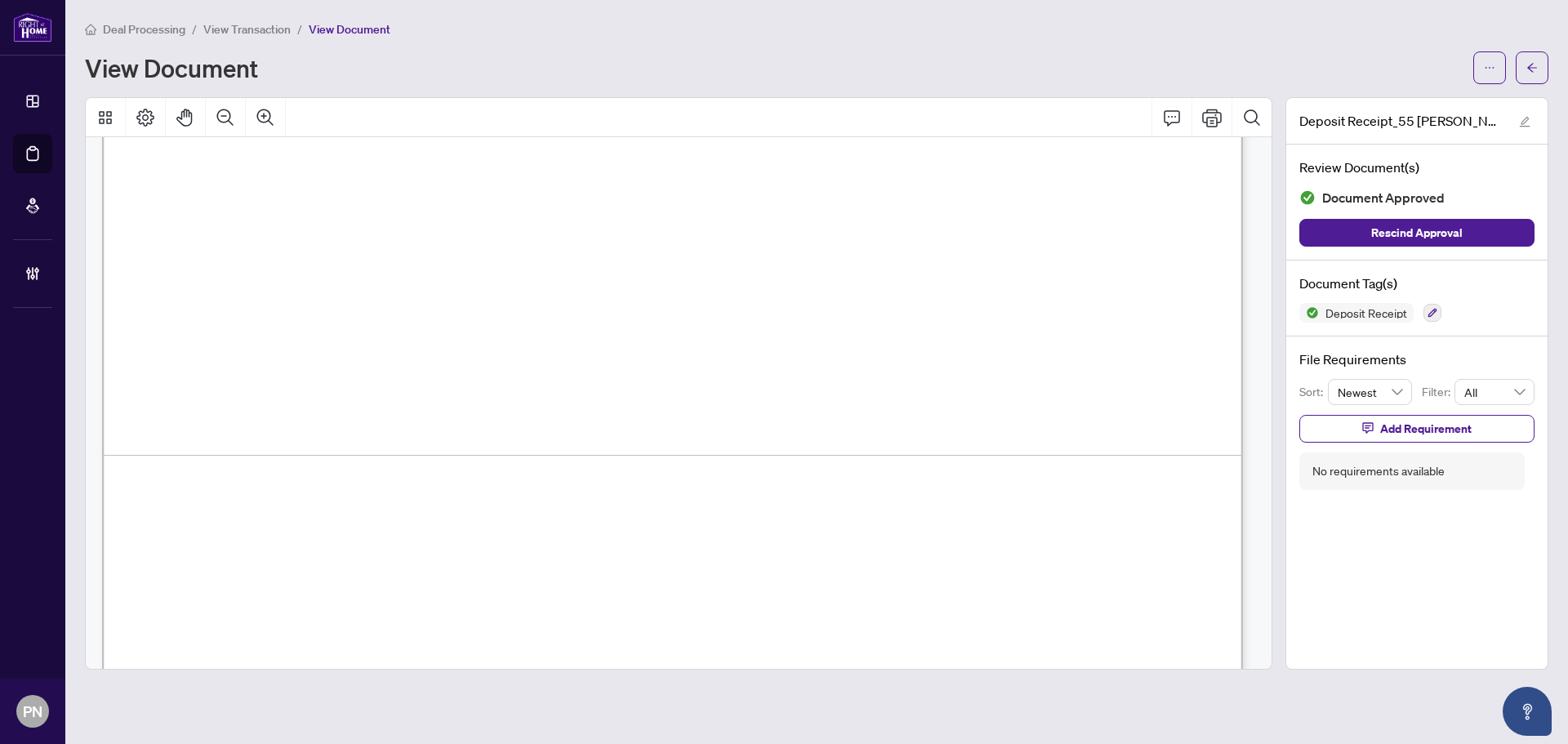
scroll to position [977, 0]
click at [1379, 311] on span "Add a Document Tag" at bounding box center [1376, 313] width 109 height 11
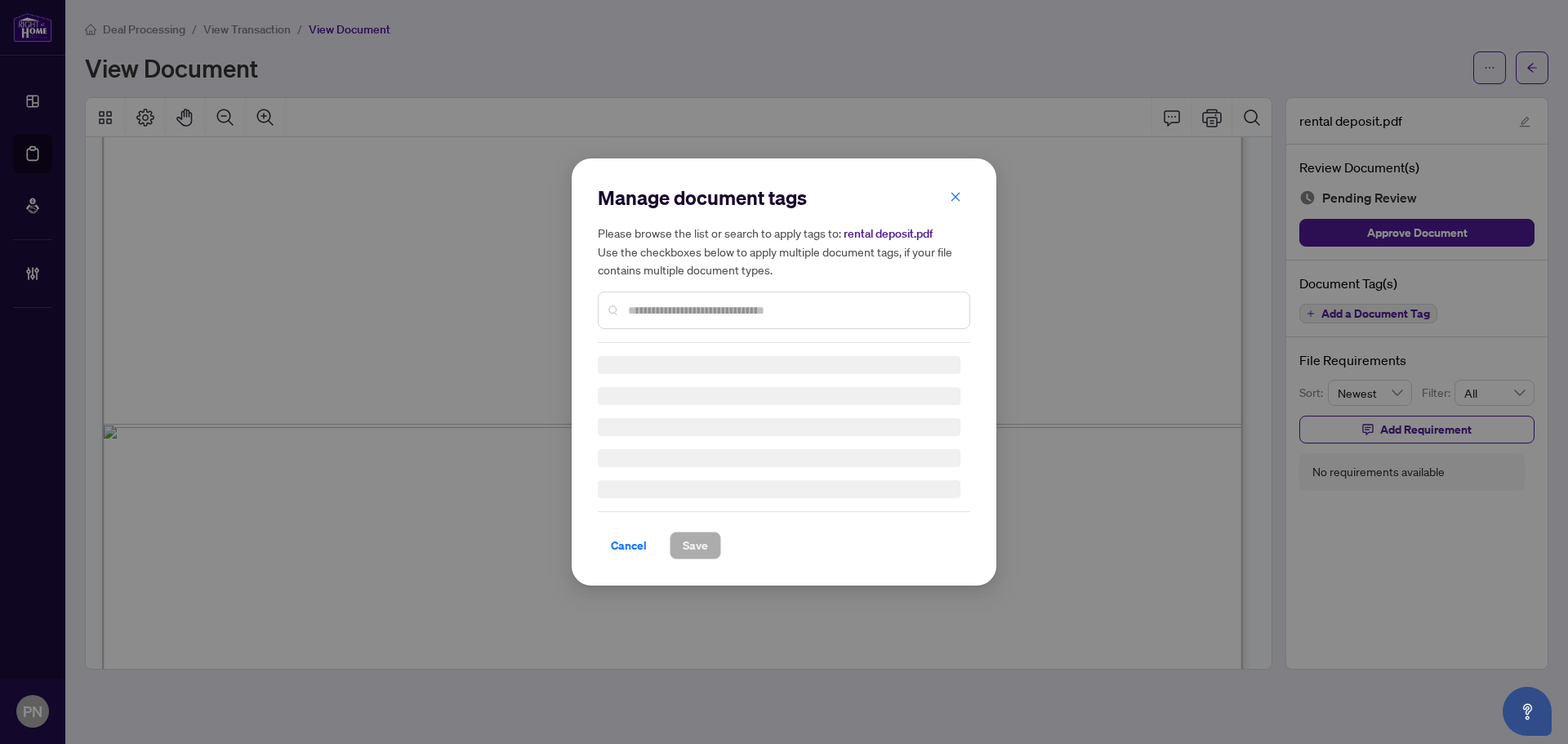
click at [746, 298] on div "Manage document tags Please browse the list or search to apply tags to: rental …" at bounding box center [784, 264] width 372 height 159
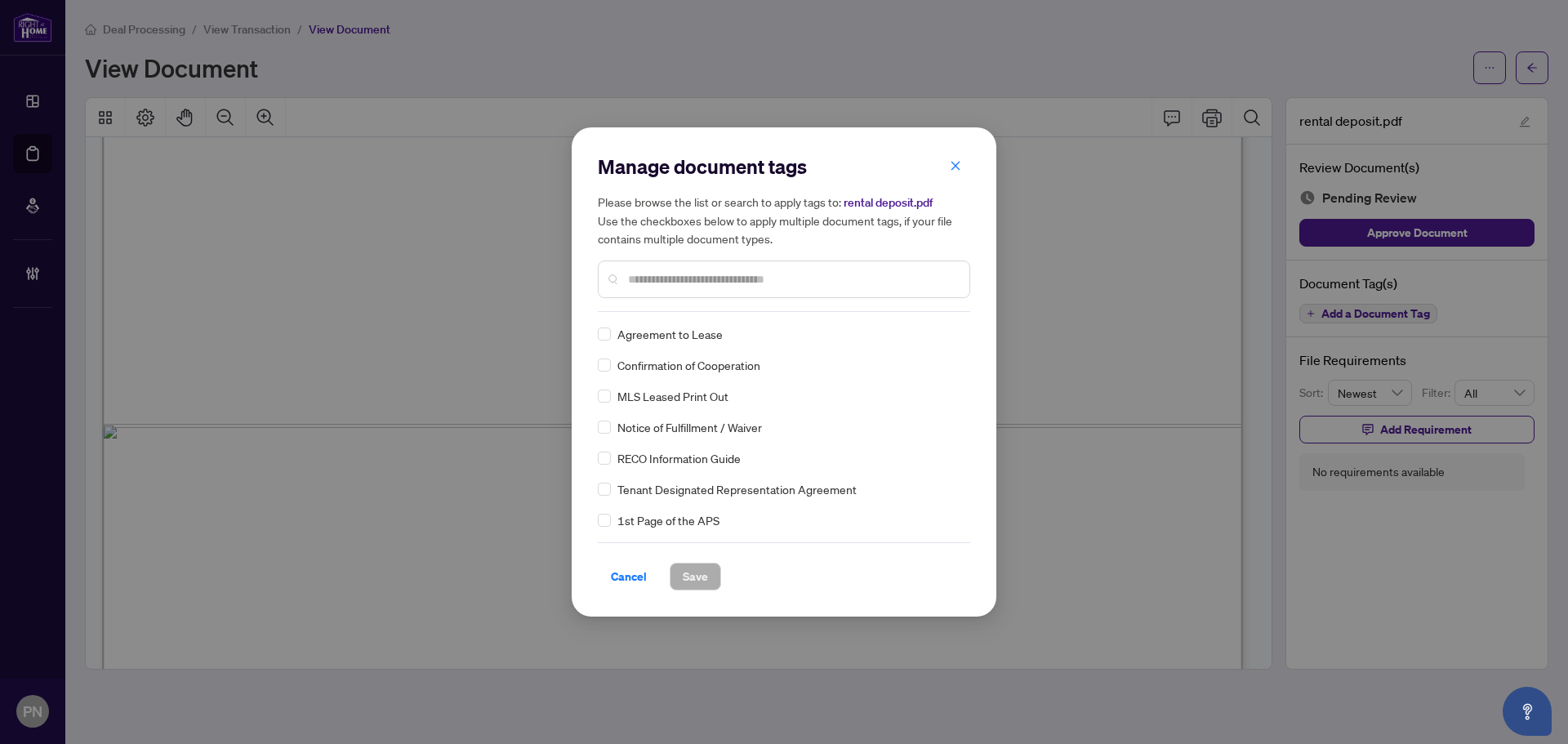
click at [739, 312] on div "Manage document tags Please browse the list or search to apply tags to: rental …" at bounding box center [784, 372] width 372 height 437
click at [750, 286] on input "text" at bounding box center [792, 280] width 328 height 18
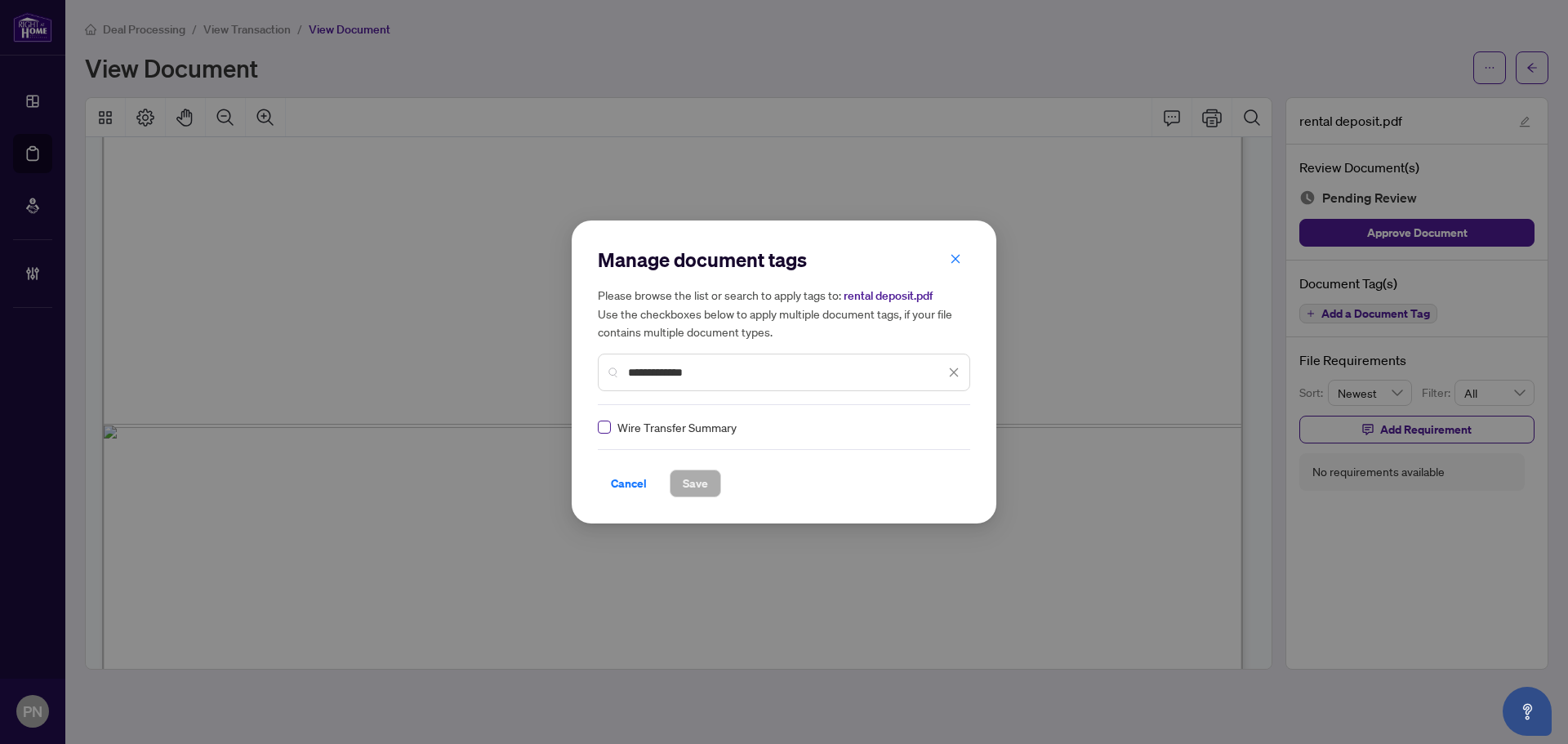
type input "**********"
drag, startPoint x: 932, startPoint y: 425, endPoint x: 949, endPoint y: 437, distance: 20.8
click at [932, 426] on img at bounding box center [937, 427] width 16 height 16
click at [896, 502] on div "Approved" at bounding box center [890, 507] width 105 height 18
click at [695, 488] on span "Save" at bounding box center [695, 483] width 25 height 26
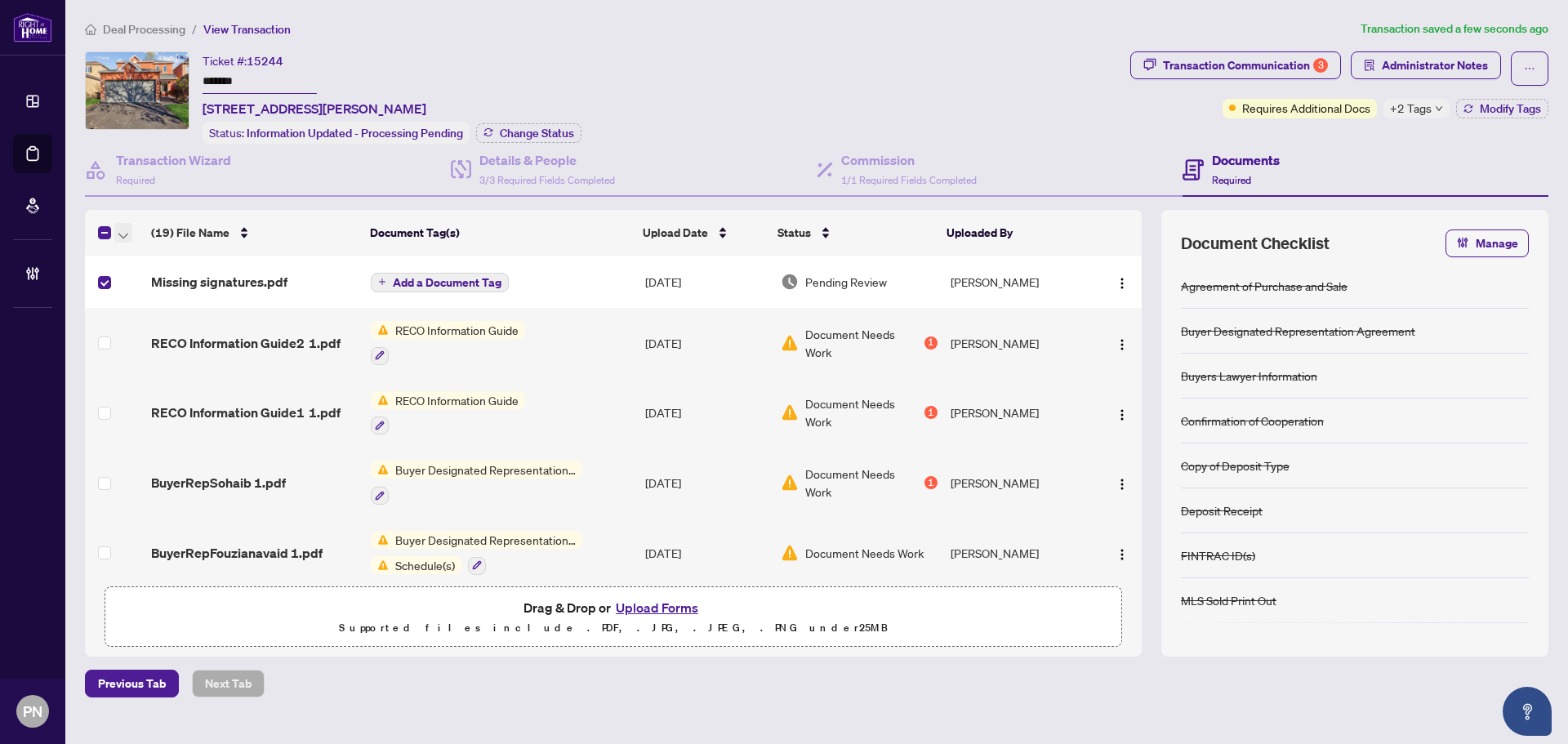
drag, startPoint x: 123, startPoint y: 236, endPoint x: 147, endPoint y: 245, distance: 25.6
click at [124, 235] on icon "button" at bounding box center [124, 236] width 10 height 7
click at [158, 255] on span "Open Selected in New Tab(s)" at bounding box center [200, 260] width 146 height 18
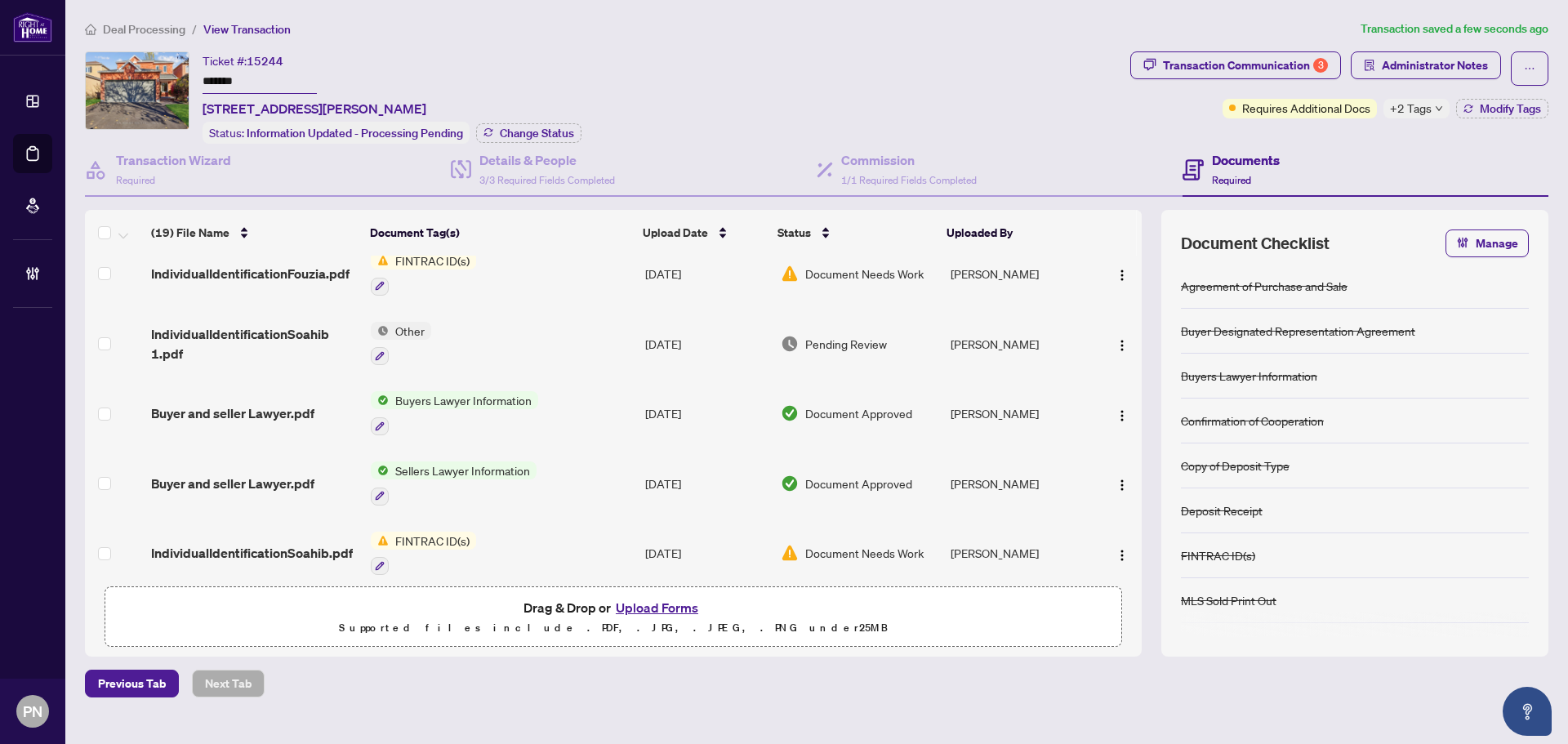
scroll to position [817, 0]
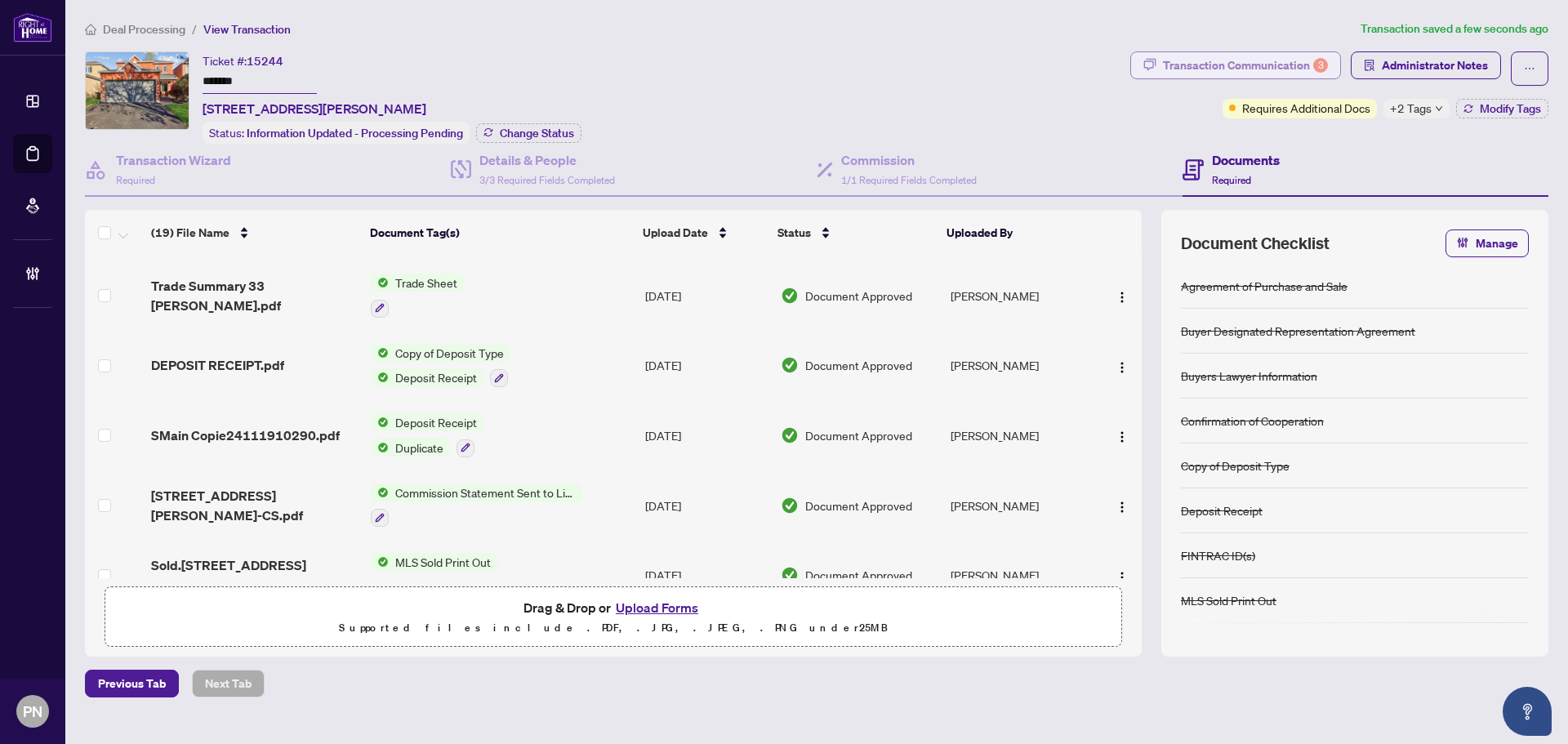
click at [1241, 61] on div "Transaction Communication 3" at bounding box center [1246, 65] width 165 height 26
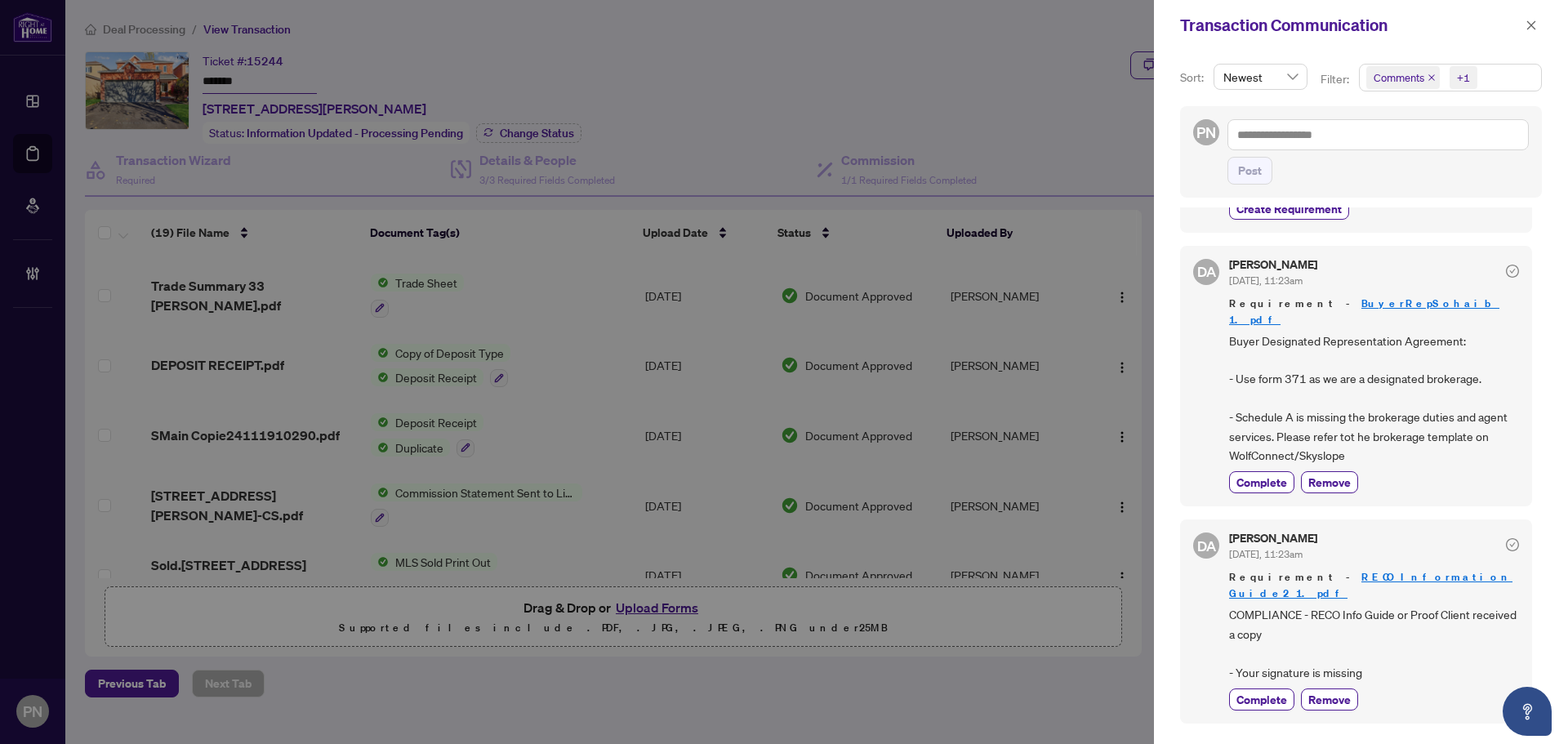
scroll to position [326, 0]
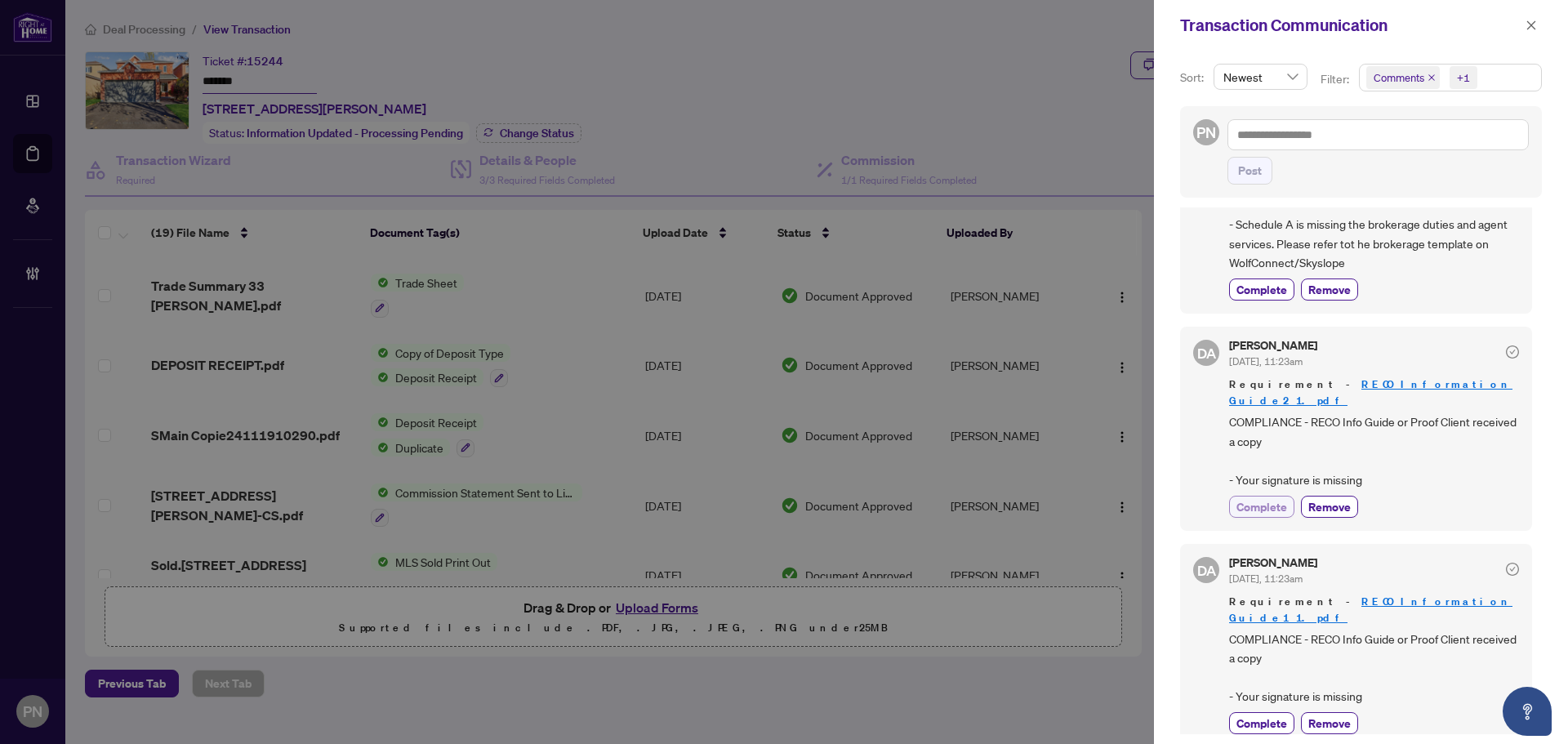
click at [1288, 495] on button "Complete" at bounding box center [1262, 506] width 65 height 22
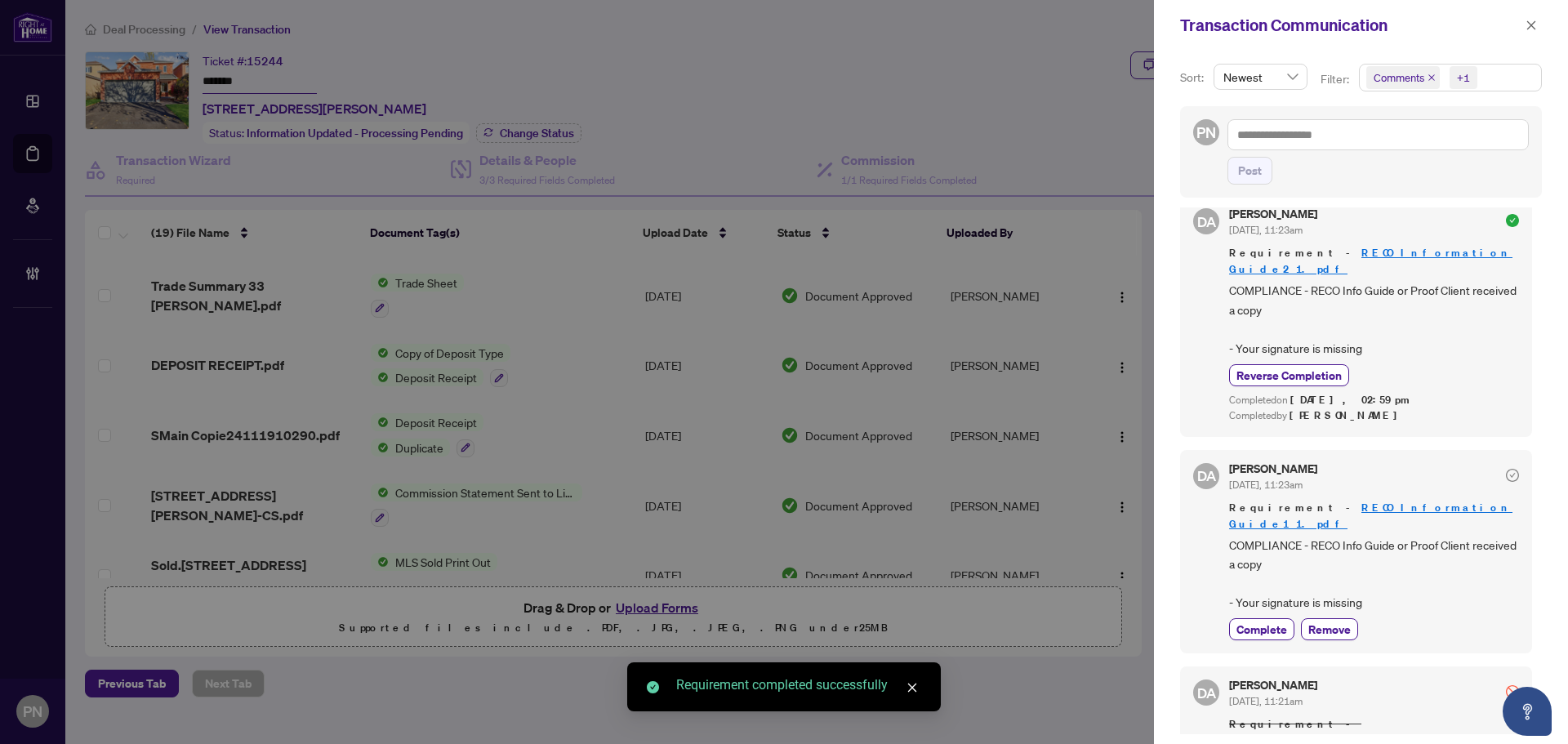
scroll to position [490, 0]
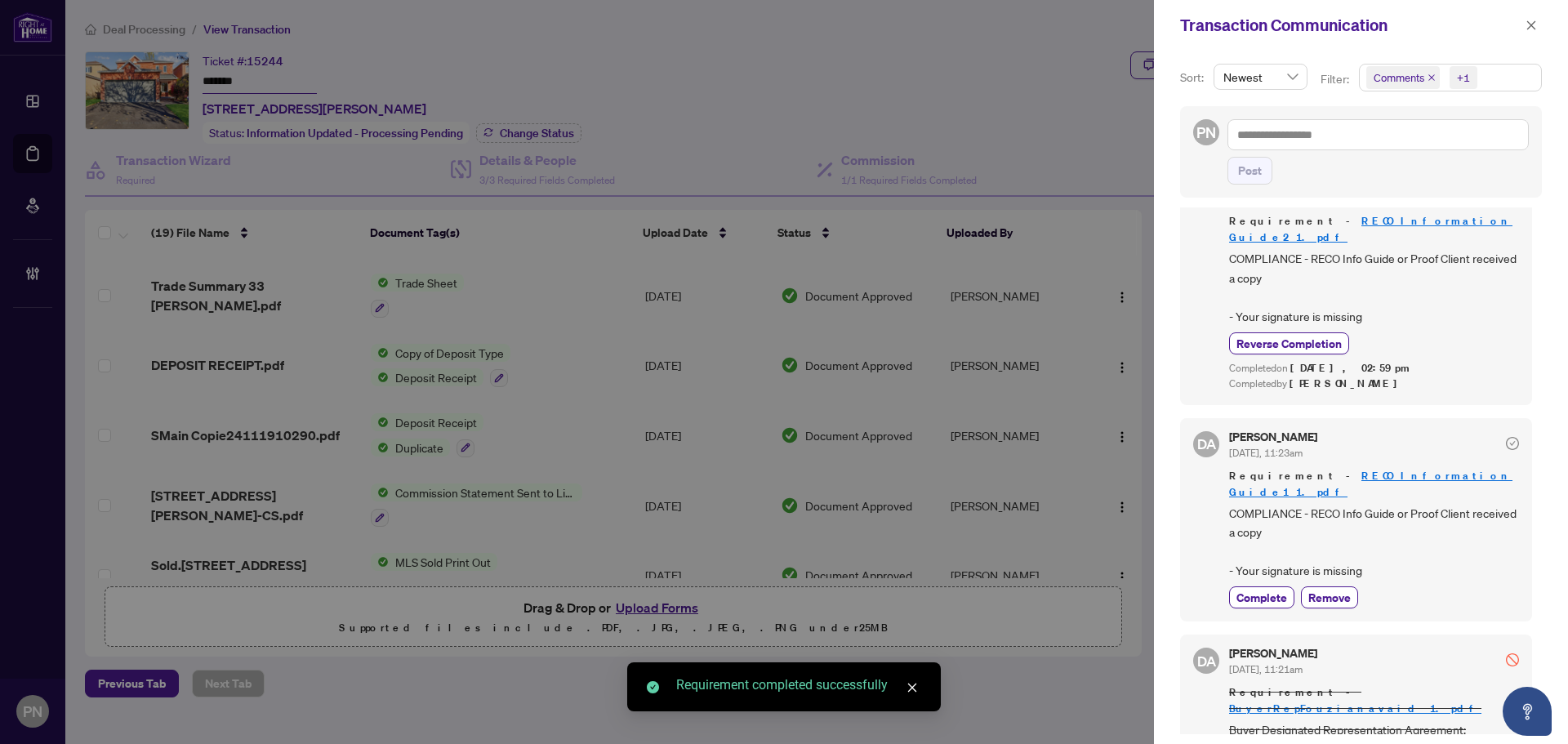
click at [1273, 535] on div "Dalal Alayoubi Sep/26/2025, 11:23am Requirement - RECO Information Guide1 1.pdf…" at bounding box center [1374, 520] width 290 height 178
click at [1269, 560] on div "DA Dalal Alayoubi Sep/26/2025, 11:23am Requirement - RECO Information Guide1 1.…" at bounding box center [1356, 520] width 352 height 204
click at [1269, 586] on button "Complete" at bounding box center [1262, 597] width 65 height 22
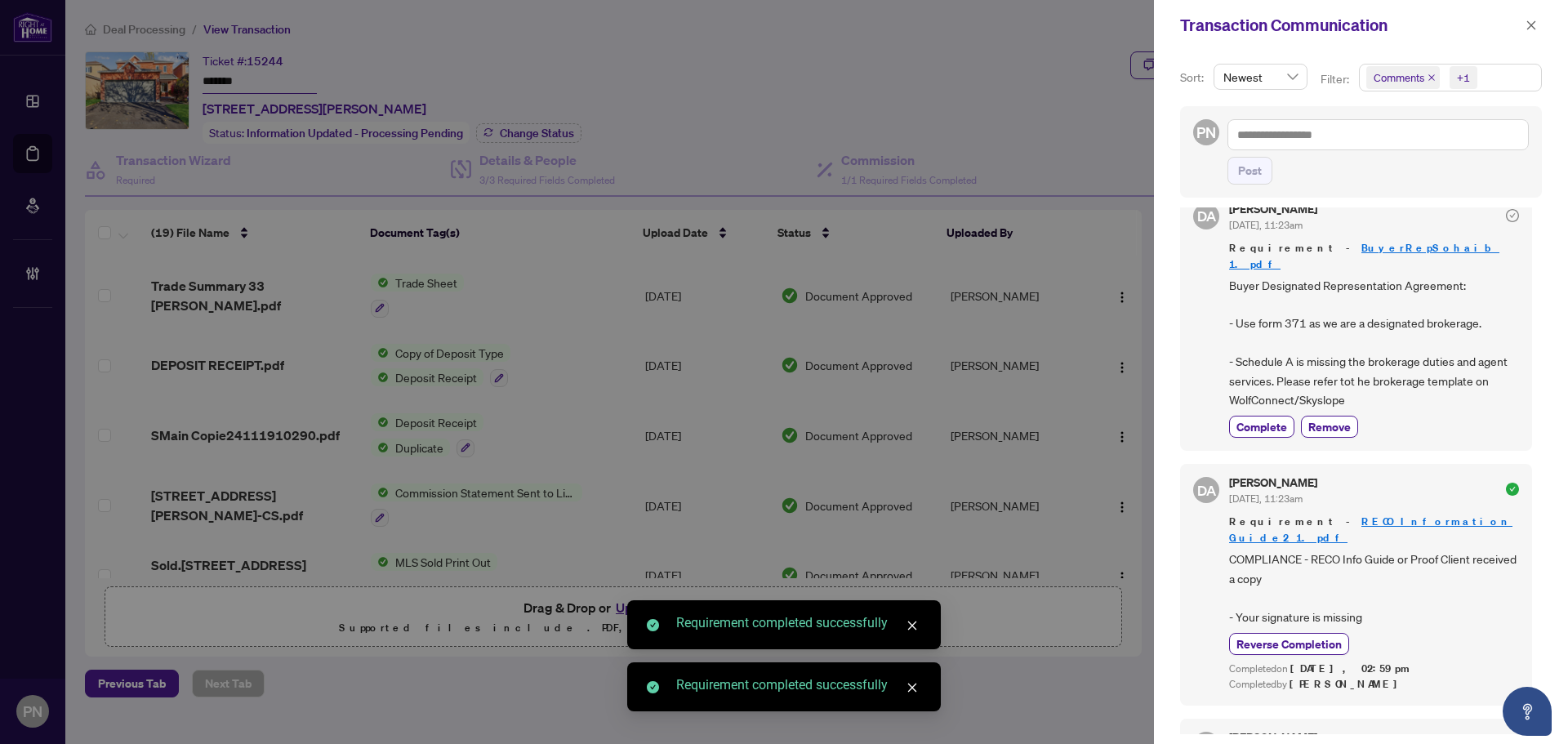
scroll to position [0, 0]
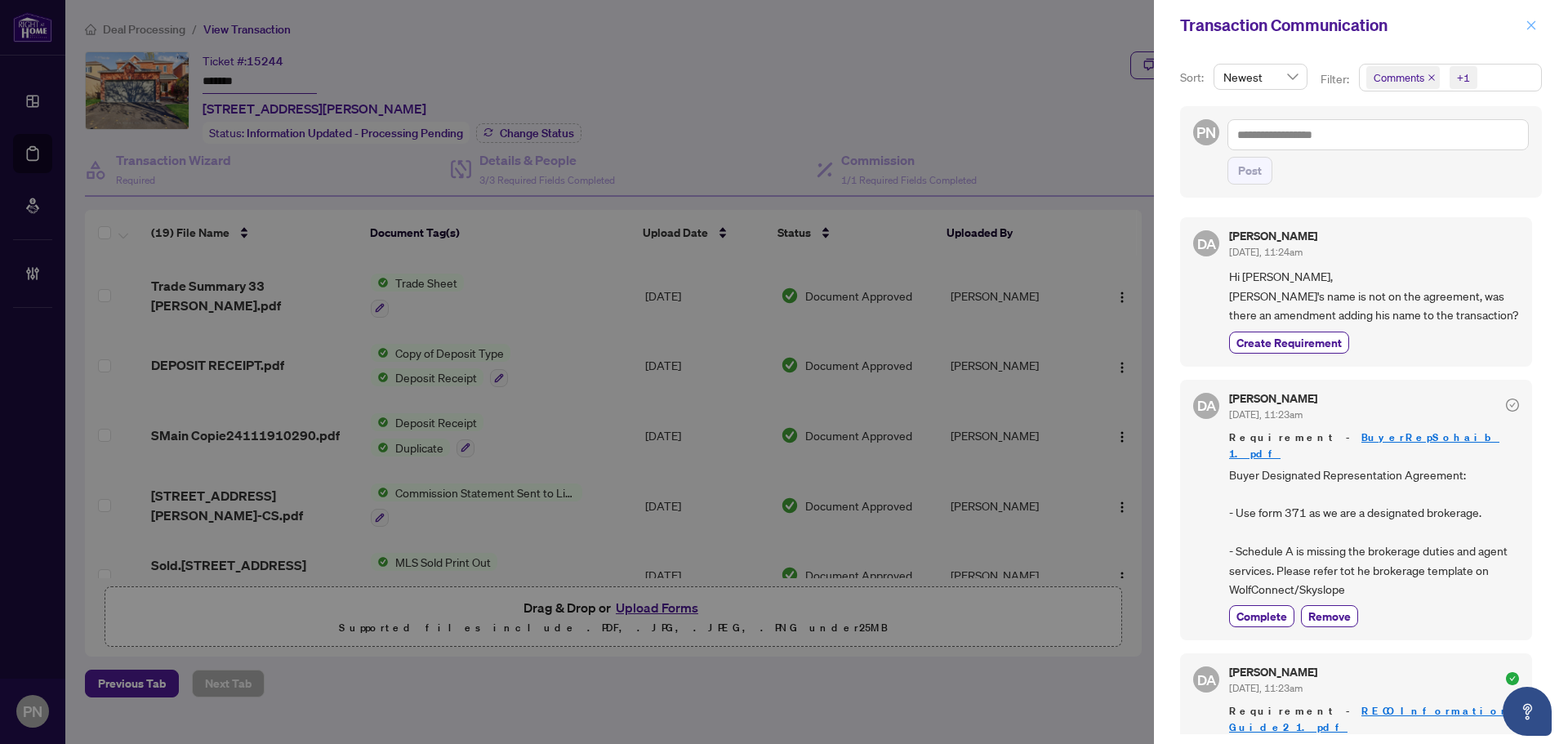
click at [1534, 21] on icon "close" at bounding box center [1531, 25] width 11 height 11
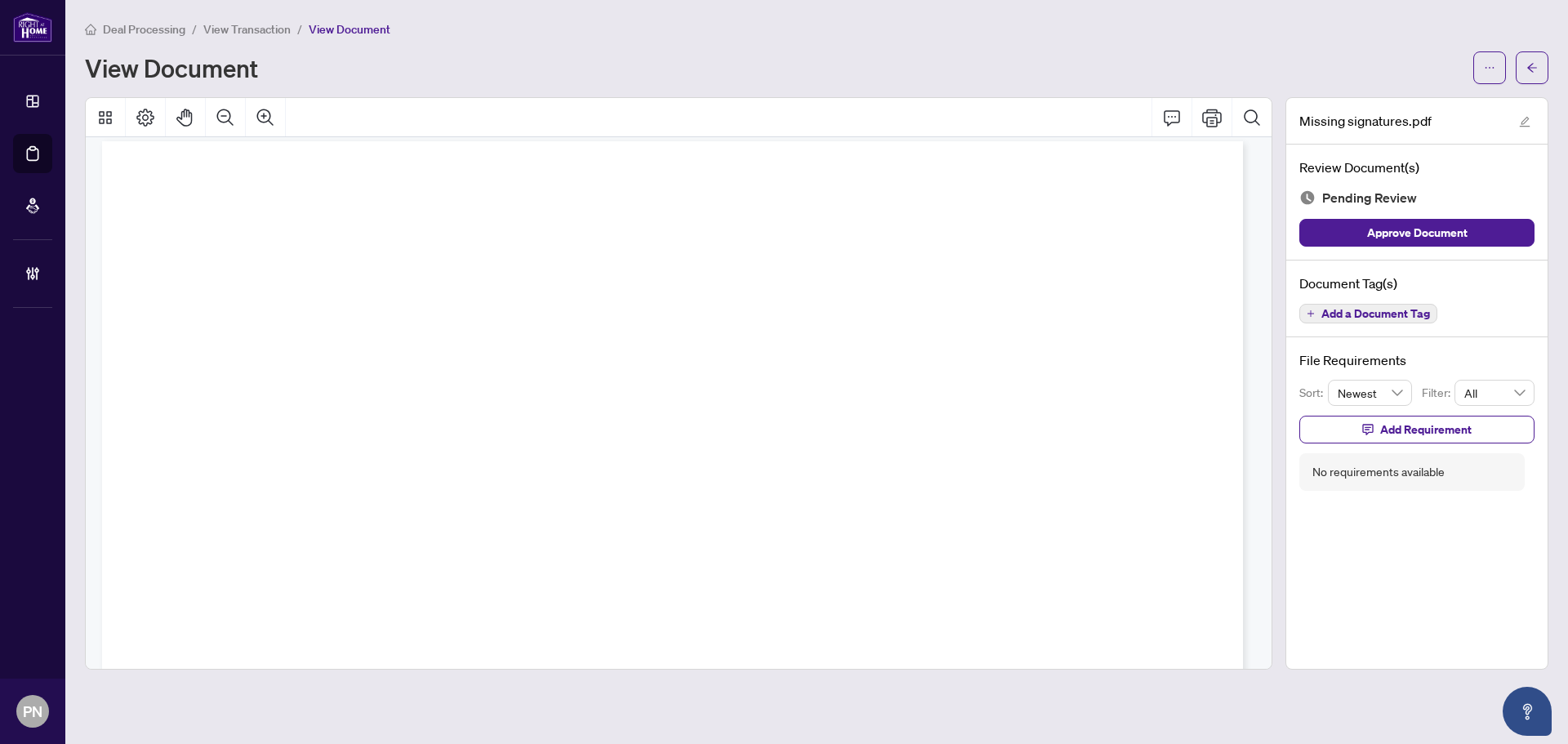
drag, startPoint x: 452, startPoint y: 312, endPoint x: 572, endPoint y: 773, distance: 476.4
click at [607, 533] on div "Page 18" at bounding box center [672, 227] width 1141 height 1254
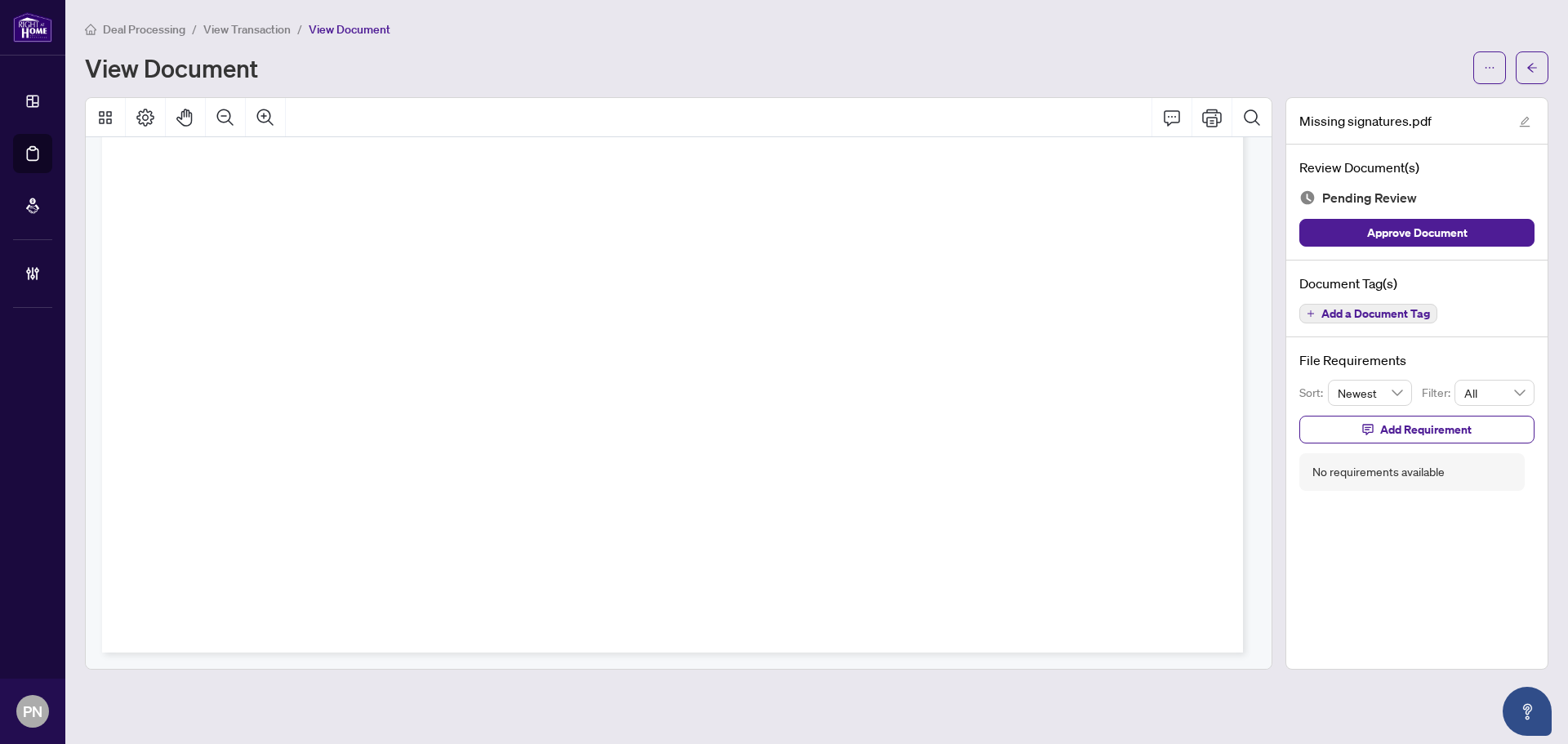
drag, startPoint x: 686, startPoint y: 339, endPoint x: 895, endPoint y: 782, distance: 489.8
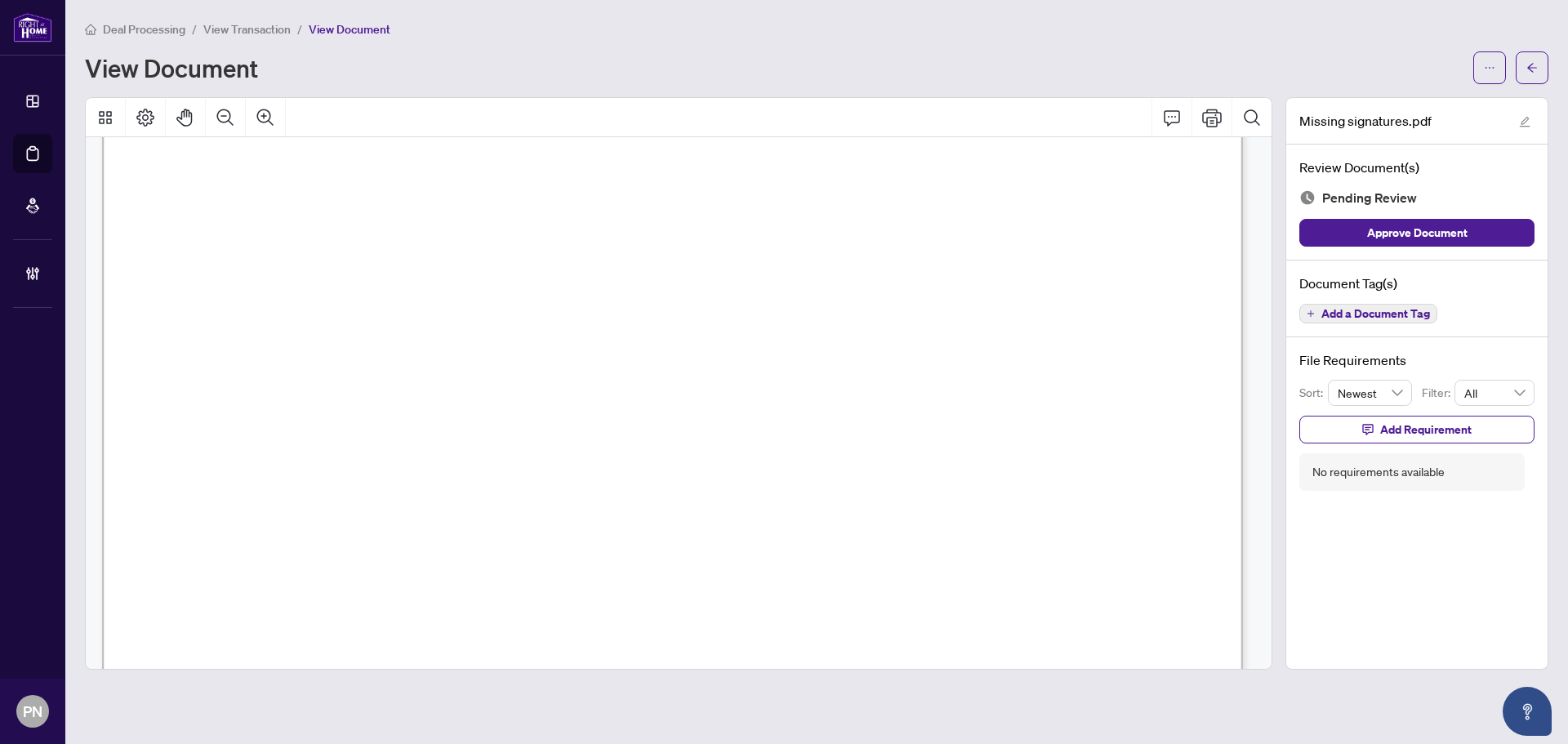
scroll to position [37991, 0]
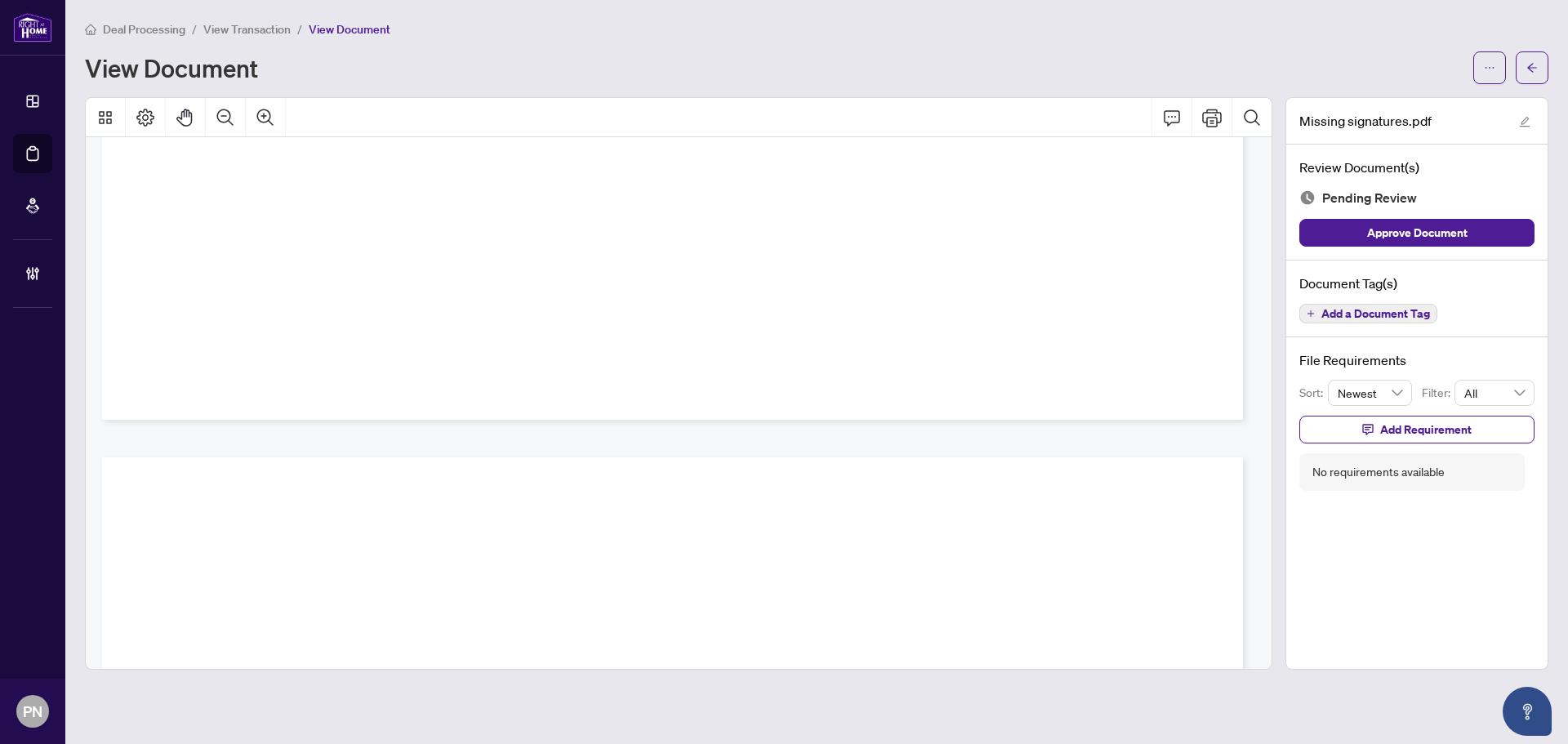
drag, startPoint x: 732, startPoint y: 400, endPoint x: 757, endPoint y: -39, distance: 439.7
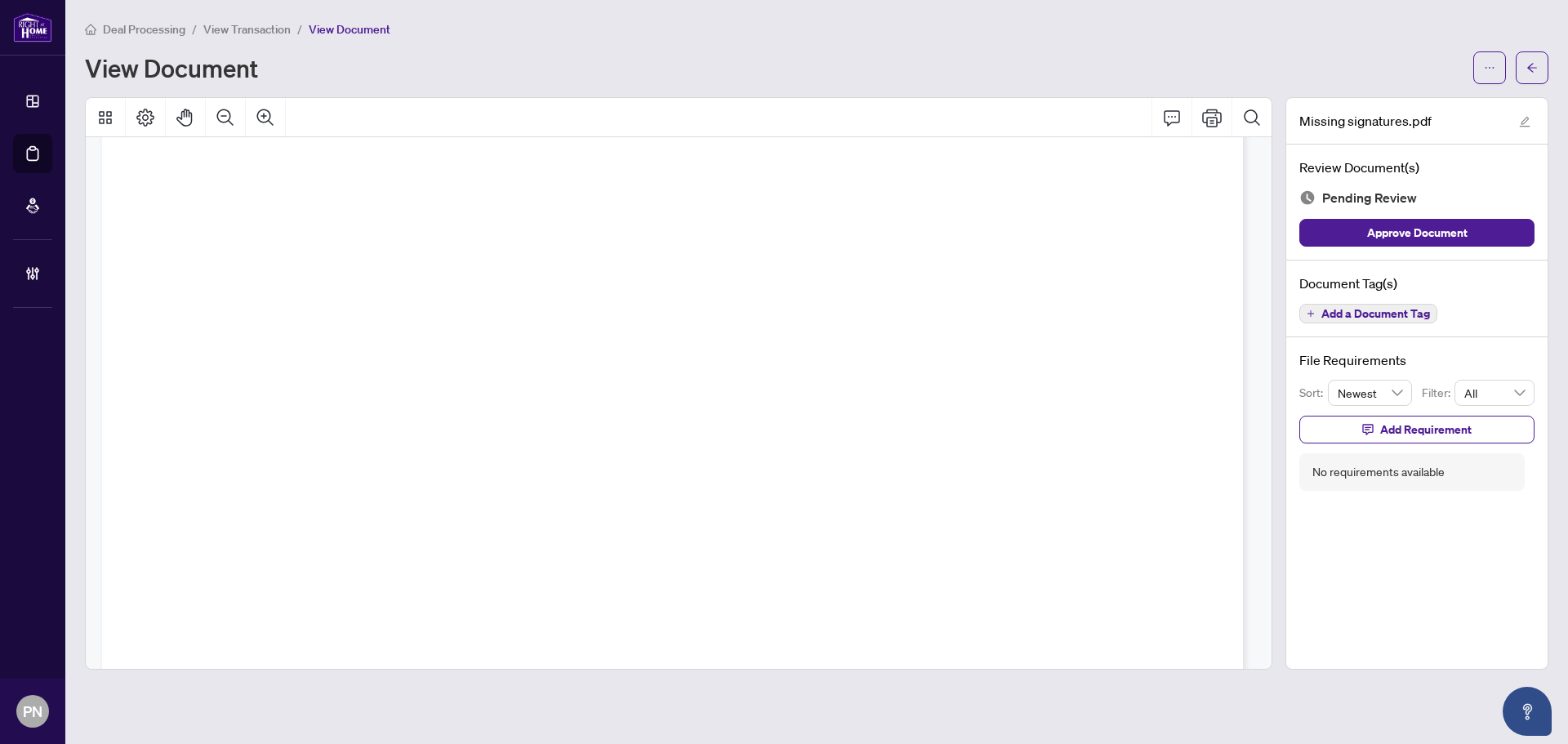
click at [768, 193] on div "Page 11" at bounding box center [672, 414] width 1141 height 1254
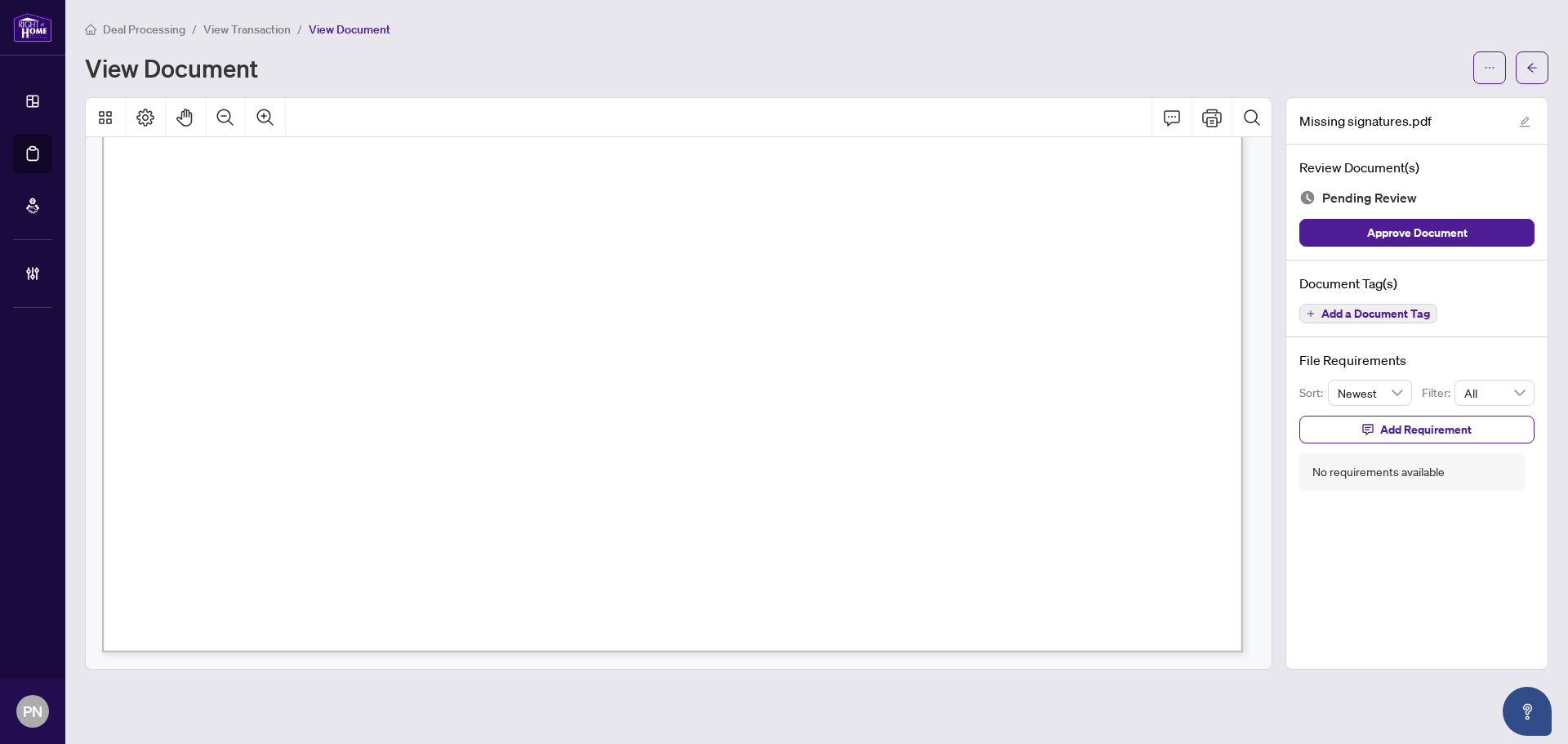
drag, startPoint x: 910, startPoint y: 303, endPoint x: 984, endPoint y: 713, distance: 416.6
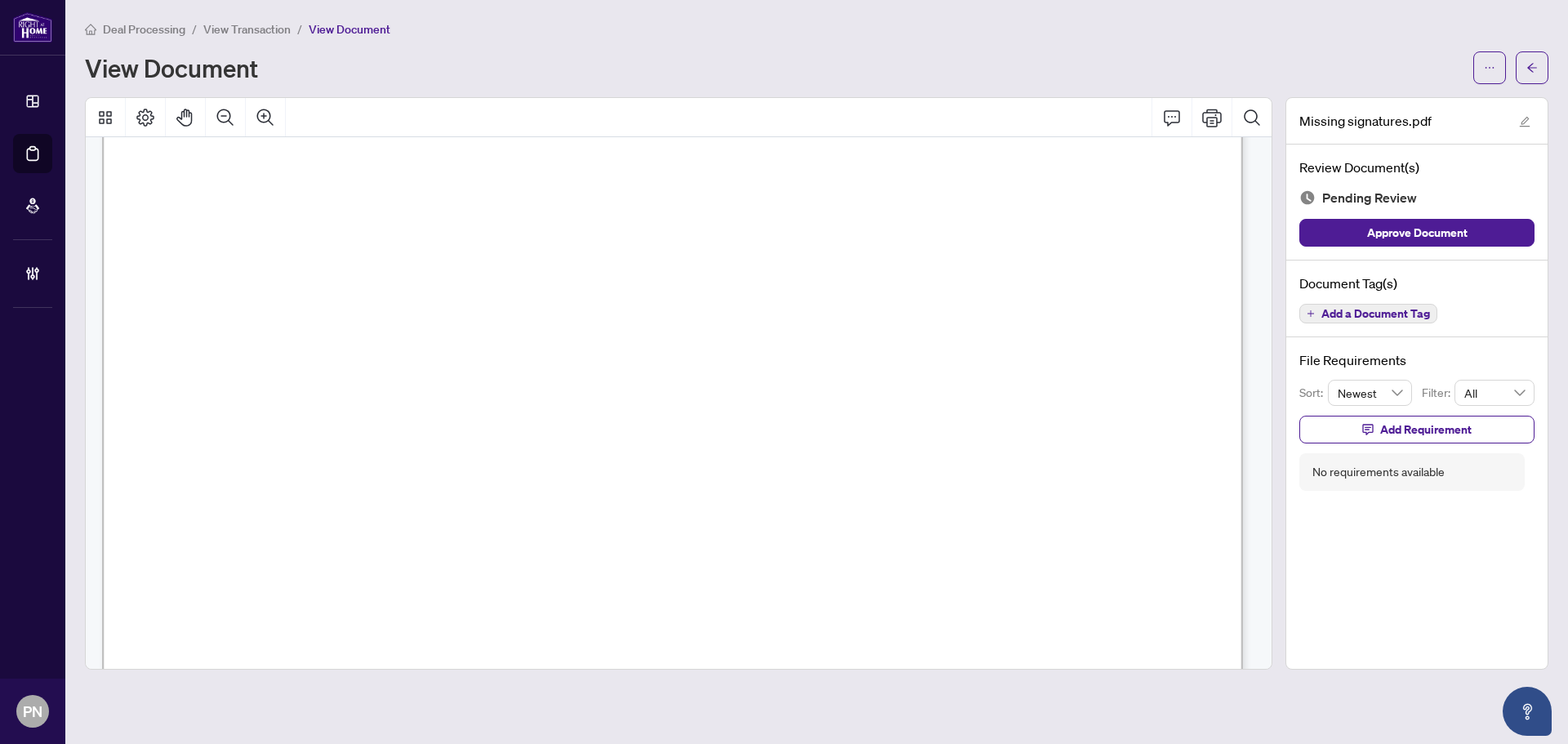
scroll to position [37991, 0]
drag, startPoint x: 1022, startPoint y: 468, endPoint x: 1012, endPoint y: -99, distance: 567.1
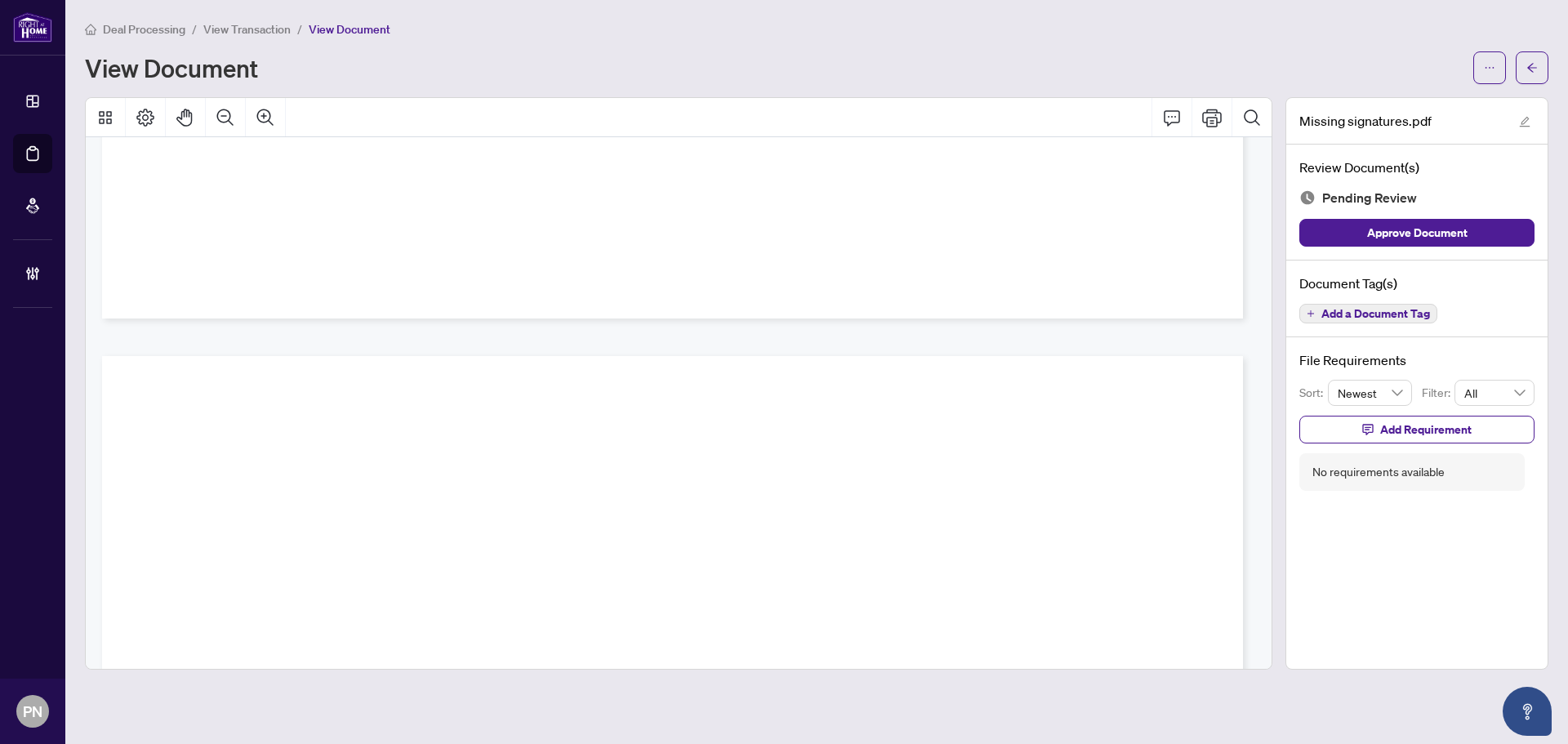
click at [1381, 307] on span "Add a Document Tag" at bounding box center [1376, 313] width 109 height 11
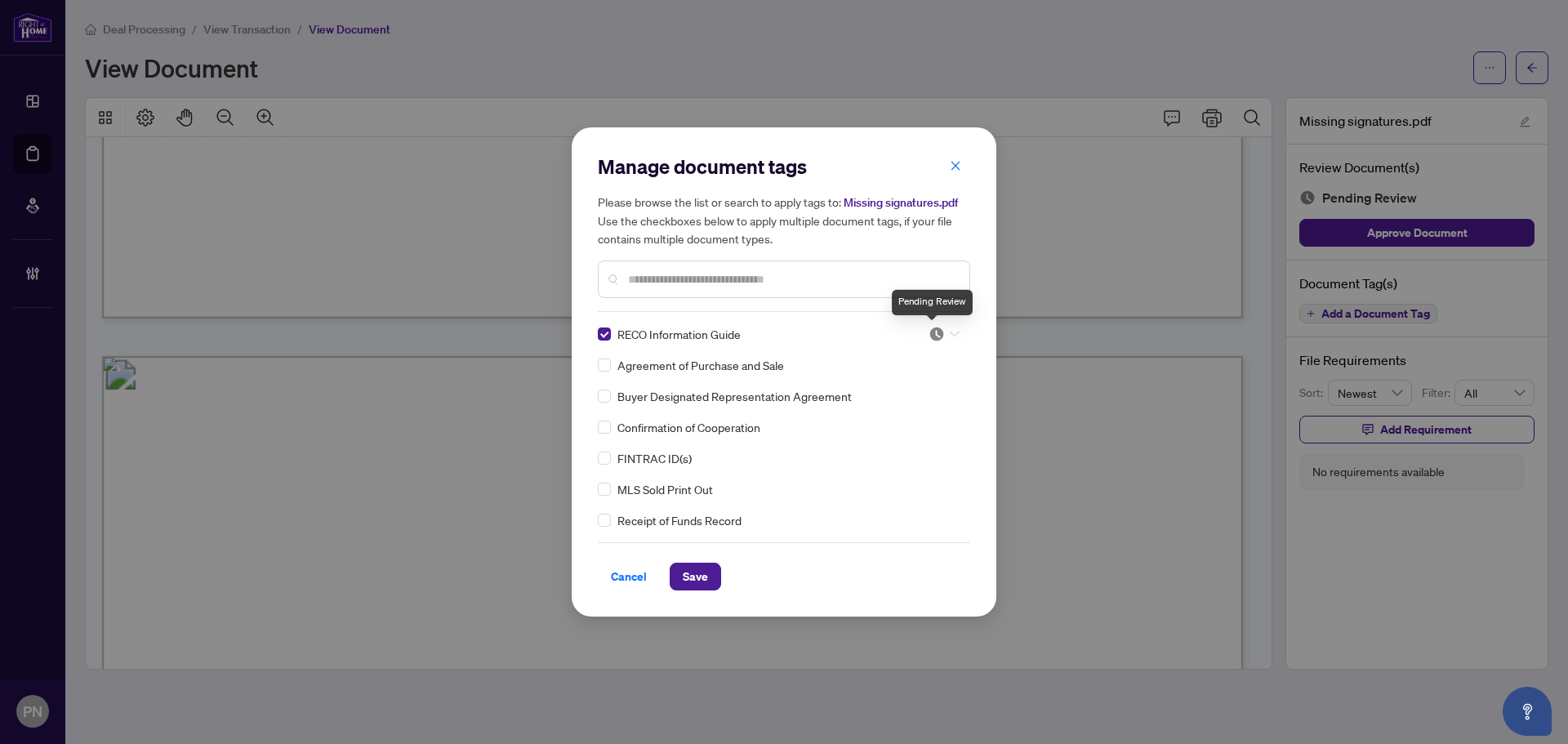
click at [928, 329] on img at bounding box center [937, 334] width 16 height 16
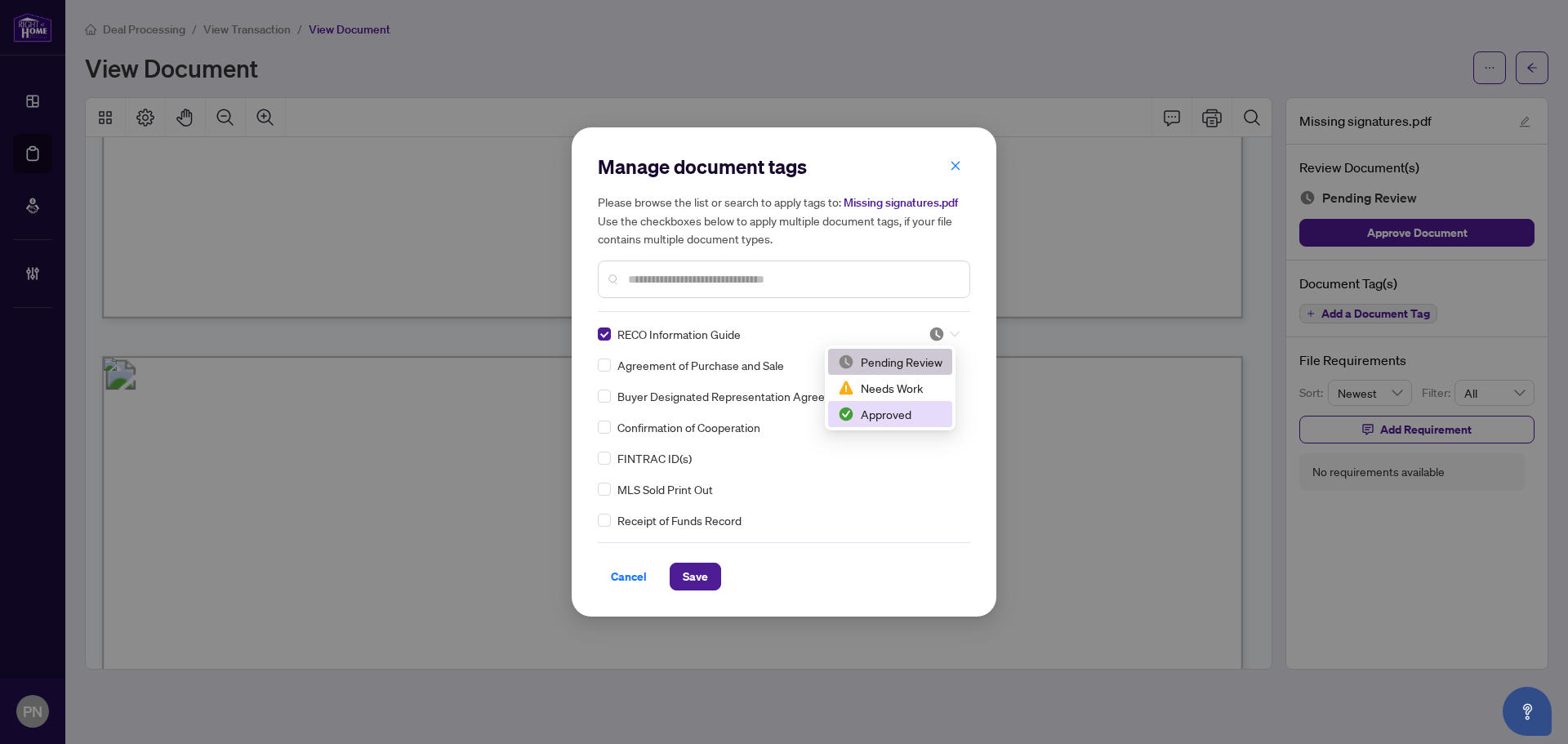
click at [851, 414] on img at bounding box center [846, 414] width 16 height 16
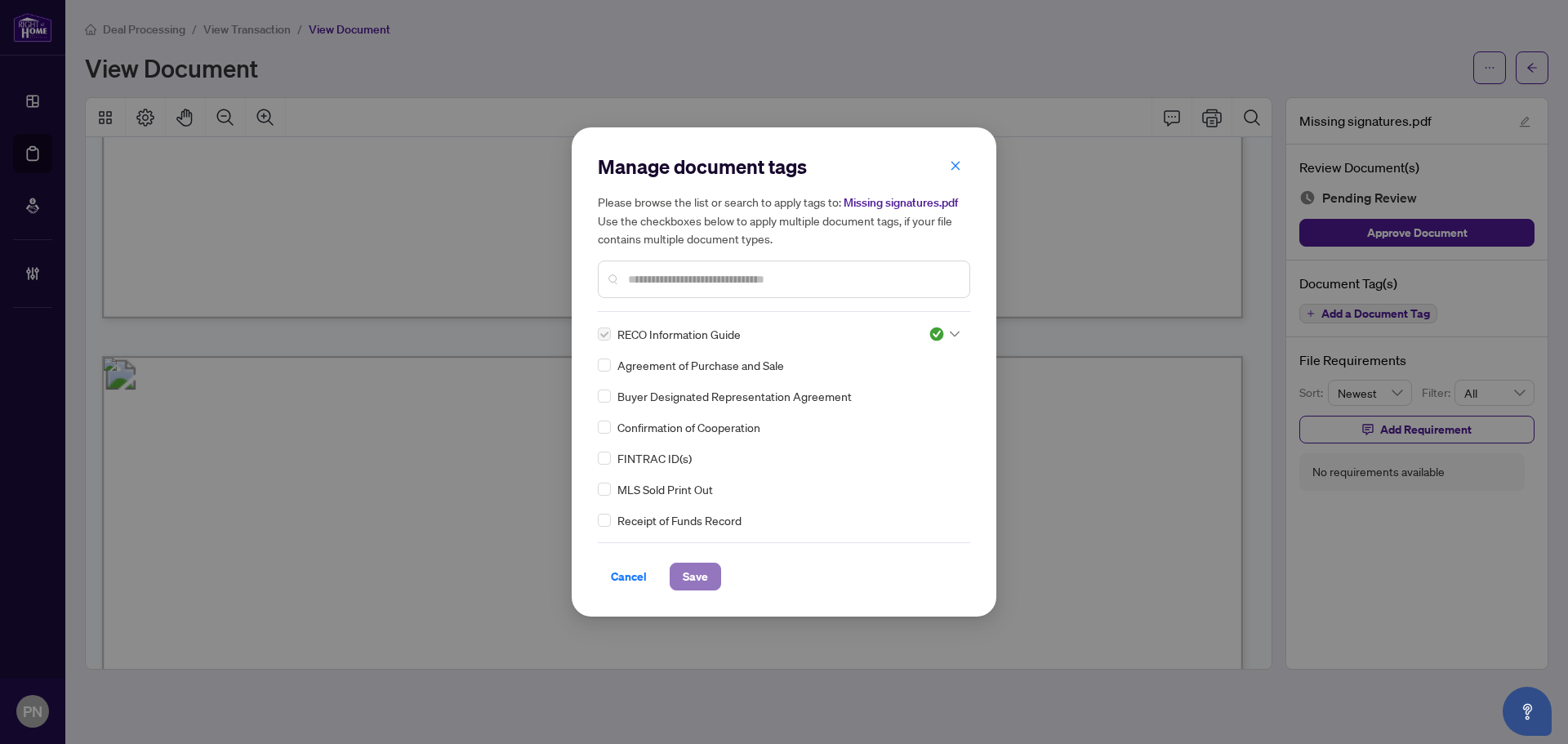
click at [699, 571] on span "Save" at bounding box center [695, 576] width 25 height 26
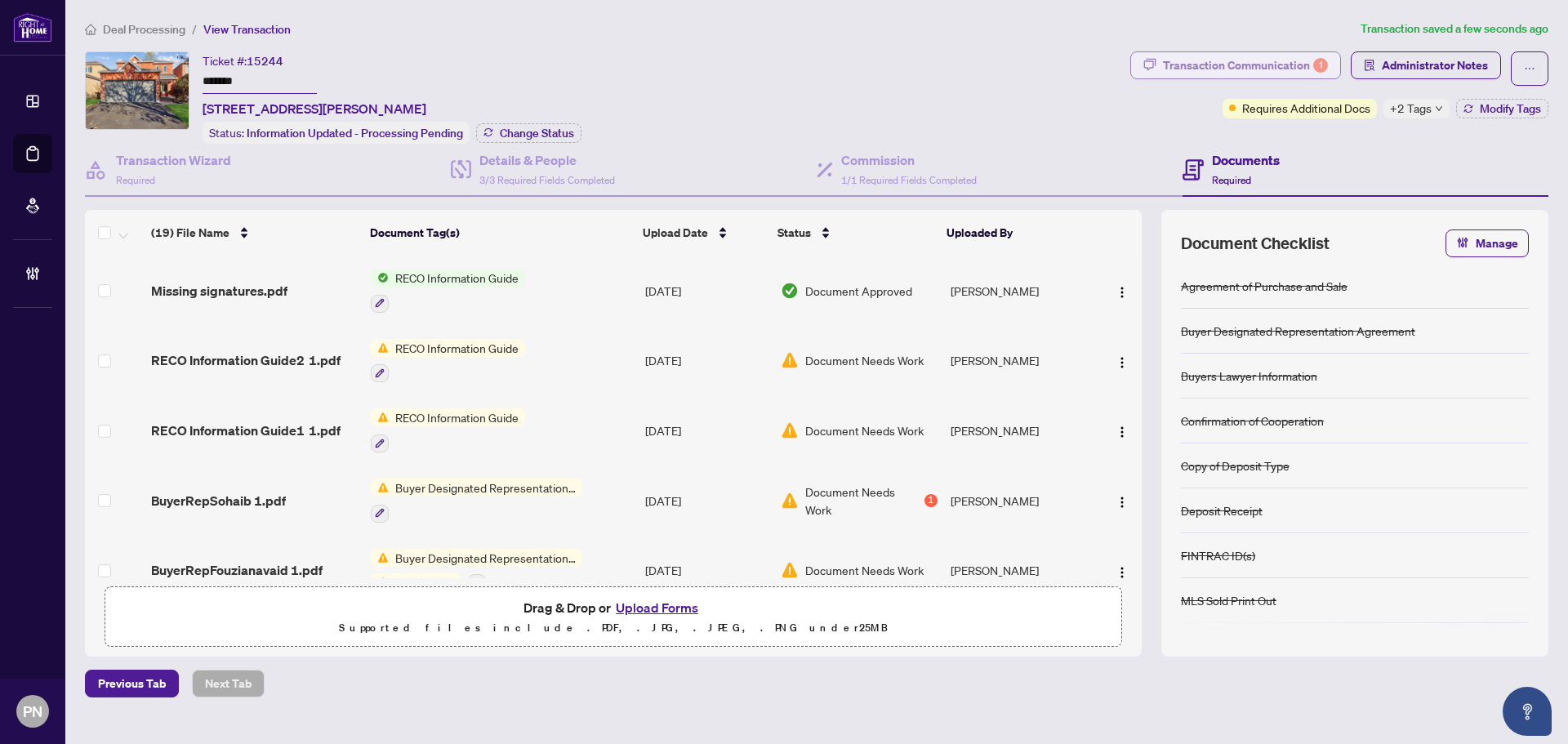
click at [1252, 65] on div "Transaction Communication 1" at bounding box center [1246, 65] width 165 height 26
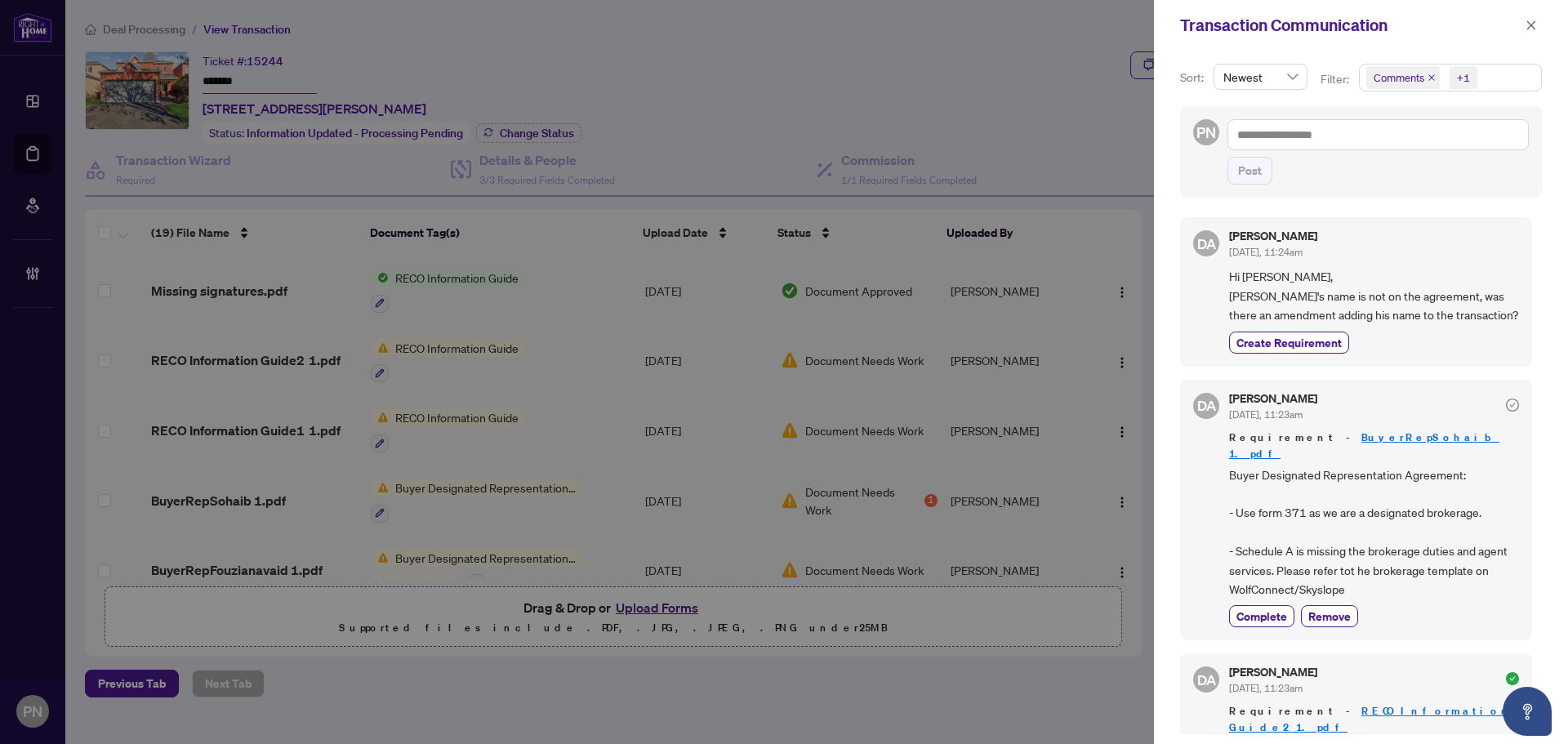
click at [1427, 81] on icon "close" at bounding box center [1431, 78] width 8 height 8
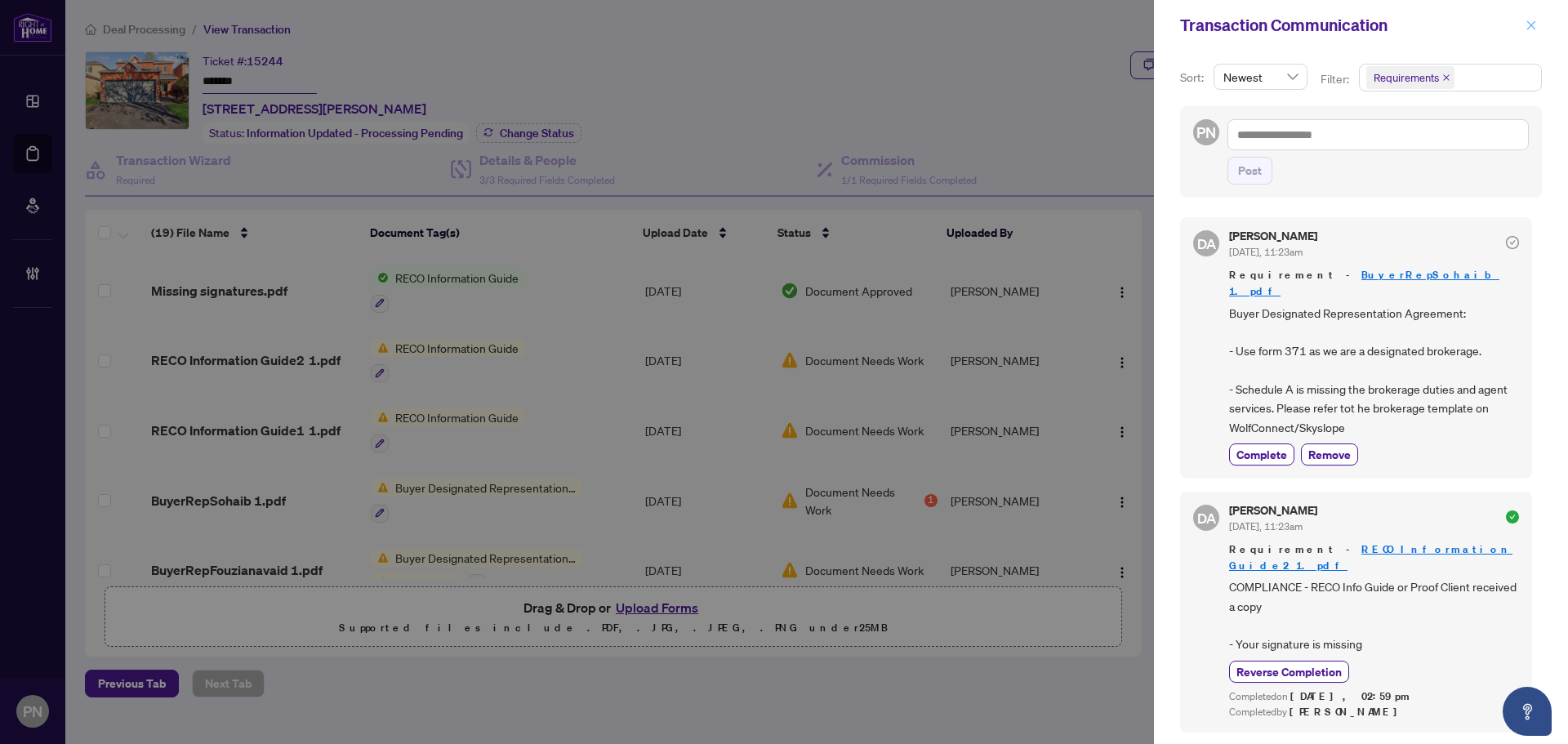
click at [1536, 25] on icon "close" at bounding box center [1531, 25] width 11 height 11
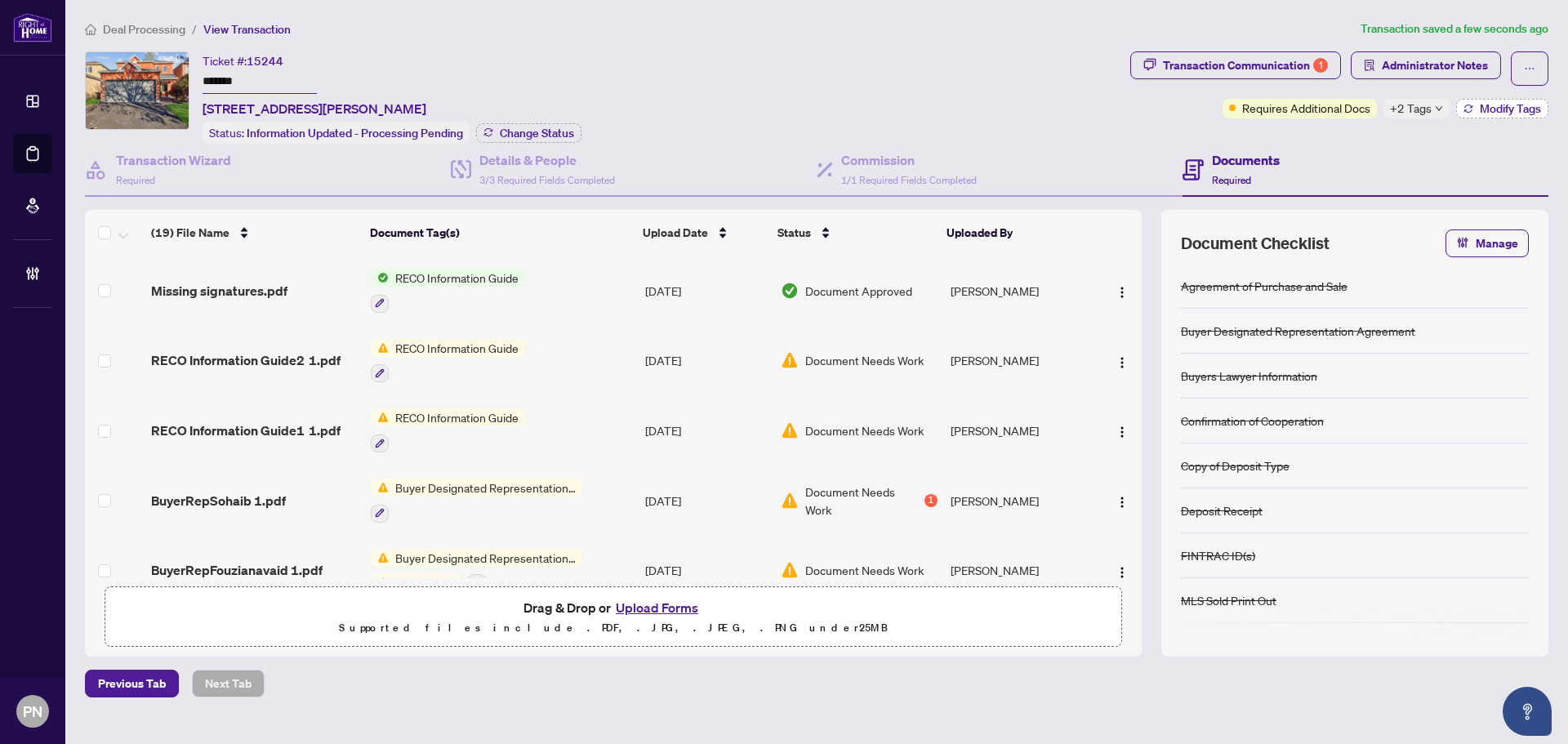
click at [1489, 103] on span "Modify Tags" at bounding box center [1510, 109] width 61 height 11
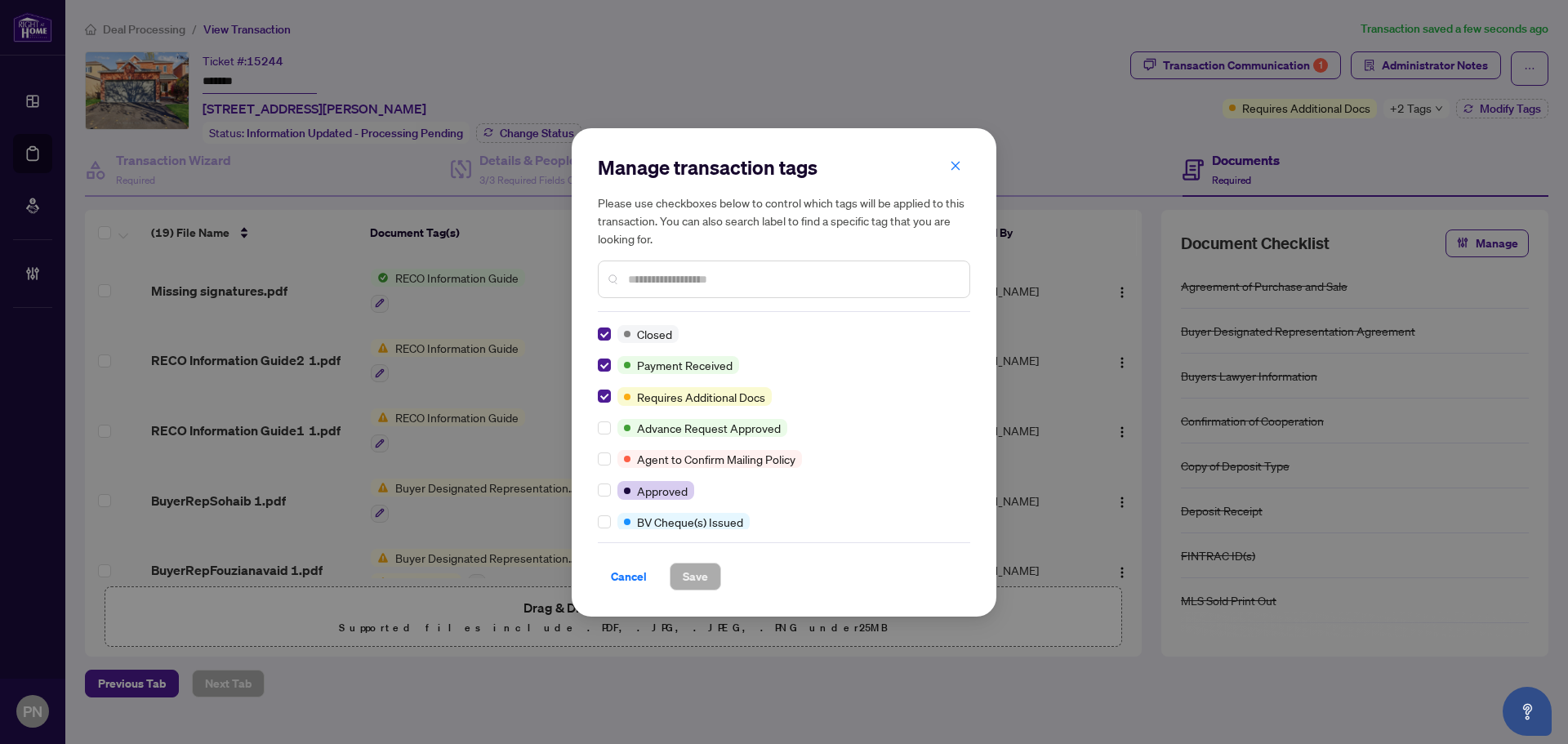
click at [716, 284] on input "text" at bounding box center [792, 280] width 328 height 18
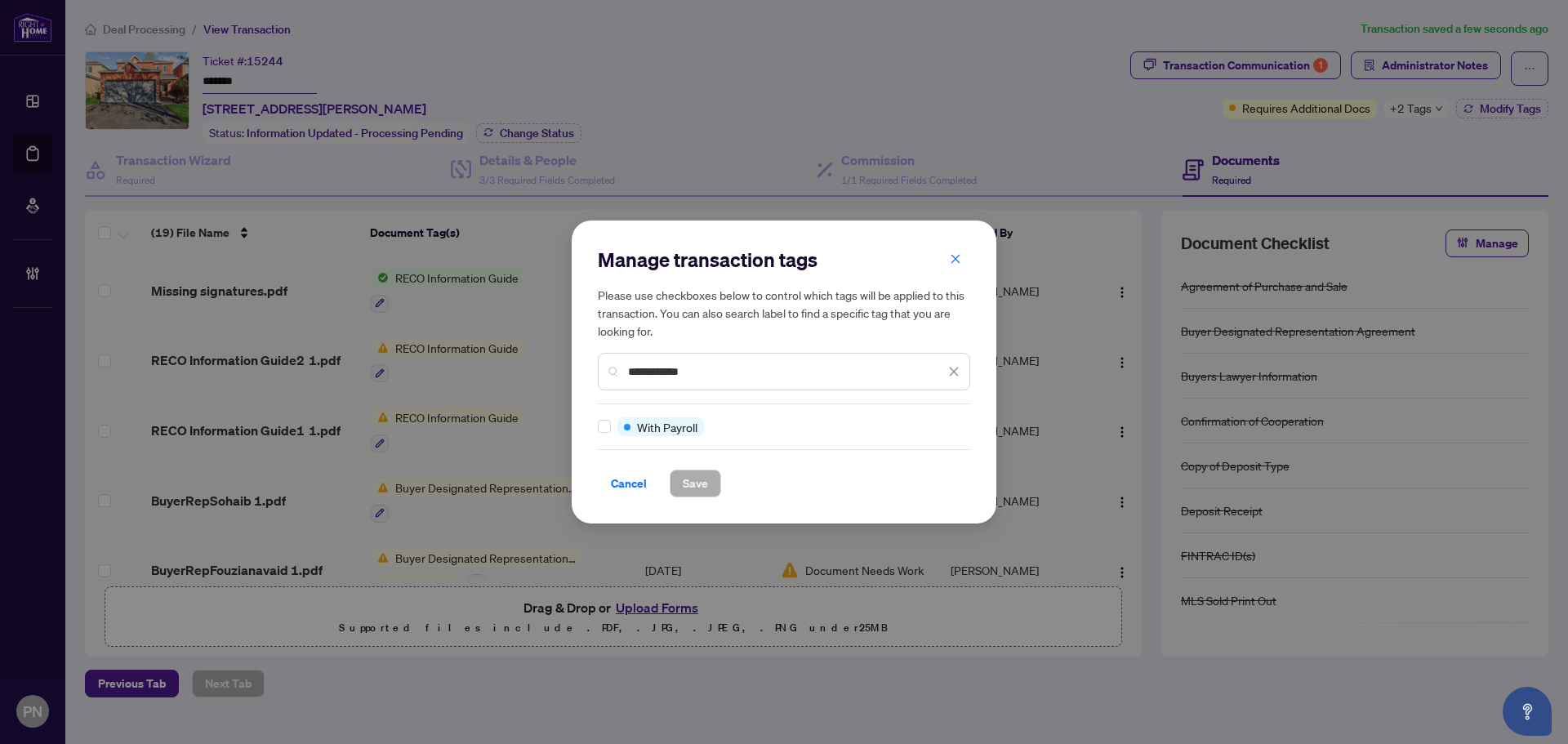
type input "**********"
click at [709, 483] on button "Save" at bounding box center [695, 483] width 52 height 28
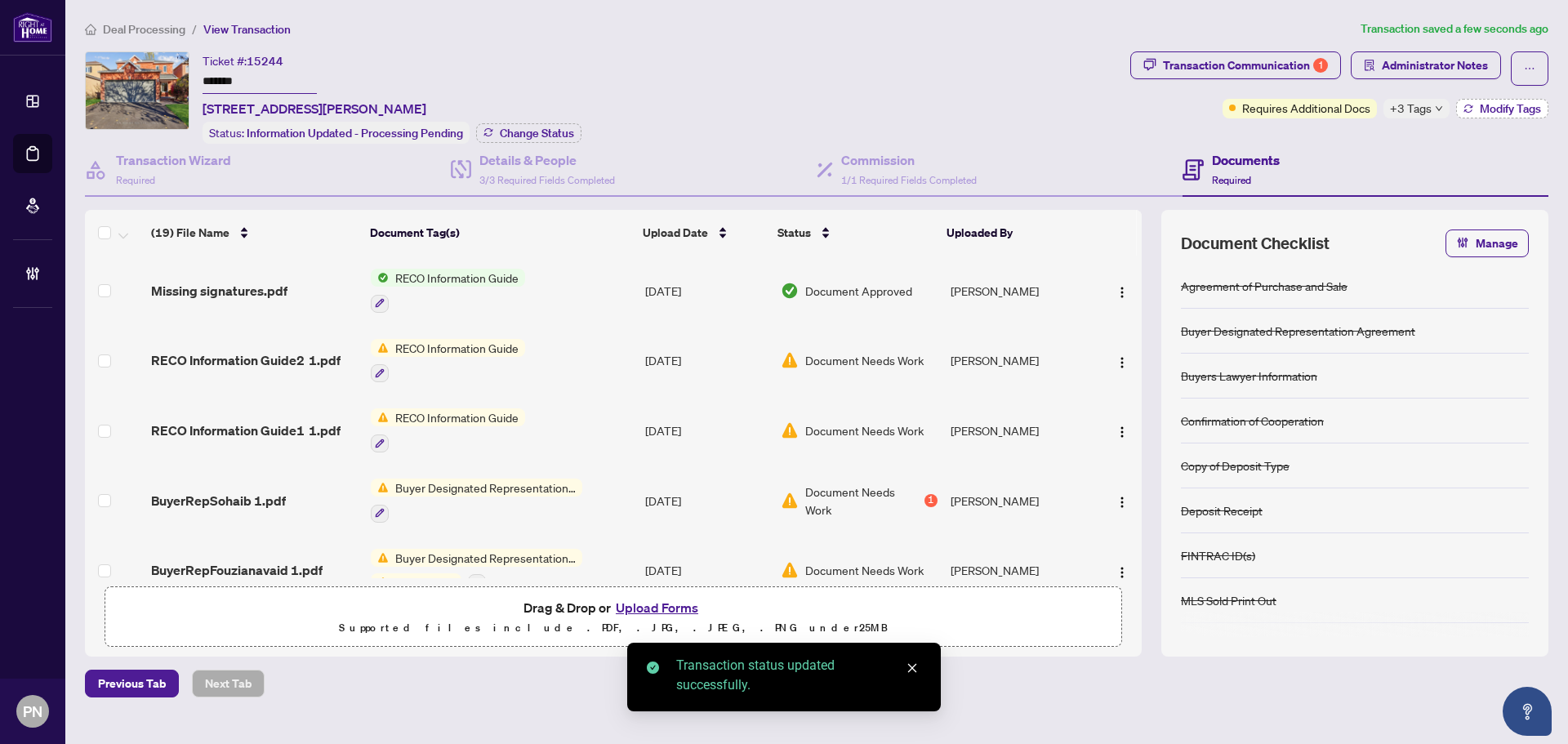
click at [1480, 110] on span "Modify Tags" at bounding box center [1510, 109] width 61 height 11
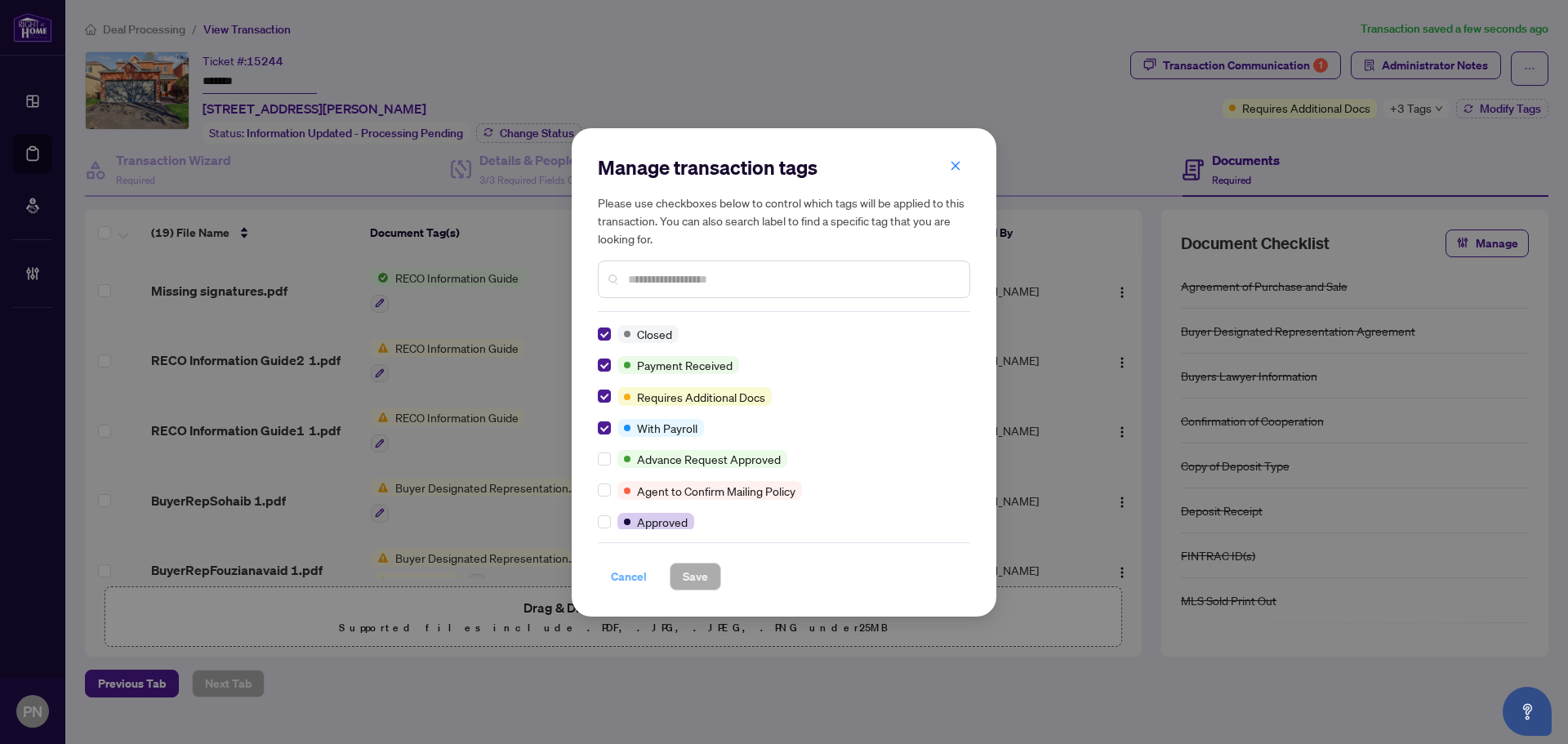
click at [631, 573] on span "Cancel" at bounding box center [629, 576] width 36 height 26
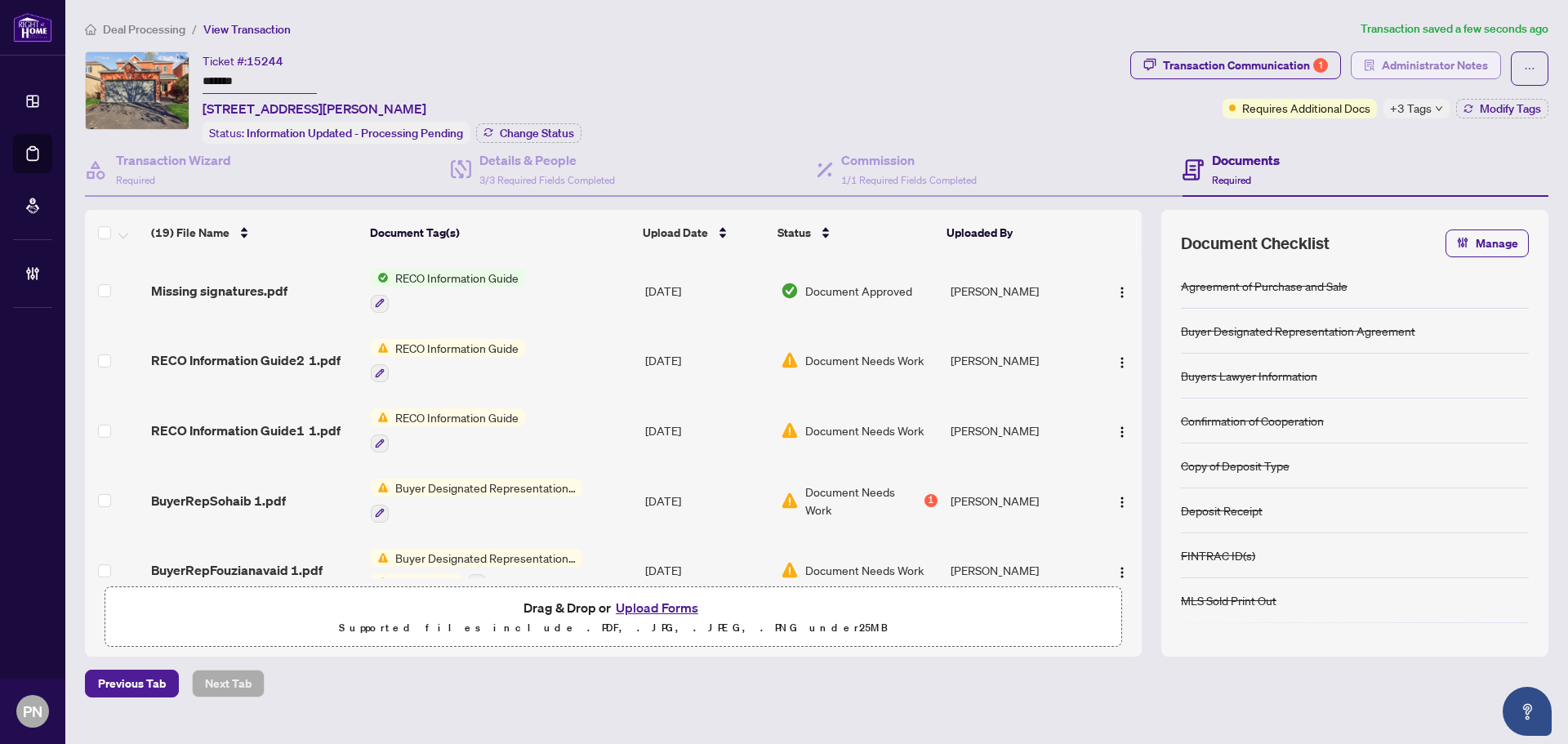
click at [1423, 61] on span "Administrator Notes" at bounding box center [1435, 65] width 106 height 26
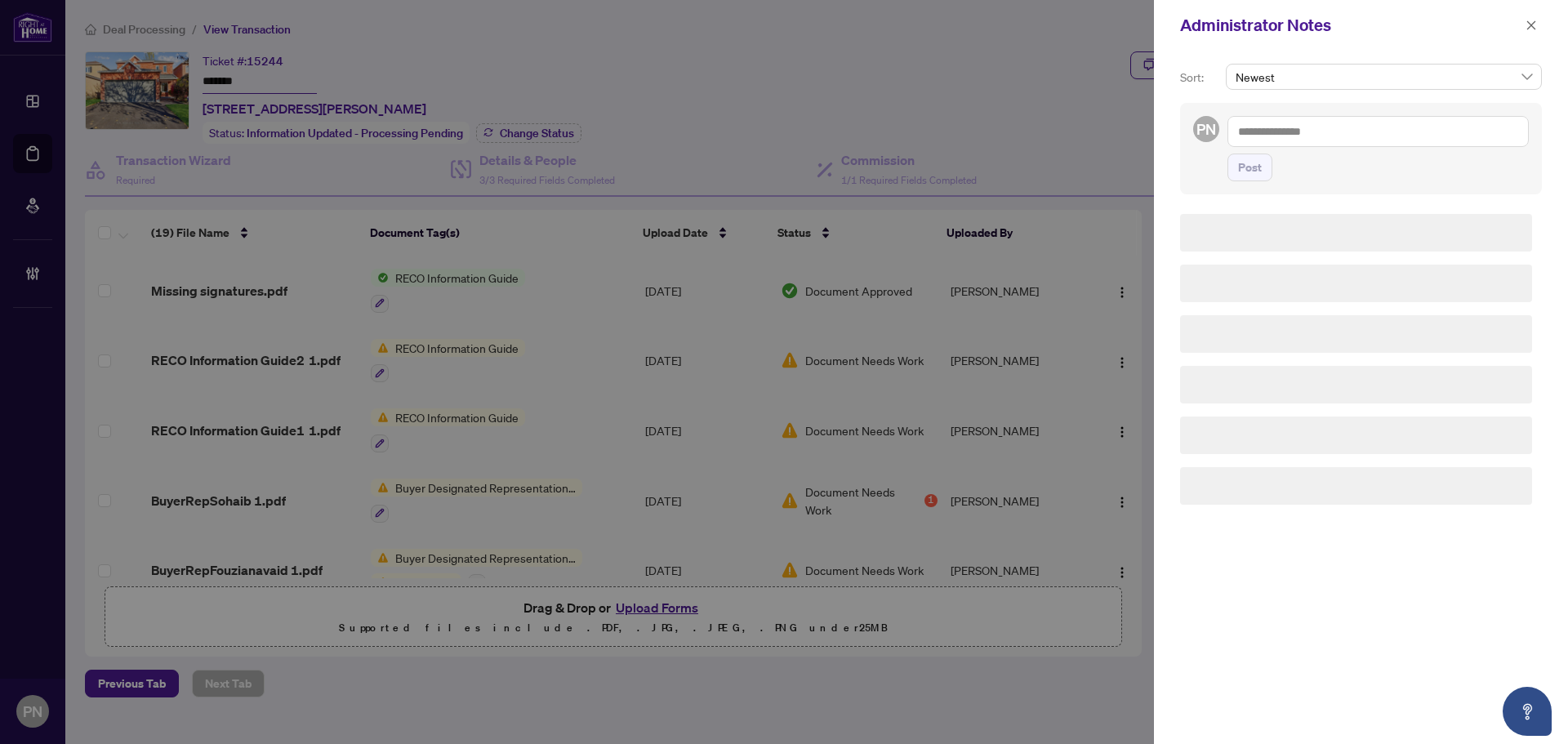
click at [1350, 121] on textarea at bounding box center [1378, 132] width 301 height 31
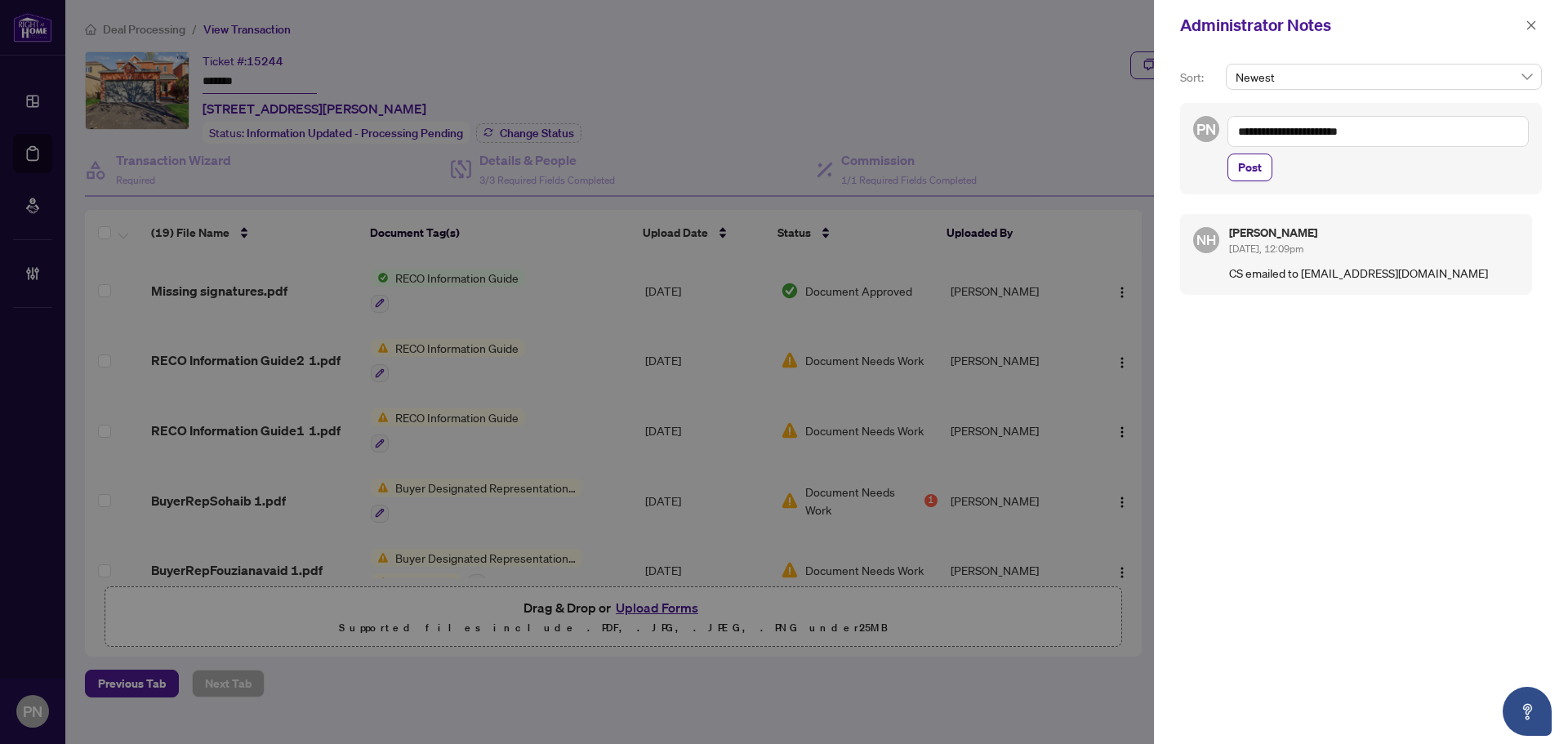
click at [1324, 132] on textarea "**********" at bounding box center [1378, 132] width 301 height 31
type textarea "**********"
click at [1252, 164] on span "Post" at bounding box center [1250, 168] width 24 height 26
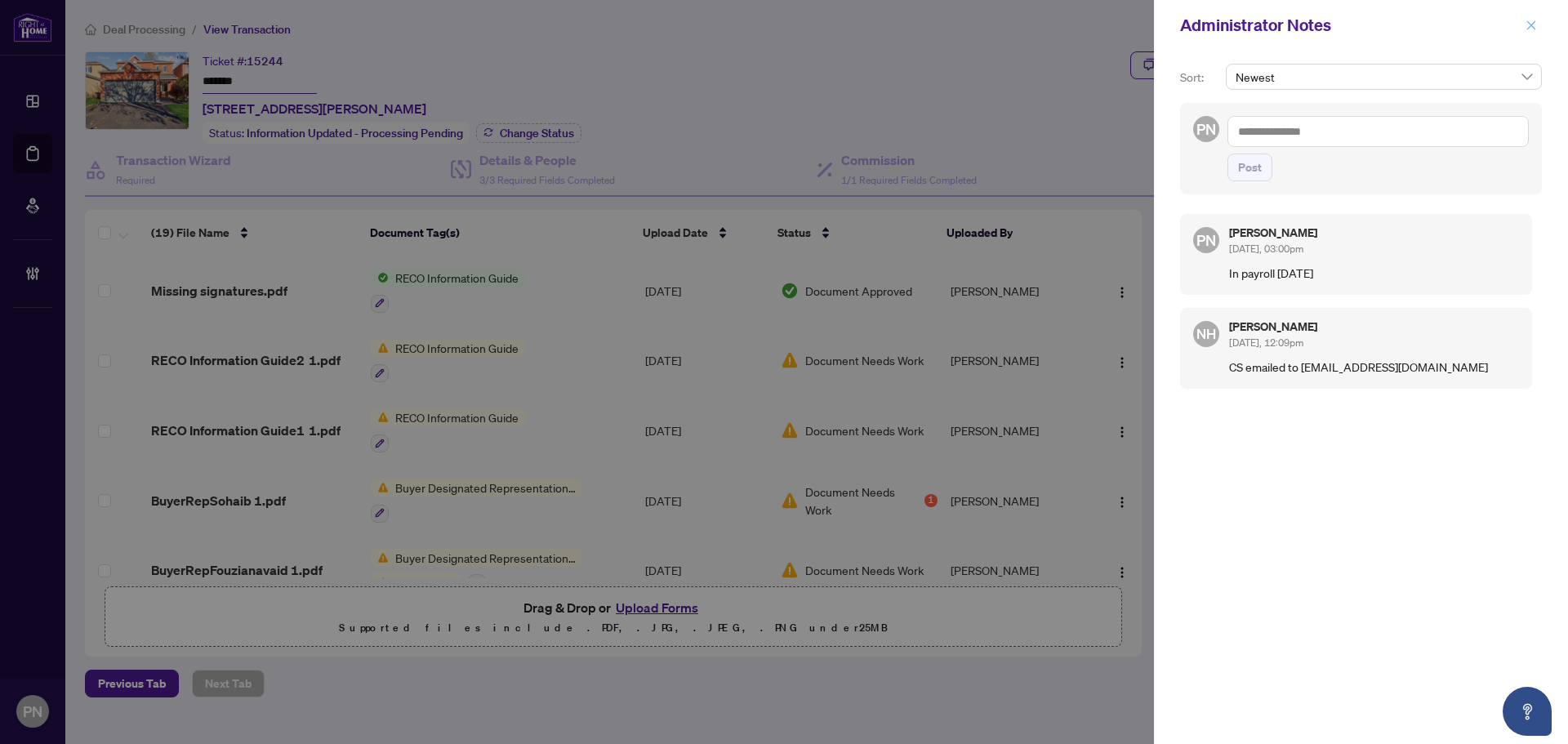
click at [1536, 20] on icon "close" at bounding box center [1531, 25] width 11 height 11
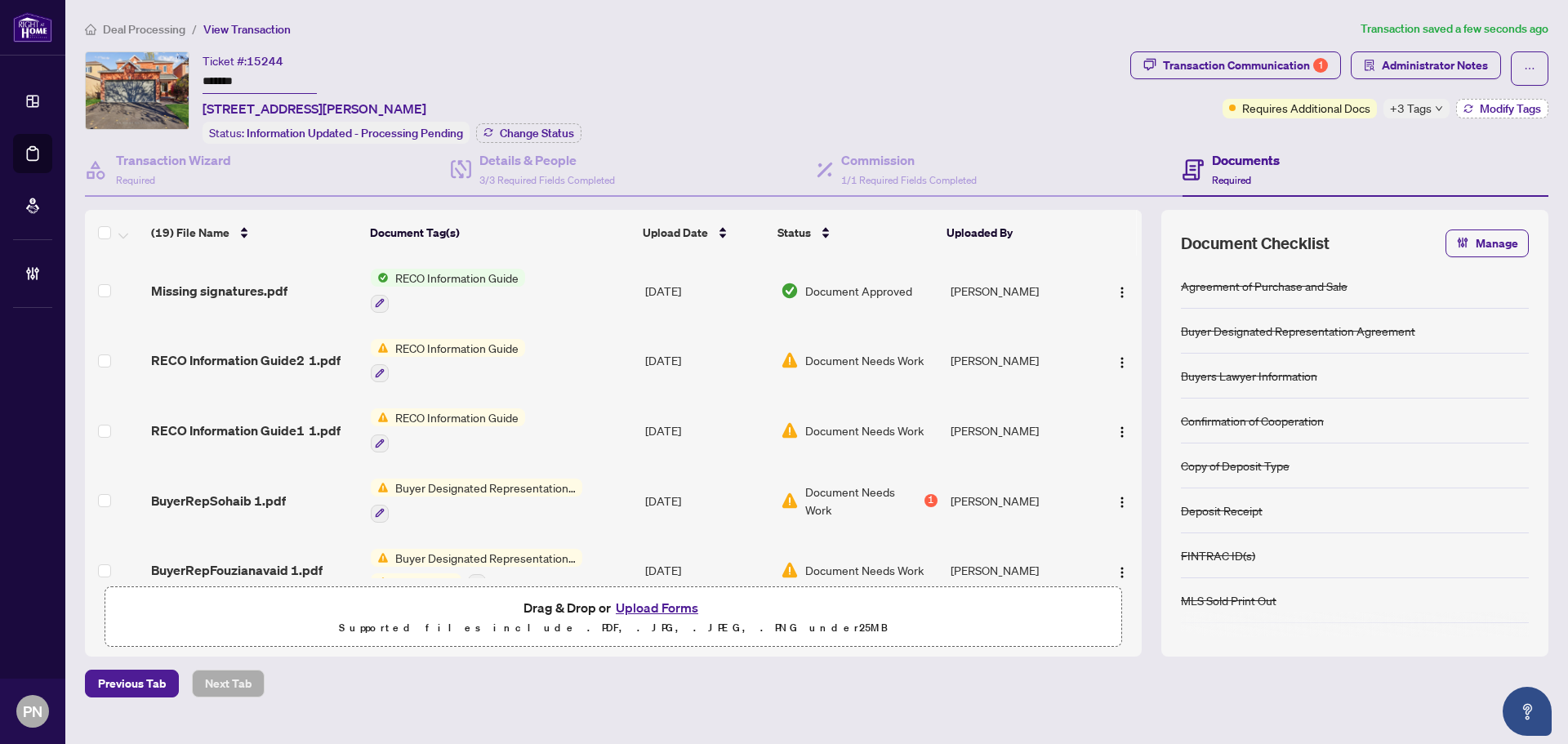
click at [1518, 108] on span "Modify Tags" at bounding box center [1510, 109] width 61 height 11
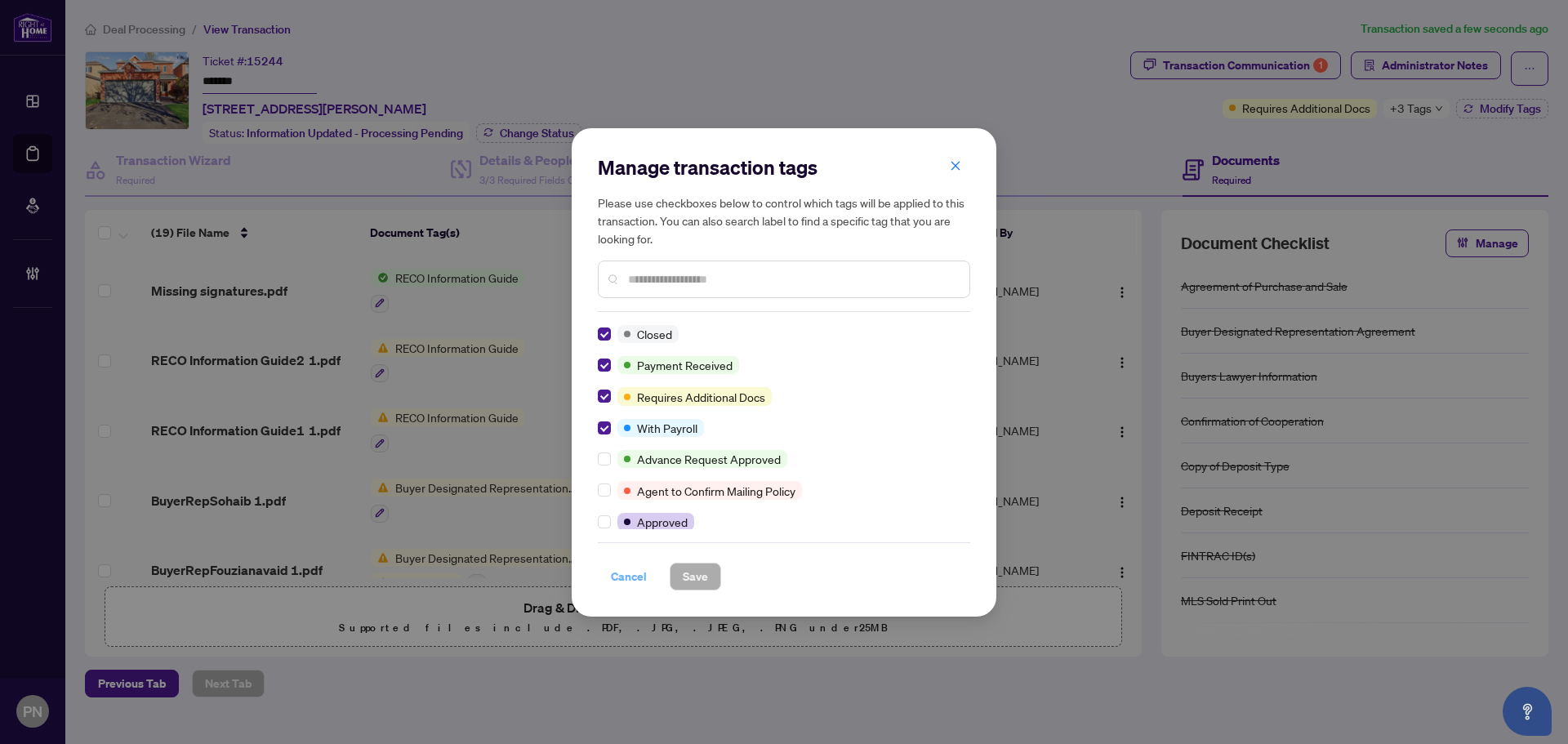
click at [636, 576] on span "Cancel" at bounding box center [629, 576] width 36 height 26
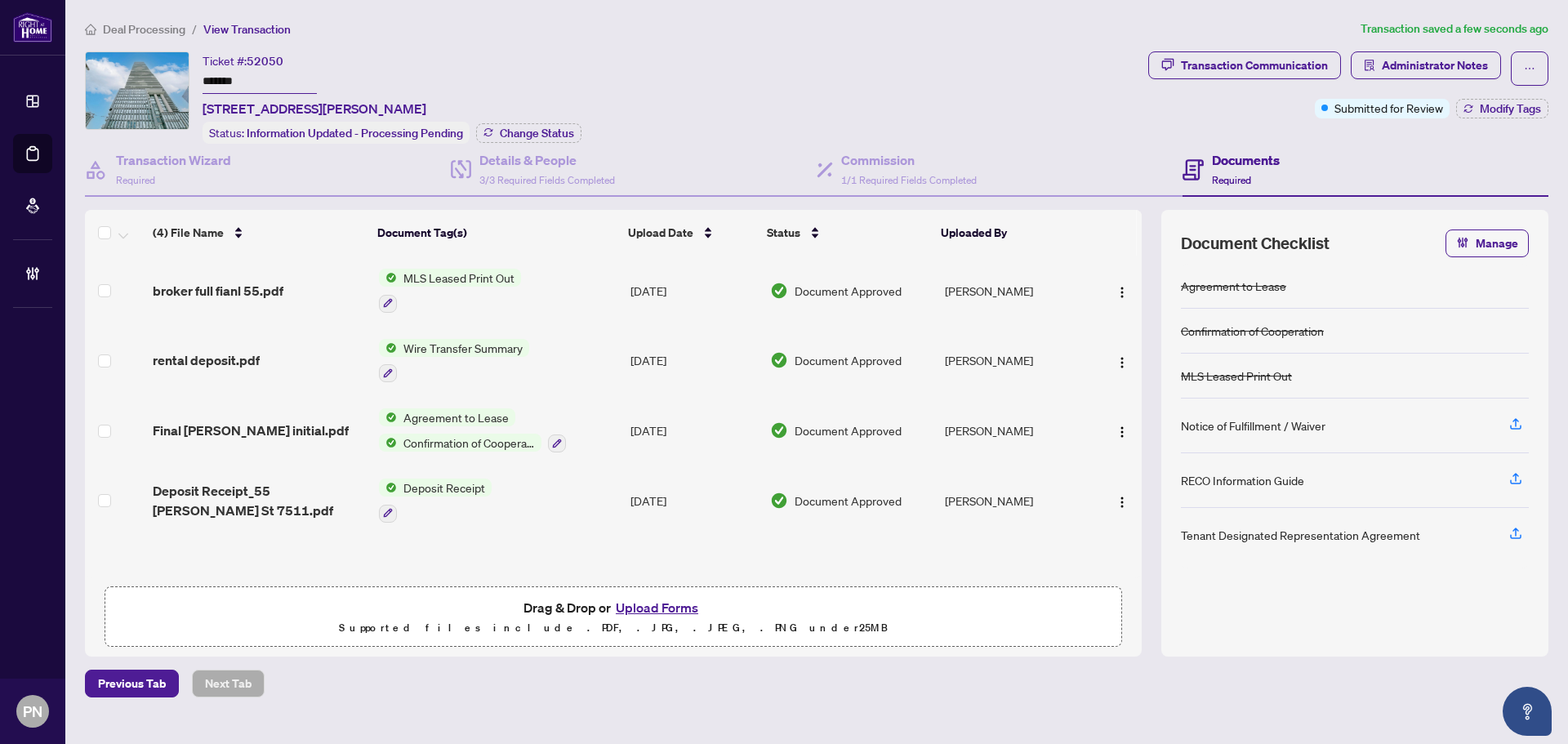
click at [1260, 167] on h4 "Documents" at bounding box center [1246, 160] width 68 height 20
click at [1492, 239] on span "Manage" at bounding box center [1497, 244] width 43 height 26
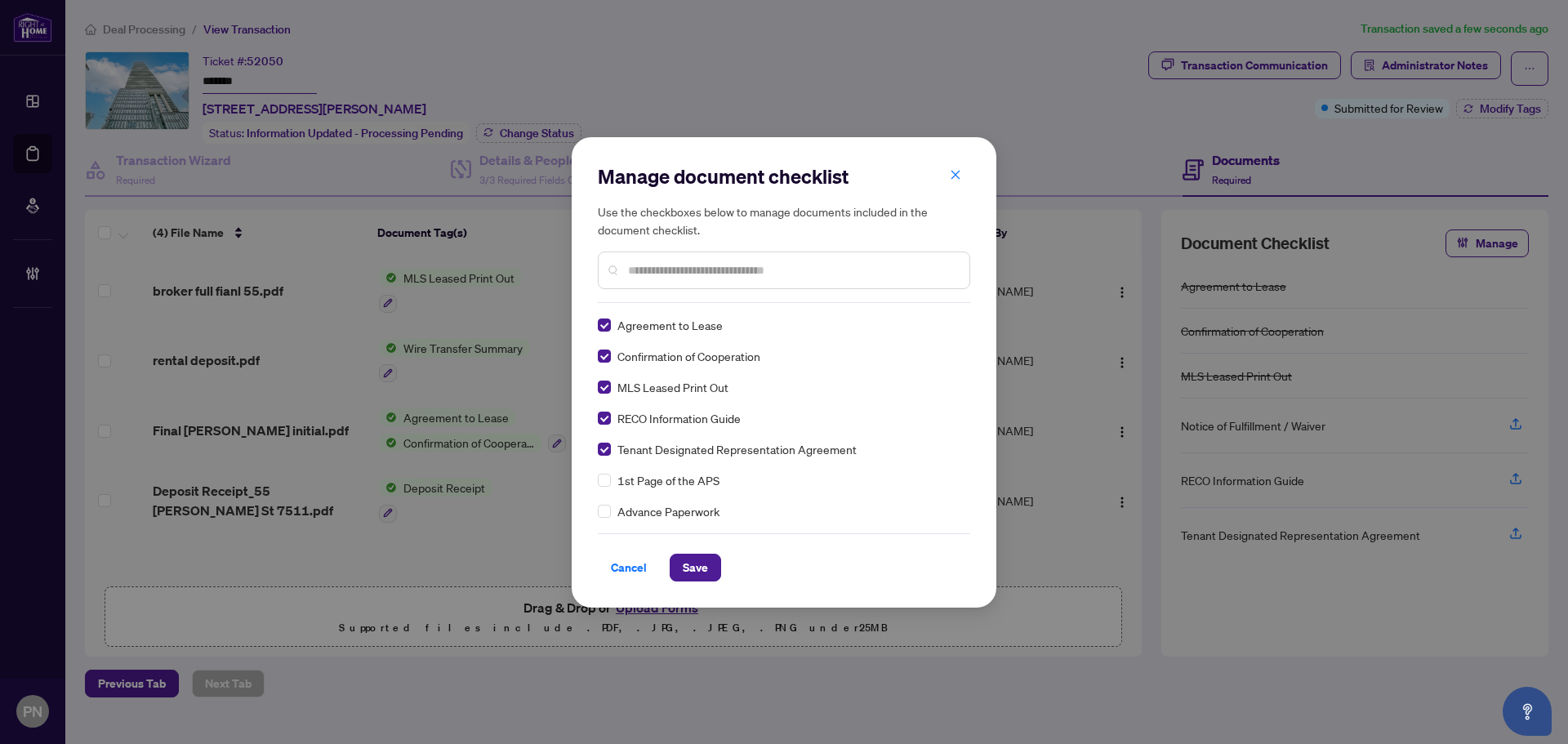
click at [690, 272] on input "text" at bounding box center [792, 271] width 328 height 18
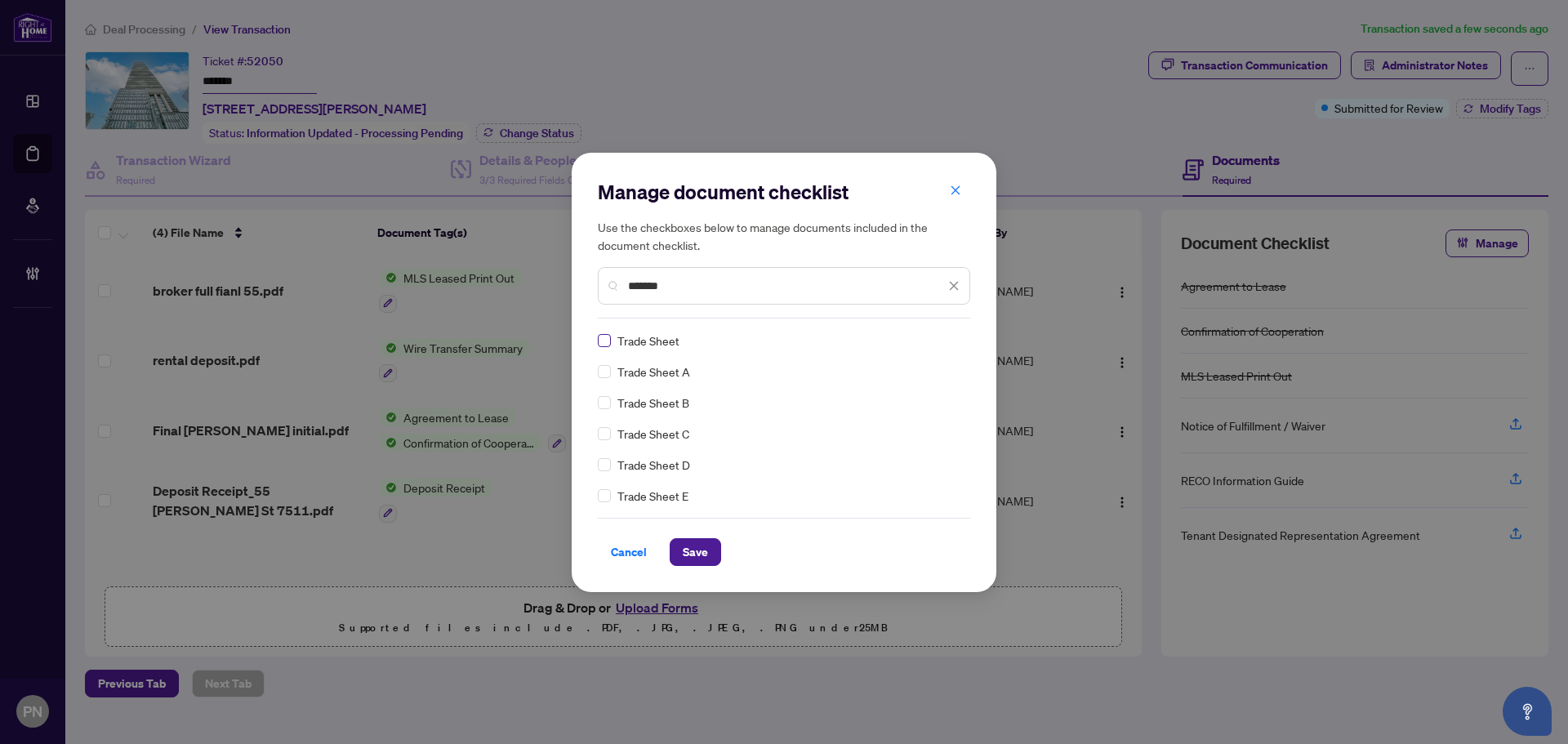
type input "*******"
click at [600, 347] on label at bounding box center [604, 340] width 13 height 18
click at [690, 554] on span "Save" at bounding box center [695, 552] width 25 height 26
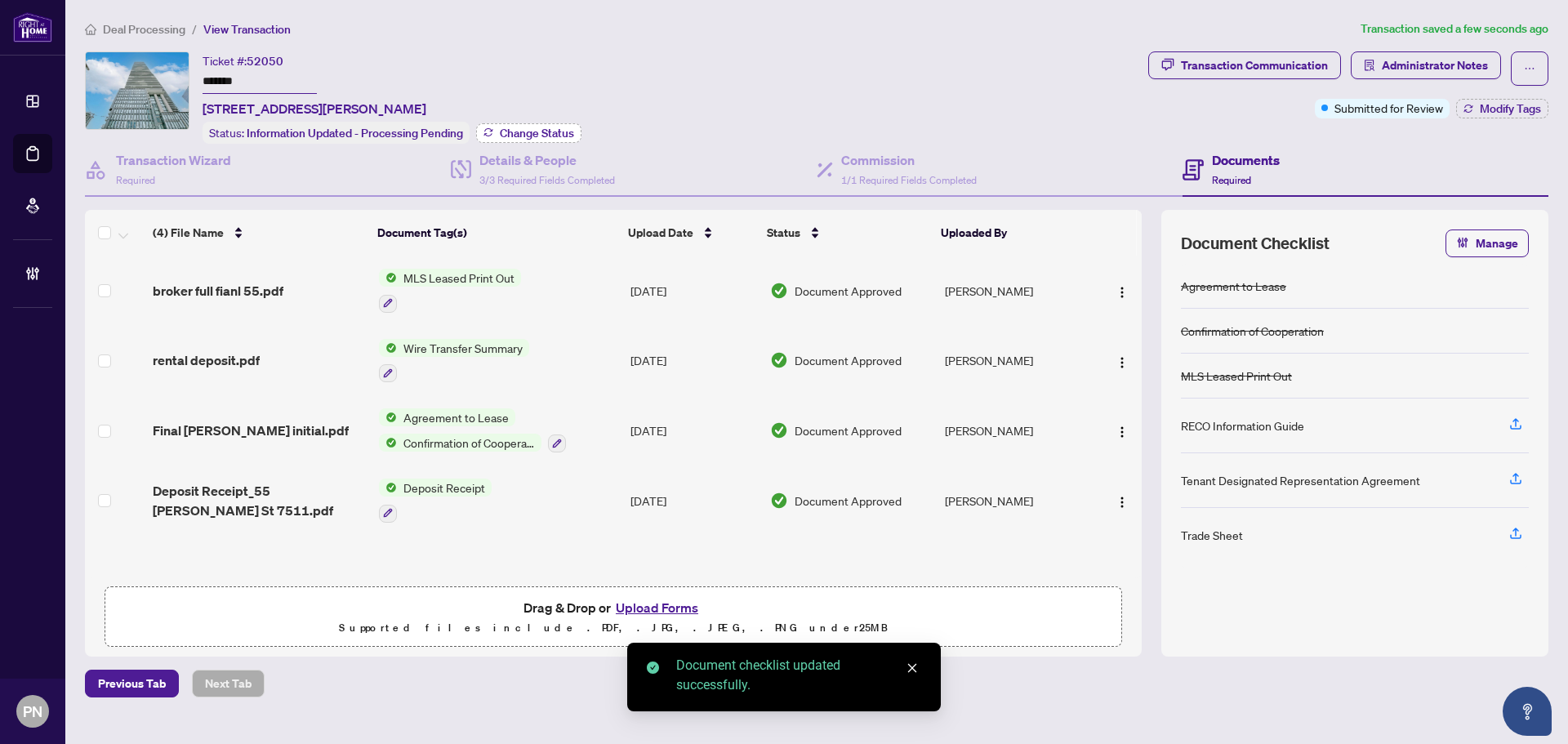
click at [539, 132] on span "Change Status" at bounding box center [537, 133] width 74 height 11
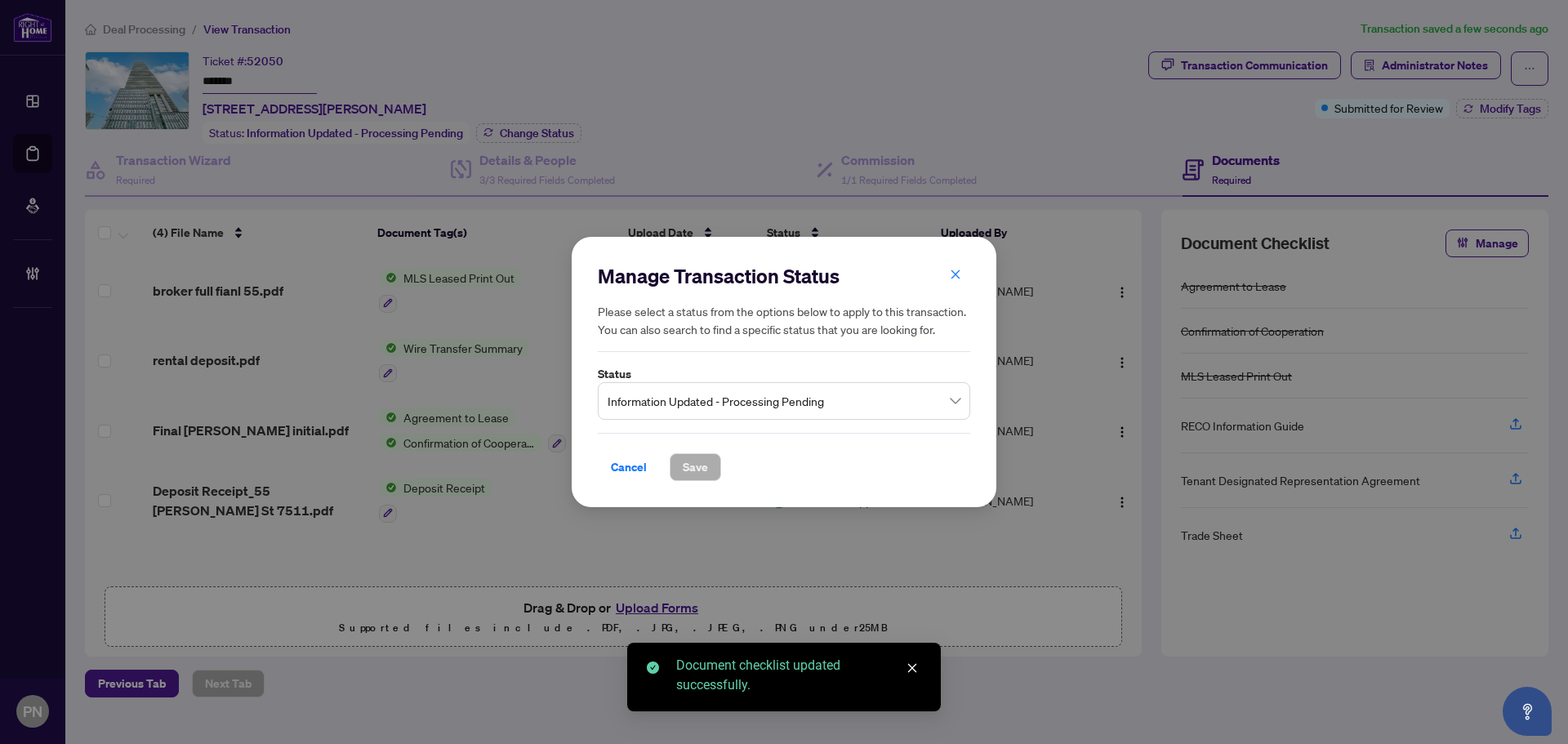
drag, startPoint x: 764, startPoint y: 393, endPoint x: 769, endPoint y: 405, distance: 13.0
click at [764, 396] on span "Information Updated - Processing Pending" at bounding box center [784, 401] width 353 height 31
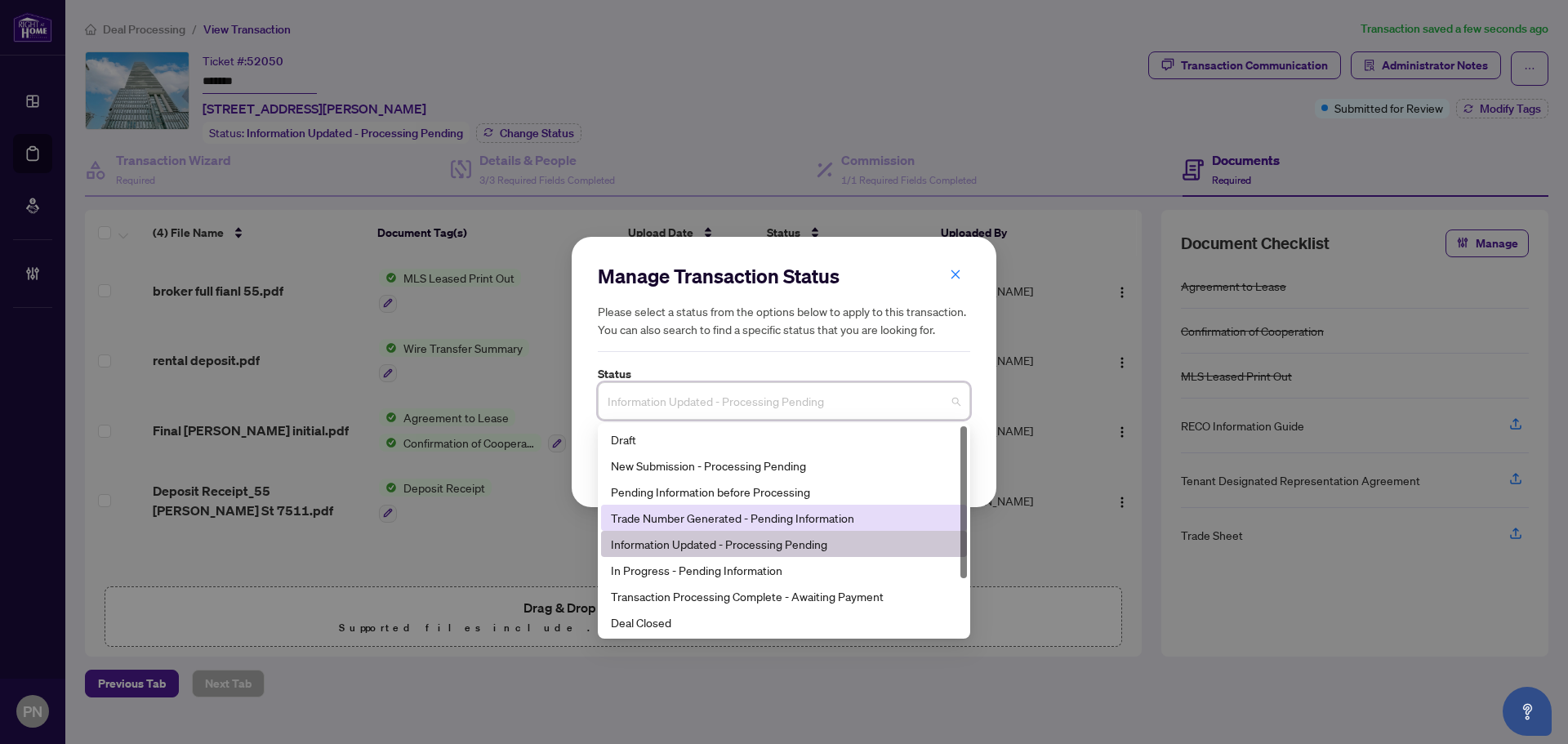
click at [746, 519] on div "Trade Number Generated - Pending Information" at bounding box center [784, 518] width 346 height 18
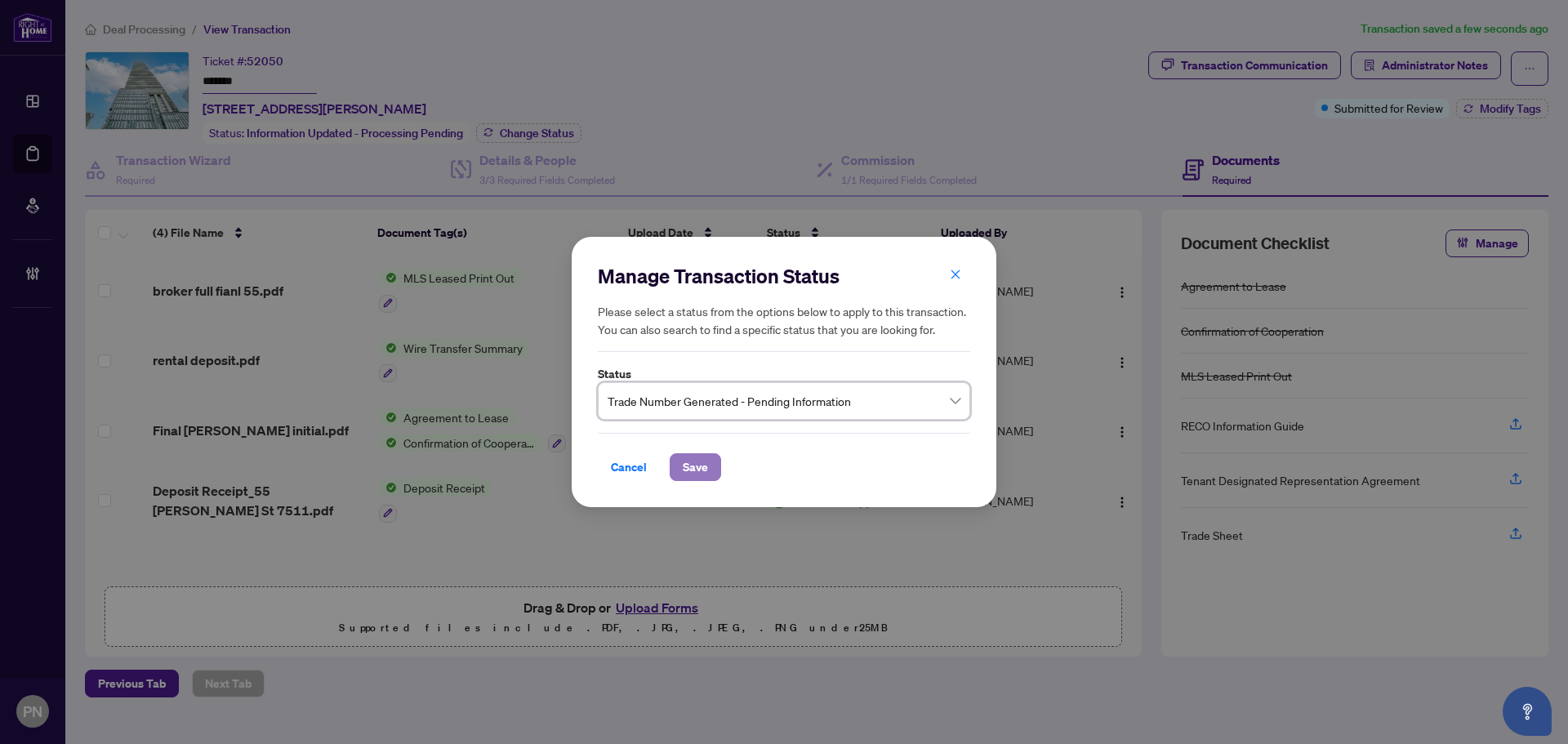
click at [709, 464] on button "Save" at bounding box center [695, 467] width 52 height 28
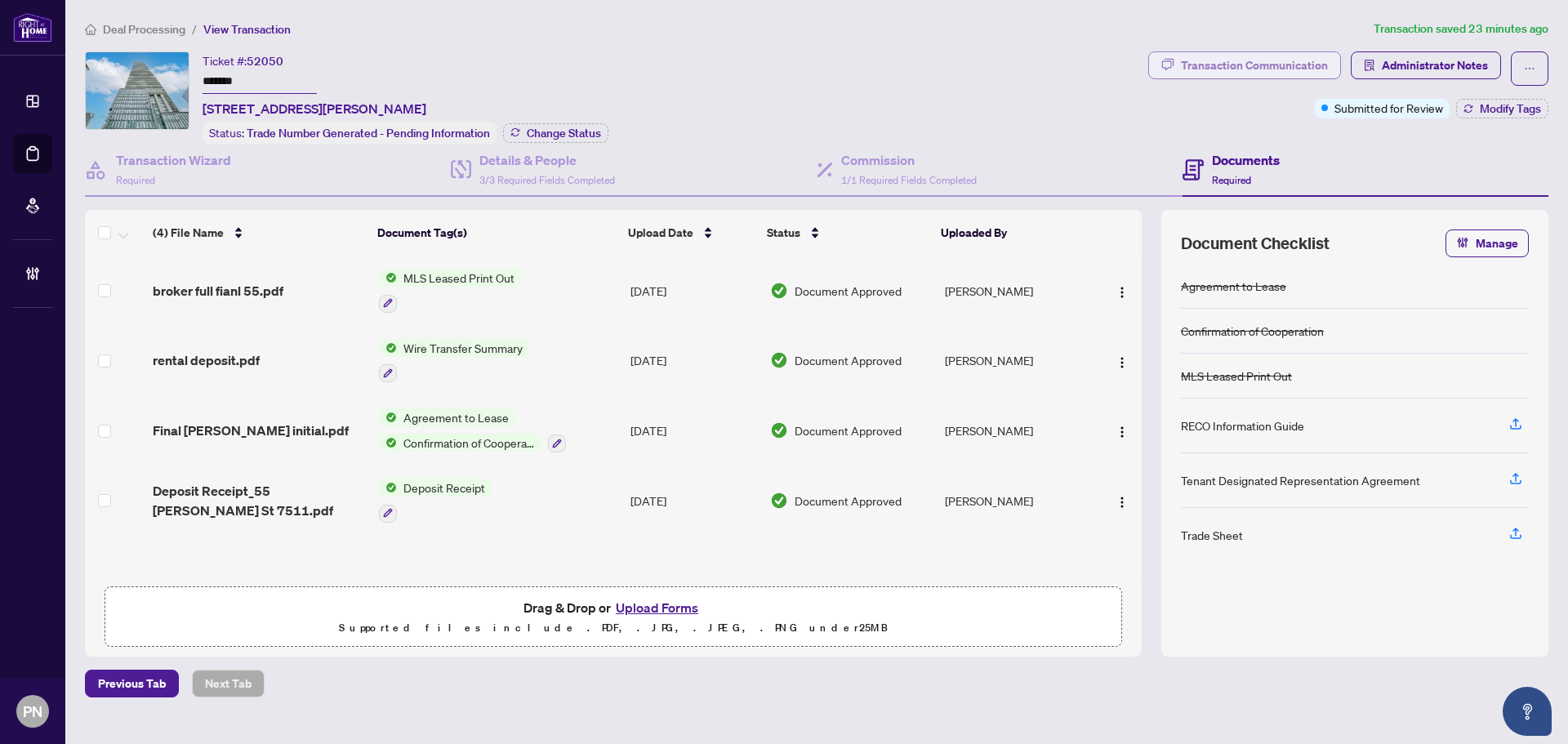
click at [1319, 65] on div "Transaction Communication" at bounding box center [1255, 65] width 147 height 26
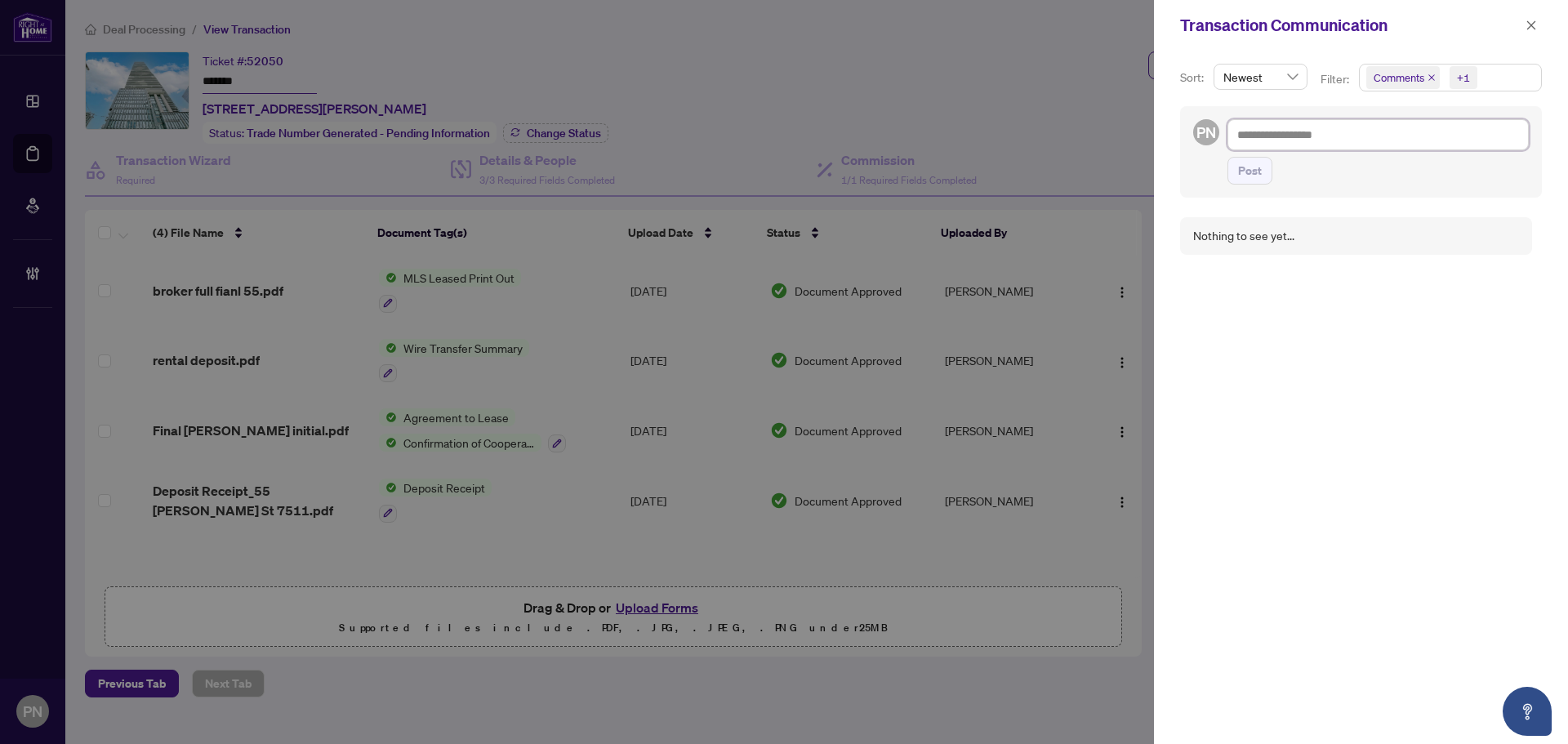
drag, startPoint x: 1283, startPoint y: 137, endPoint x: 1308, endPoint y: 152, distance: 29.2
click at [1284, 139] on textarea at bounding box center [1378, 135] width 301 height 31
paste textarea "**********"
type textarea "**********"
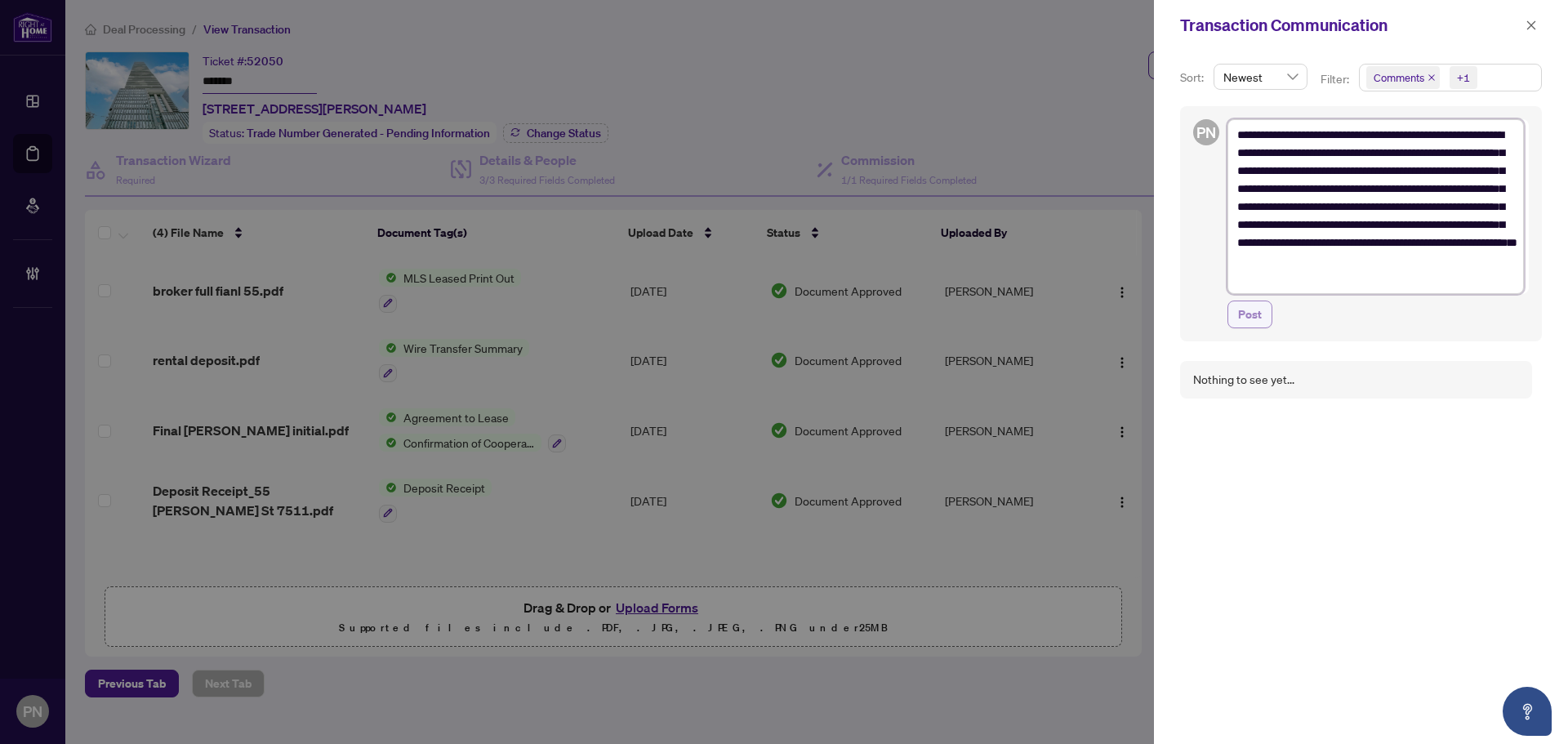
type textarea "**********"
click at [1252, 310] on span "Post" at bounding box center [1250, 314] width 24 height 26
type textarea "**********"
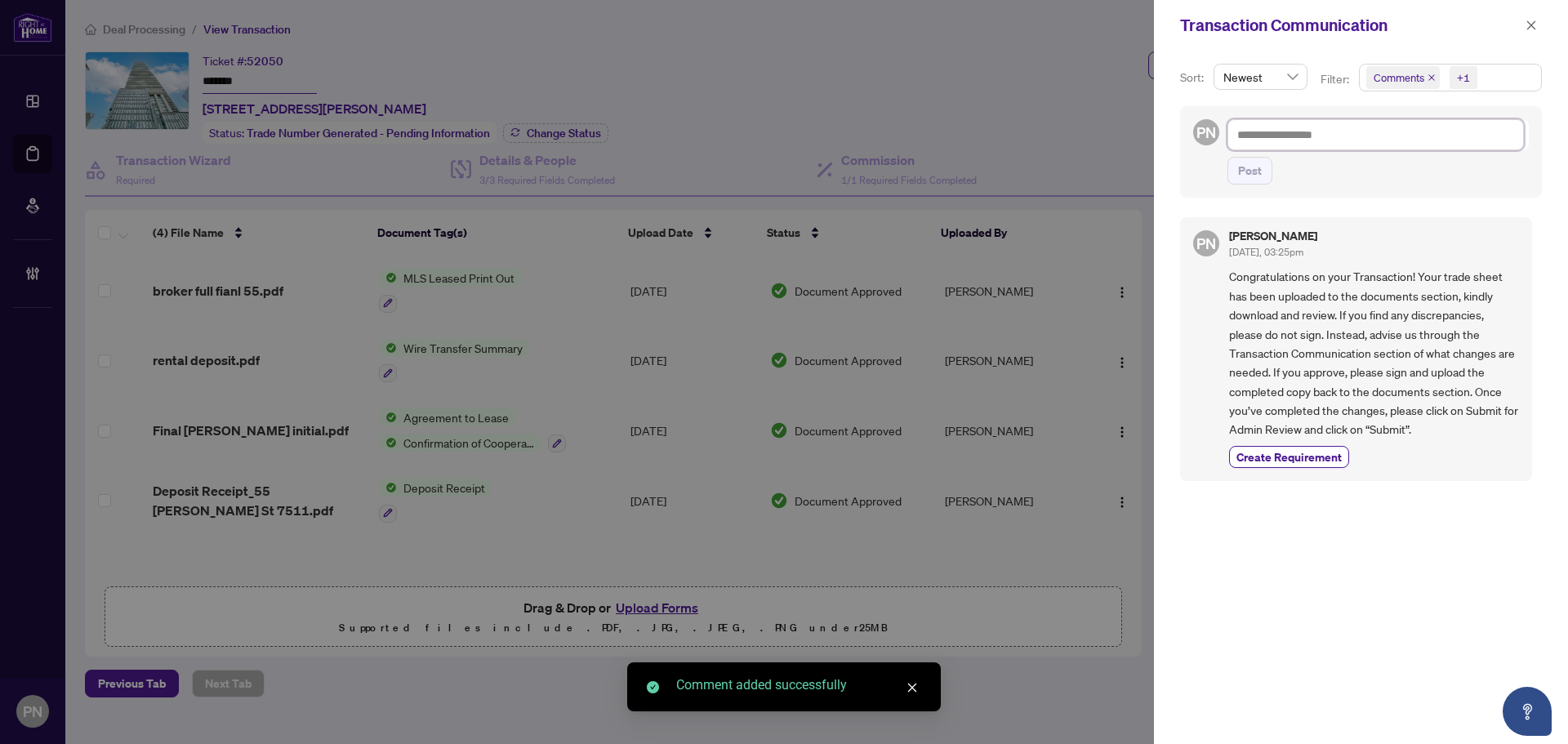
click at [1301, 145] on textarea at bounding box center [1376, 135] width 296 height 31
type textarea "*"
type textarea "**"
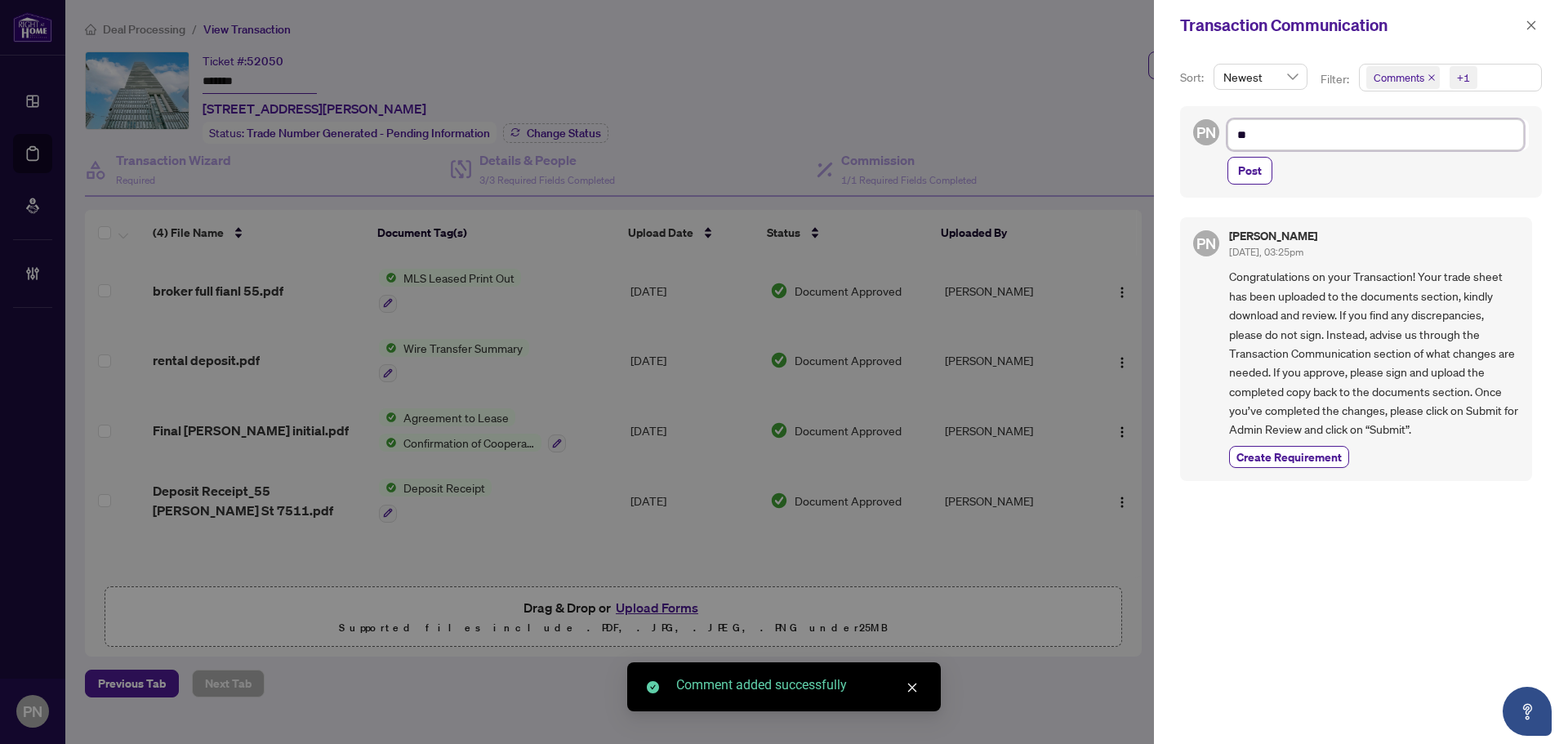
type textarea "***"
type textarea "****"
type textarea "*****"
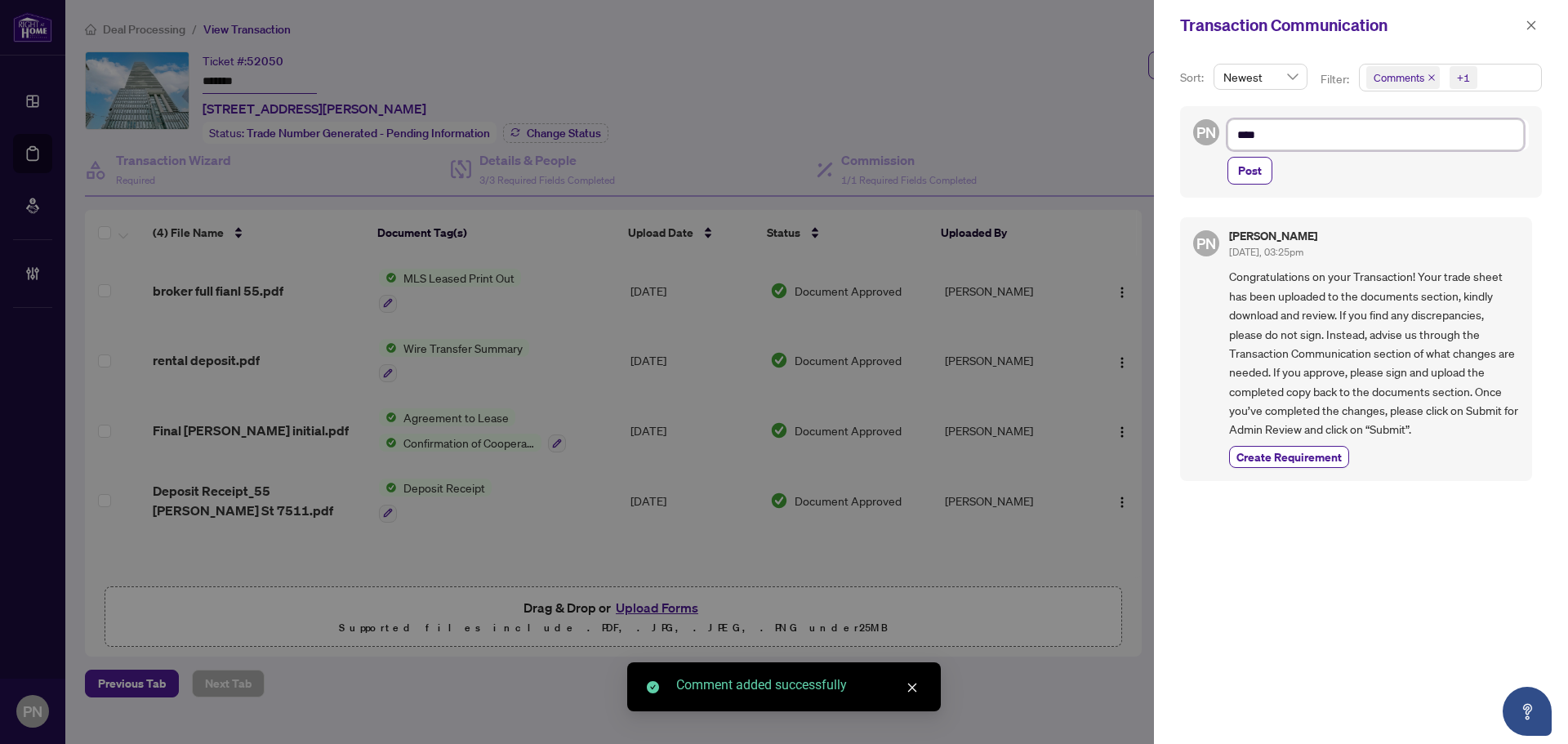
type textarea "*****"
type textarea "******"
type textarea "*******"
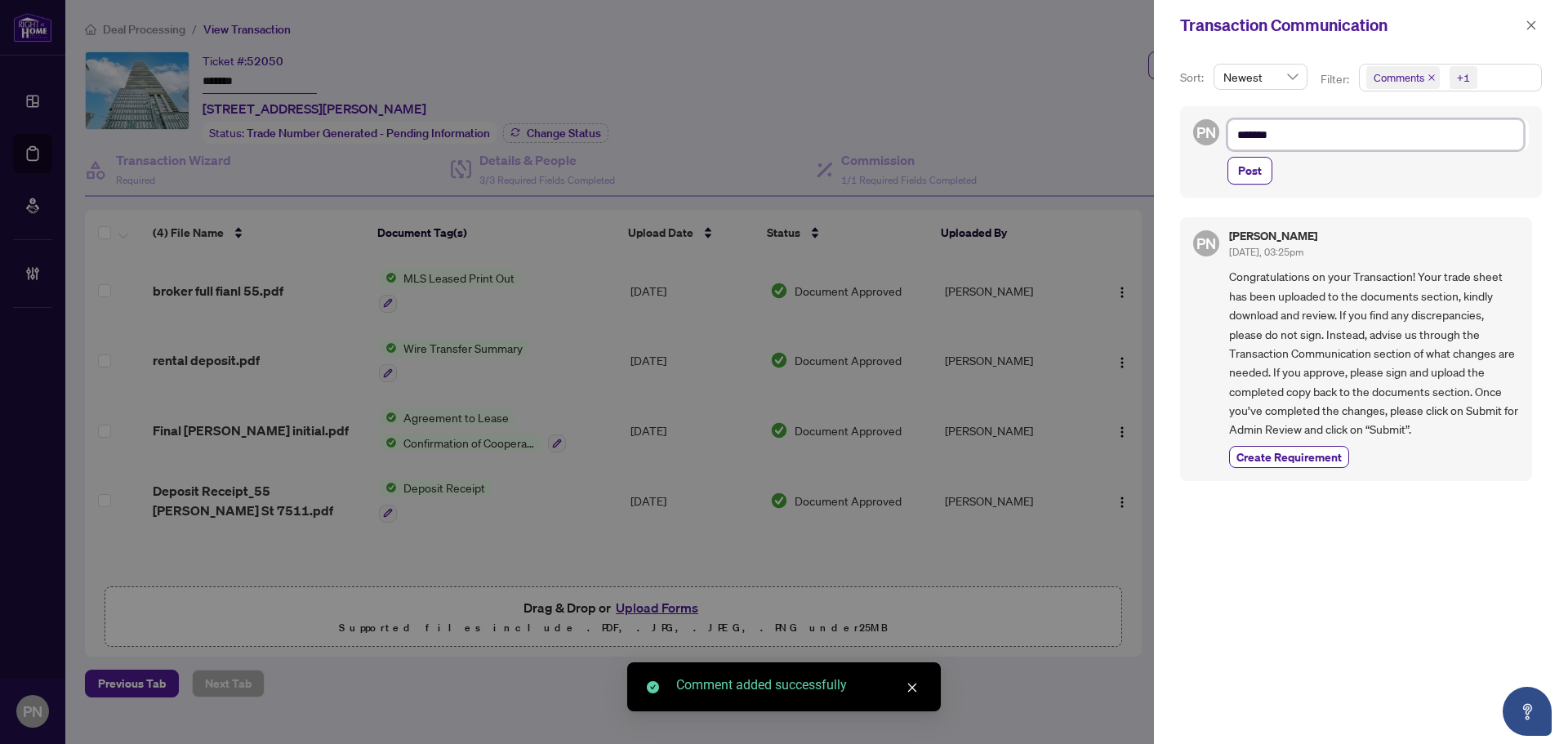
type textarea "********"
type textarea "*********"
type textarea "**********"
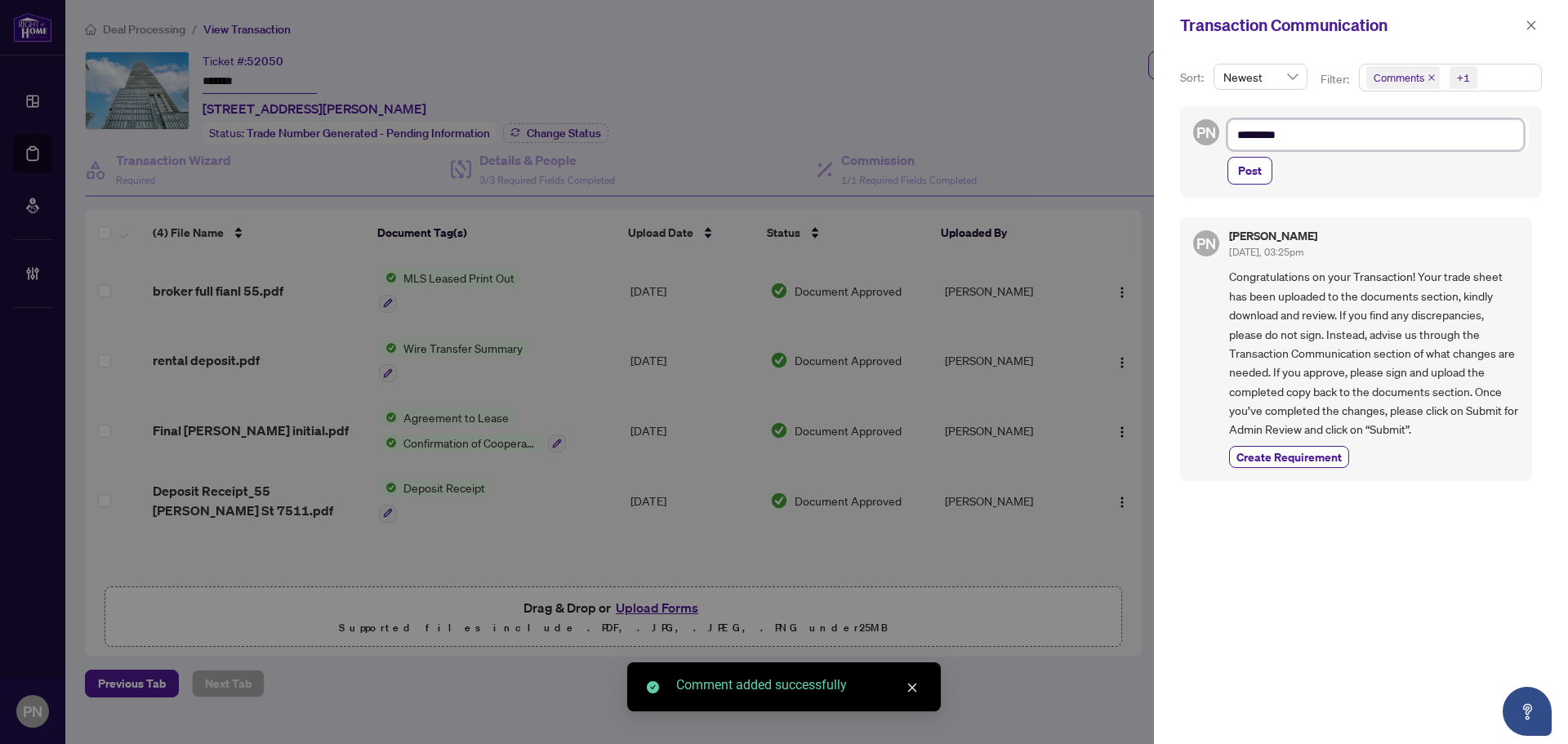
type textarea "**********"
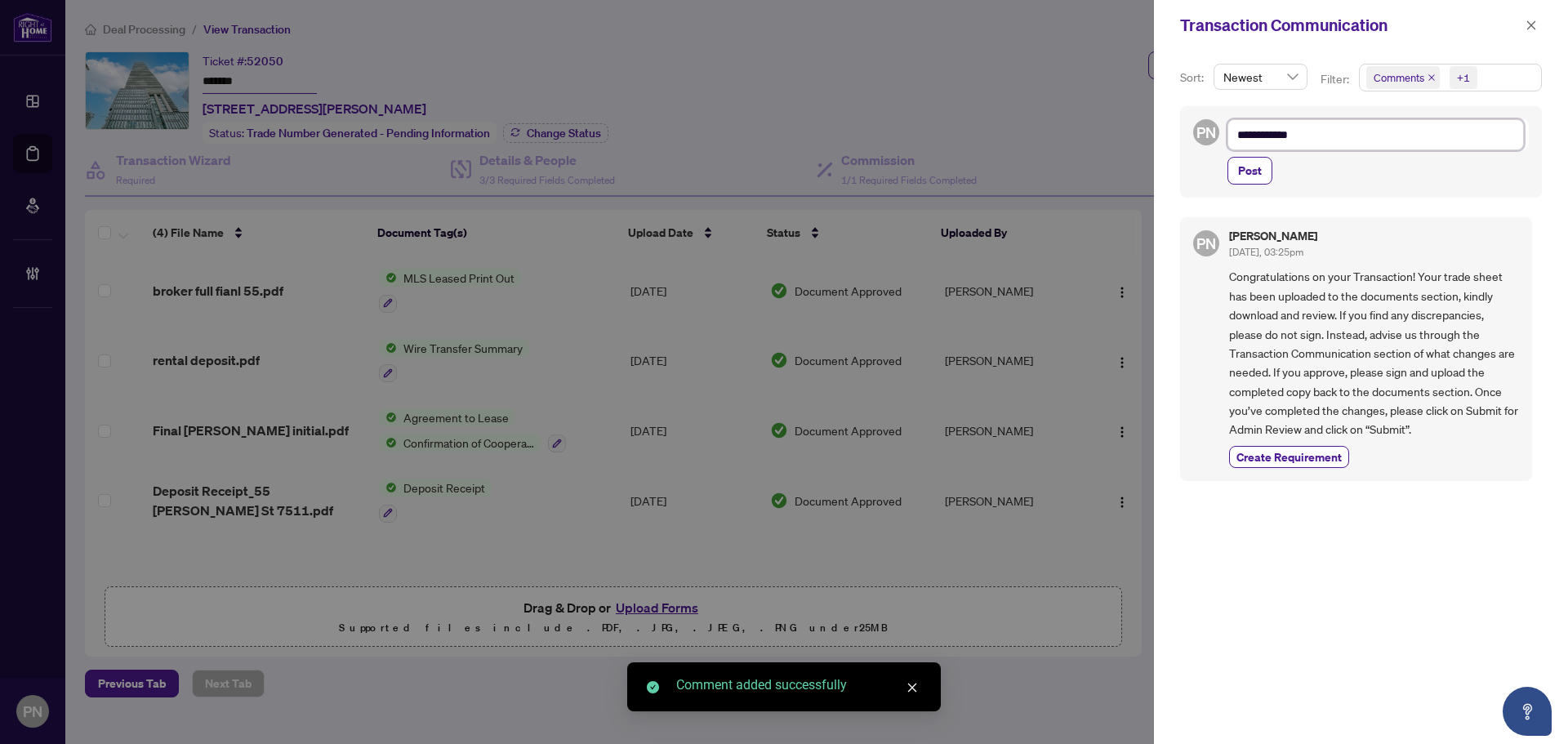
type textarea "**********"
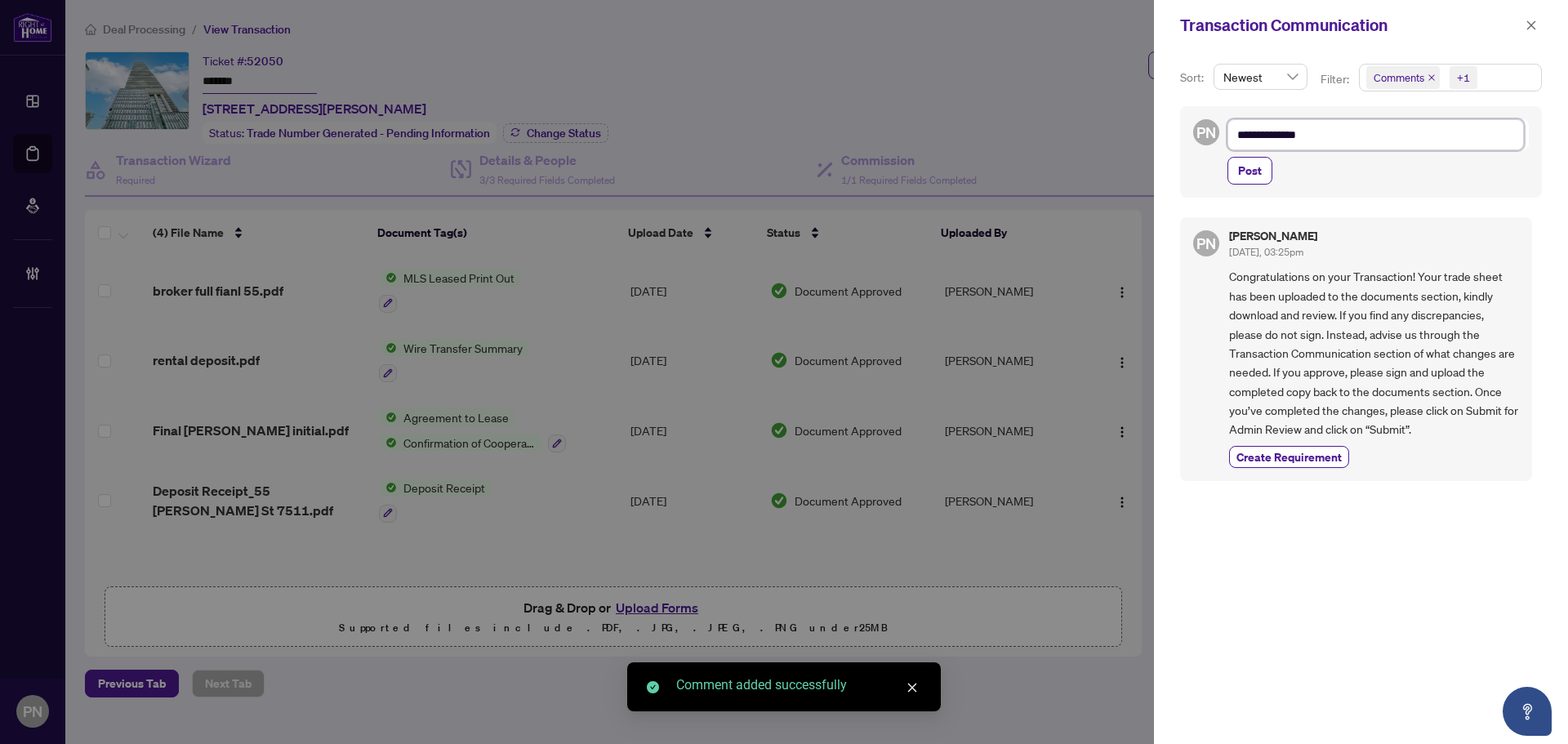
type textarea "**********"
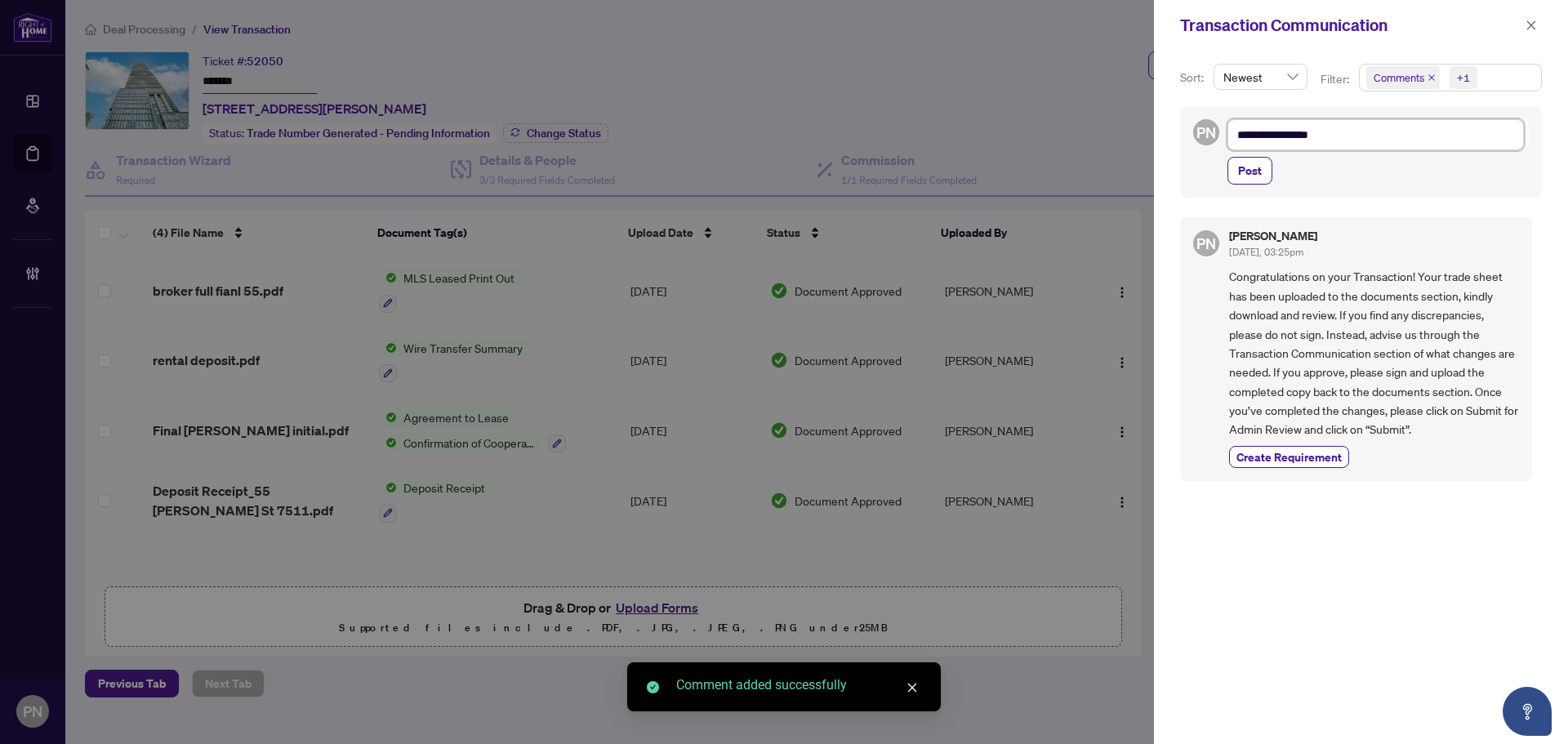
type textarea "**********"
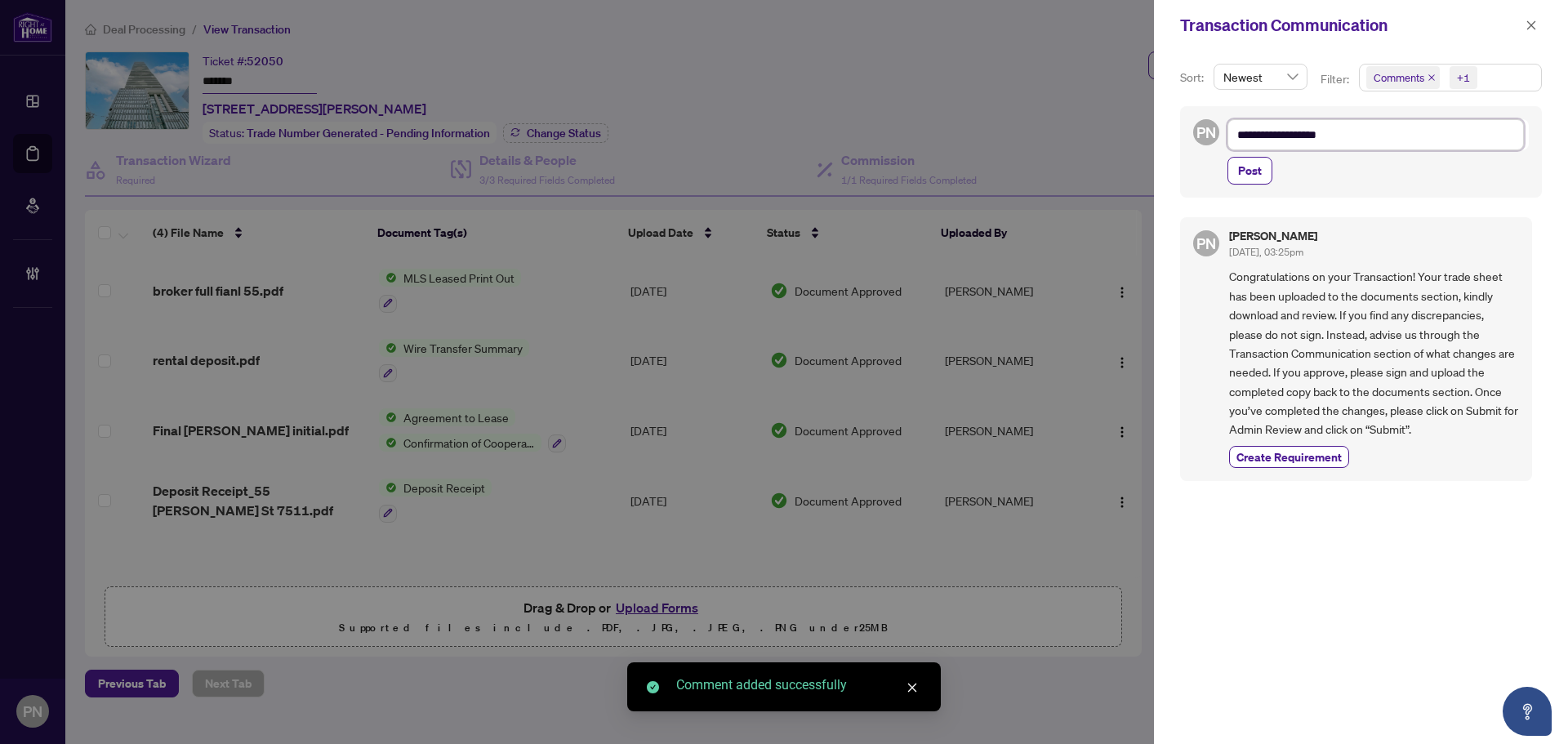
type textarea "**********"
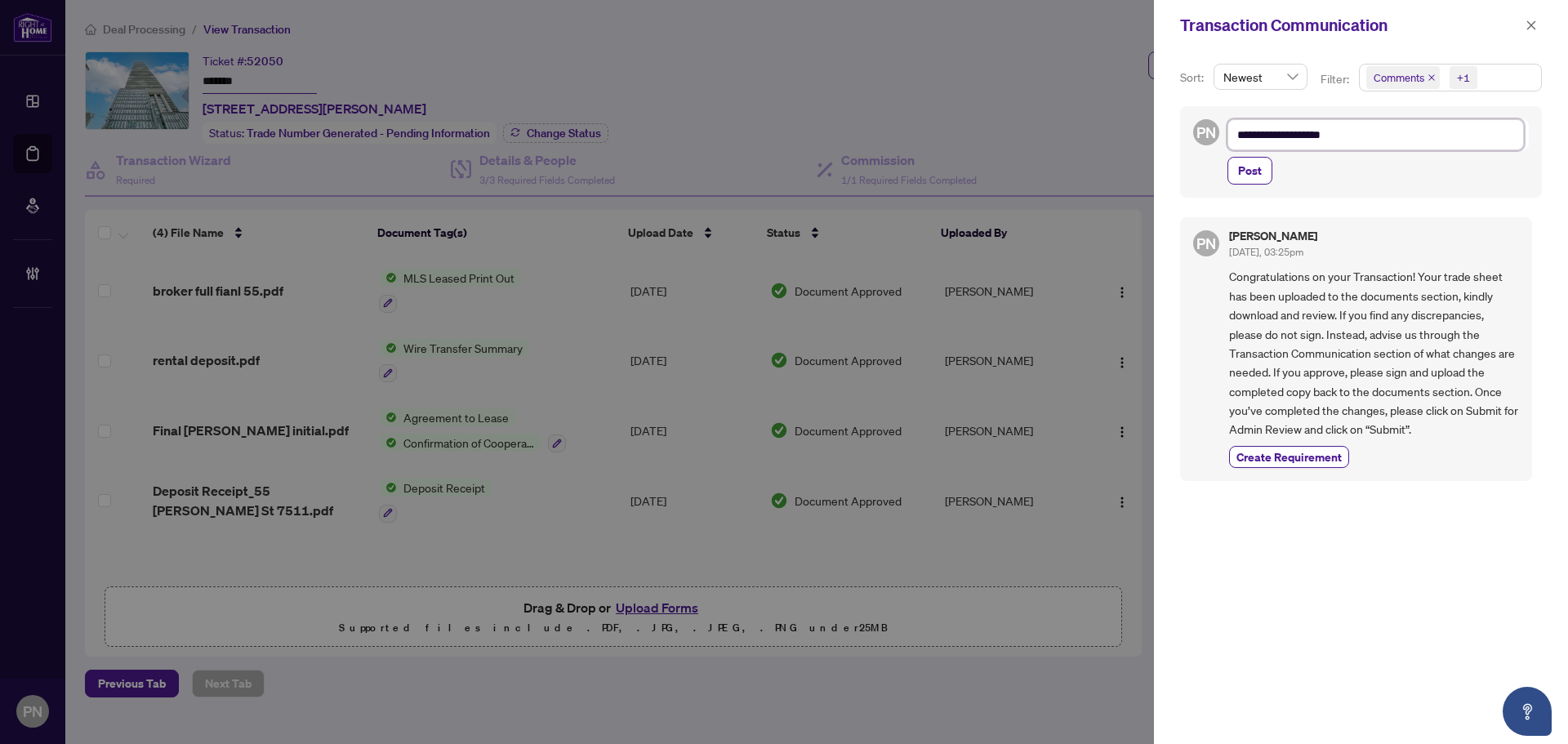
type textarea "**********"
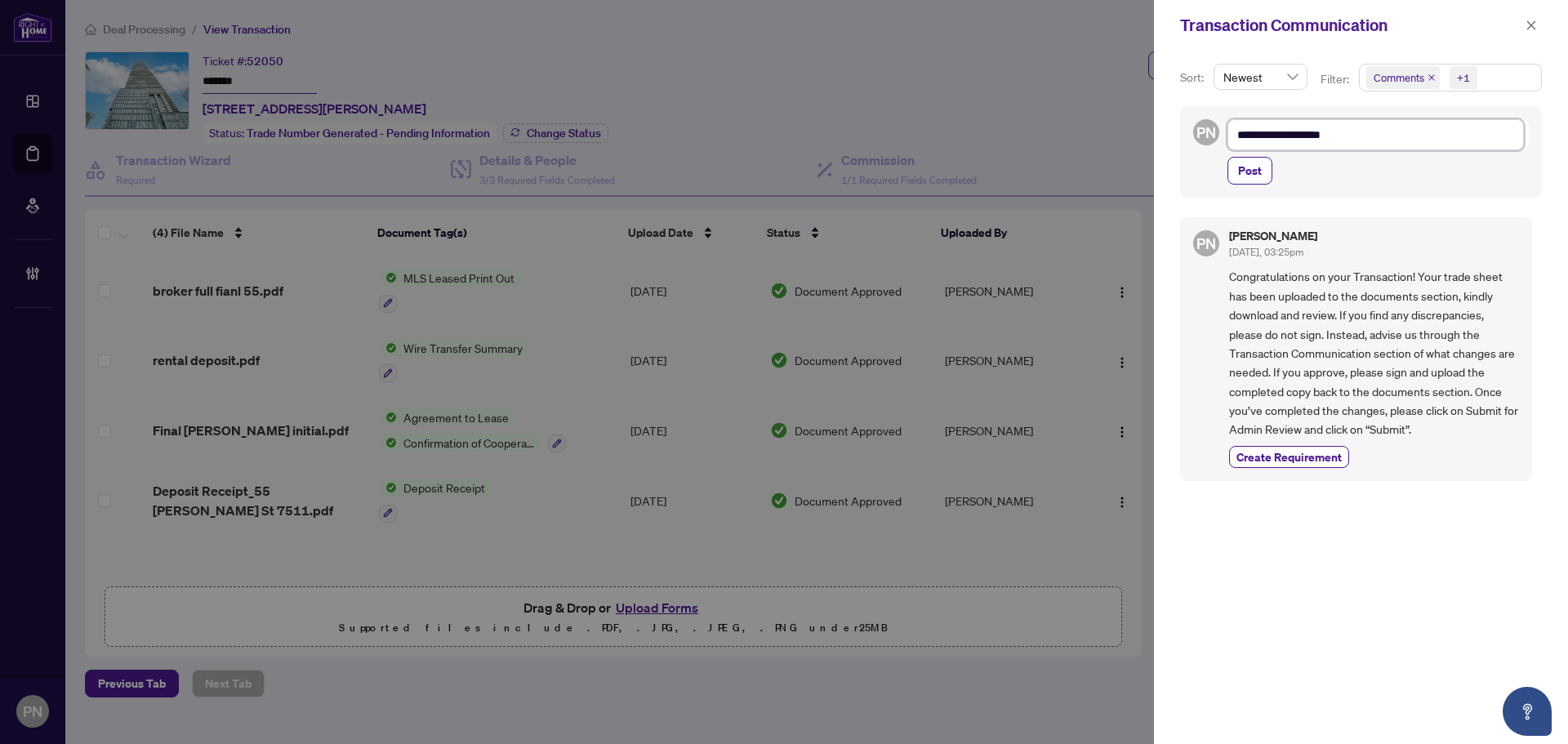
type textarea "**********"
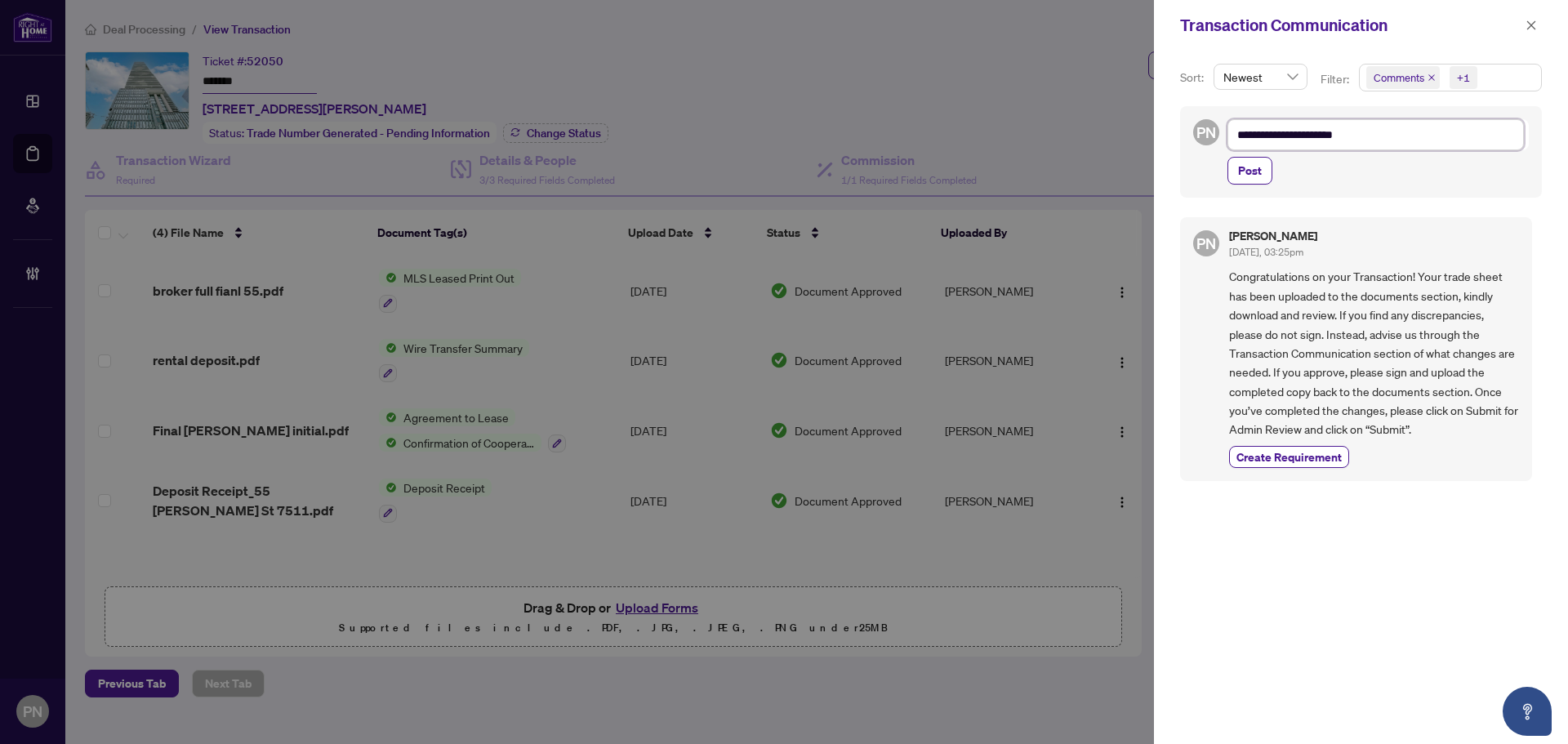
type textarea "**********"
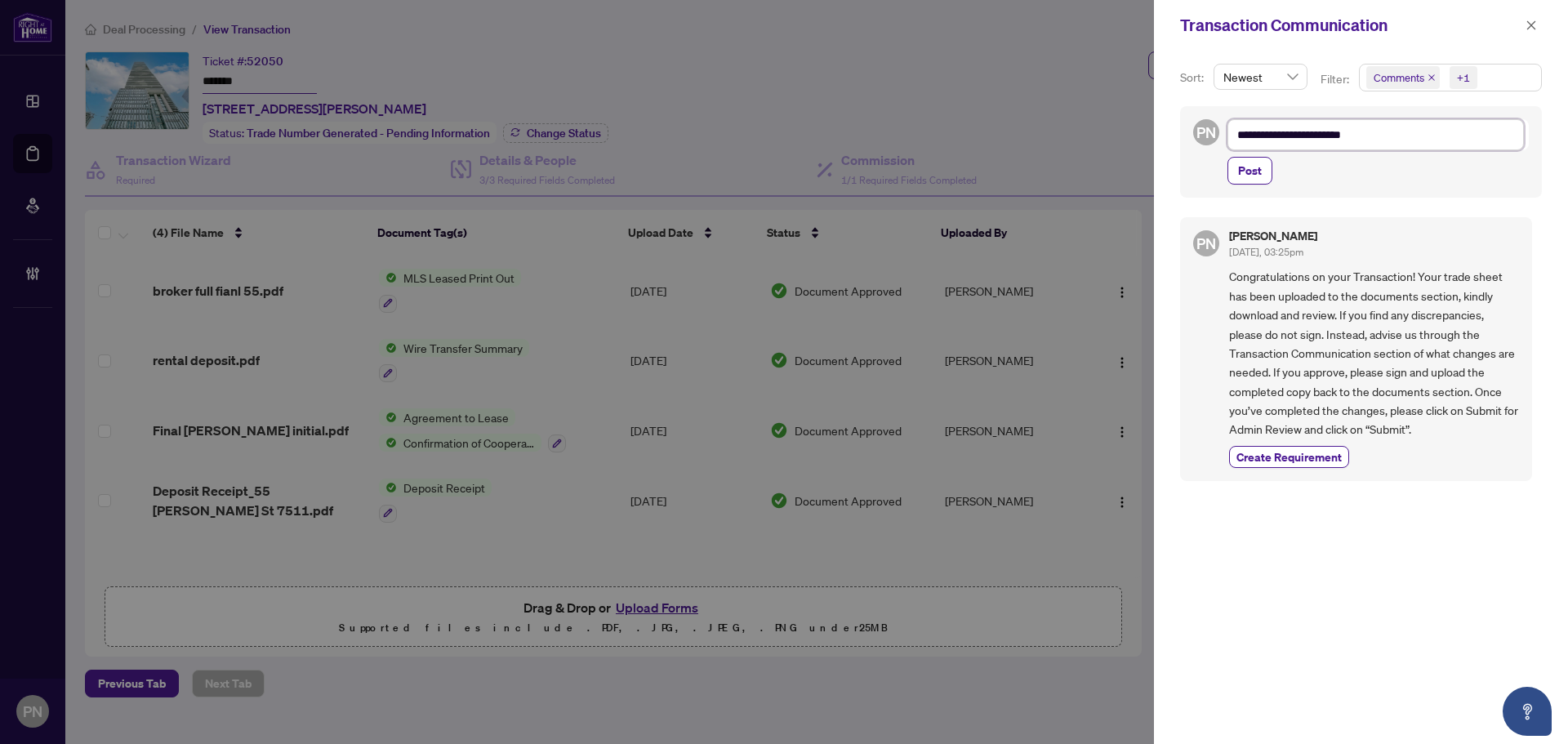
type textarea "**********"
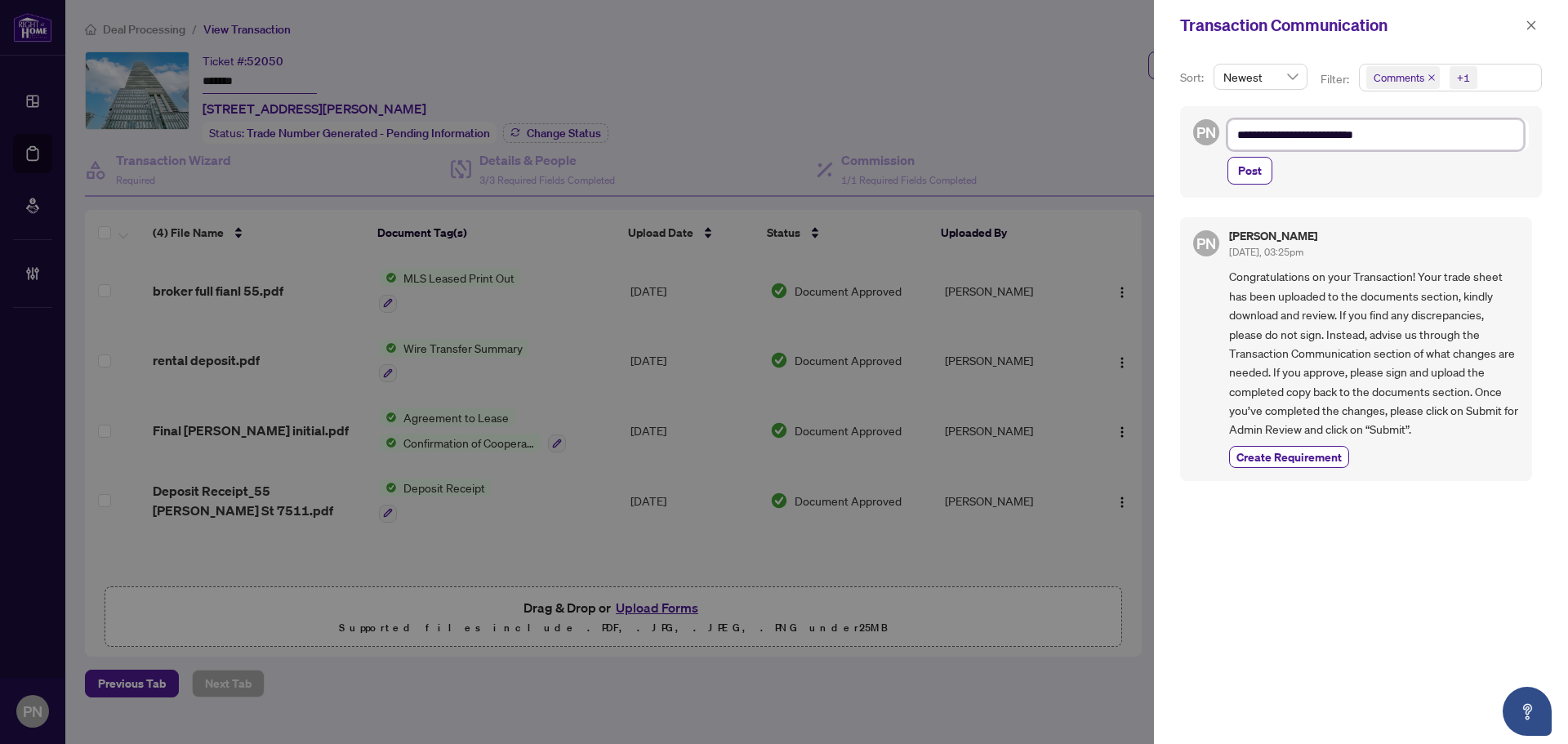
type textarea "**********"
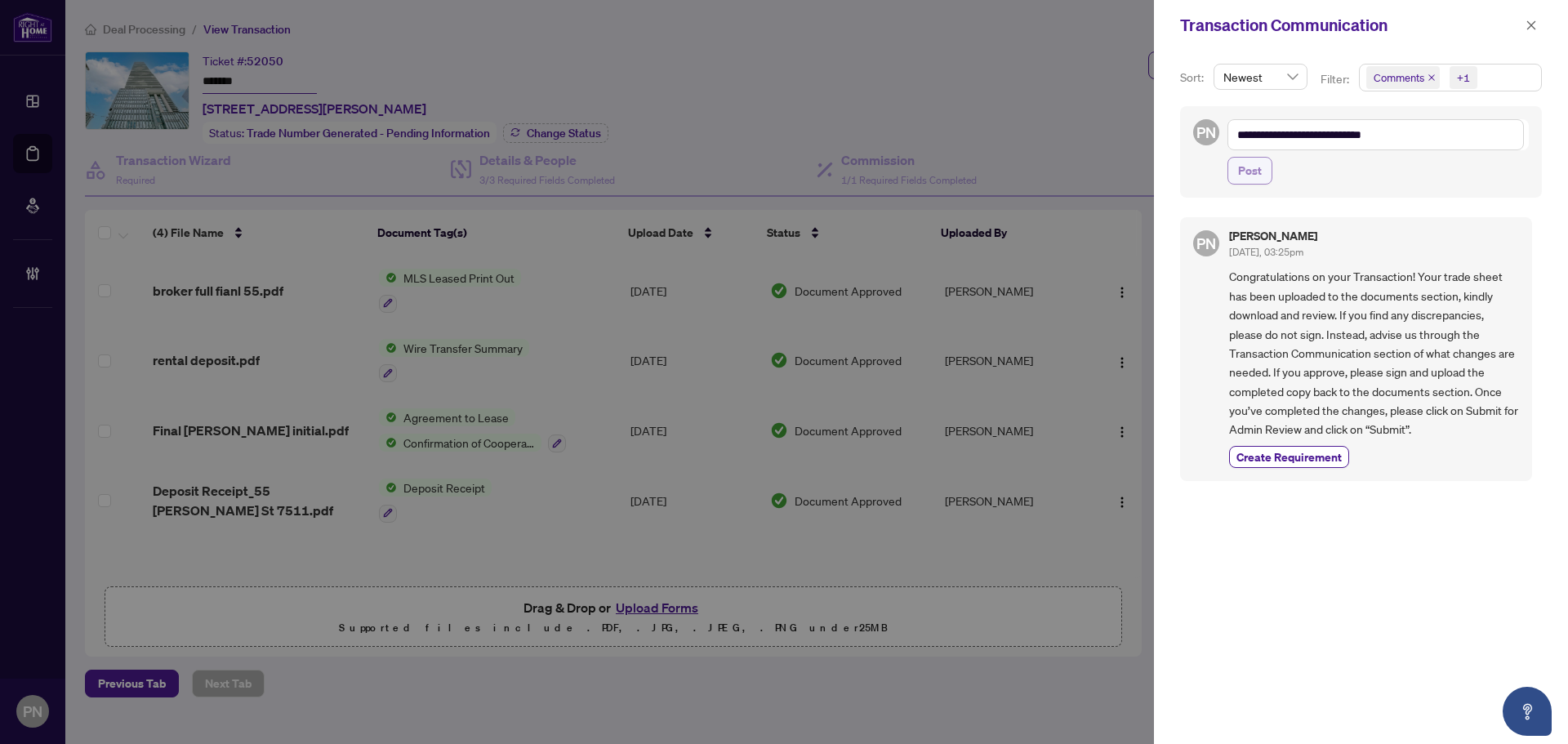
click at [1256, 165] on span "Post" at bounding box center [1250, 171] width 24 height 26
type textarea "**********"
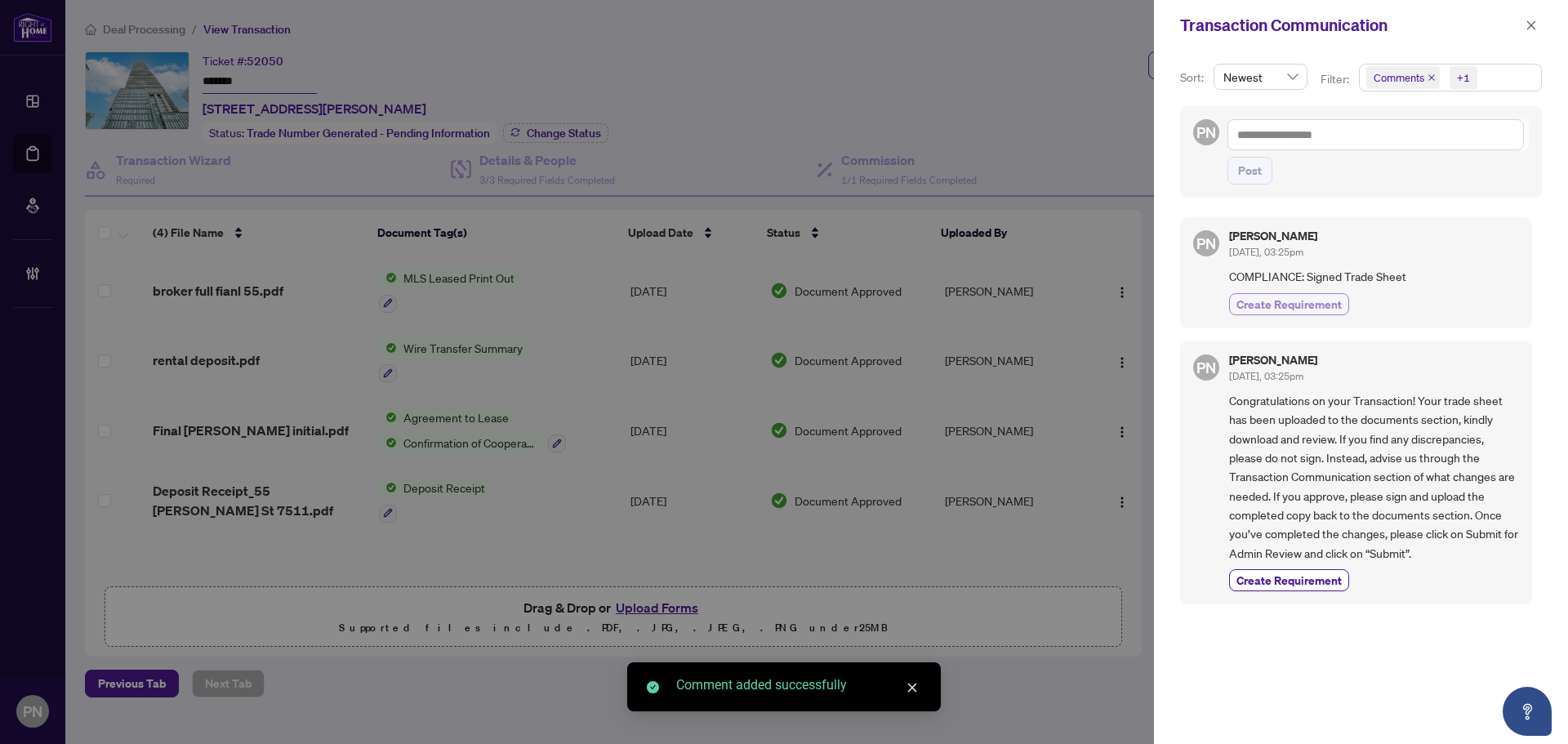
click at [1332, 311] on span "Create Requirement" at bounding box center [1289, 303] width 106 height 17
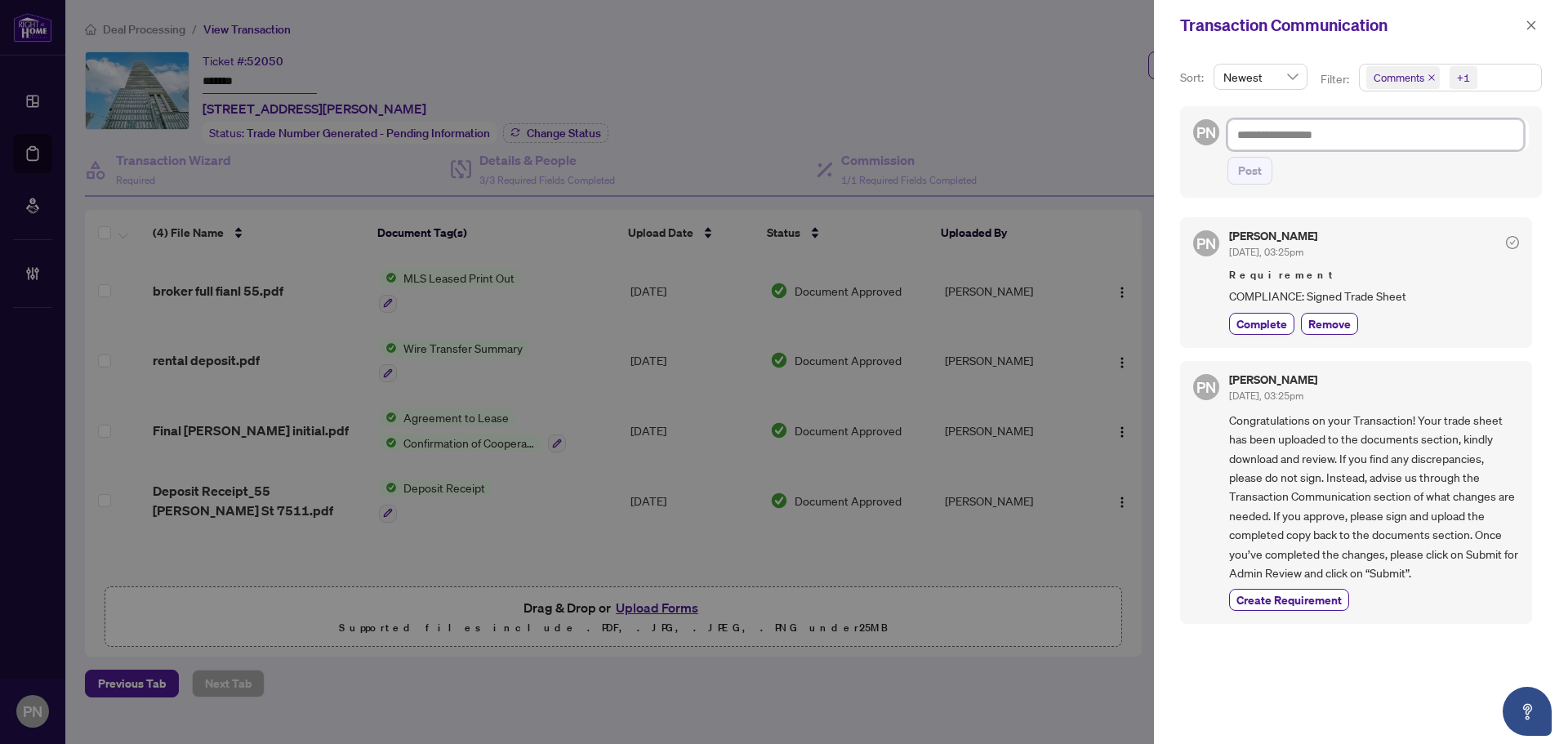
click at [1426, 125] on textarea at bounding box center [1376, 135] width 296 height 31
paste textarea "**********"
type textarea "**********"
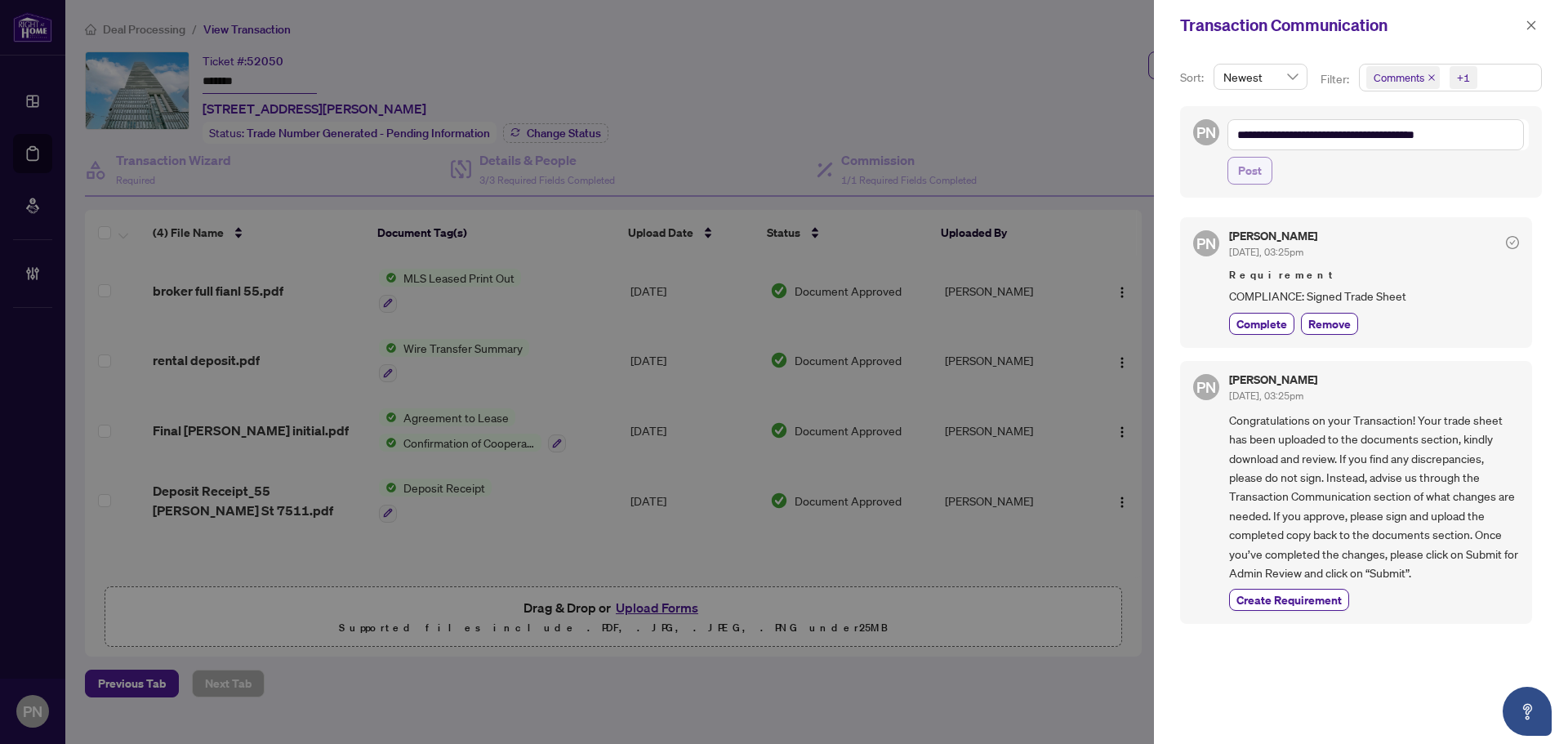
click at [1264, 178] on button "Post" at bounding box center [1250, 171] width 45 height 28
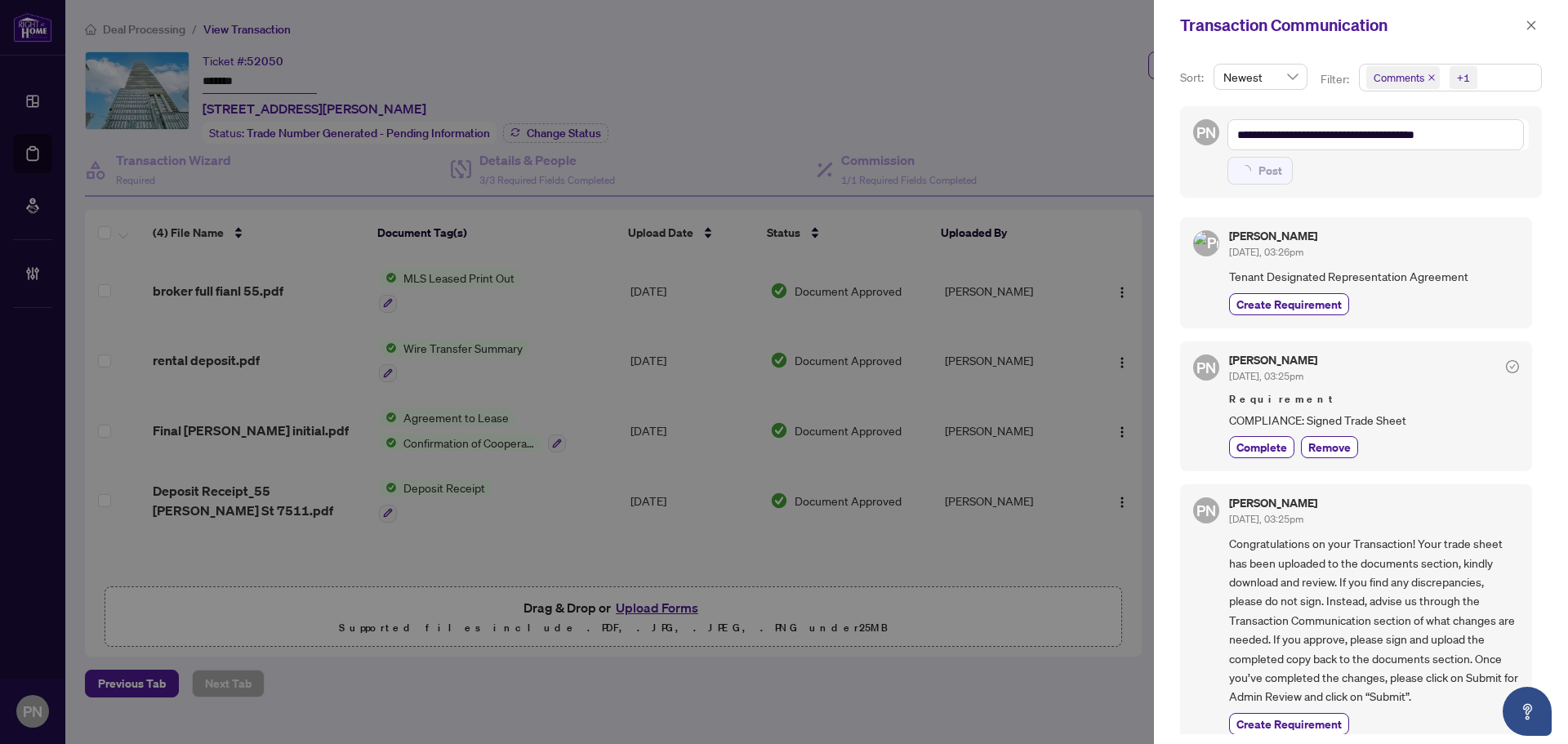
type textarea "**********"
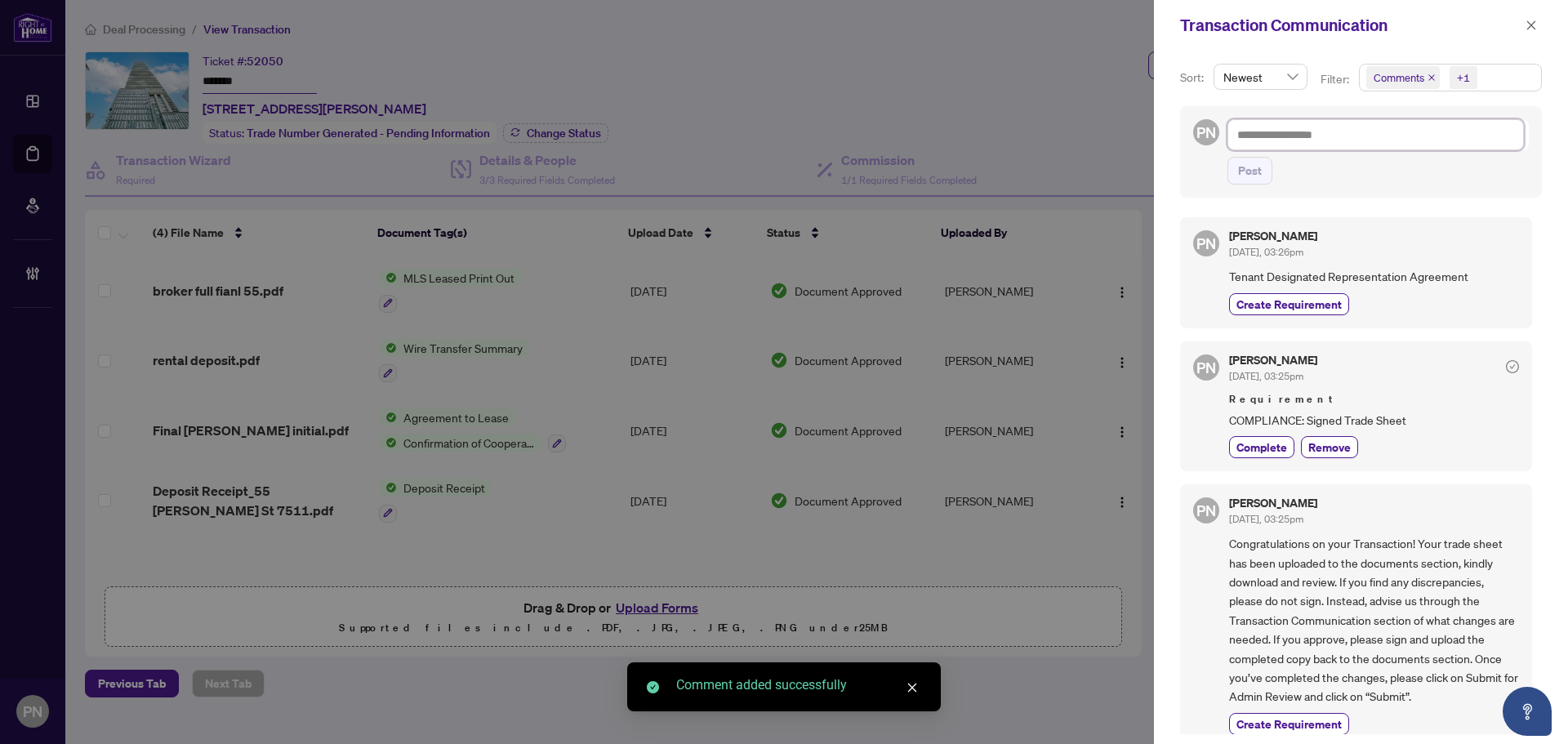
click at [1401, 141] on textarea at bounding box center [1376, 135] width 296 height 31
paste textarea "**********"
type textarea "**********"
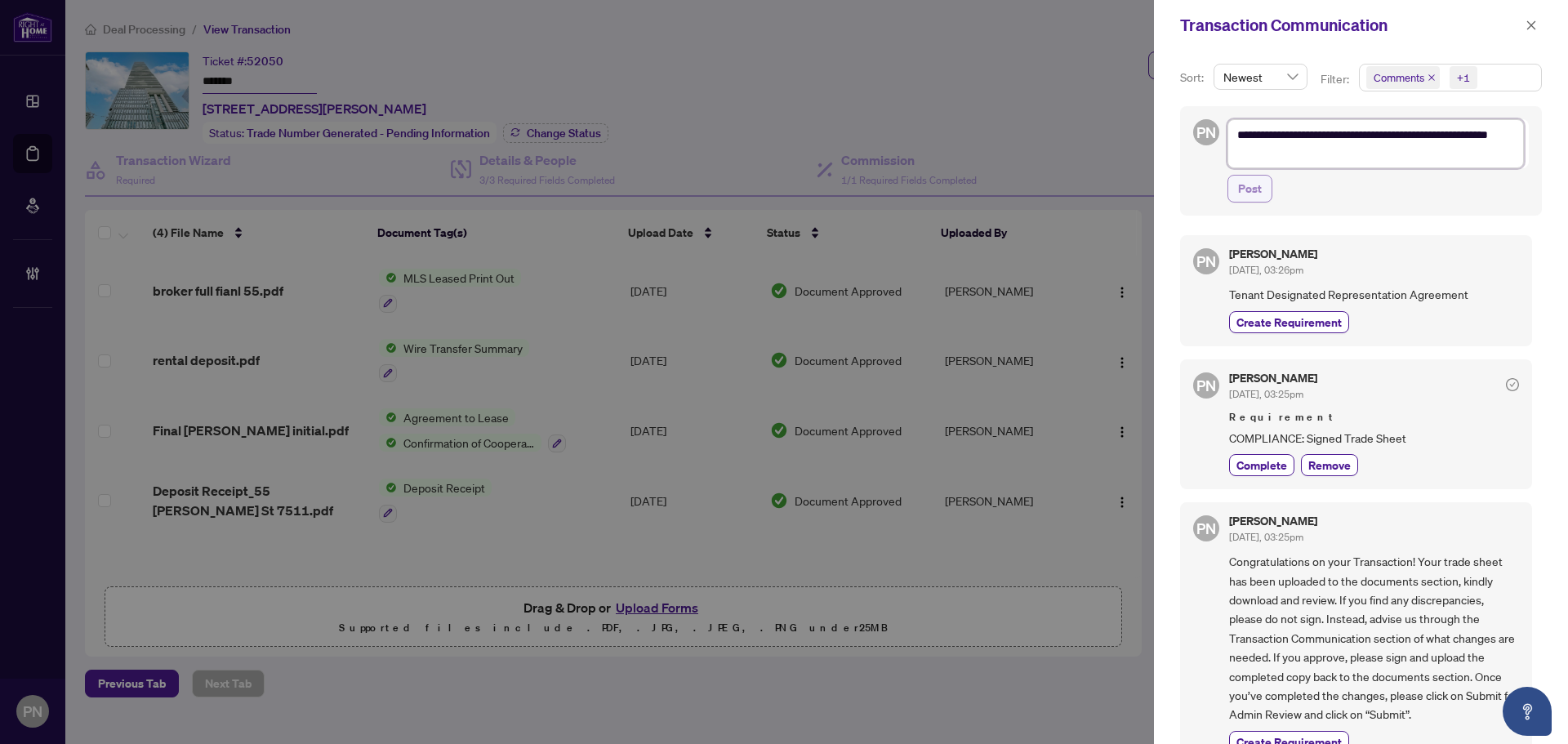
type textarea "**********"
click at [1233, 194] on button "Post" at bounding box center [1250, 189] width 45 height 28
type textarea "**********"
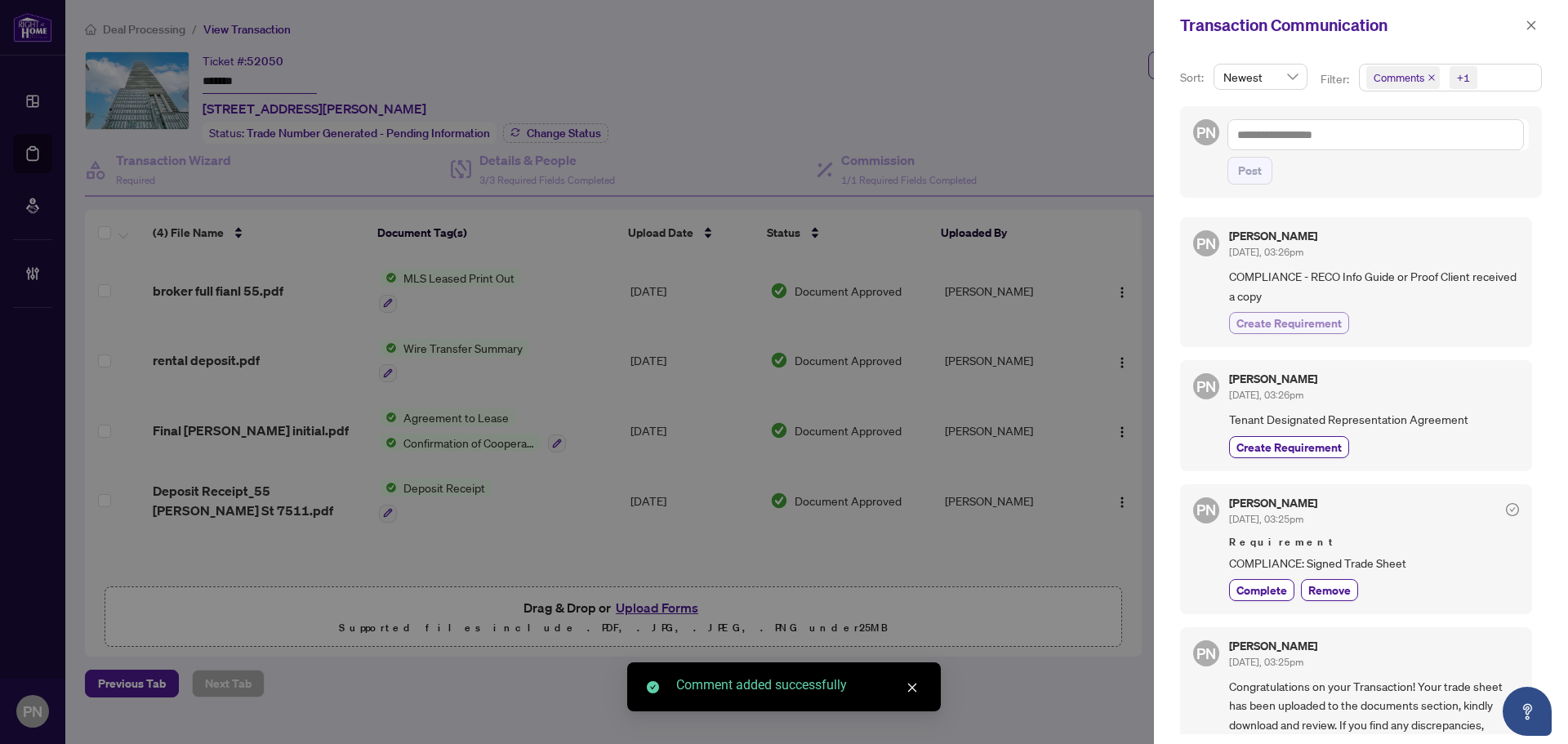
click at [1303, 325] on span "Create Requirement" at bounding box center [1289, 322] width 106 height 17
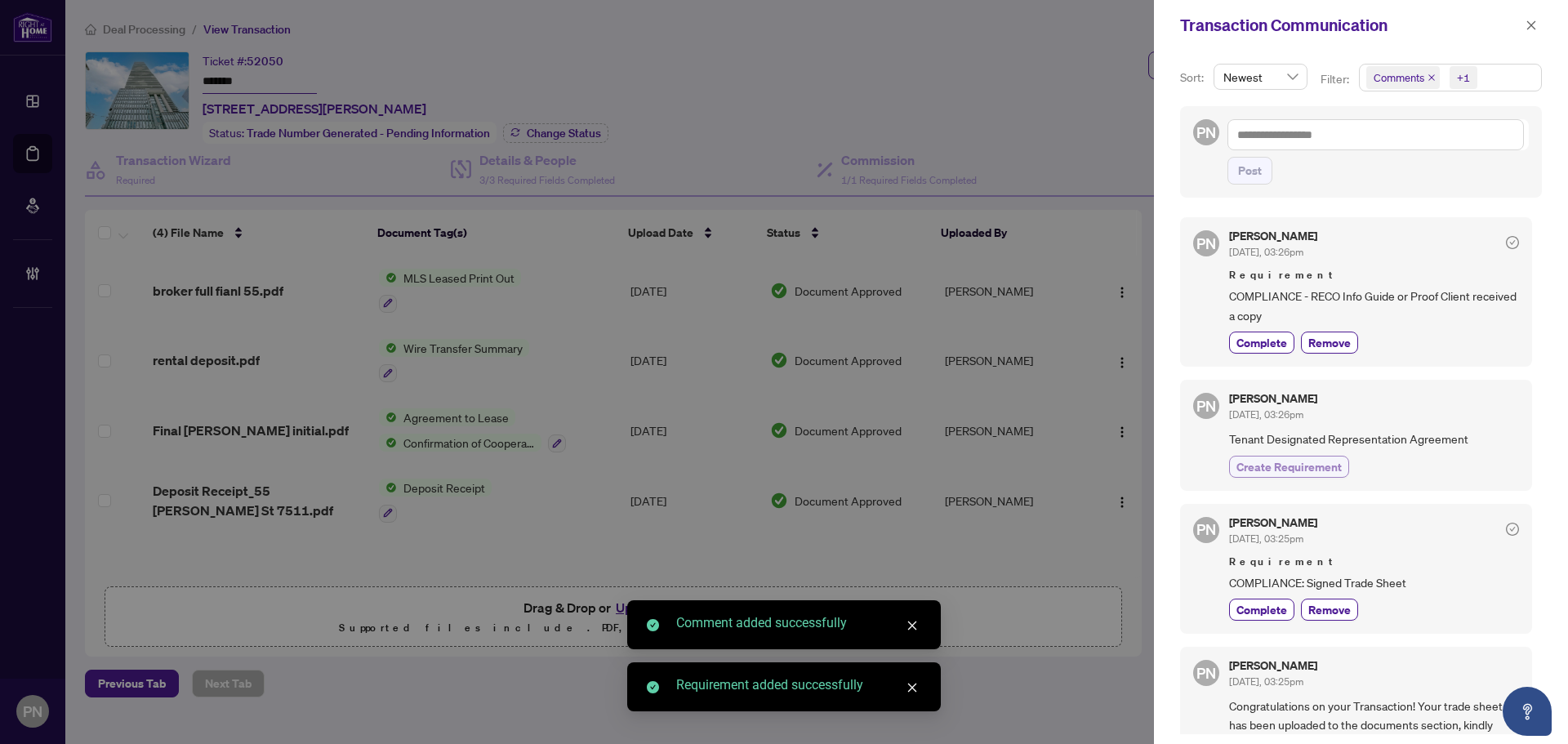
click at [1306, 474] on span "Create Requirement" at bounding box center [1289, 466] width 106 height 17
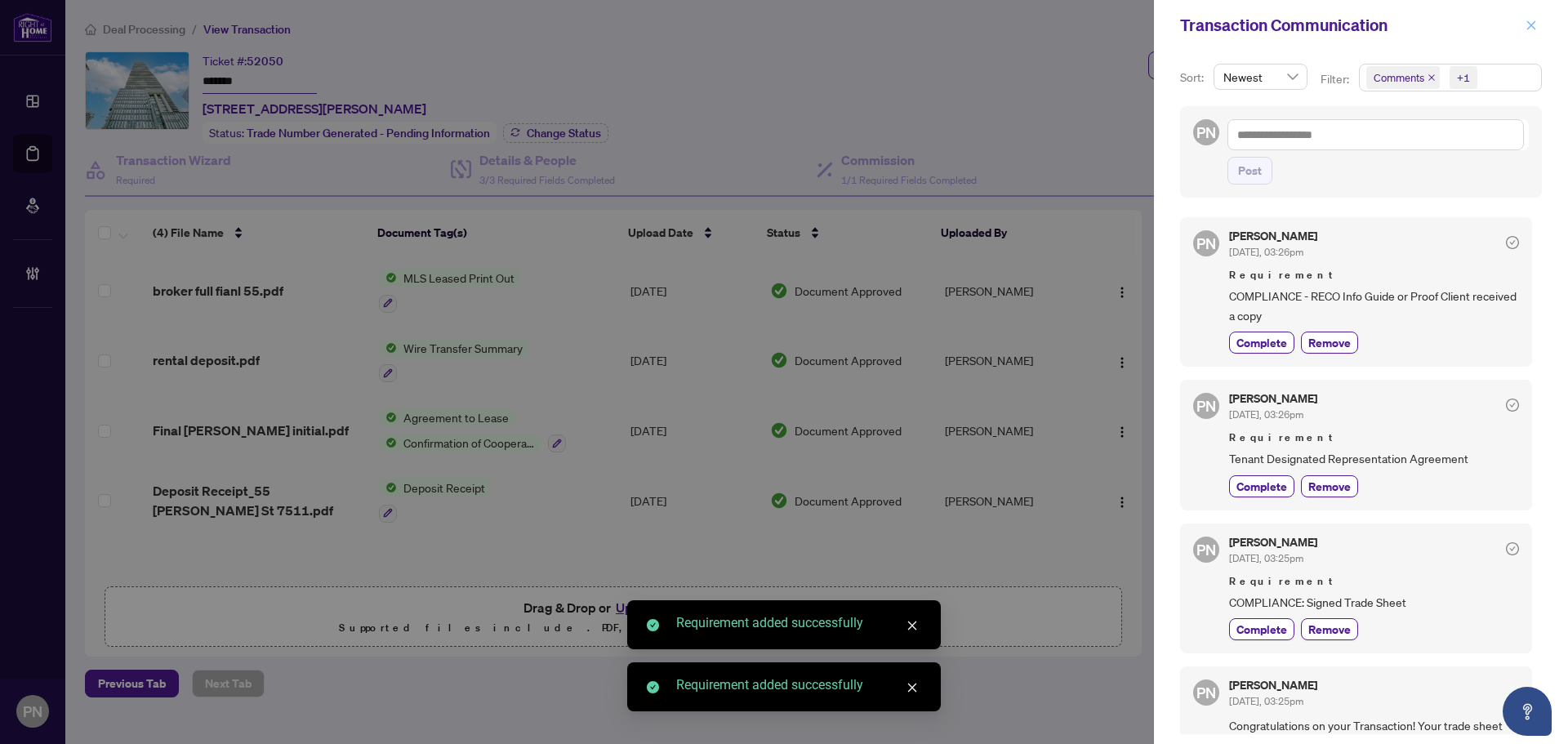
click at [1535, 28] on icon "close" at bounding box center [1531, 25] width 11 height 11
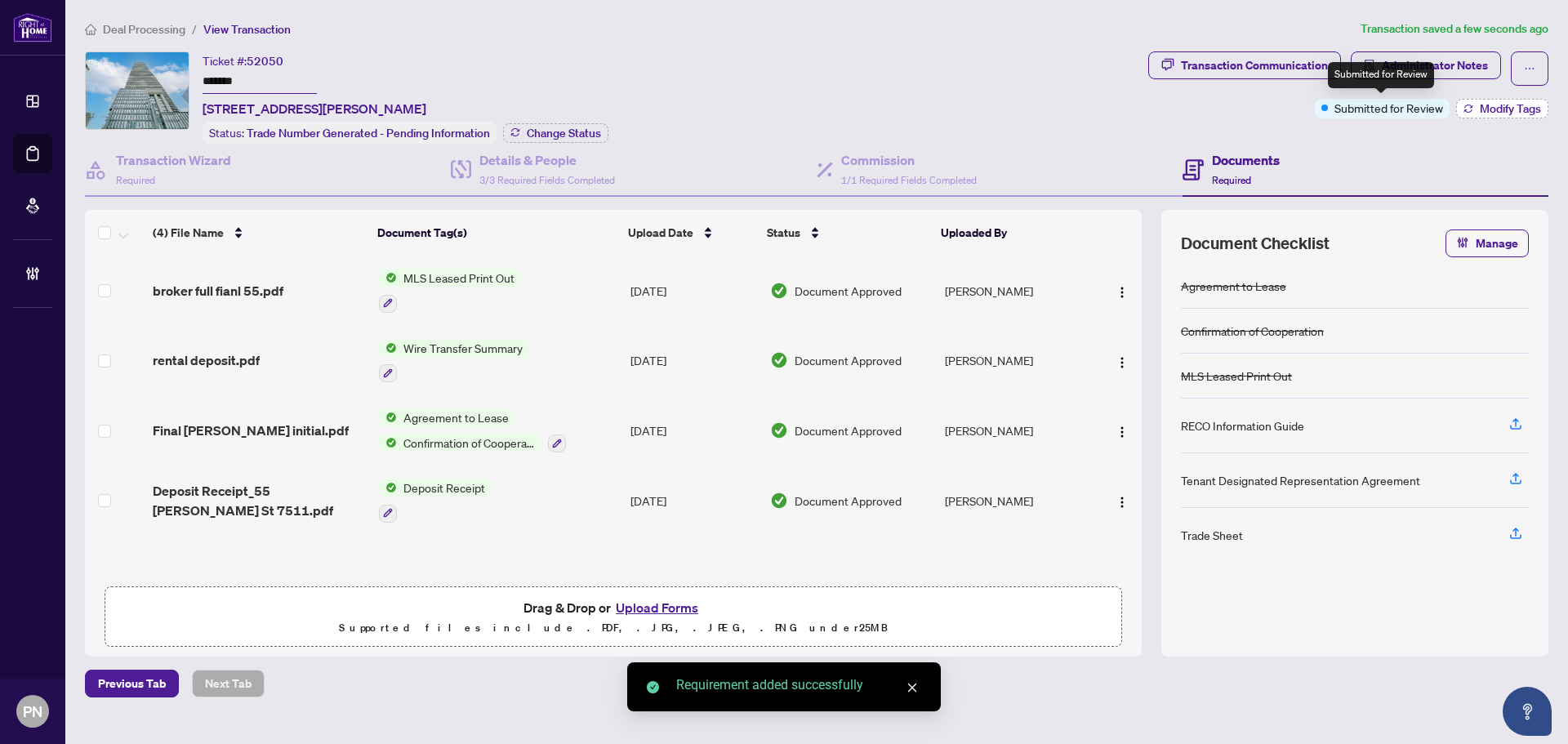
click at [1481, 110] on span "Modify Tags" at bounding box center [1510, 109] width 61 height 11
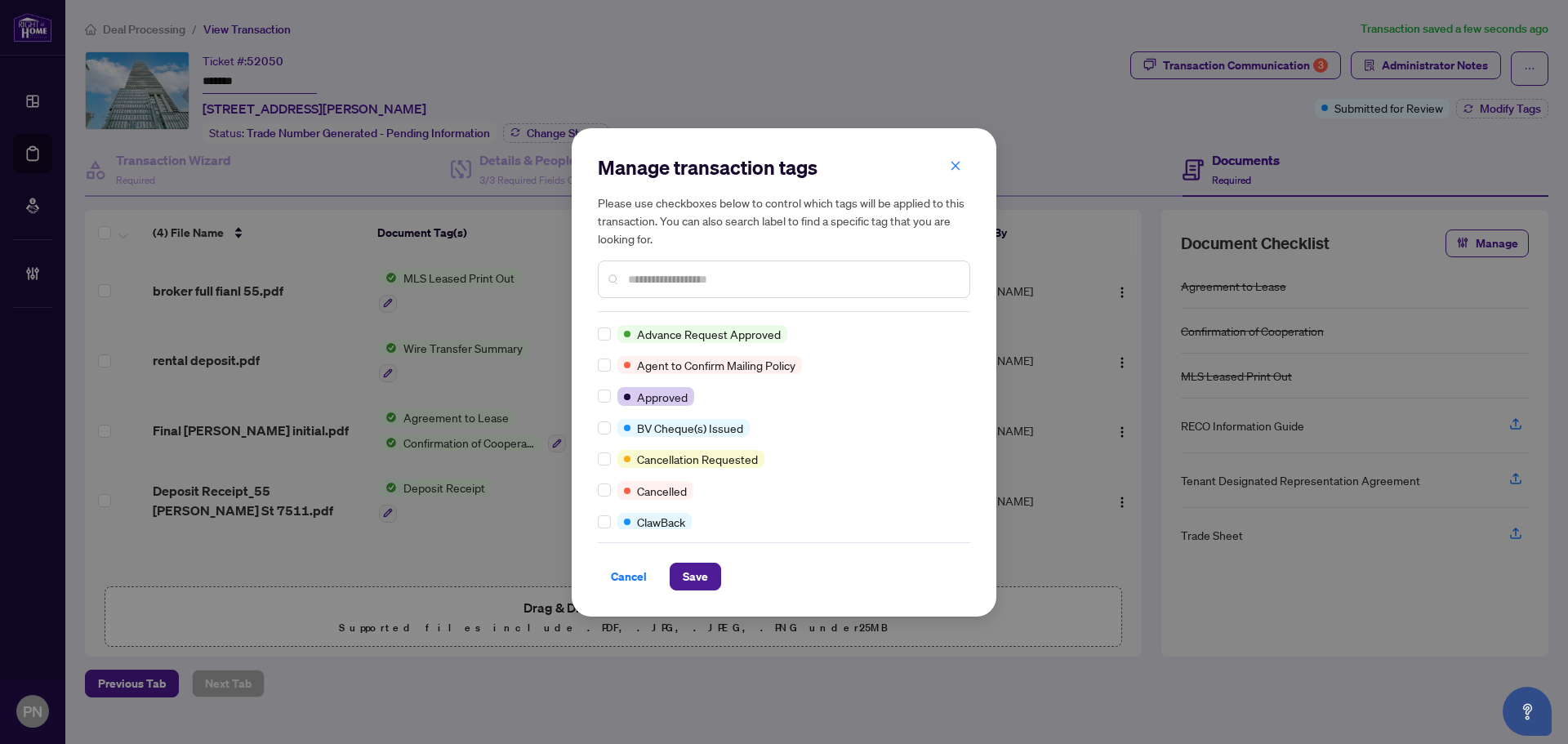
click at [685, 287] on input "text" at bounding box center [792, 280] width 328 height 18
click at [748, 277] on input "text" at bounding box center [792, 280] width 328 height 18
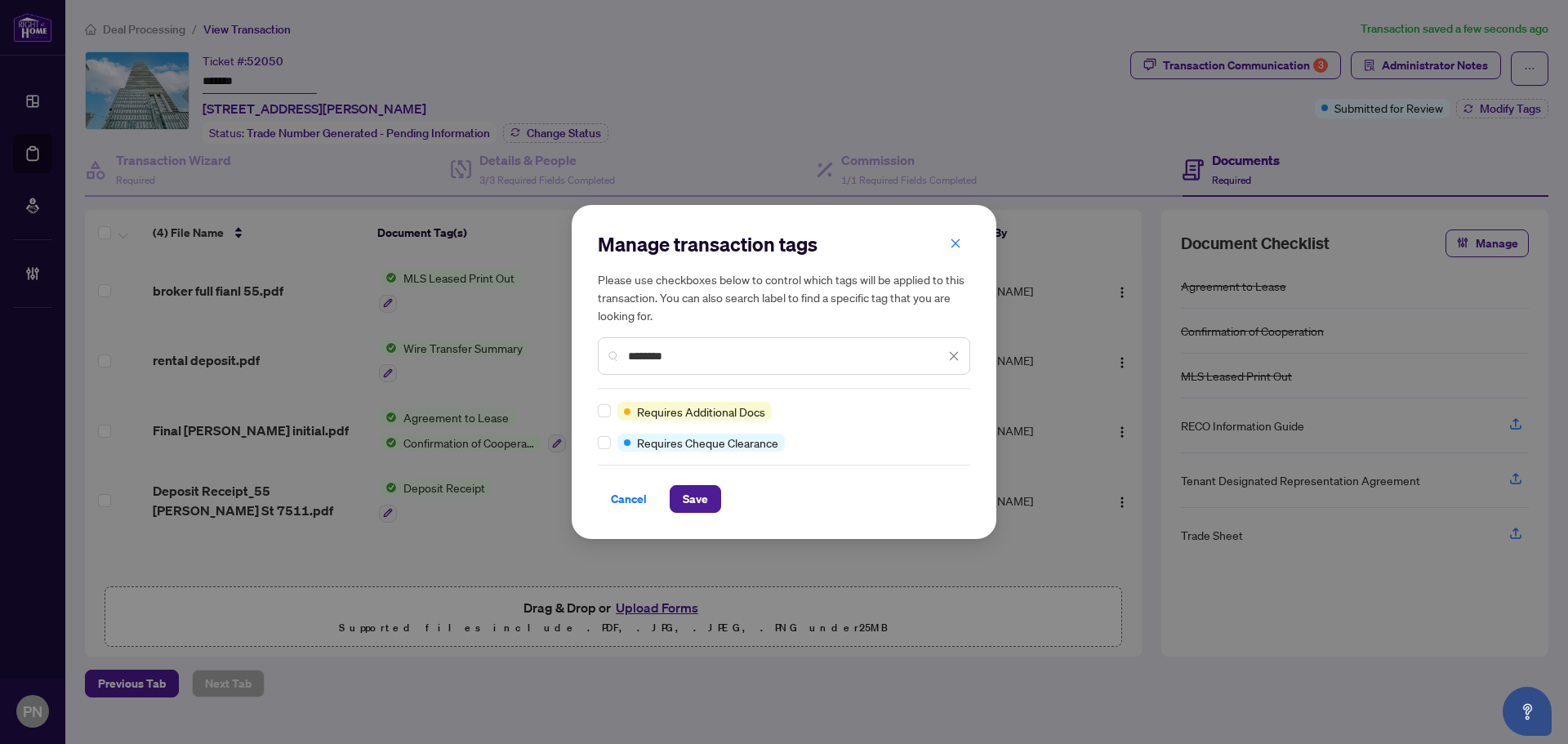
type input "********"
click at [699, 508] on span "Save" at bounding box center [695, 499] width 25 height 26
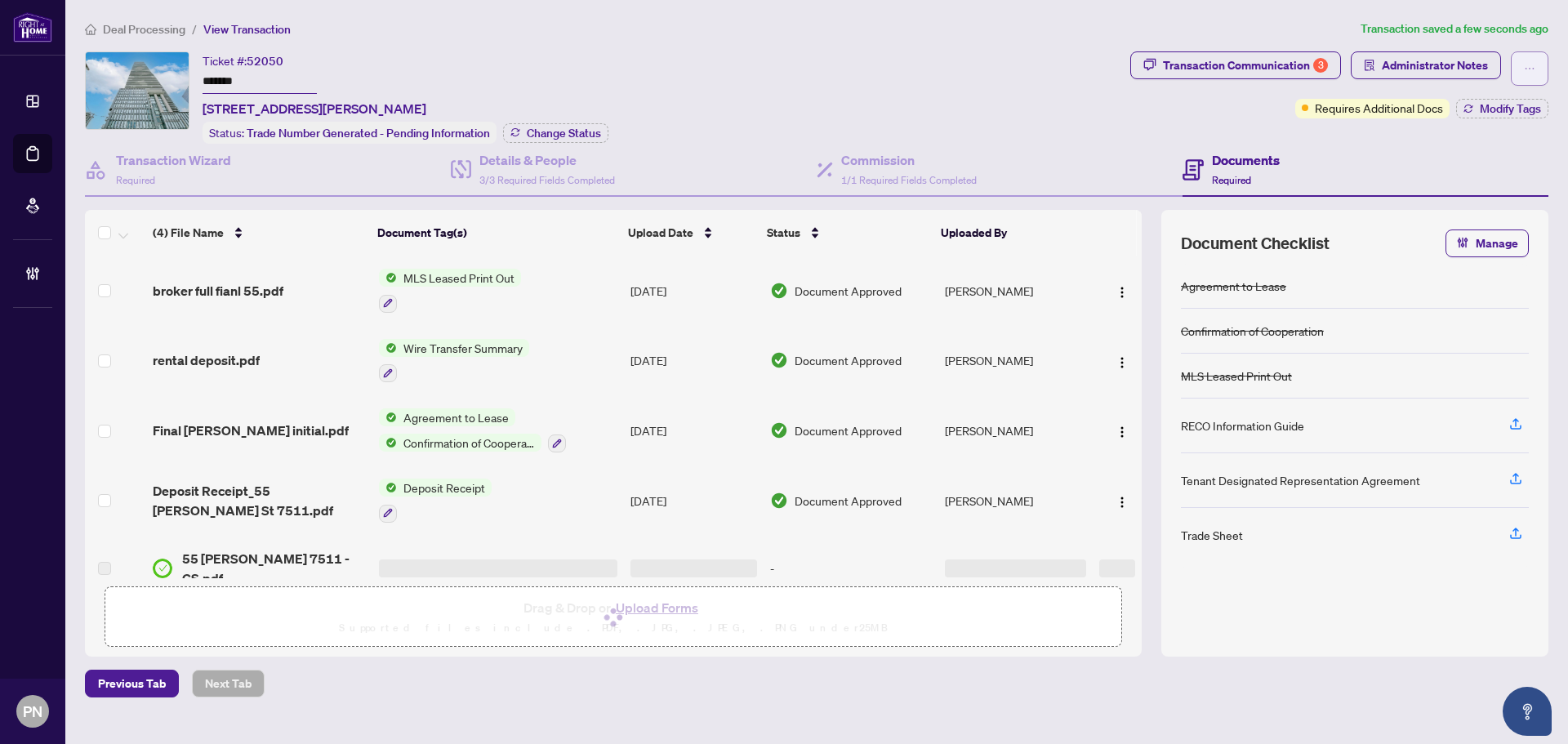
click at [1534, 63] on icon "ellipsis" at bounding box center [1530, 69] width 11 height 11
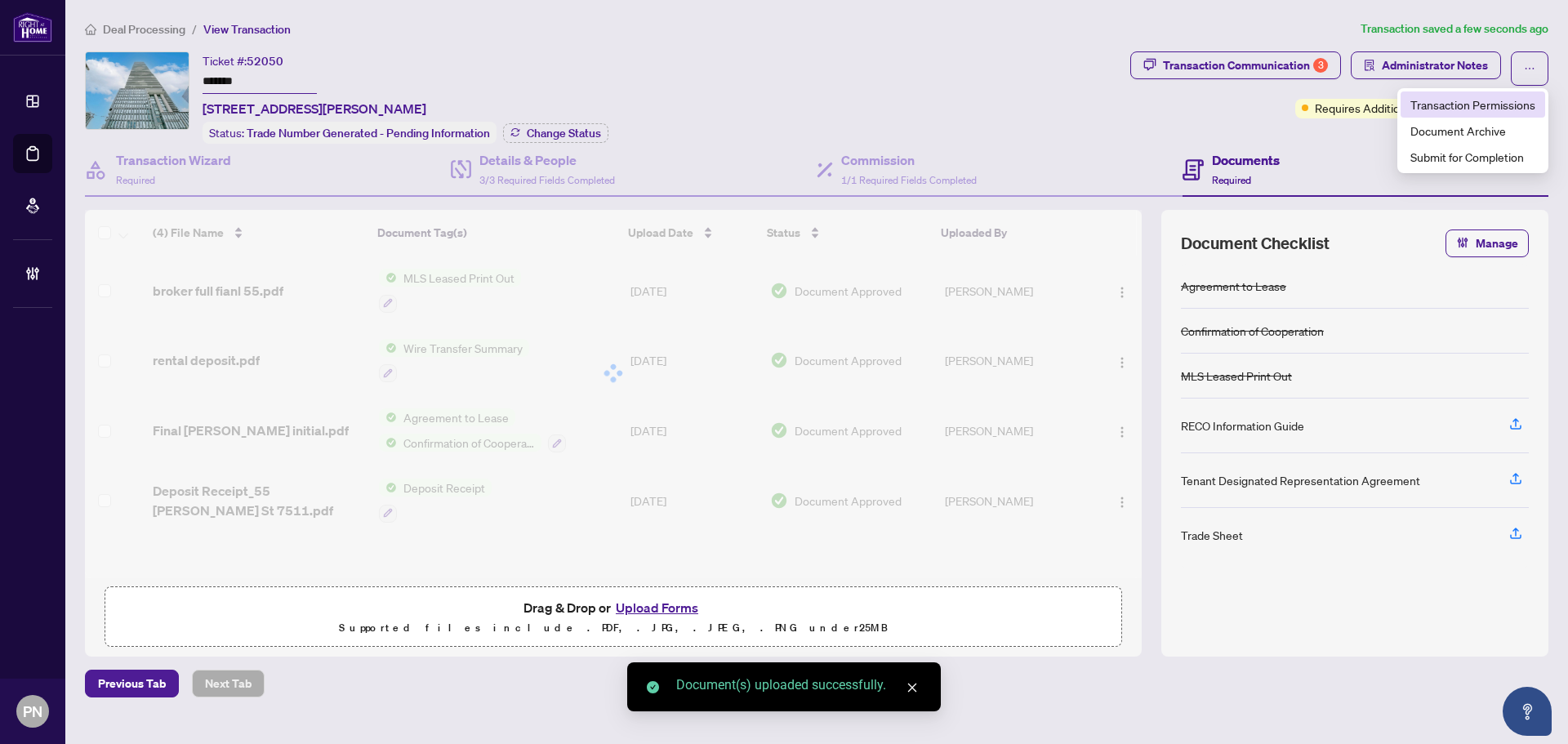
click at [1511, 94] on li "Transaction Permissions" at bounding box center [1472, 105] width 145 height 26
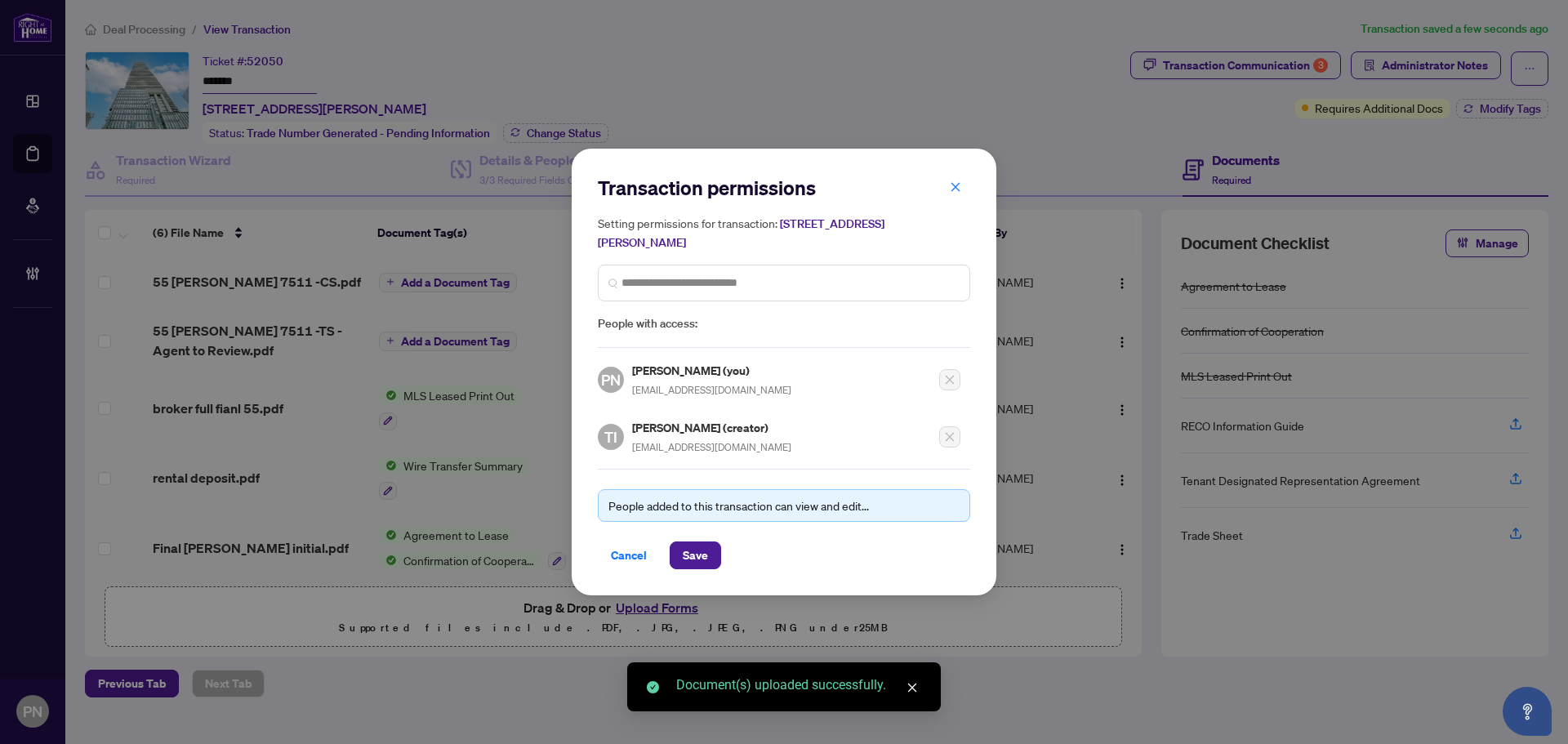
click at [690, 446] on span "[EMAIL_ADDRESS][DOMAIN_NAME]" at bounding box center [712, 446] width 159 height 12
copy div "[EMAIL_ADDRESS][DOMAIN_NAME]"
click at [641, 550] on span "Cancel" at bounding box center [629, 555] width 36 height 26
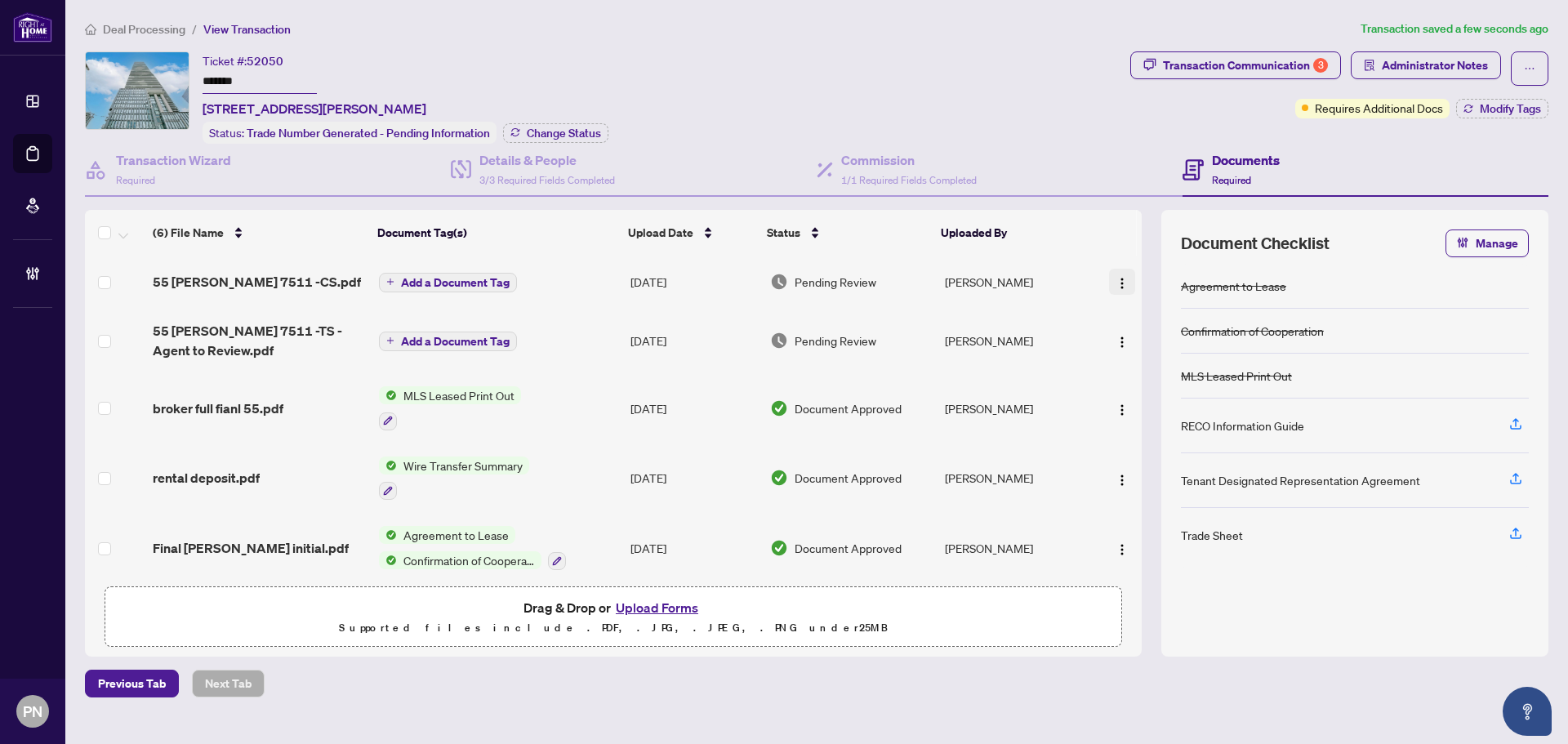
click at [1125, 280] on button "button" at bounding box center [1122, 282] width 26 height 26
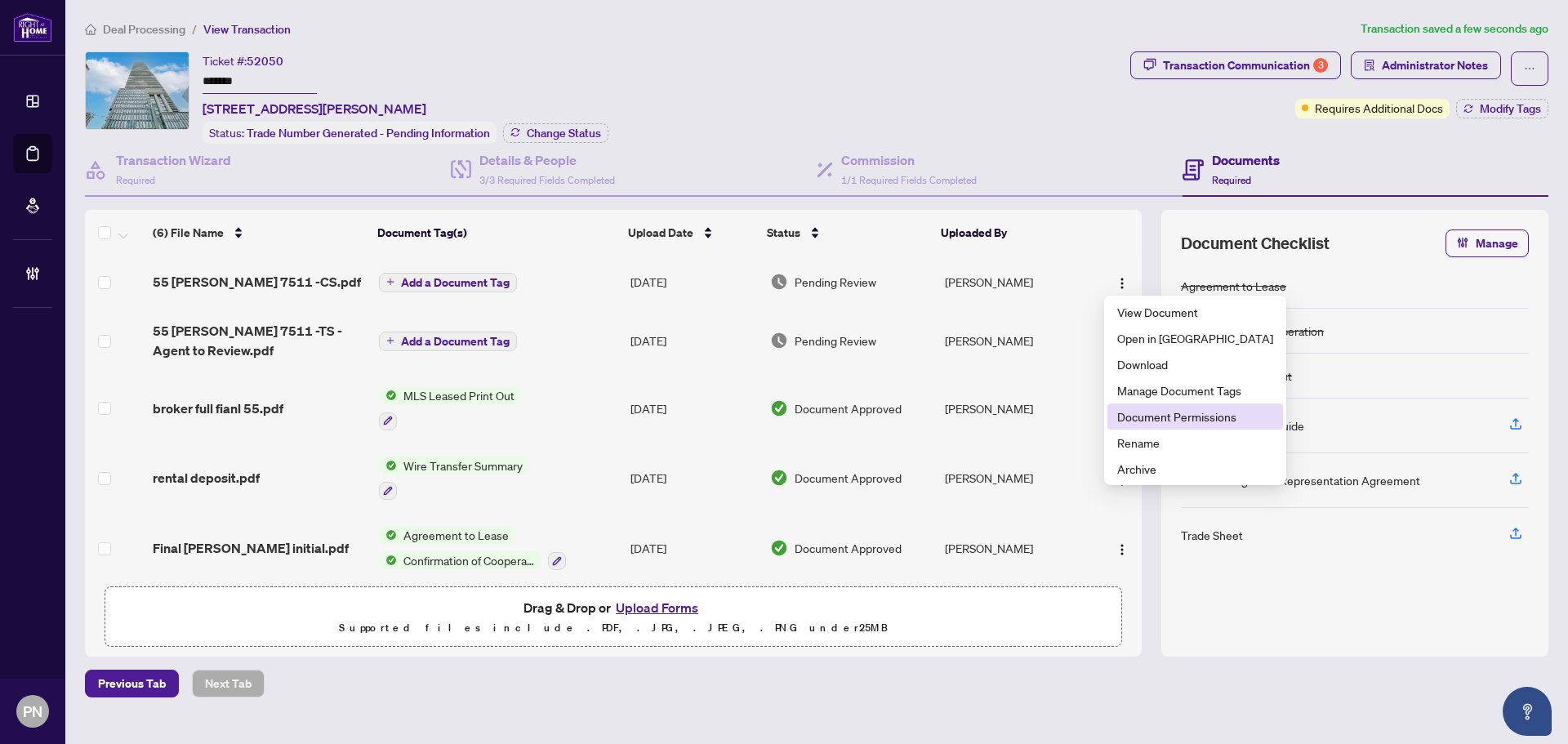
click at [1153, 418] on span "Document Permissions" at bounding box center [1195, 416] width 156 height 18
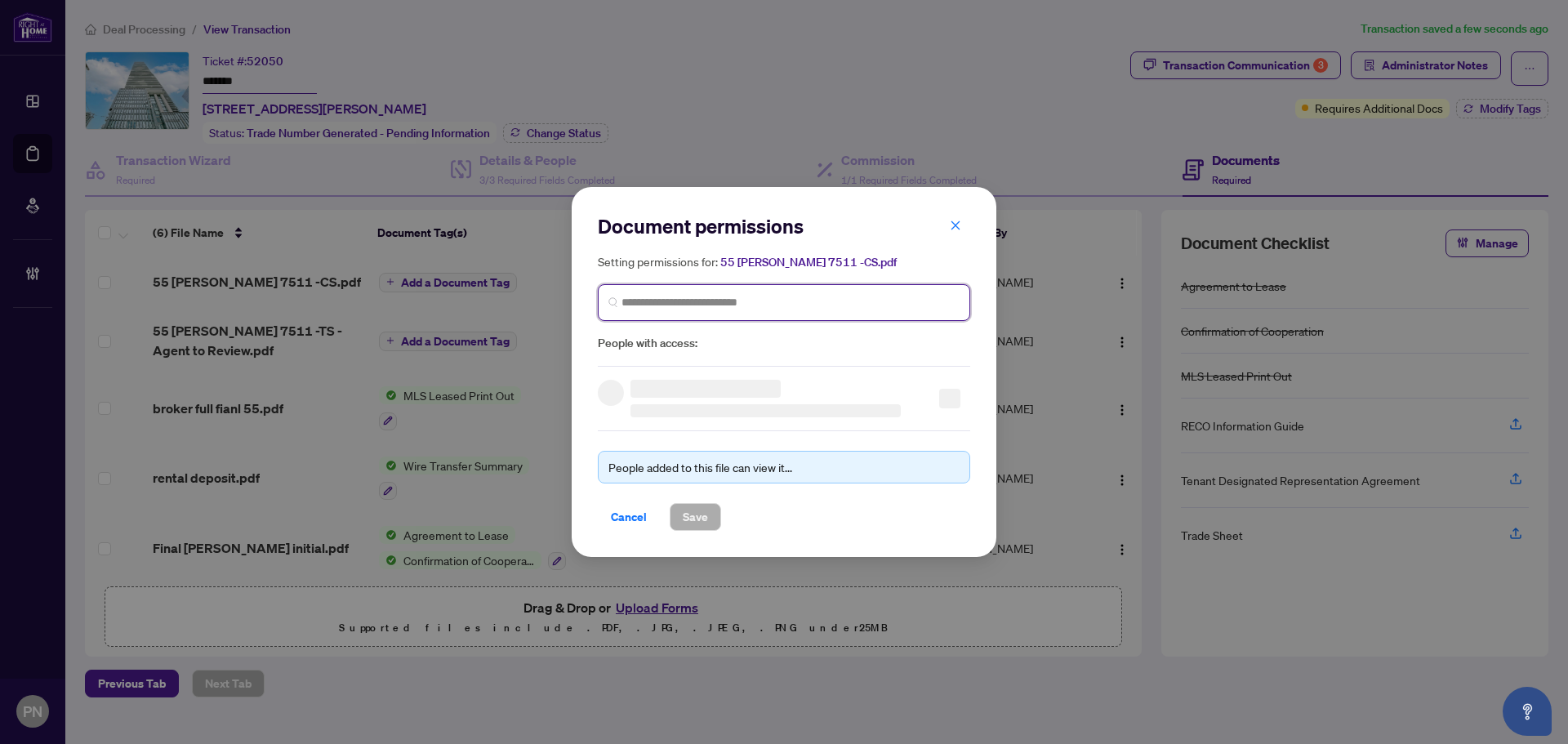
click at [740, 300] on input "search" at bounding box center [790, 302] width 338 height 17
paste input "**********"
type input "**********"
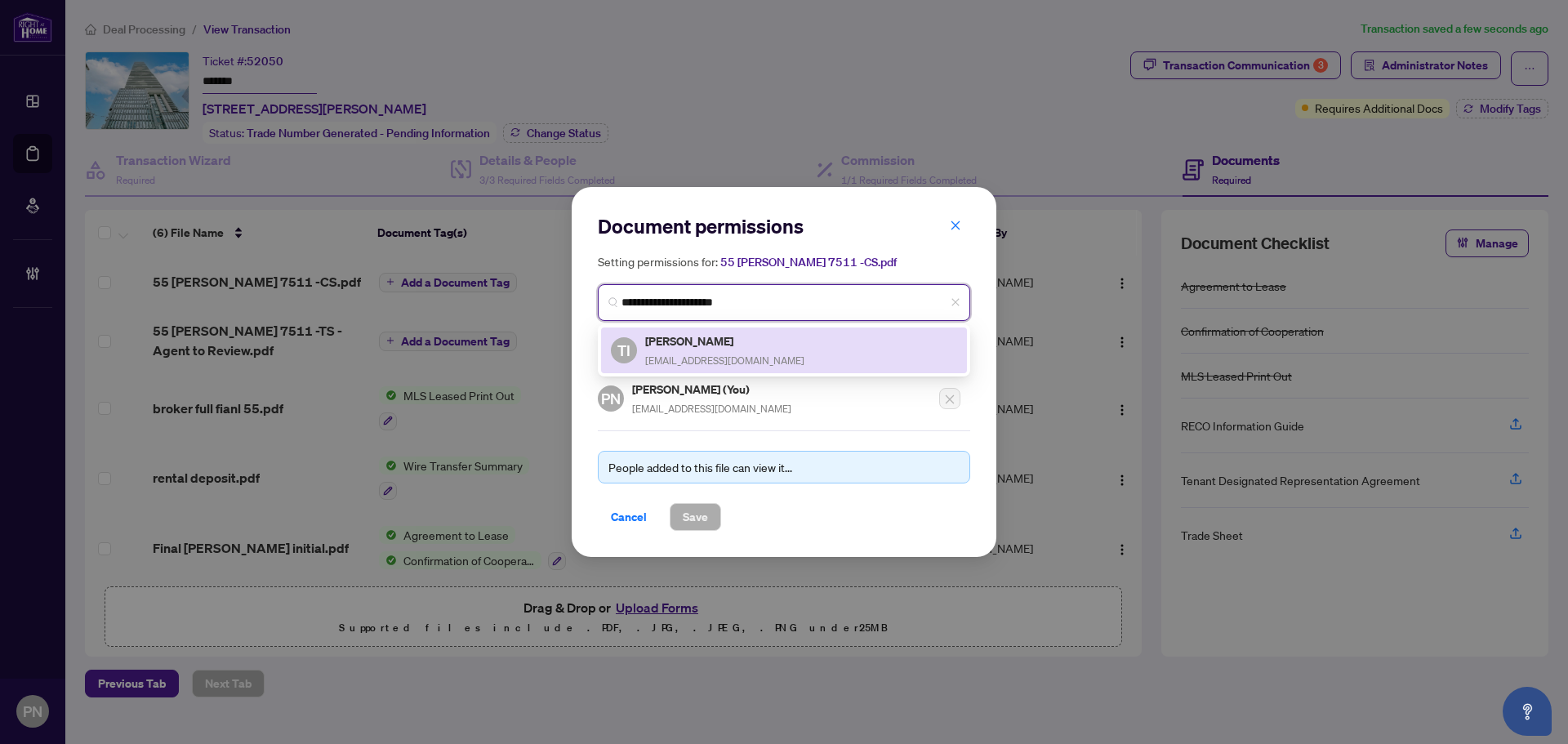
click at [730, 350] on div "[PERSON_NAME] [PERSON_NAME][EMAIL_ADDRESS][DOMAIN_NAME]" at bounding box center [725, 350] width 159 height 38
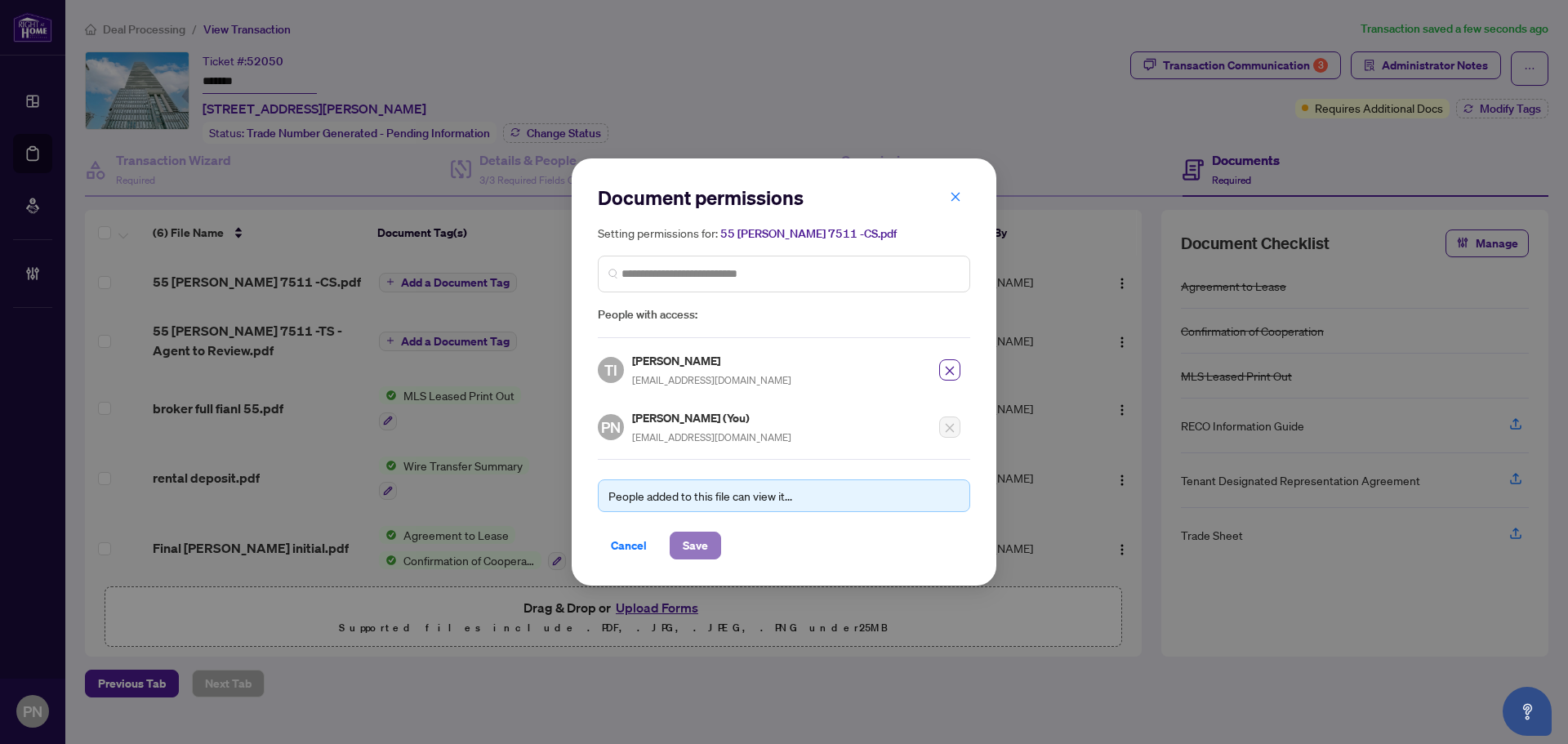
click at [699, 555] on span "Save" at bounding box center [695, 545] width 25 height 26
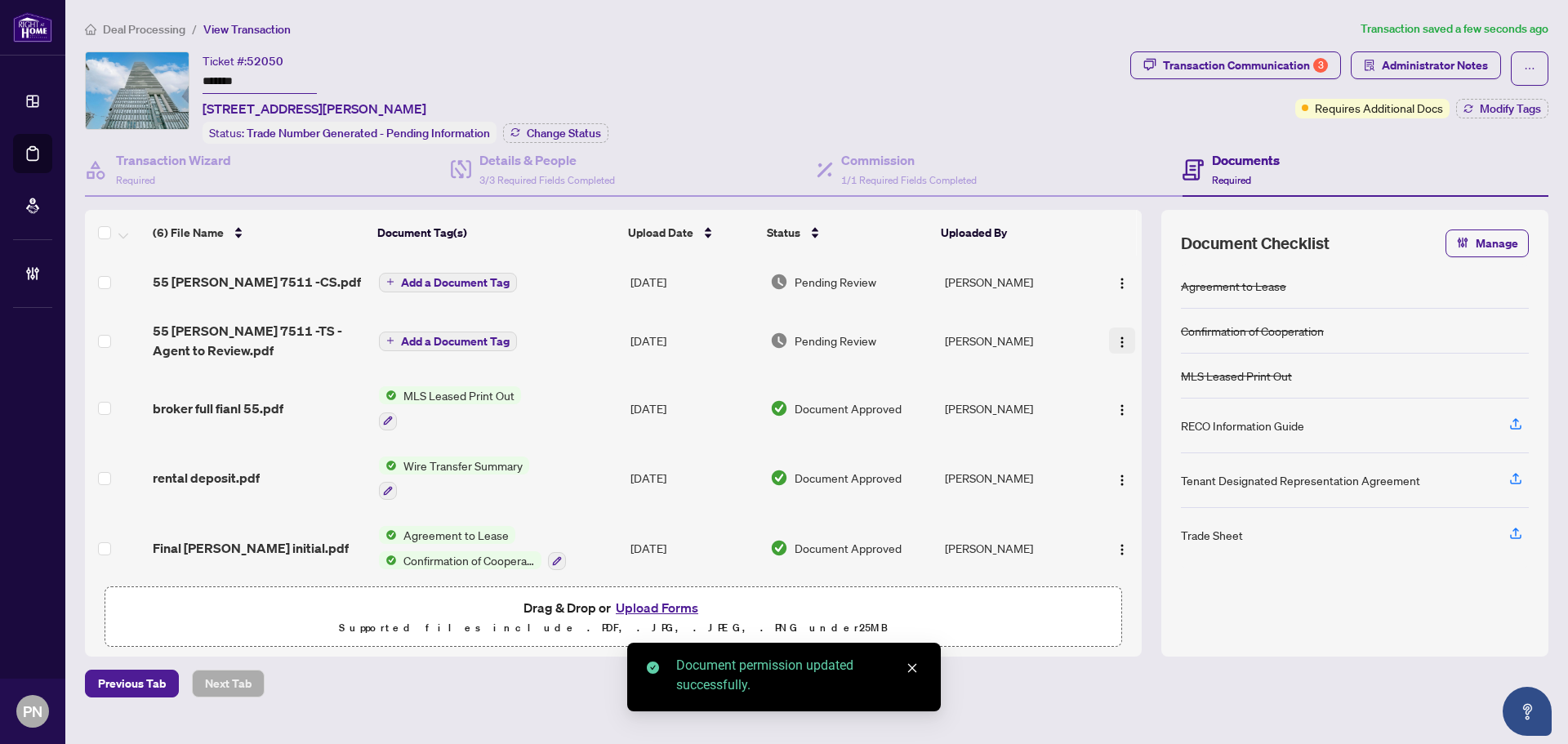
click at [1116, 340] on img "button" at bounding box center [1122, 342] width 13 height 13
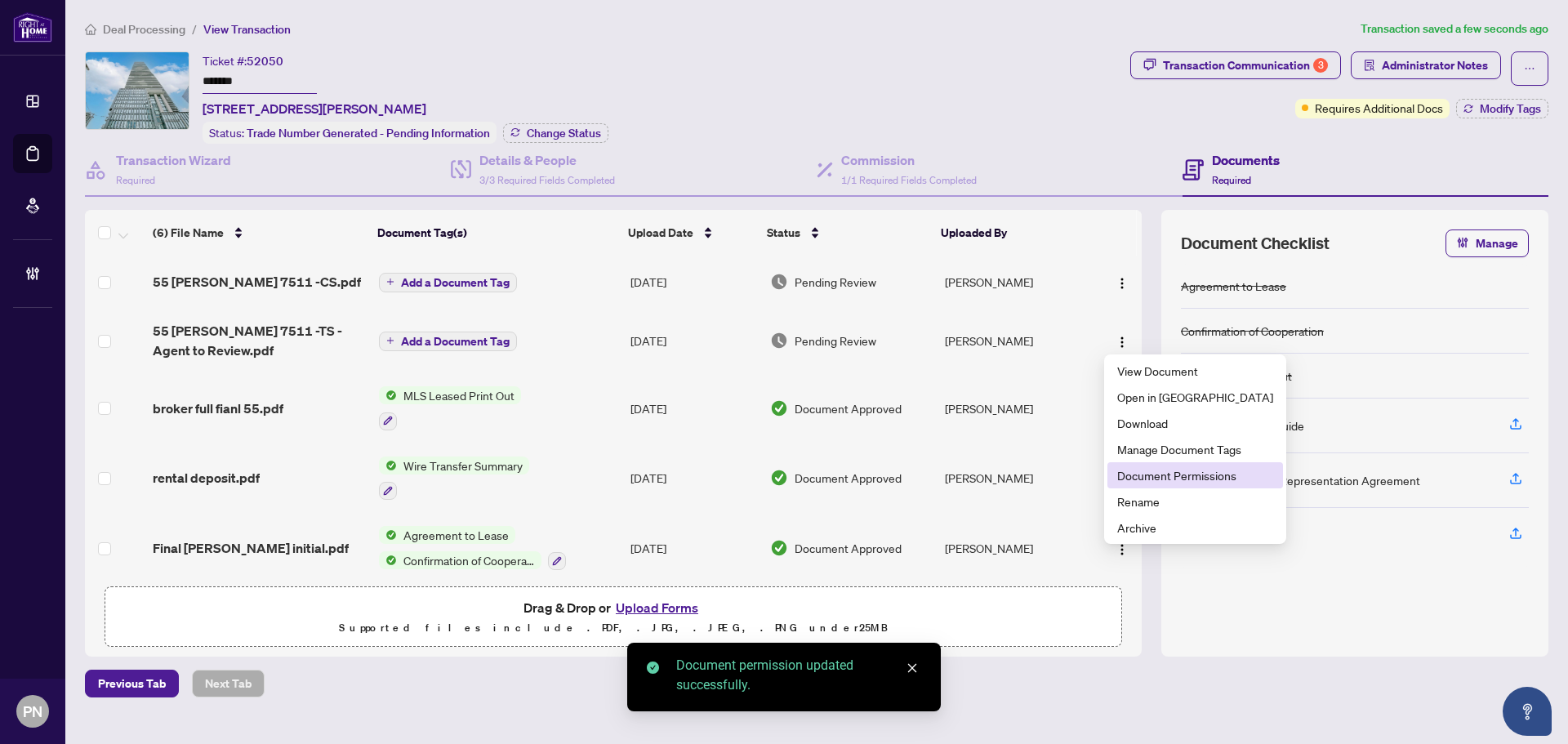
click at [1163, 475] on span "Document Permissions" at bounding box center [1195, 475] width 156 height 18
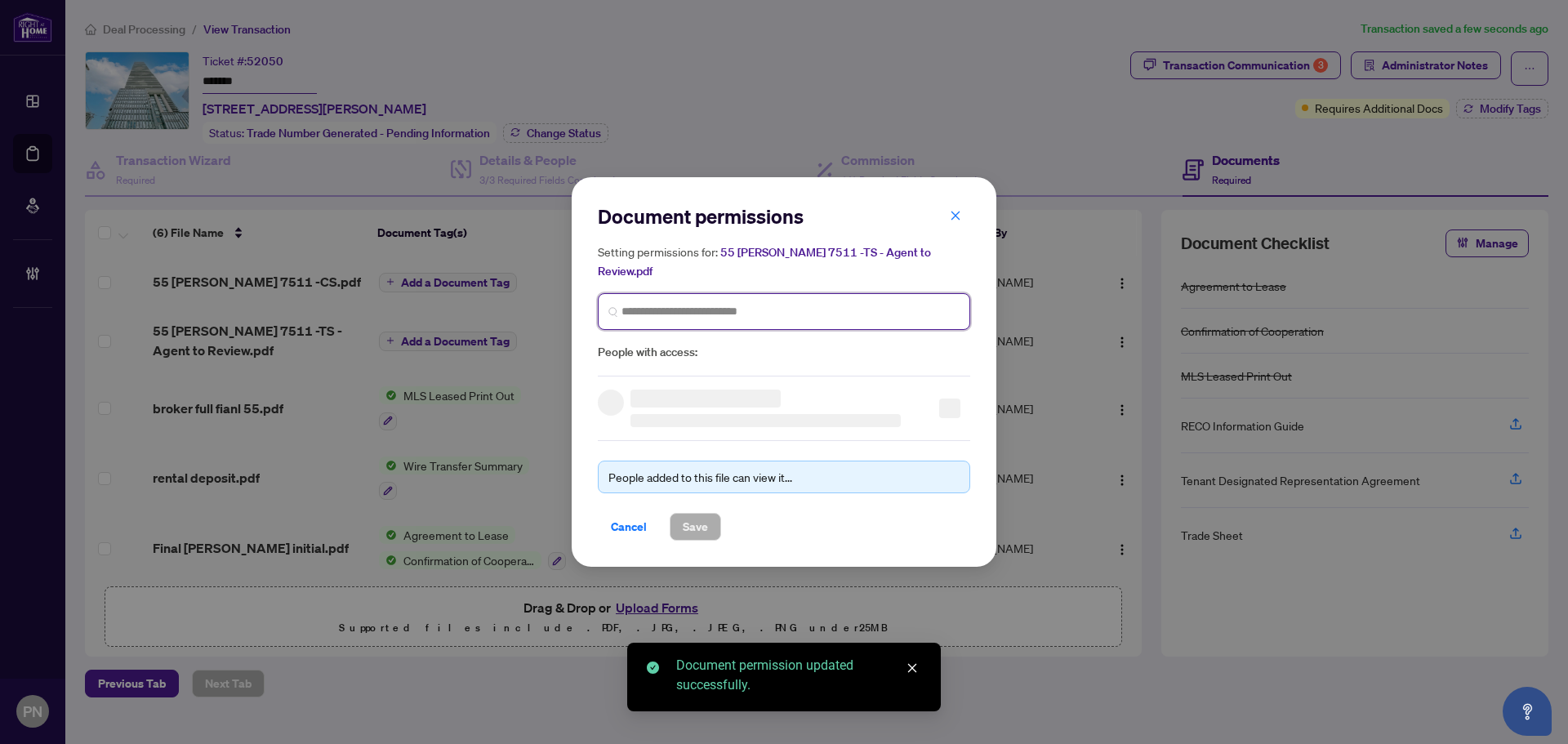
click at [876, 307] on input "search" at bounding box center [790, 311] width 338 height 17
paste input "**********"
type input "**********"
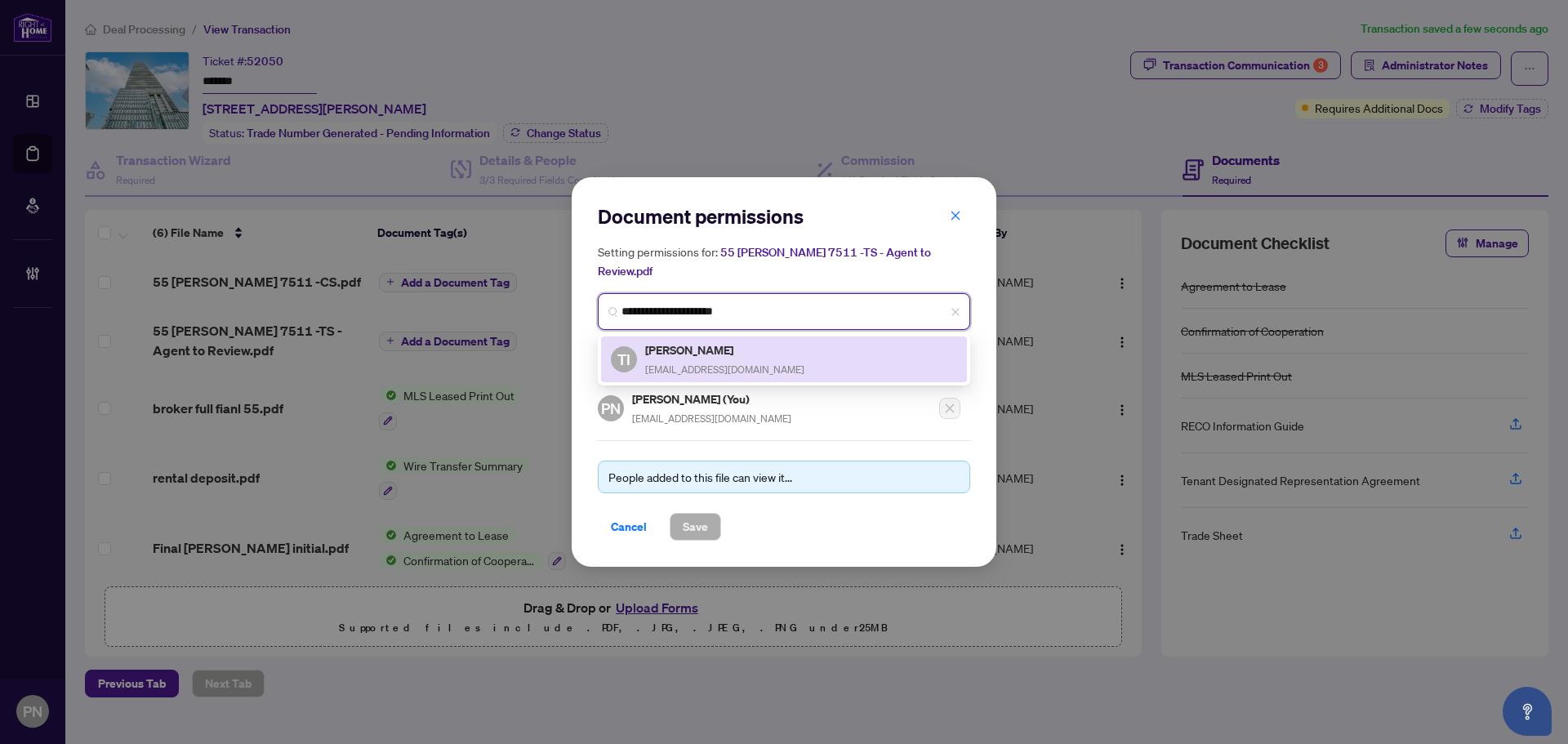
click at [722, 363] on span "[EMAIL_ADDRESS][DOMAIN_NAME]" at bounding box center [725, 369] width 159 height 12
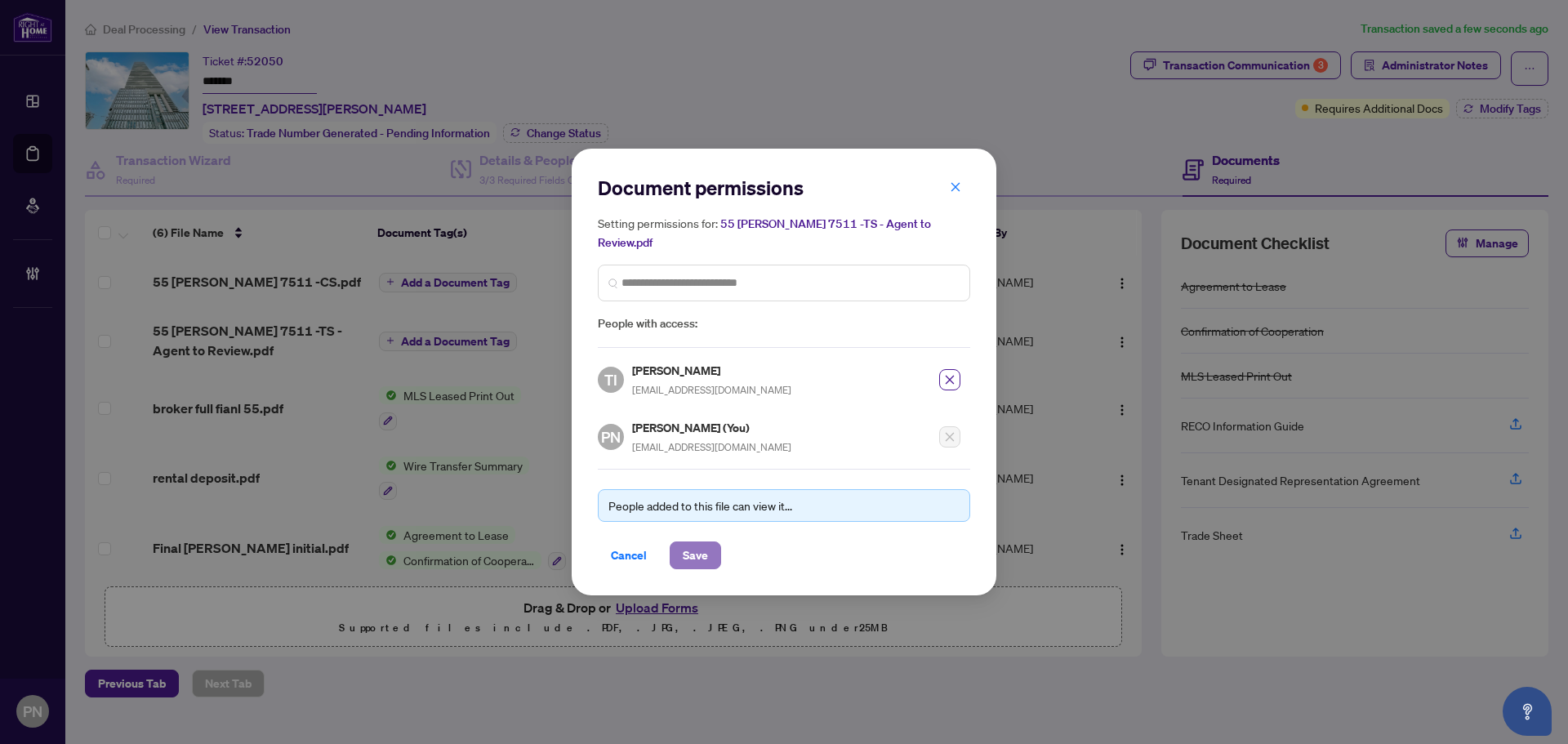
click at [701, 552] on span "Save" at bounding box center [695, 555] width 25 height 26
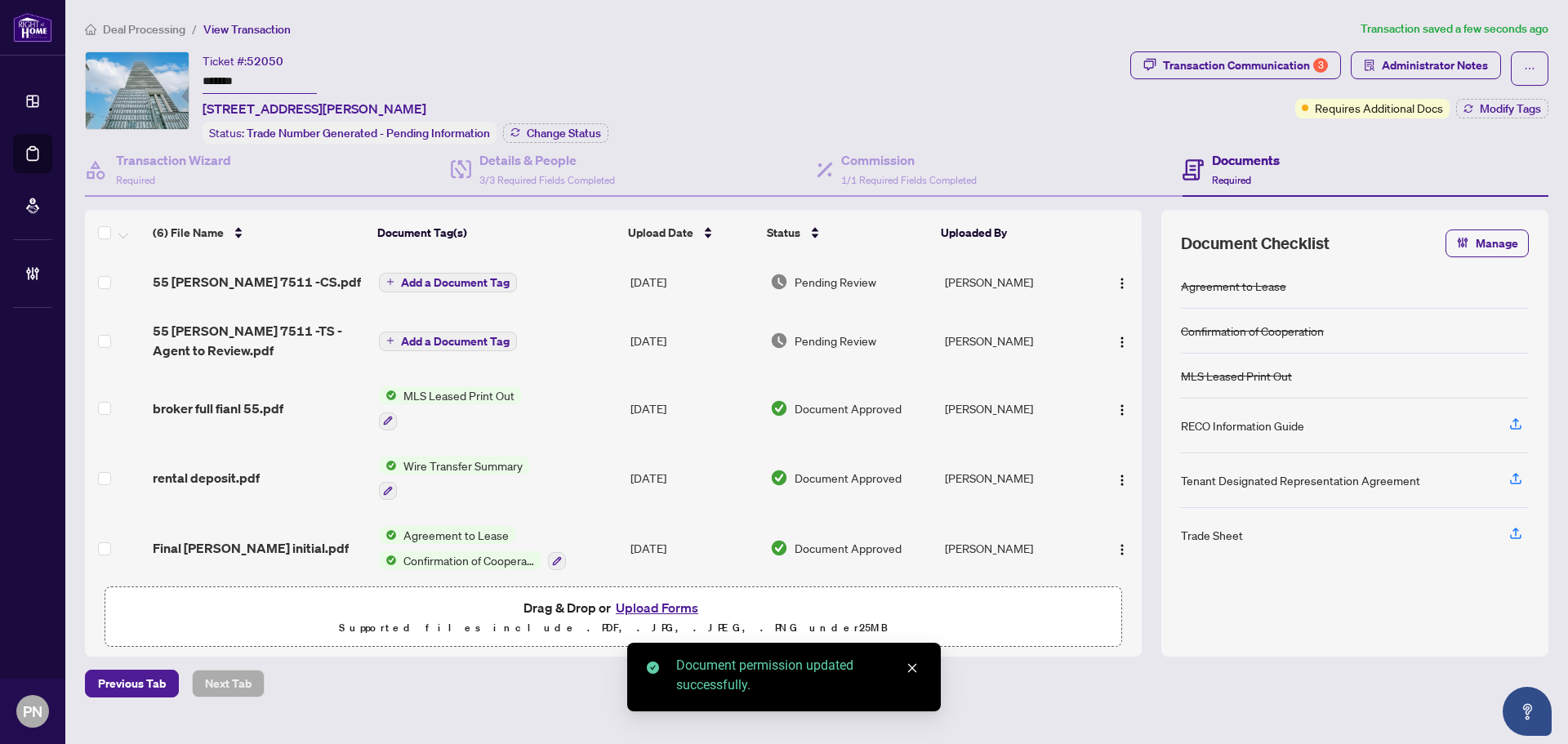
click at [470, 280] on span "Add a Document Tag" at bounding box center [455, 283] width 109 height 11
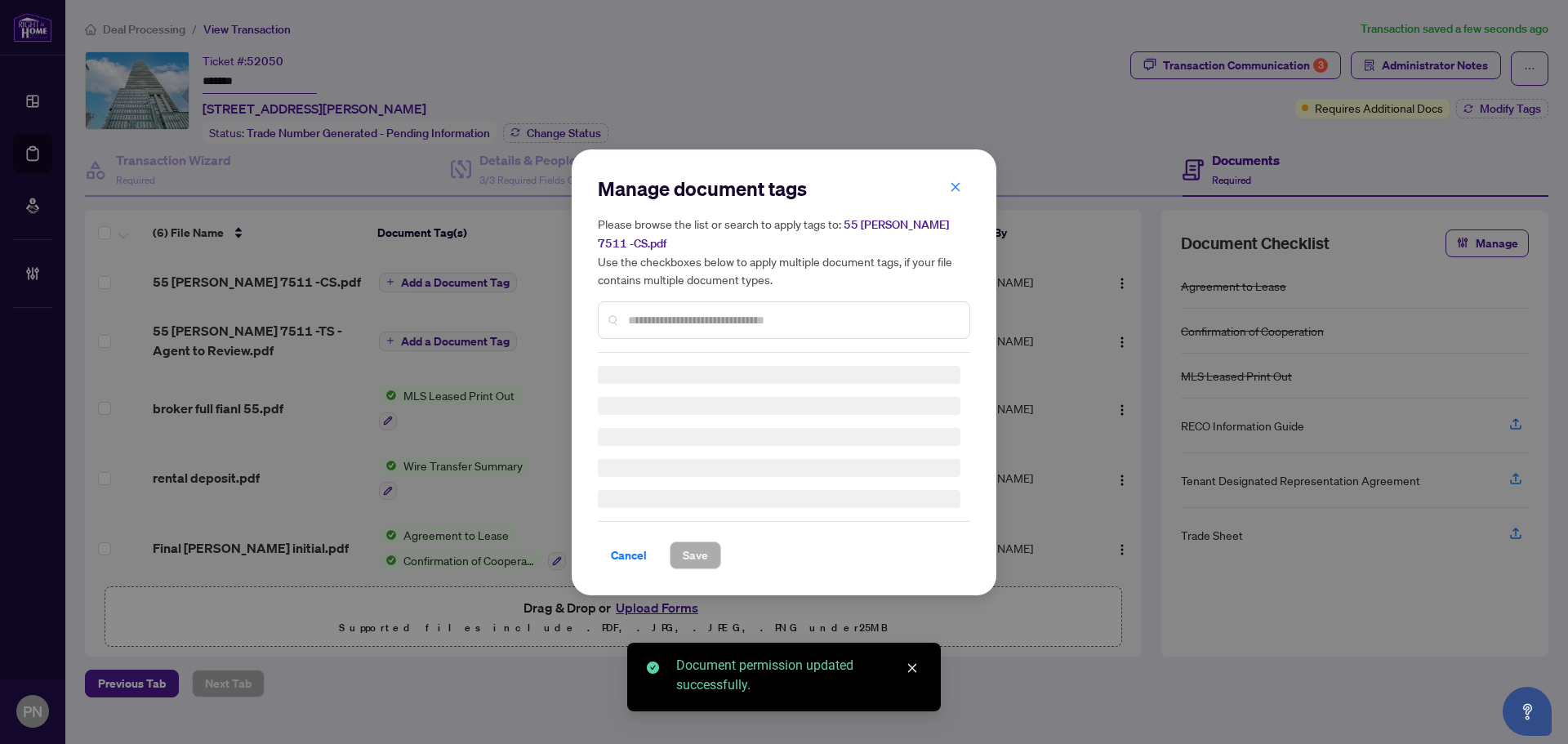
click at [717, 316] on input "text" at bounding box center [792, 320] width 328 height 18
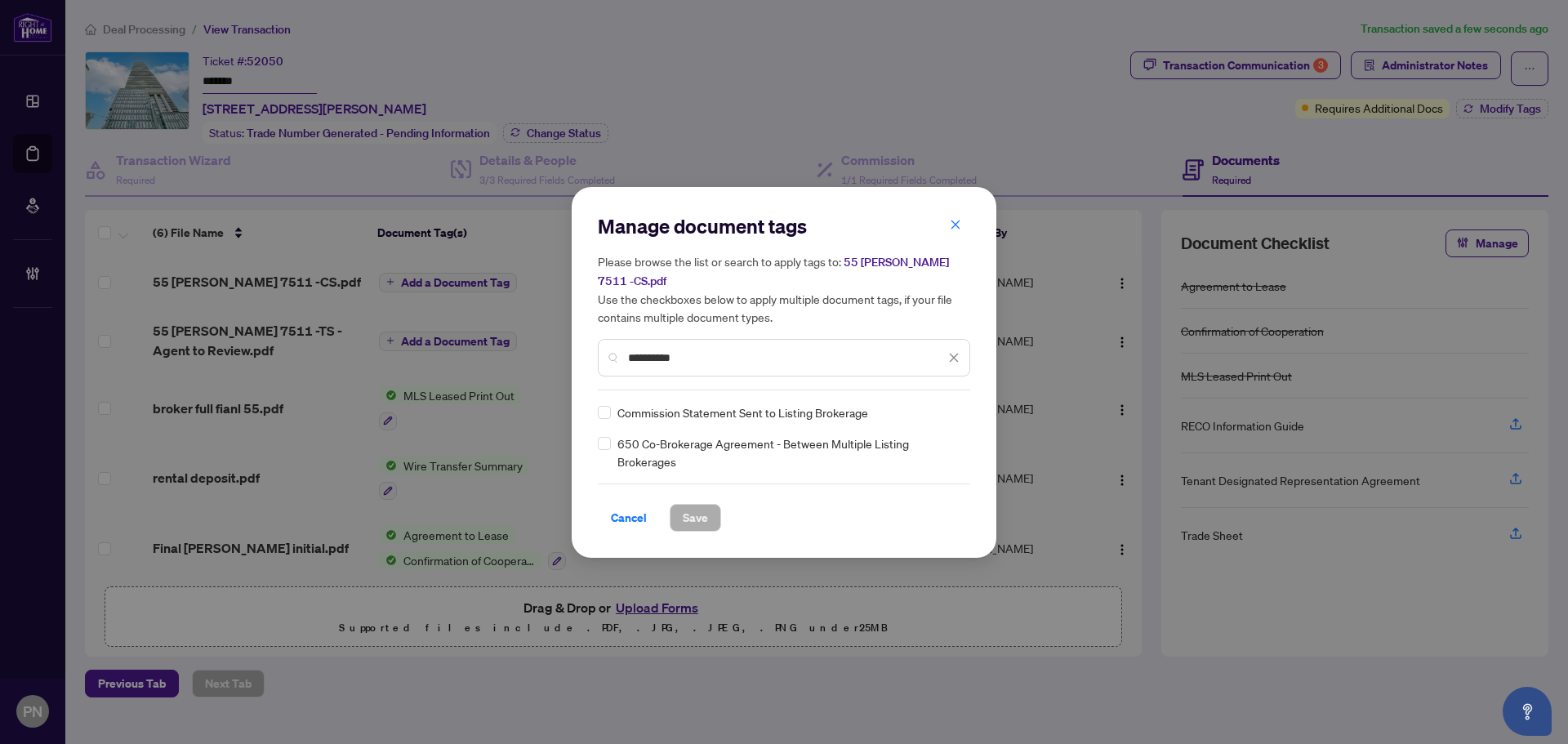
type input "**********"
click at [944, 404] on img at bounding box center [937, 412] width 16 height 16
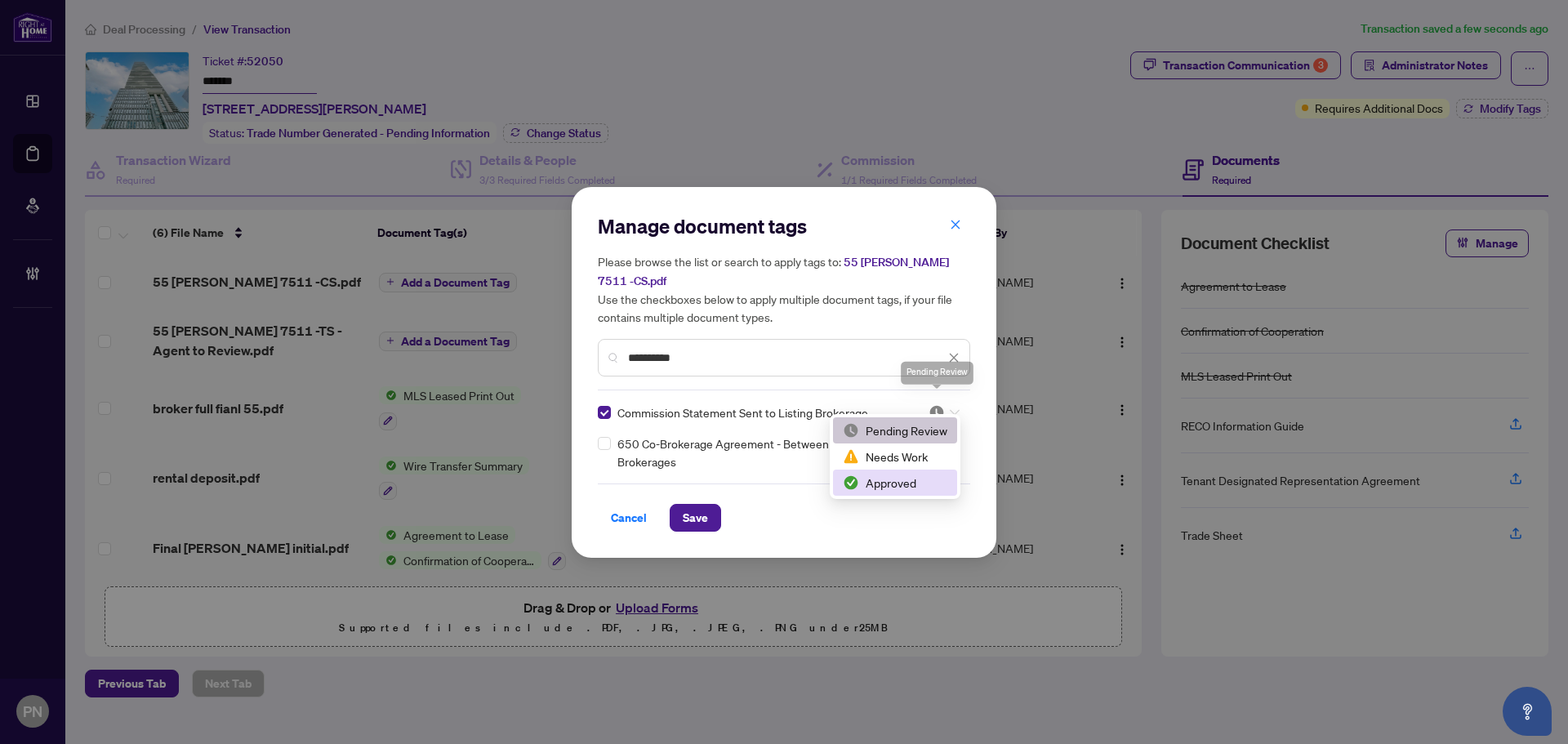
click at [891, 486] on div "Approved" at bounding box center [895, 482] width 105 height 18
drag, startPoint x: 693, startPoint y: 508, endPoint x: 613, endPoint y: 258, distance: 262.5
click at [692, 508] on span "Save" at bounding box center [695, 518] width 25 height 26
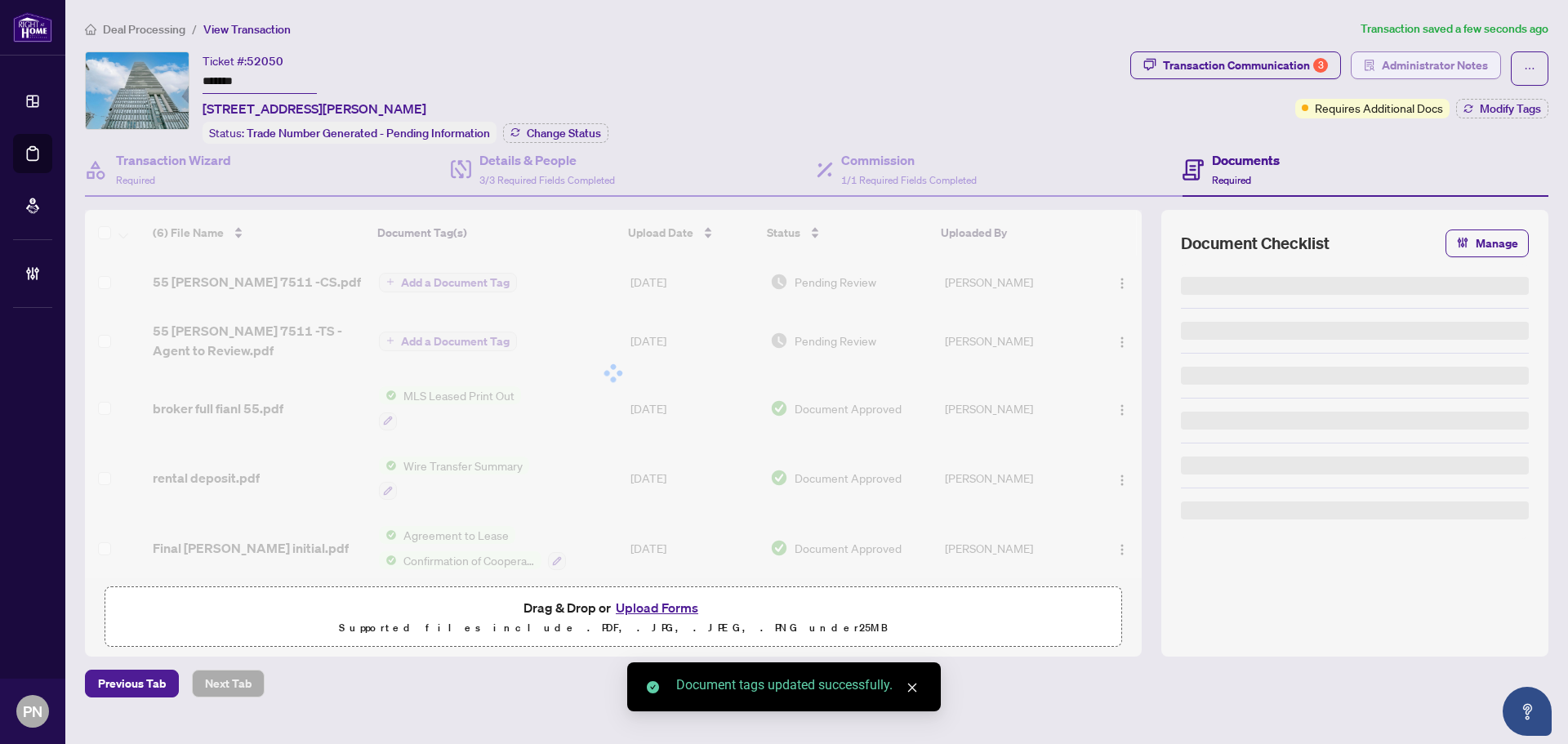
click at [1446, 69] on span "Administrator Notes" at bounding box center [1435, 65] width 106 height 26
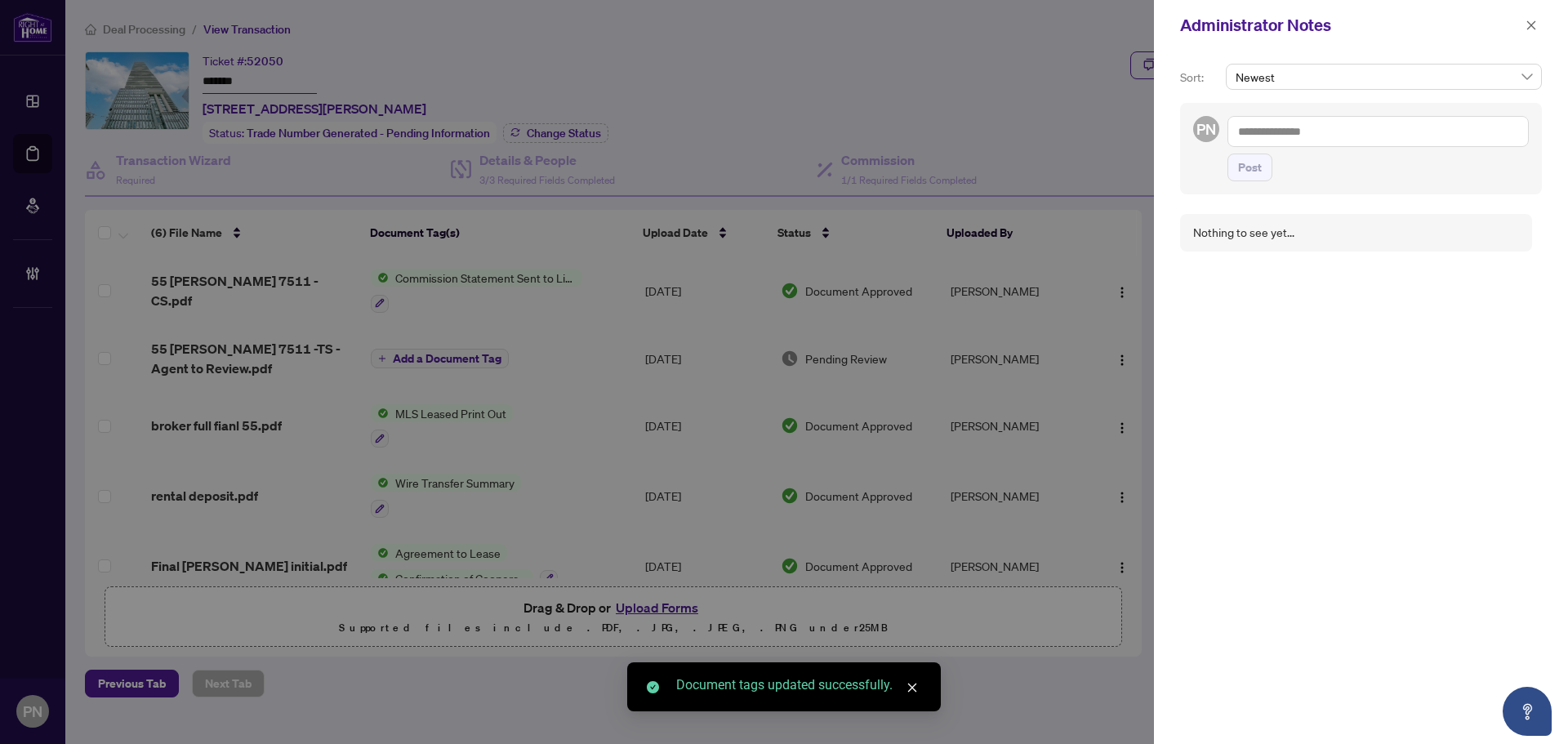
click at [1475, 134] on textarea at bounding box center [1378, 132] width 301 height 31
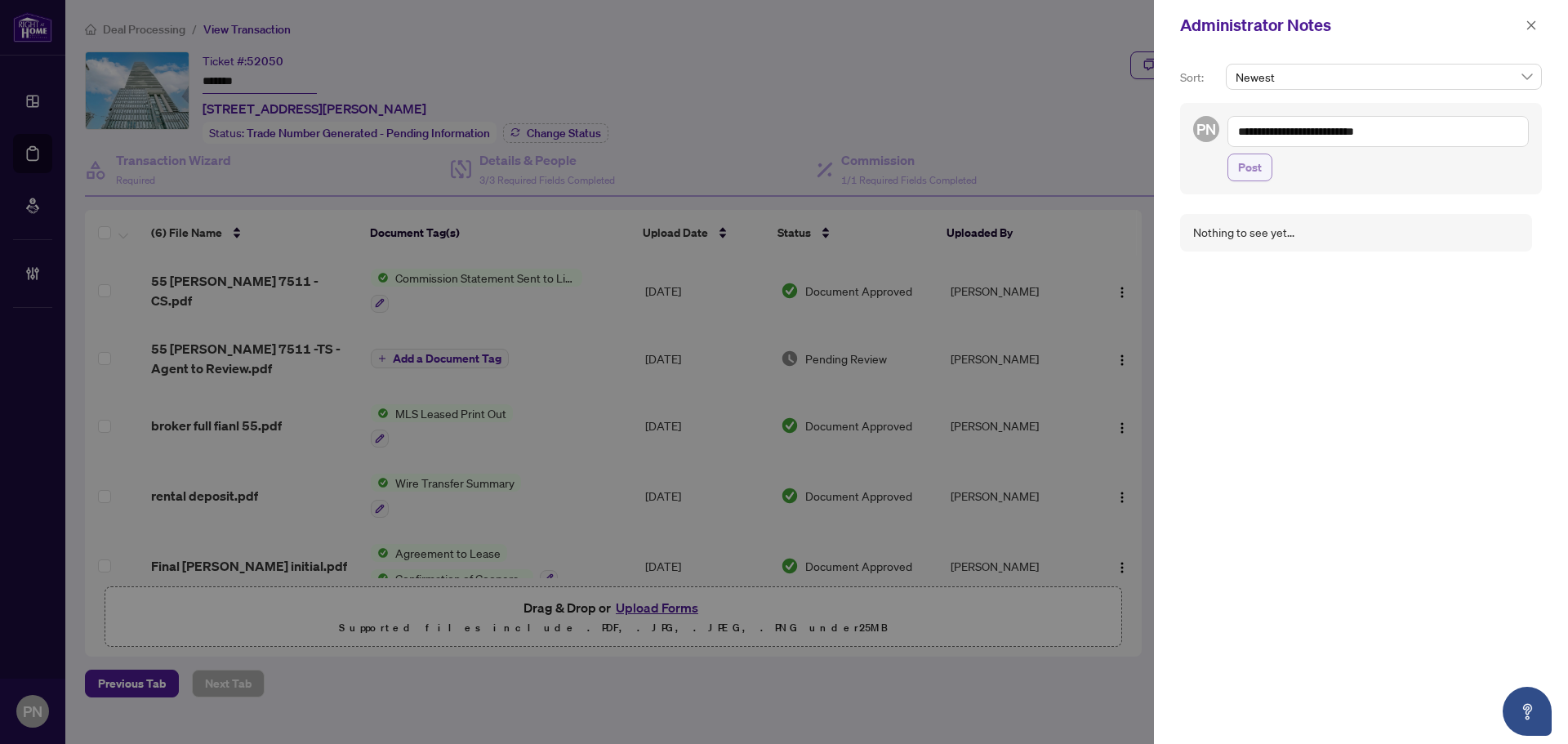
type textarea "**********"
click at [1258, 168] on span "Post" at bounding box center [1250, 168] width 24 height 26
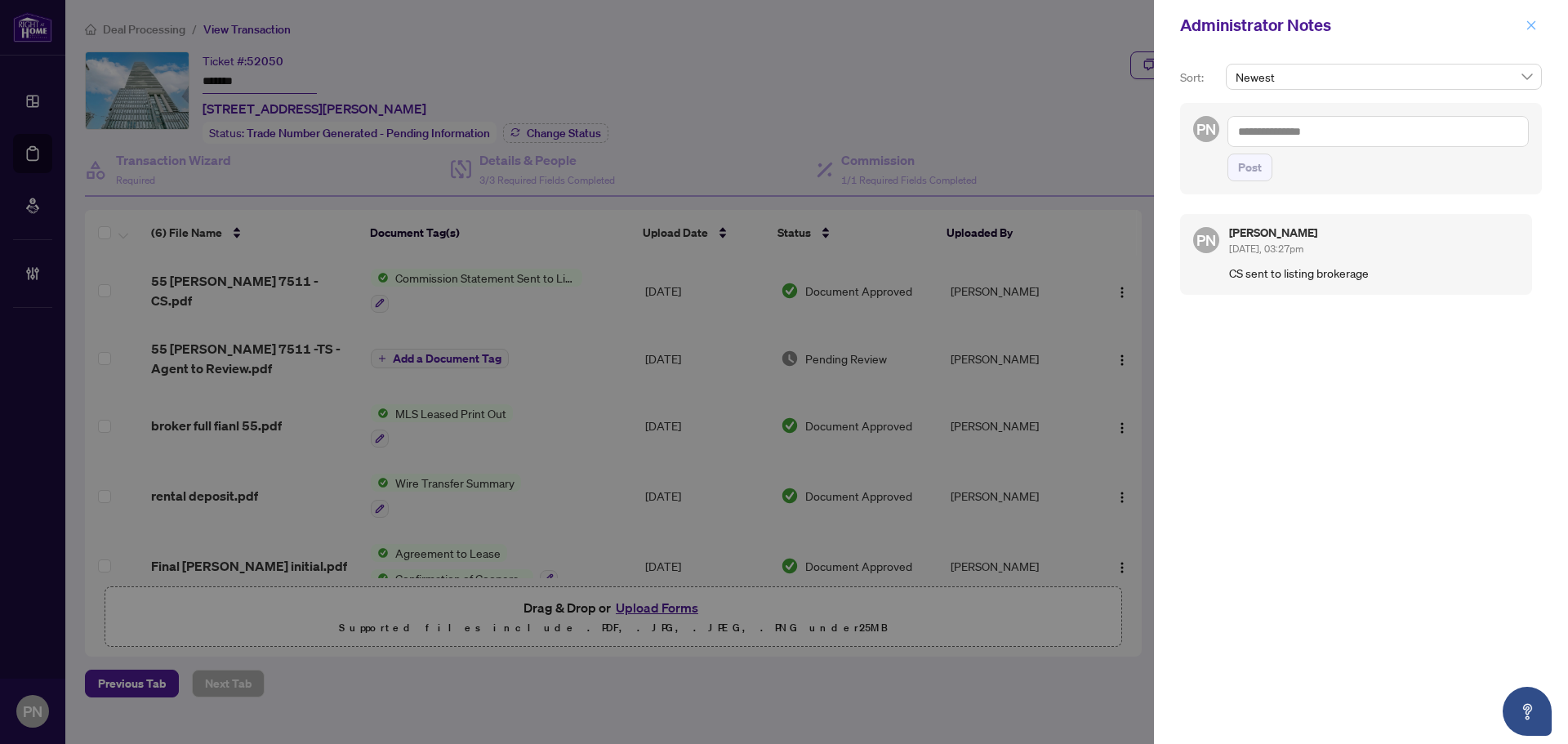
click at [1529, 31] on icon "close" at bounding box center [1531, 25] width 11 height 11
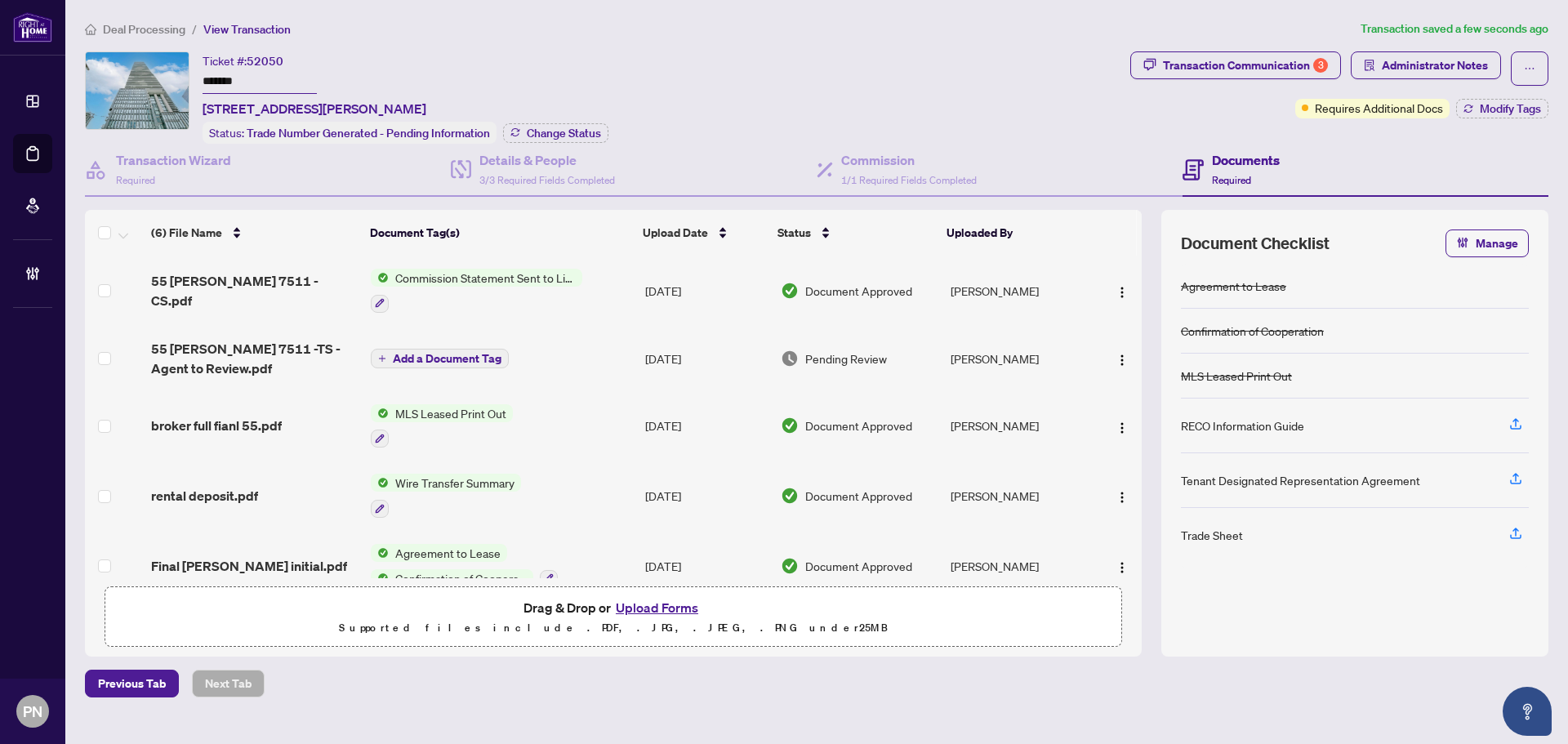
click at [549, 73] on div "Ticket #: 52050 ******* [STREET_ADDRESS][PERSON_NAME] Status: Trade Number Gene…" at bounding box center [406, 97] width 406 height 92
click at [146, 38] on div "Deal Processing / View Transaction Transaction saved a few seconds ago Ticket #…" at bounding box center [816, 358] width 1476 height 678
click at [151, 34] on span "Deal Processing" at bounding box center [144, 29] width 83 height 15
